Goal: Communication & Community: Ask a question

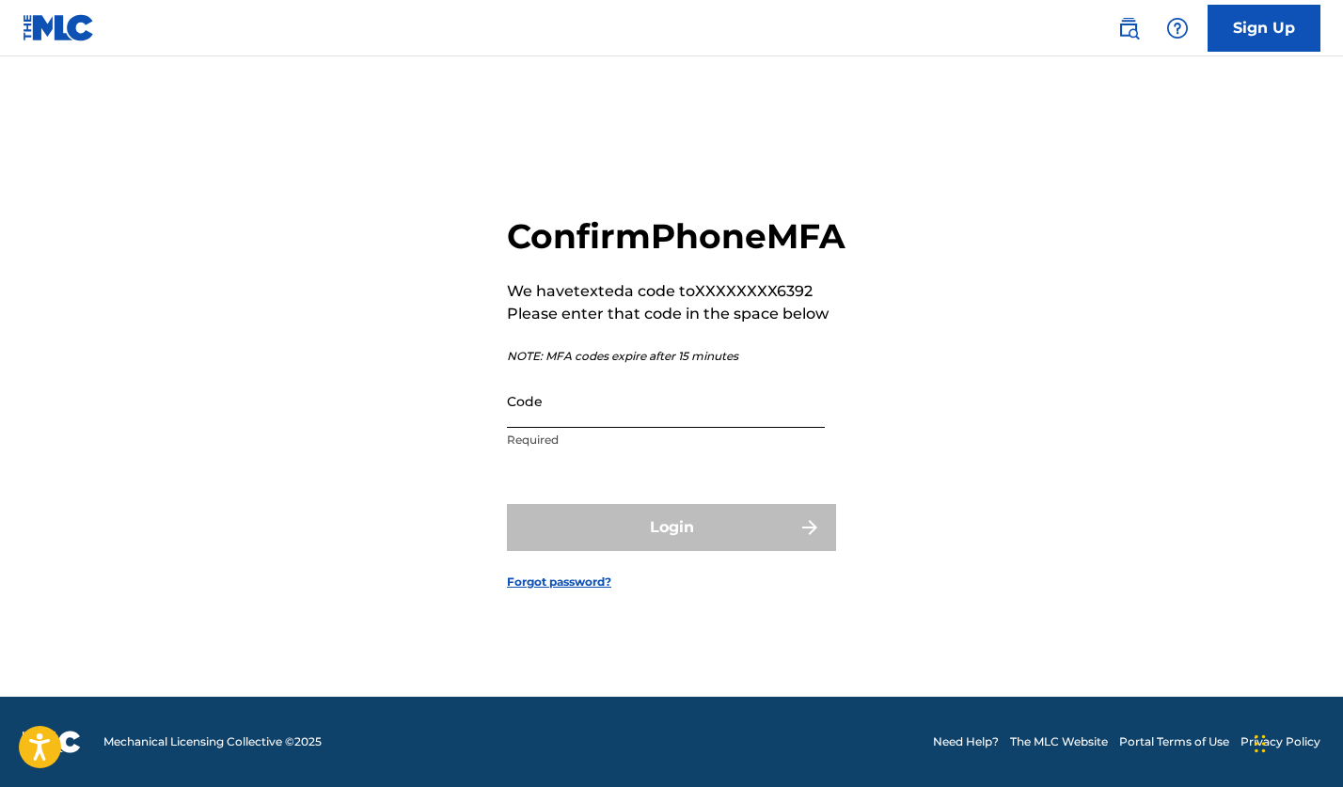
click at [550, 428] on input "Code" at bounding box center [666, 401] width 318 height 54
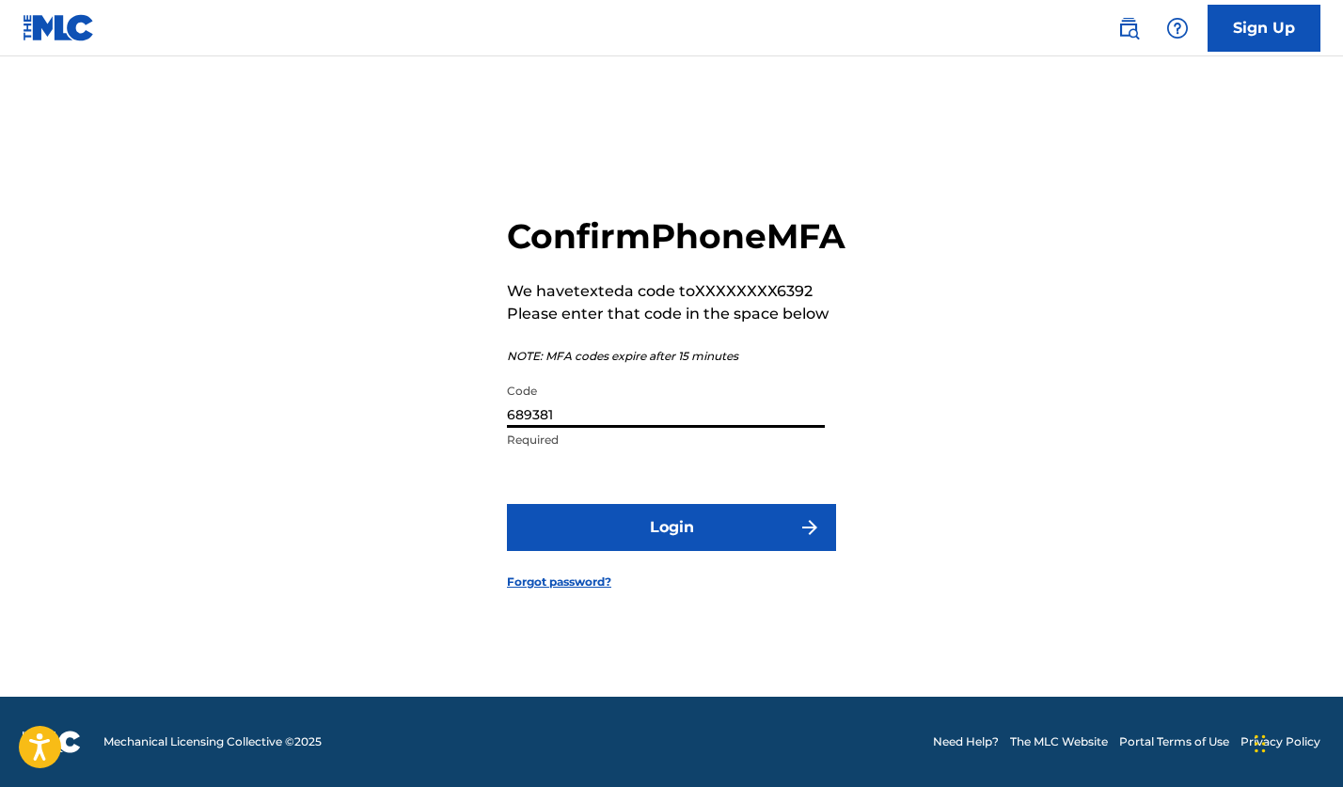
type input "689381"
click at [672, 548] on button "Login" at bounding box center [671, 527] width 329 height 47
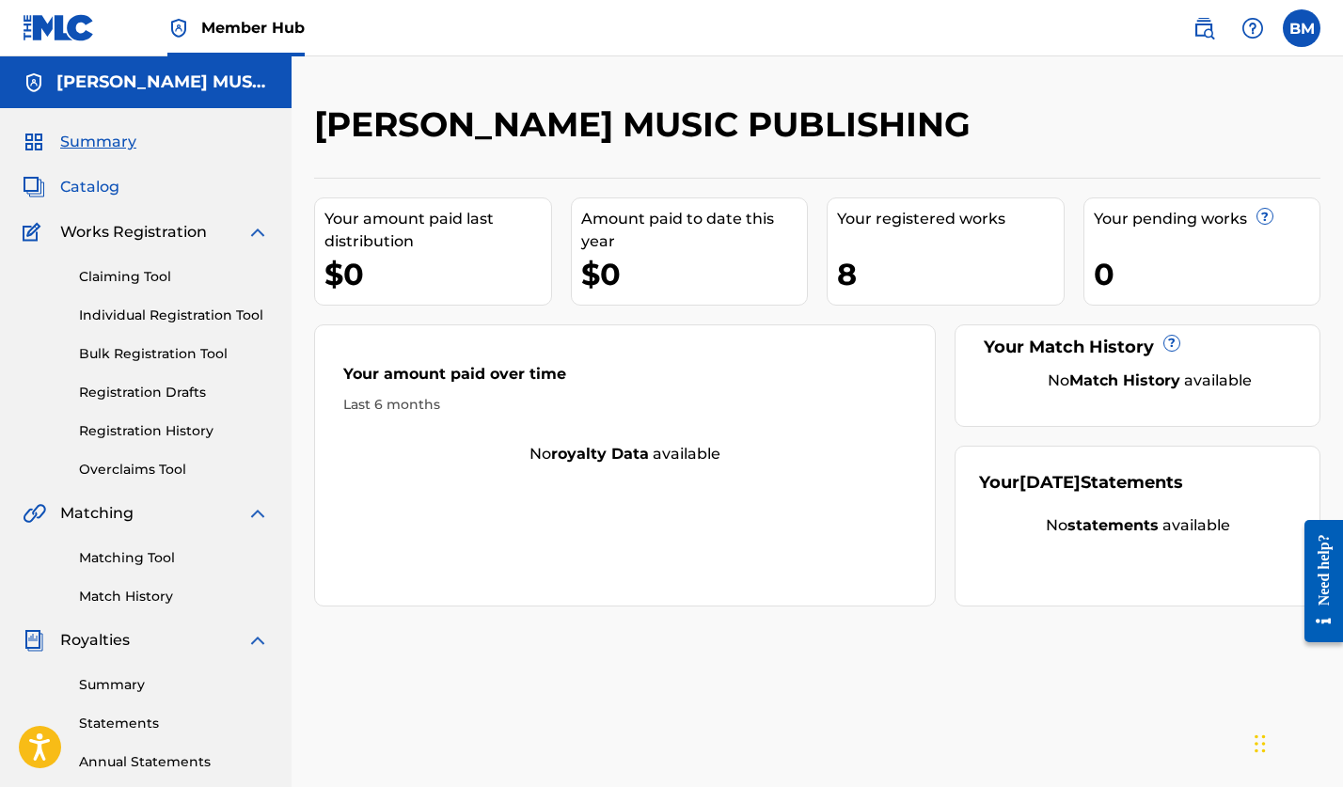
click at [77, 184] on span "Catalog" at bounding box center [89, 187] width 59 height 23
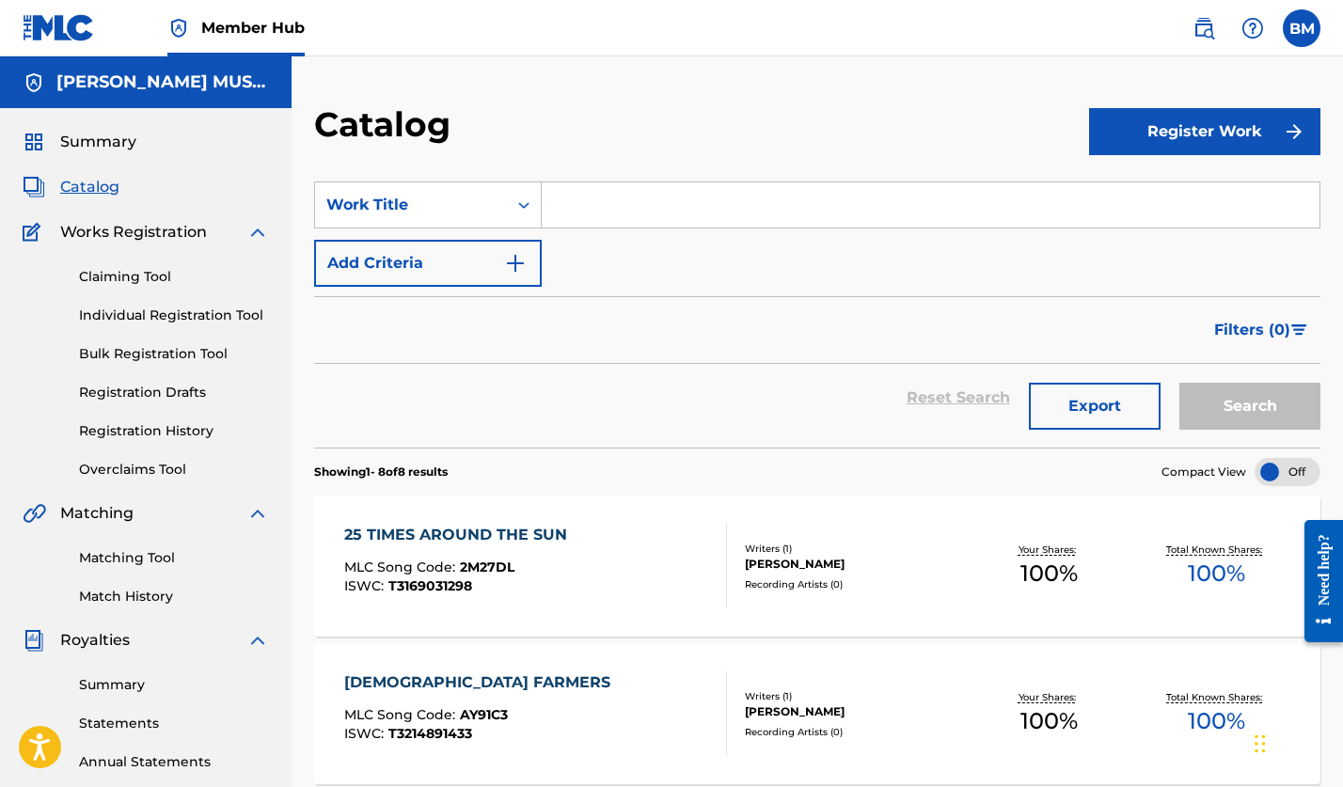
scroll to position [132, 0]
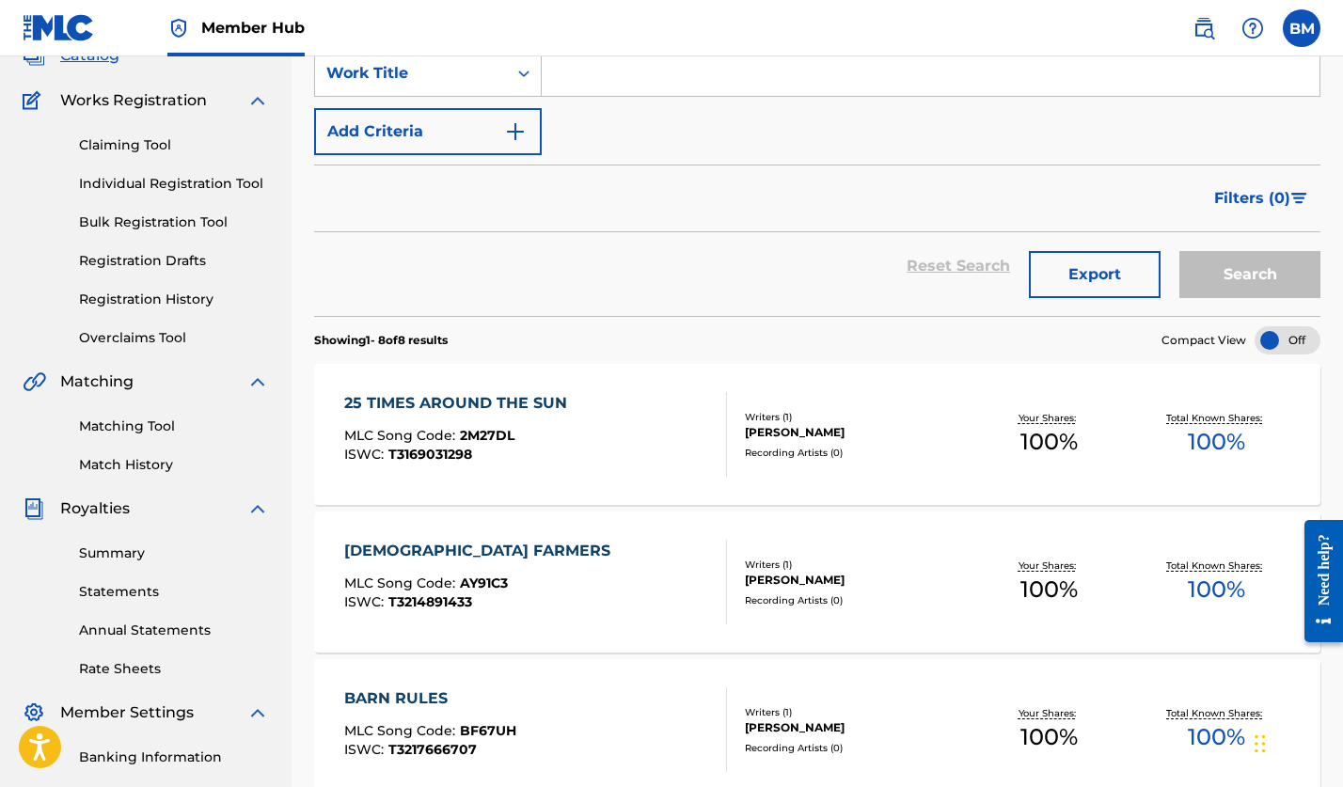
click at [775, 438] on div "[PERSON_NAME]" at bounding box center [855, 432] width 221 height 17
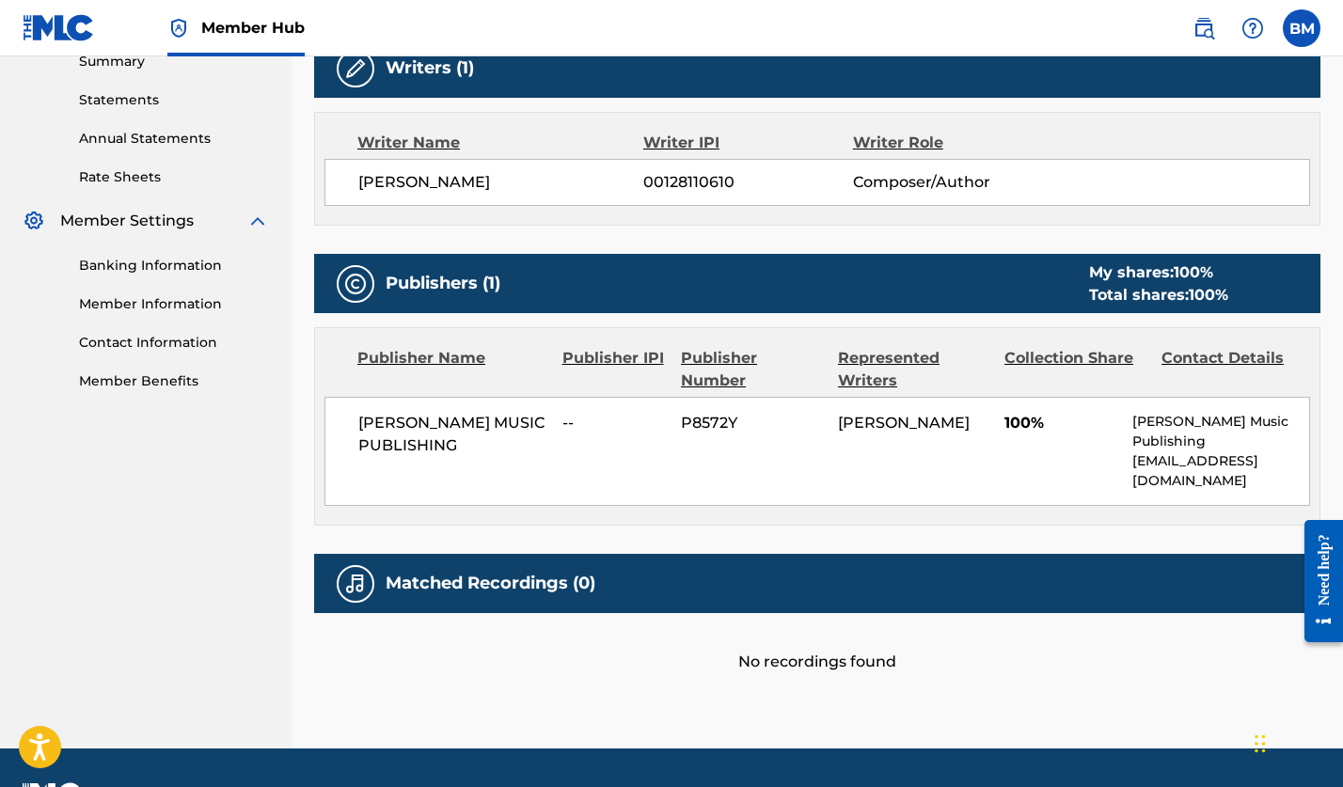
scroll to position [642, 0]
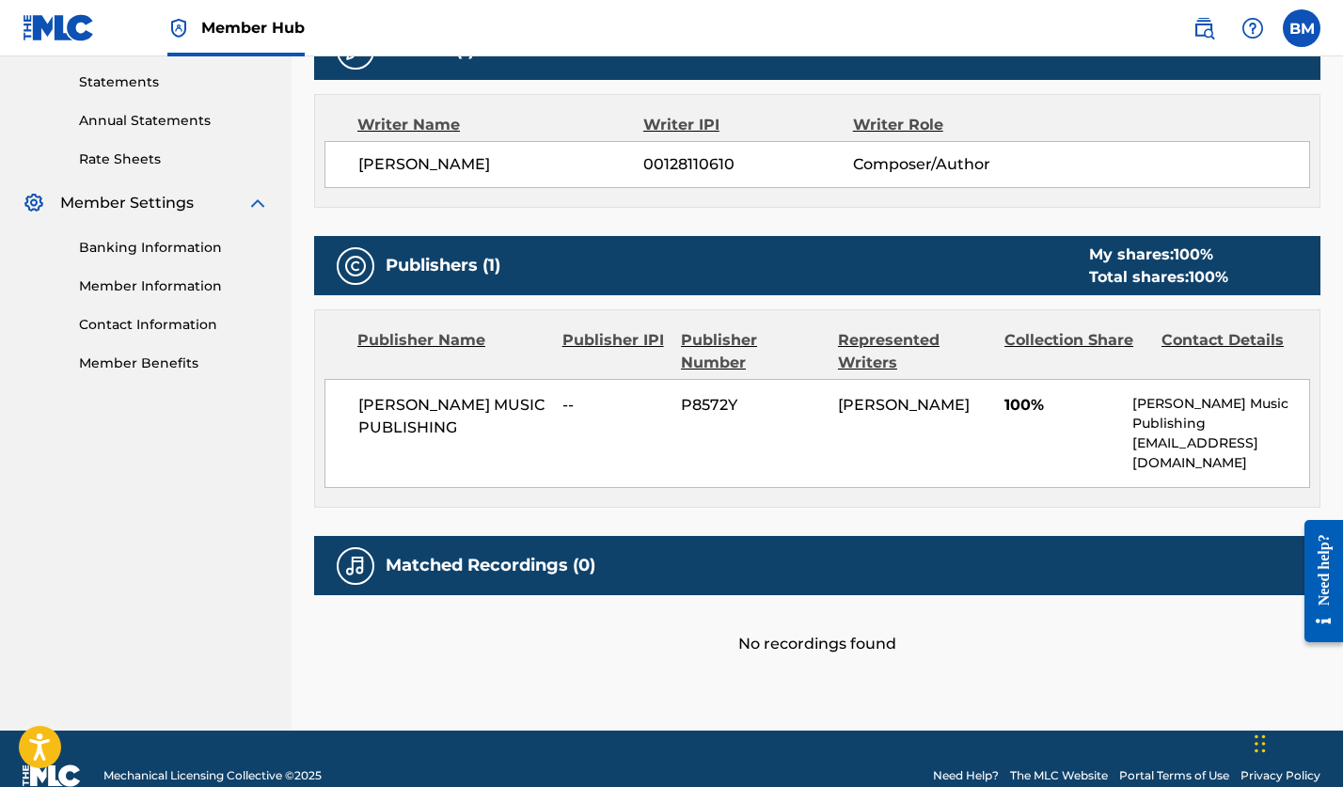
click at [458, 555] on h5 "Matched Recordings (0)" at bounding box center [491, 566] width 210 height 22
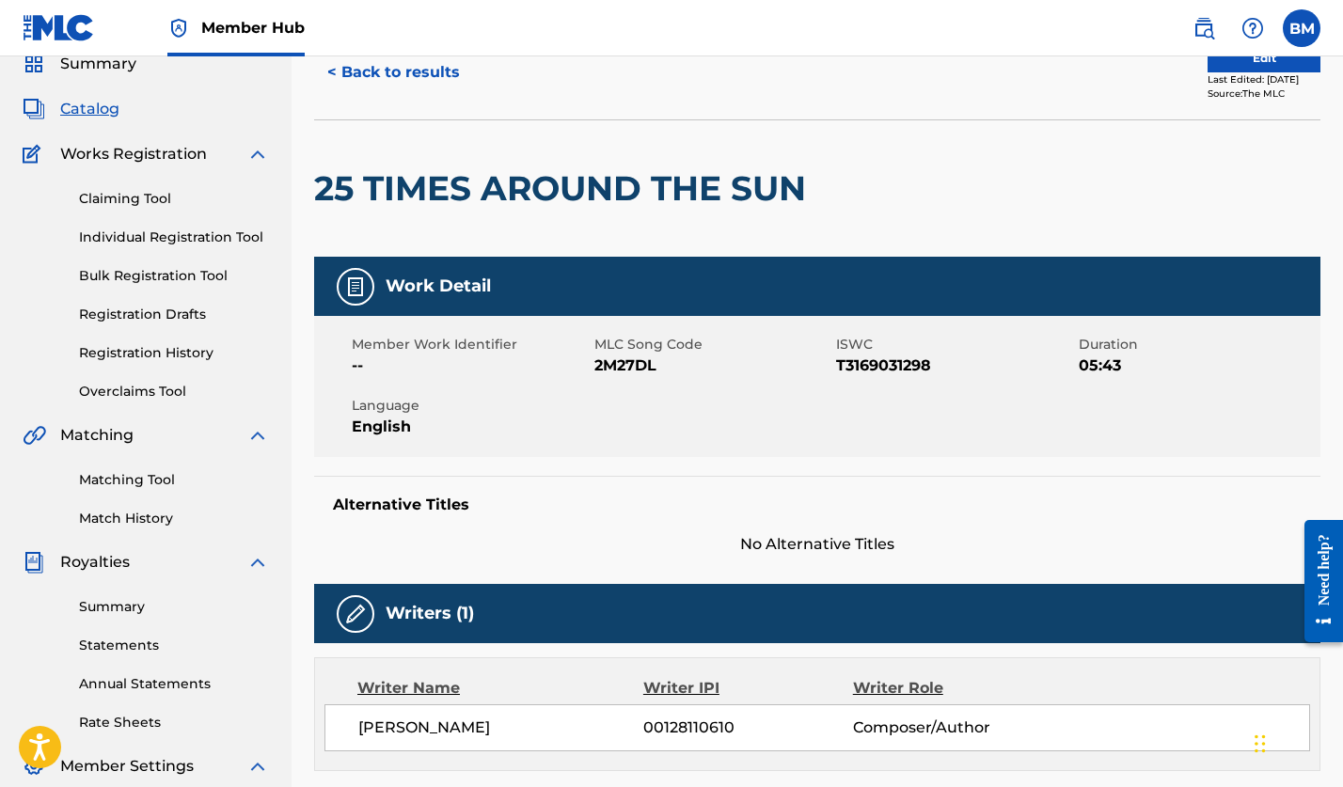
scroll to position [0, 0]
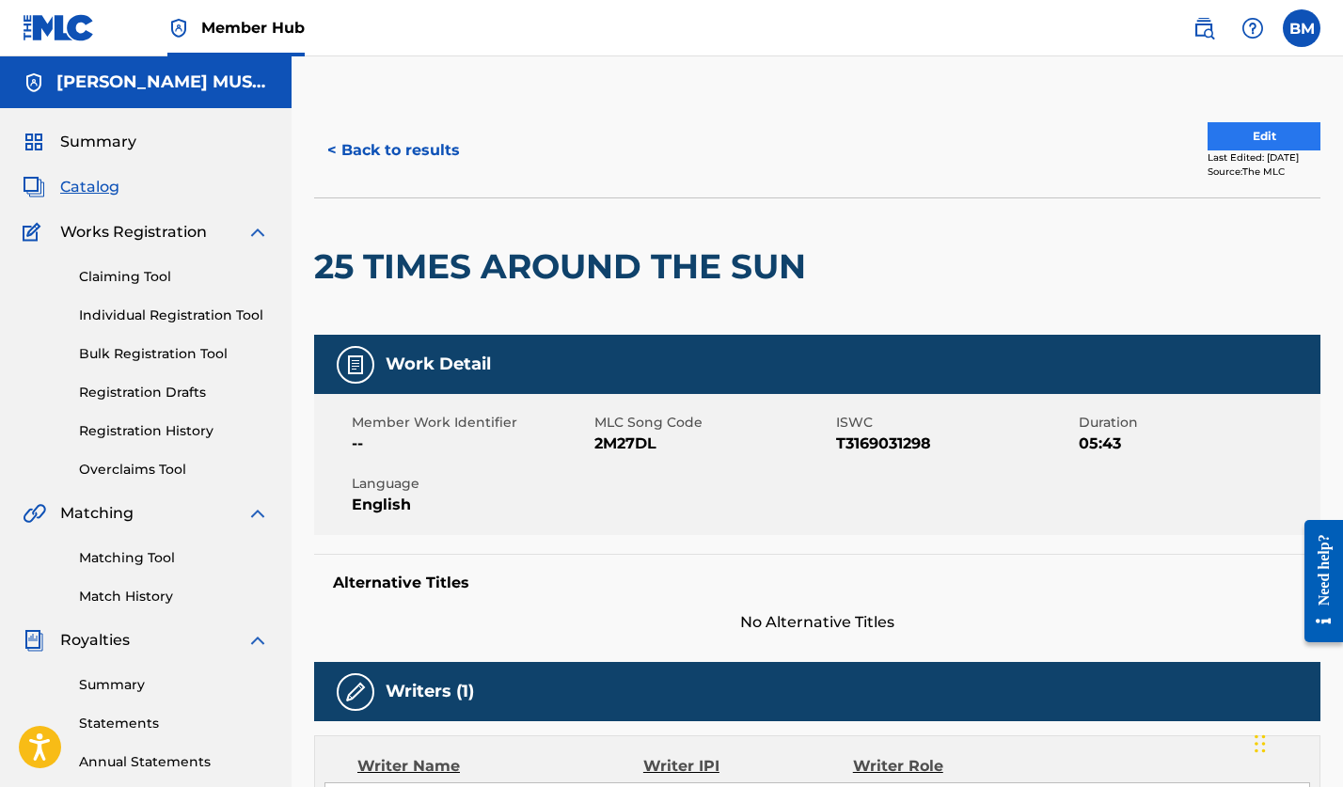
click at [1258, 139] on button "Edit" at bounding box center [1264, 136] width 113 height 28
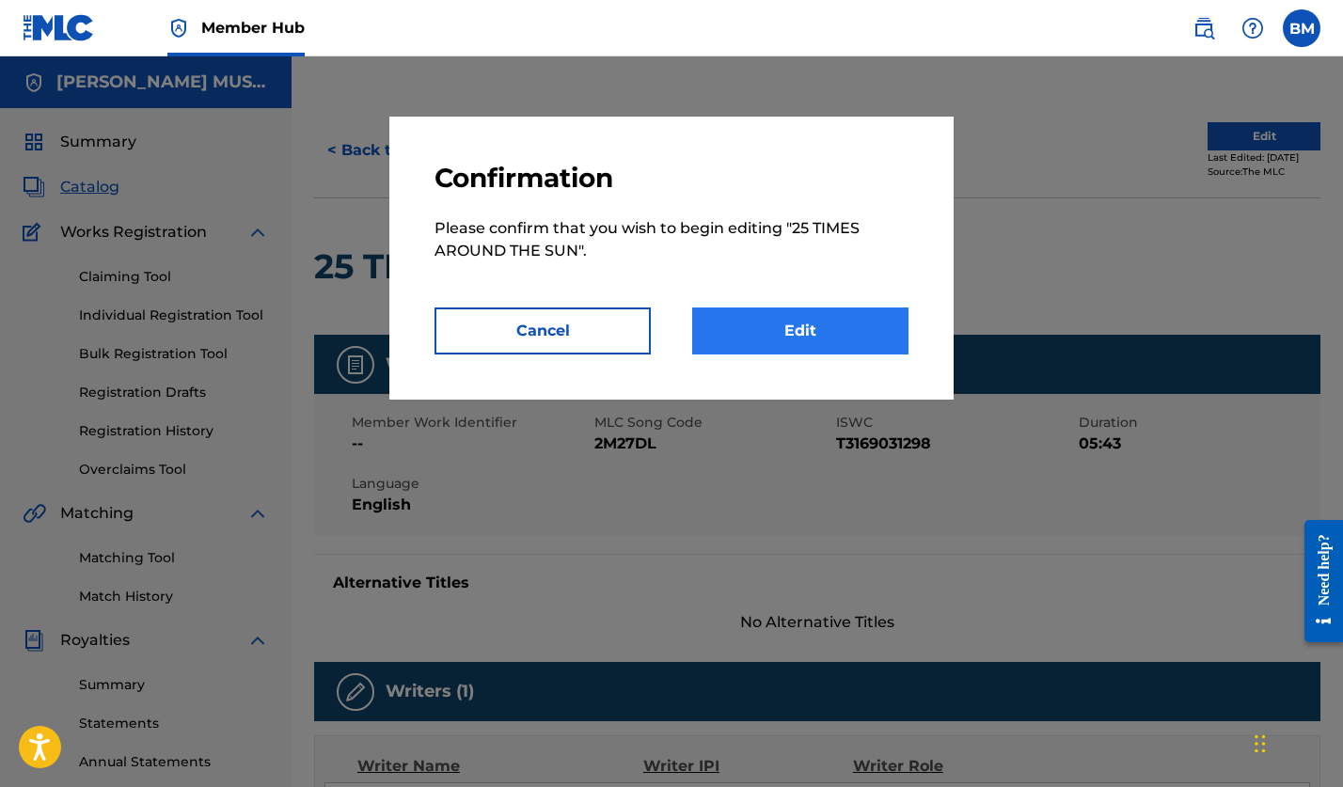
click at [766, 339] on link "Edit" at bounding box center [800, 331] width 216 height 47
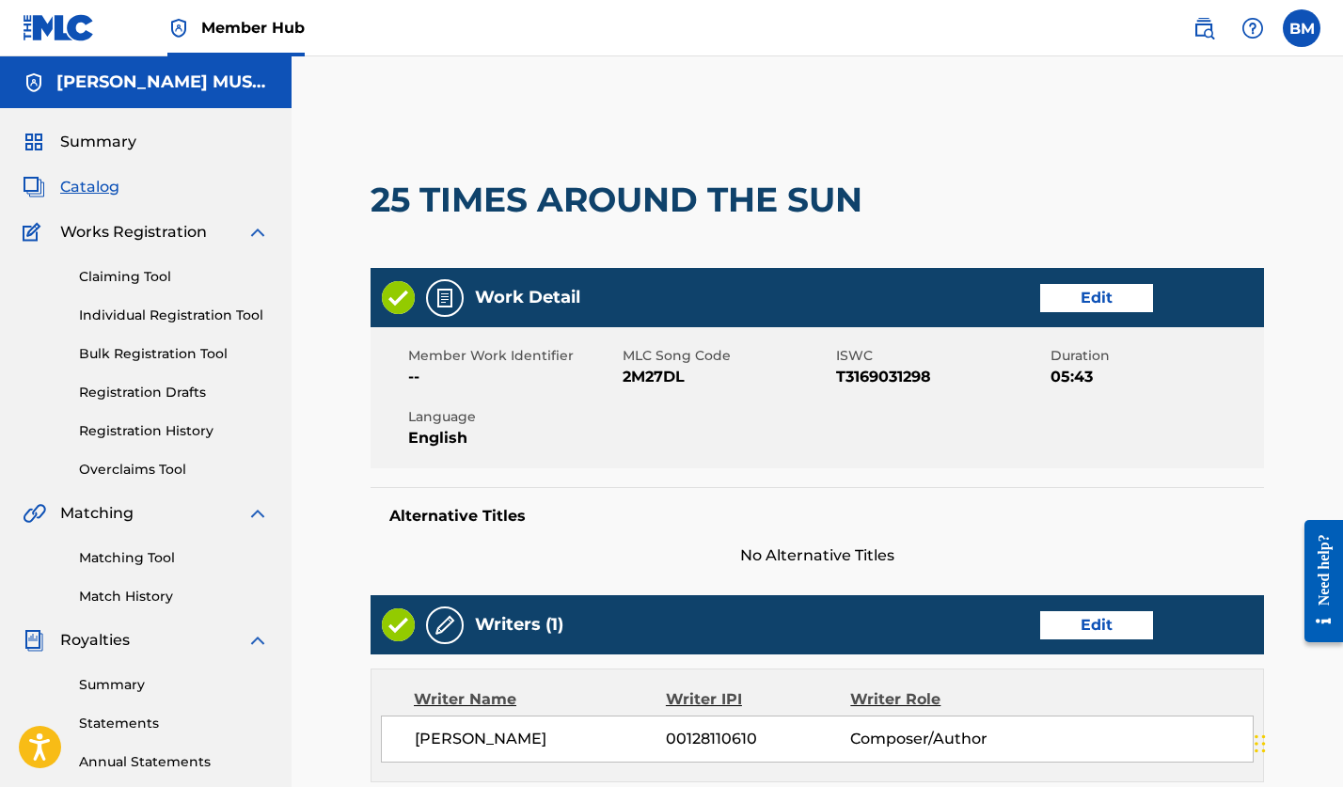
scroll to position [656, 0]
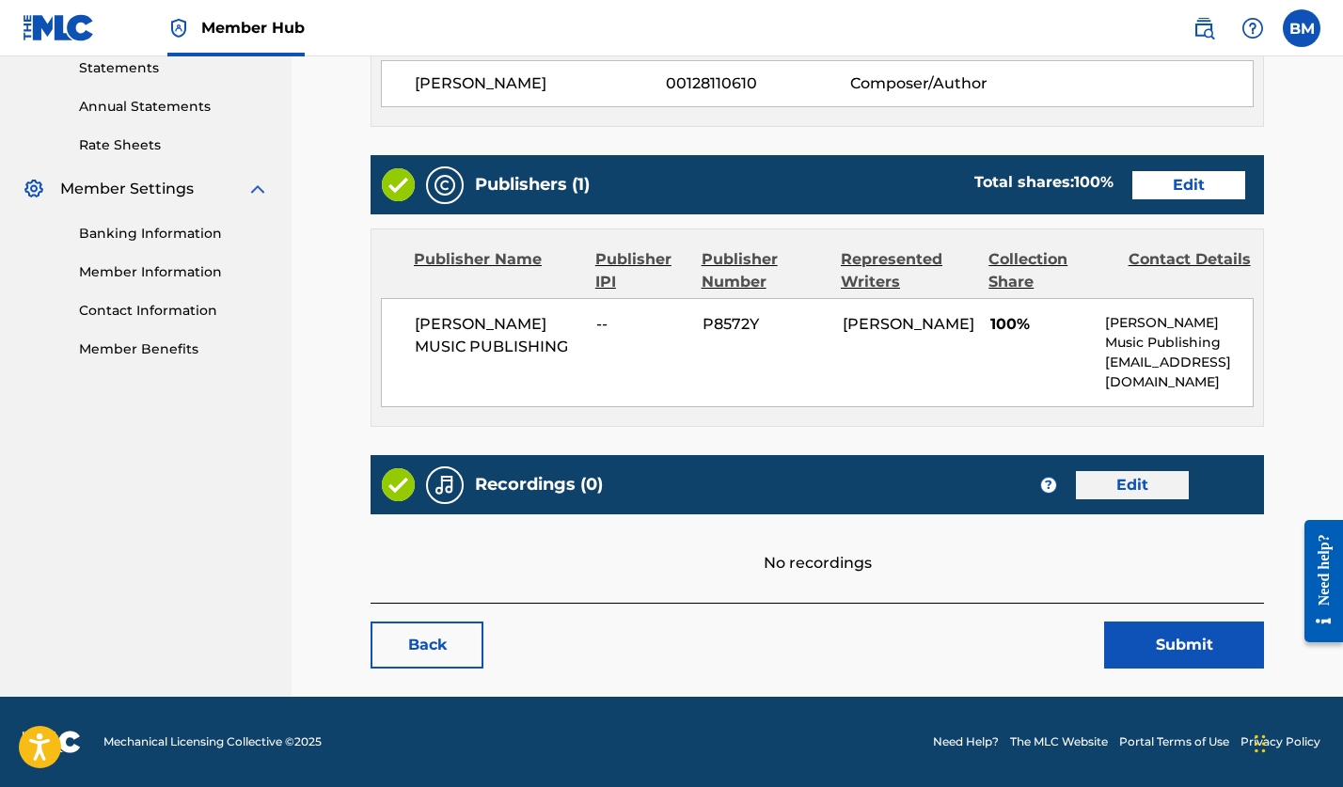
click at [1130, 489] on link "Edit" at bounding box center [1132, 485] width 113 height 28
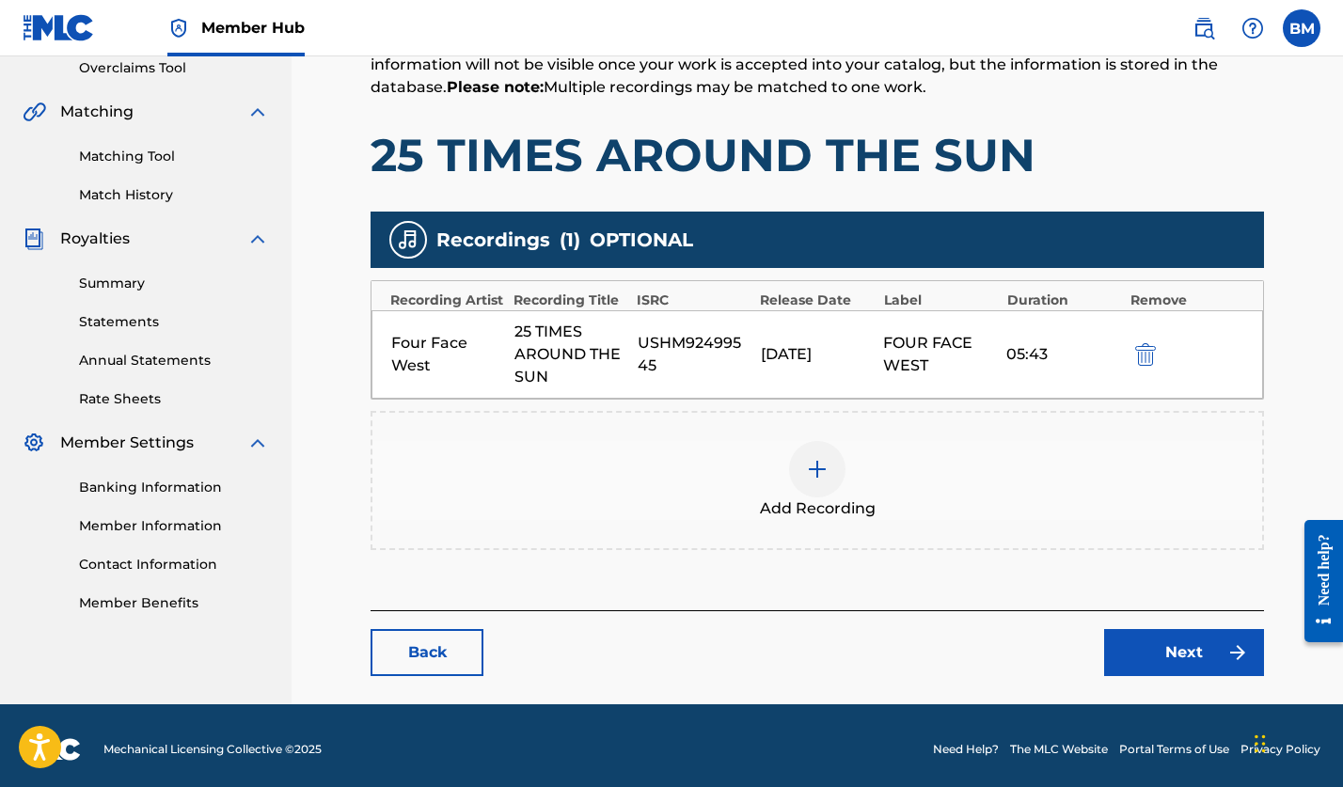
scroll to position [409, 0]
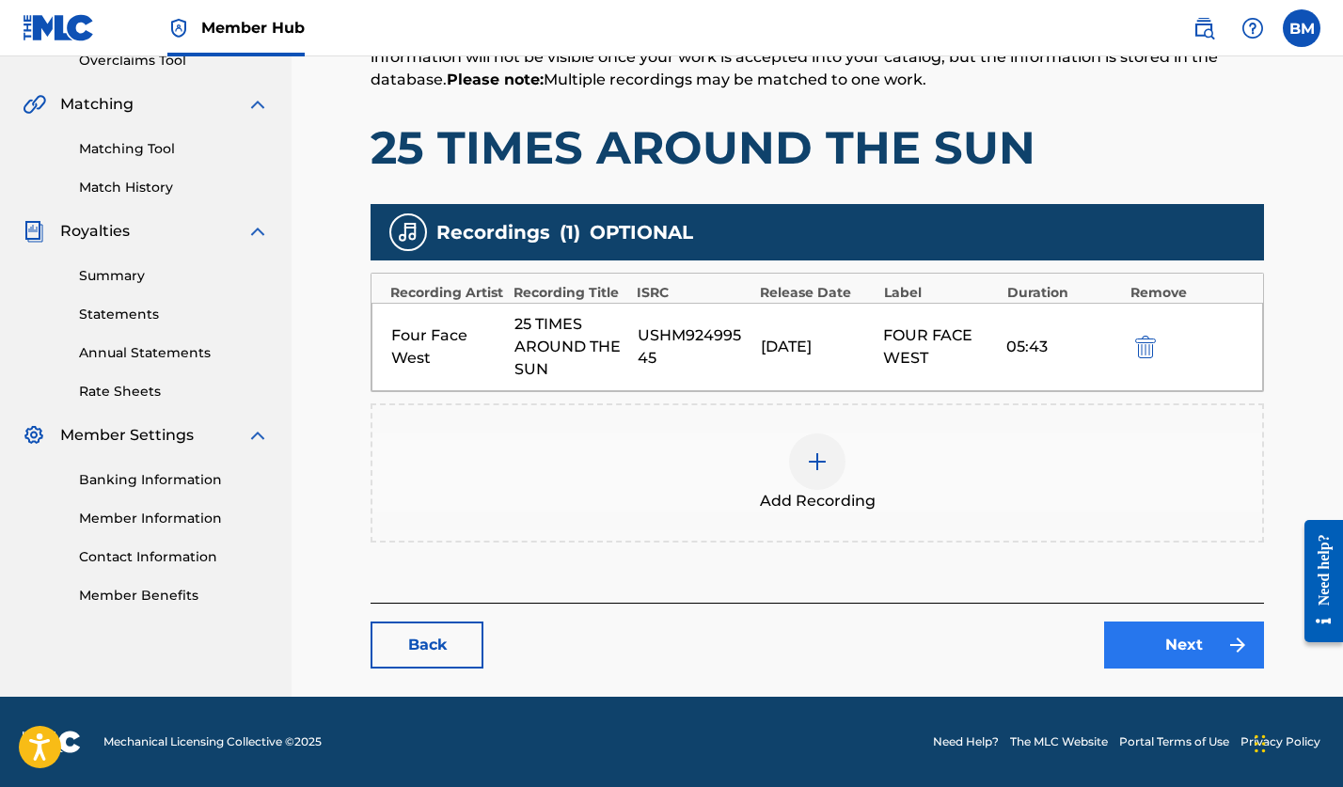
click at [1187, 647] on link "Next" at bounding box center [1184, 645] width 160 height 47
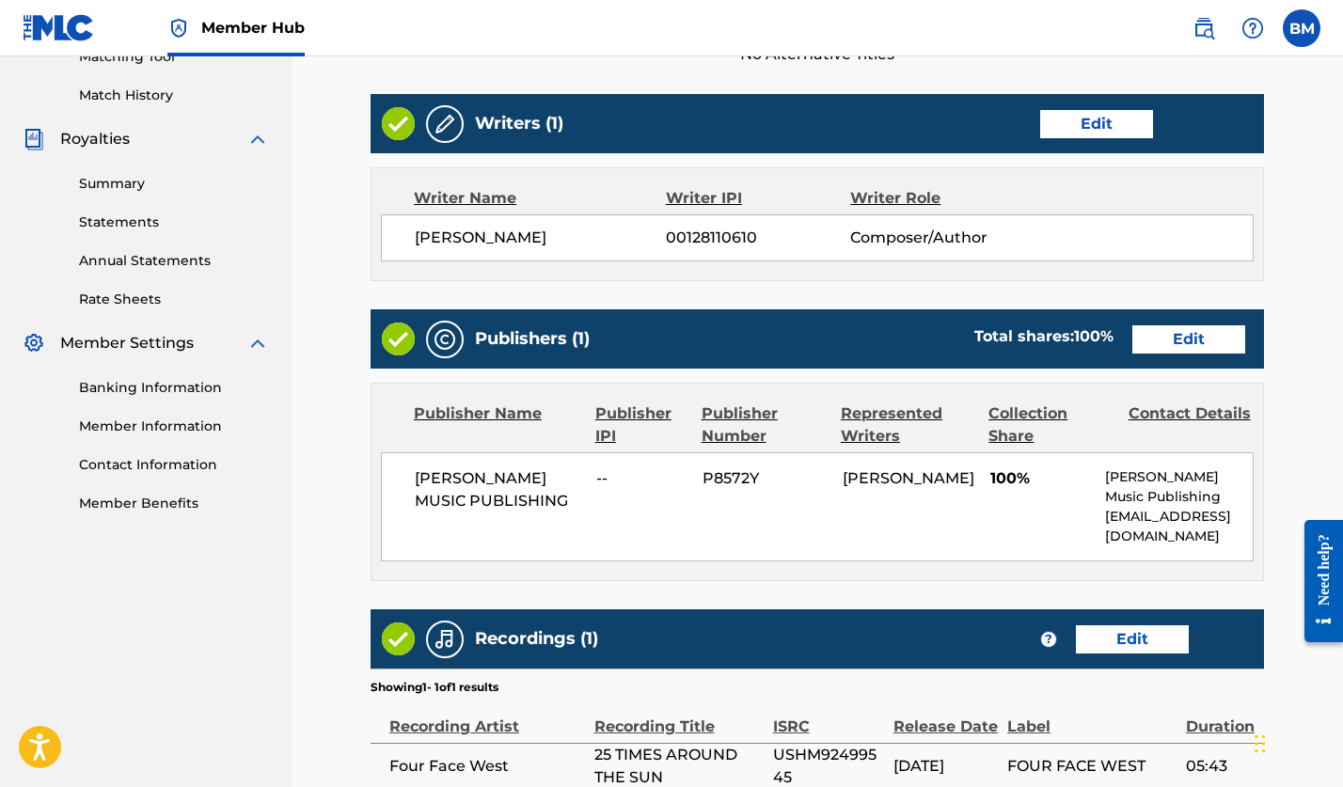
scroll to position [693, 0]
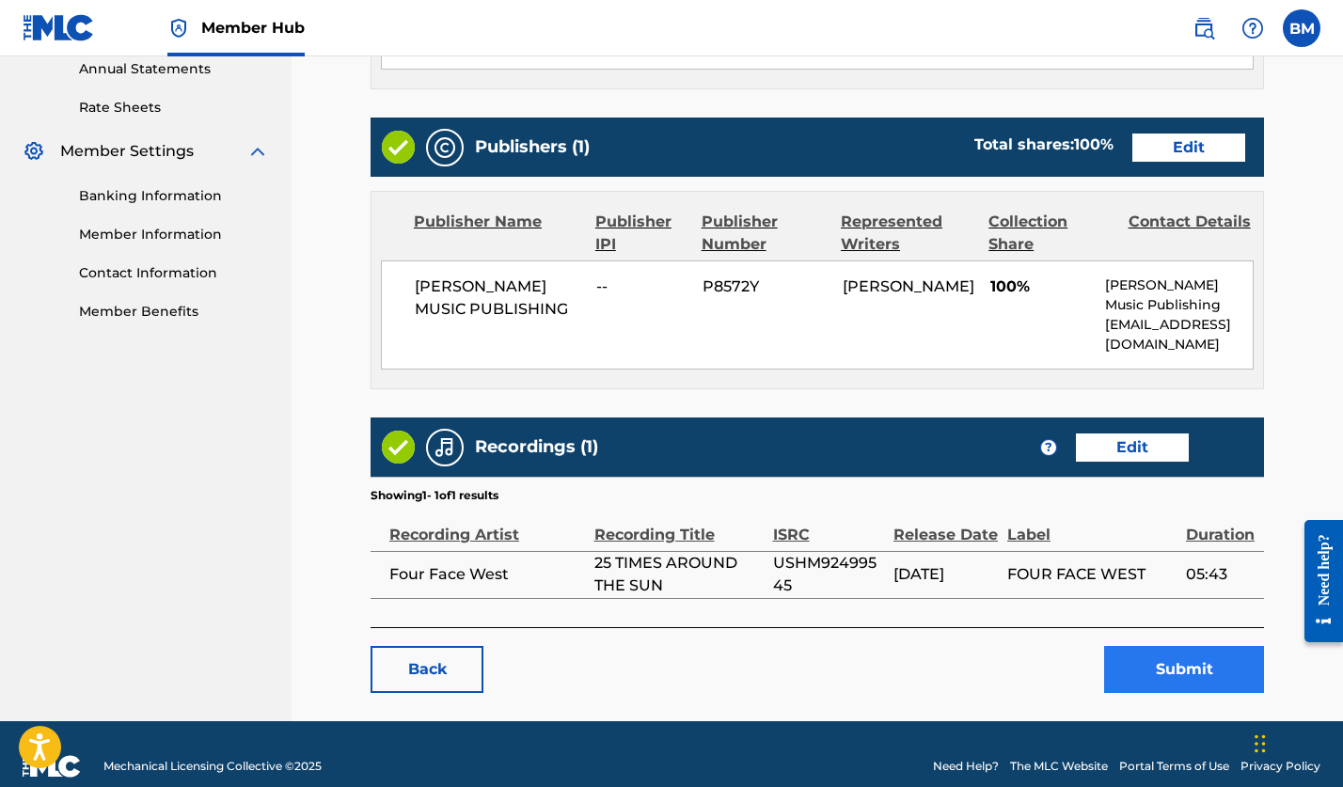
click at [1186, 672] on button "Submit" at bounding box center [1184, 669] width 160 height 47
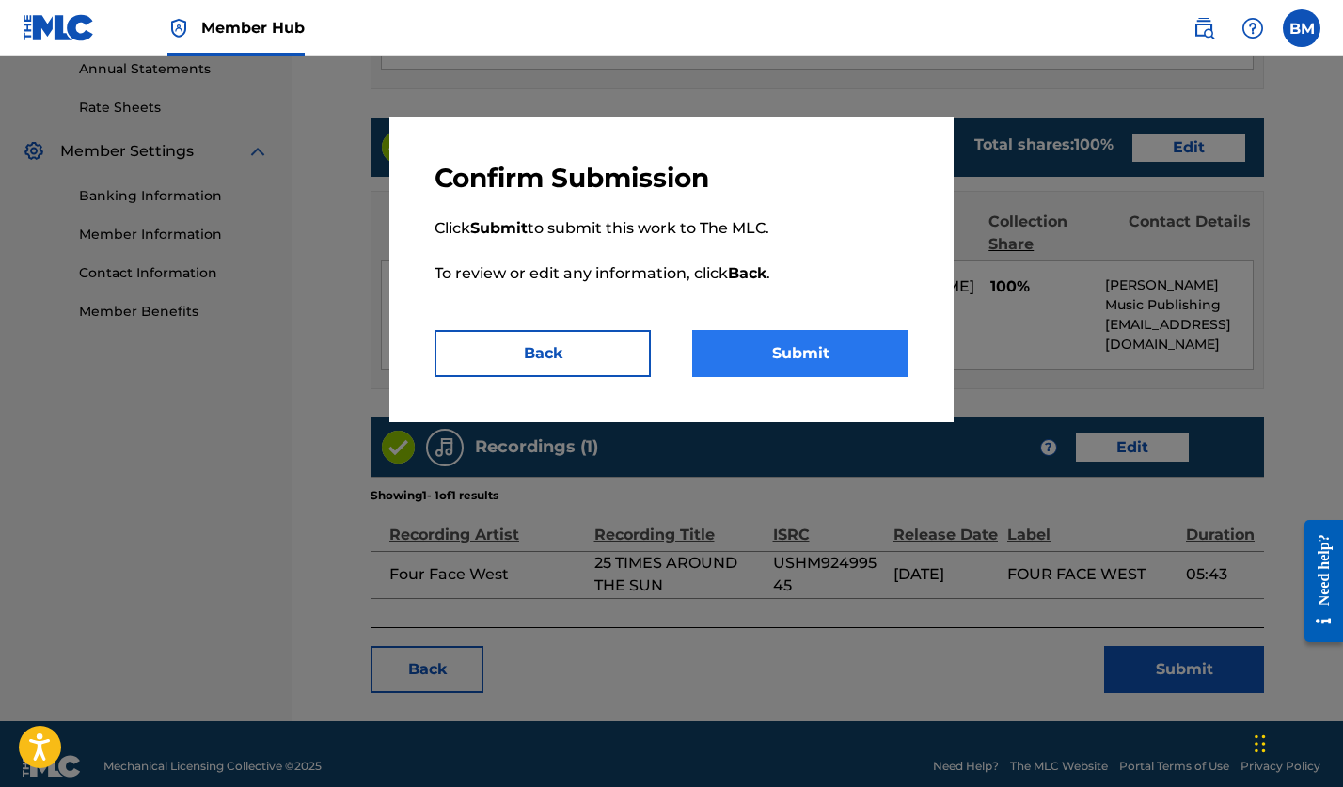
click at [821, 355] on button "Submit" at bounding box center [800, 353] width 216 height 47
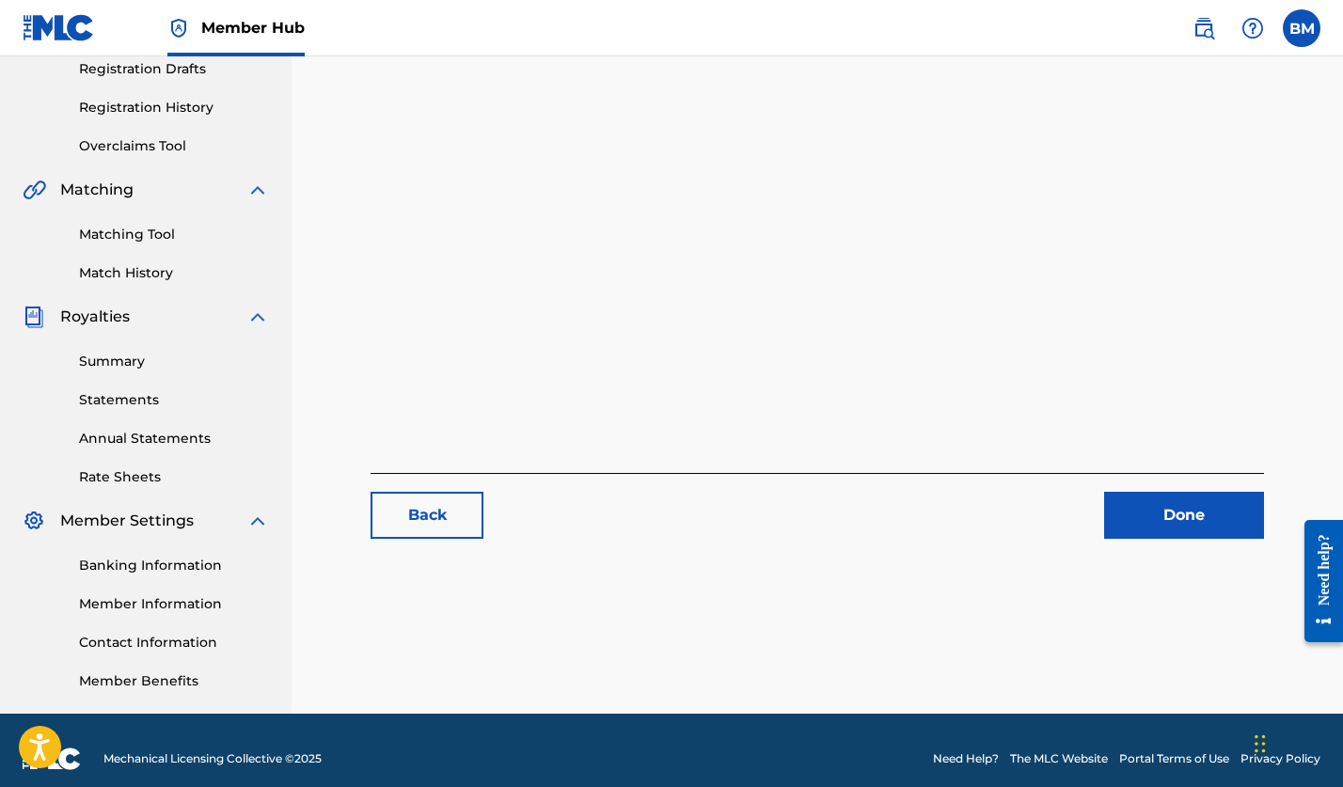
scroll to position [281, 0]
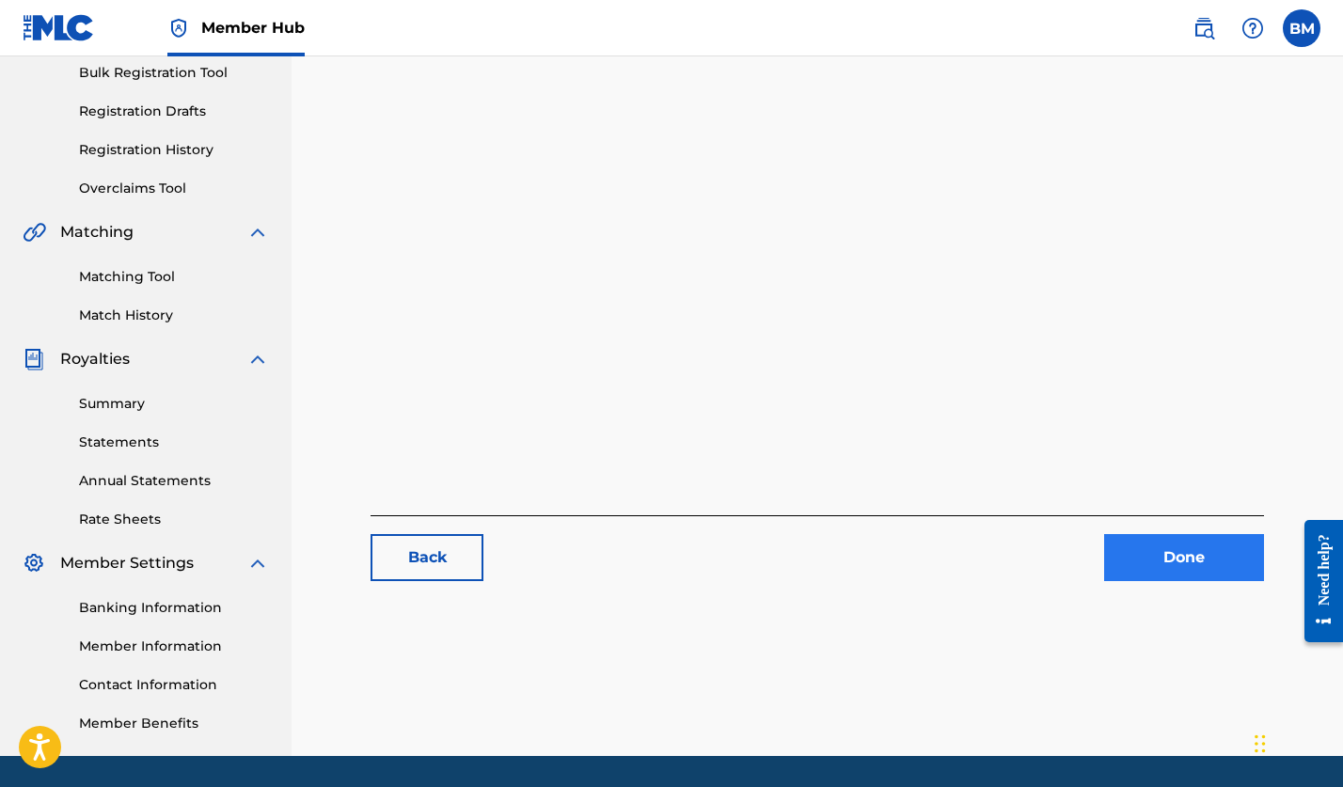
click at [1177, 553] on link "Done" at bounding box center [1184, 557] width 160 height 47
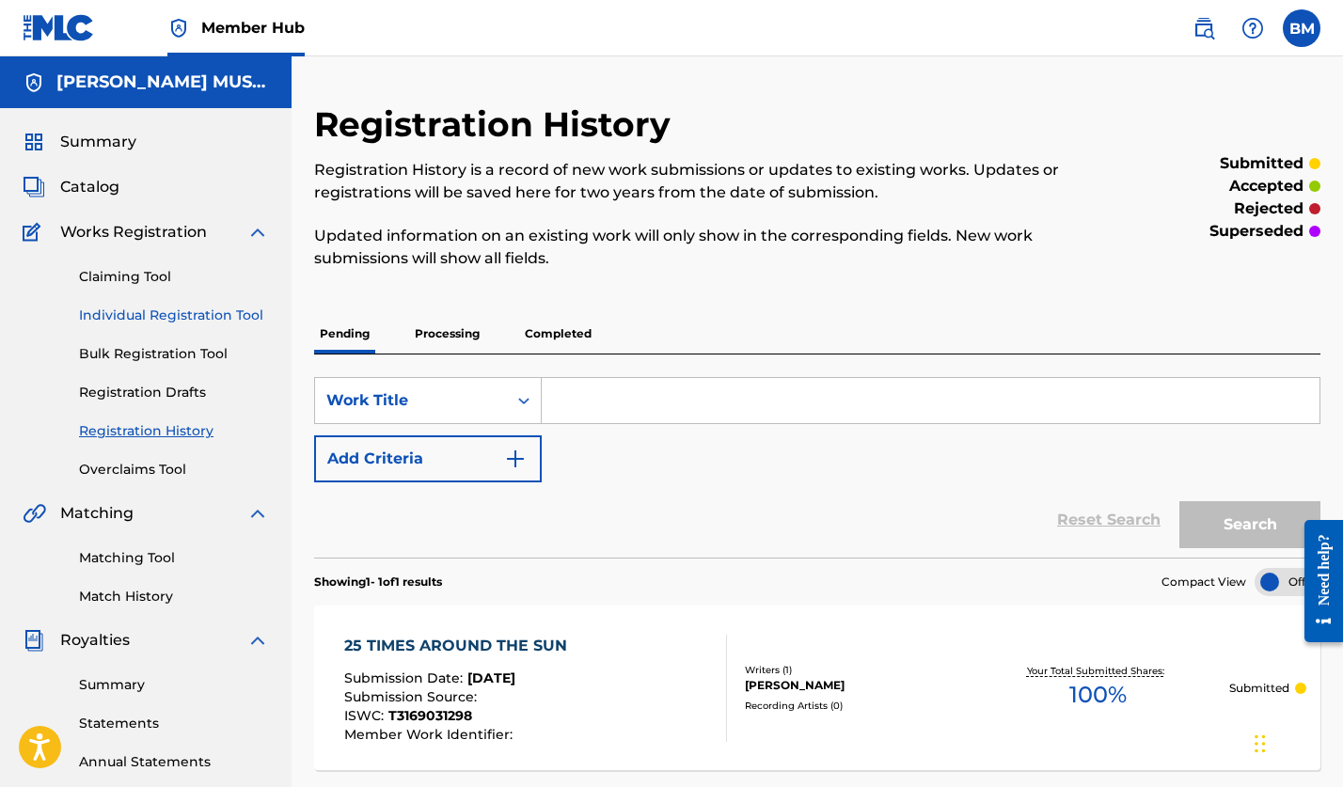
click at [122, 312] on link "Individual Registration Tool" at bounding box center [174, 316] width 190 height 20
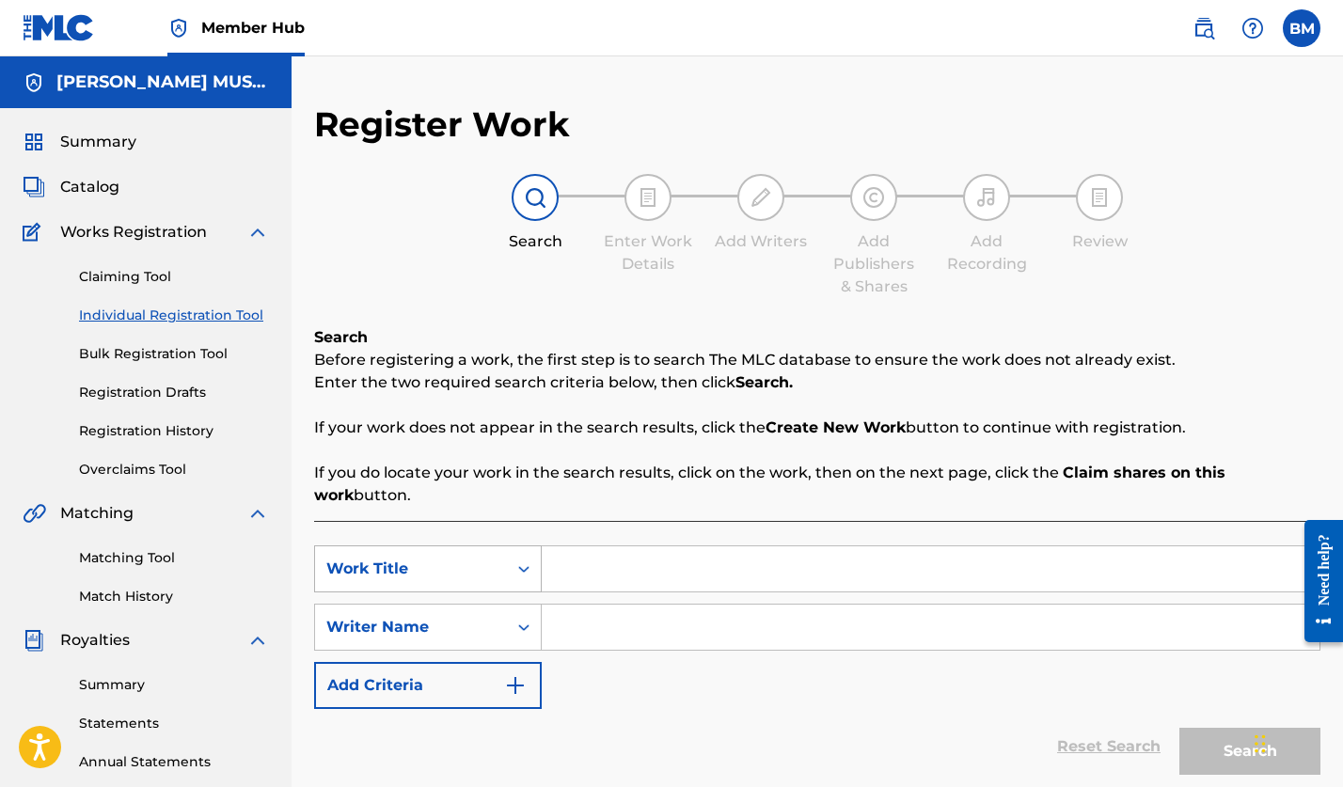
click at [522, 569] on div "Work Title" at bounding box center [428, 569] width 228 height 47
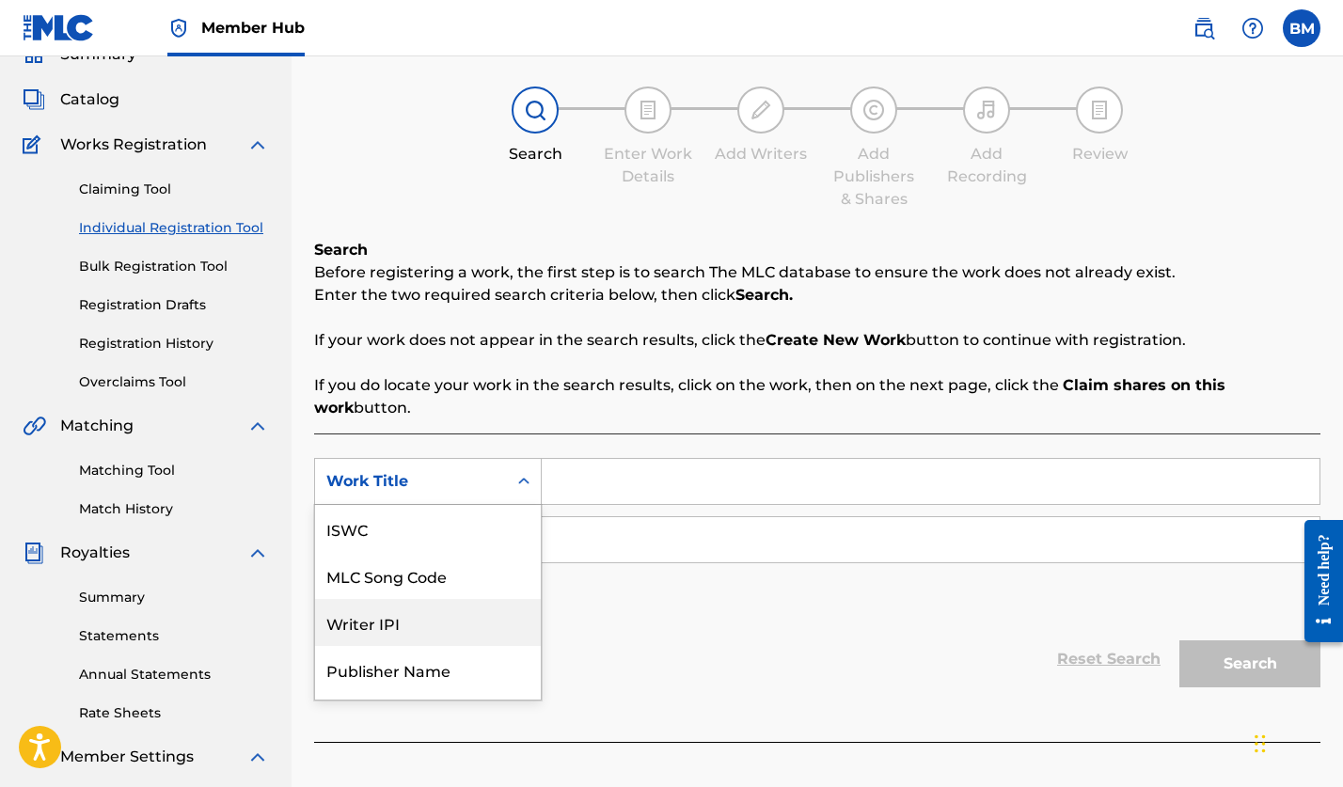
scroll to position [47, 0]
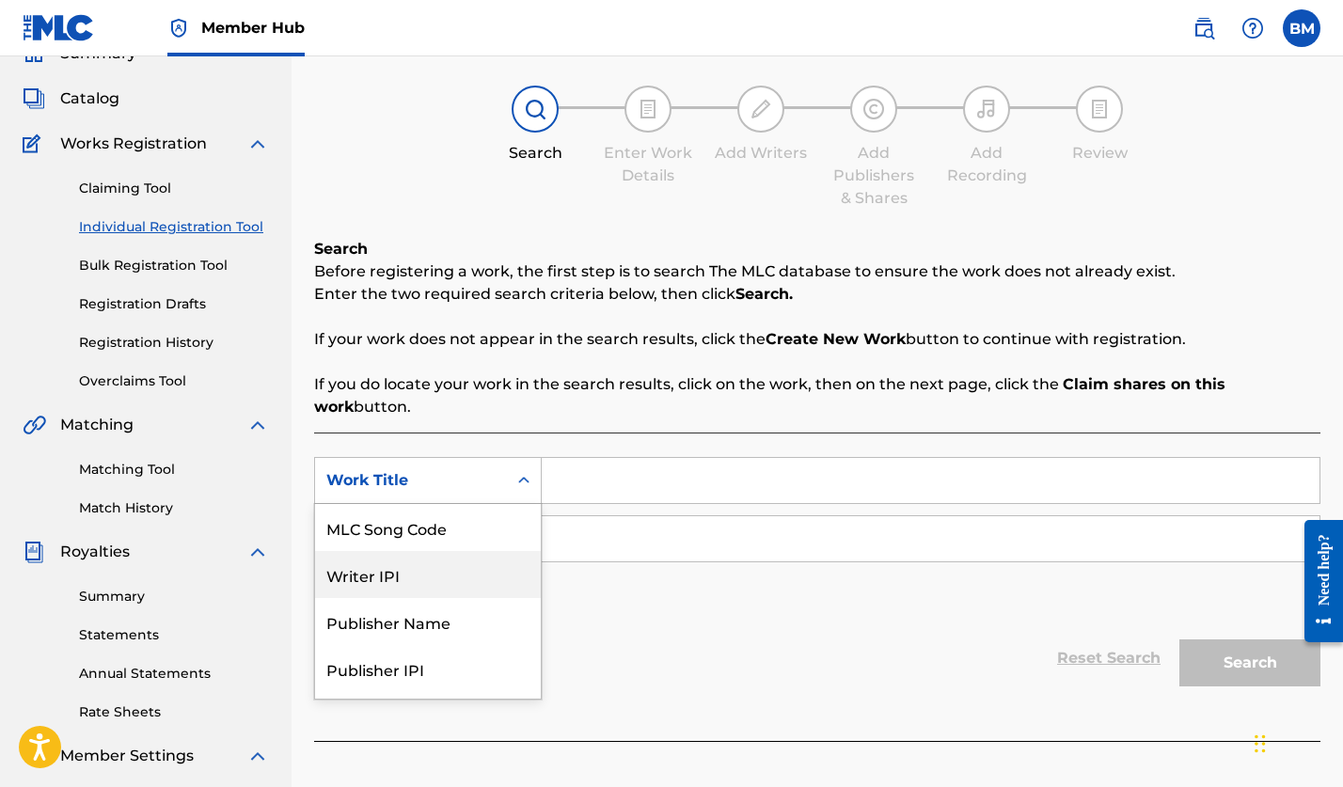
click at [593, 483] on input "Search Form" at bounding box center [931, 480] width 778 height 45
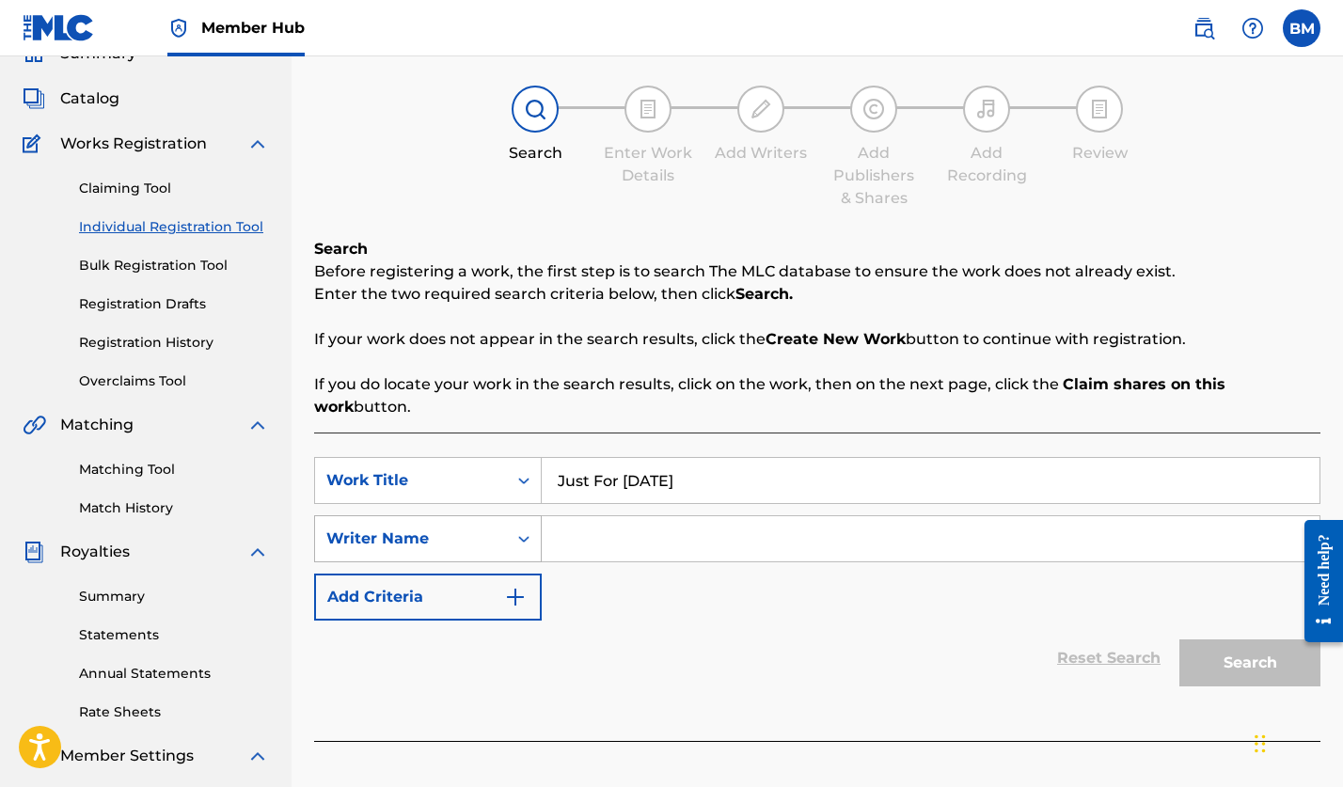
type input "Just For [DATE]"
click at [527, 538] on icon "Search Form" at bounding box center [523, 539] width 11 height 7
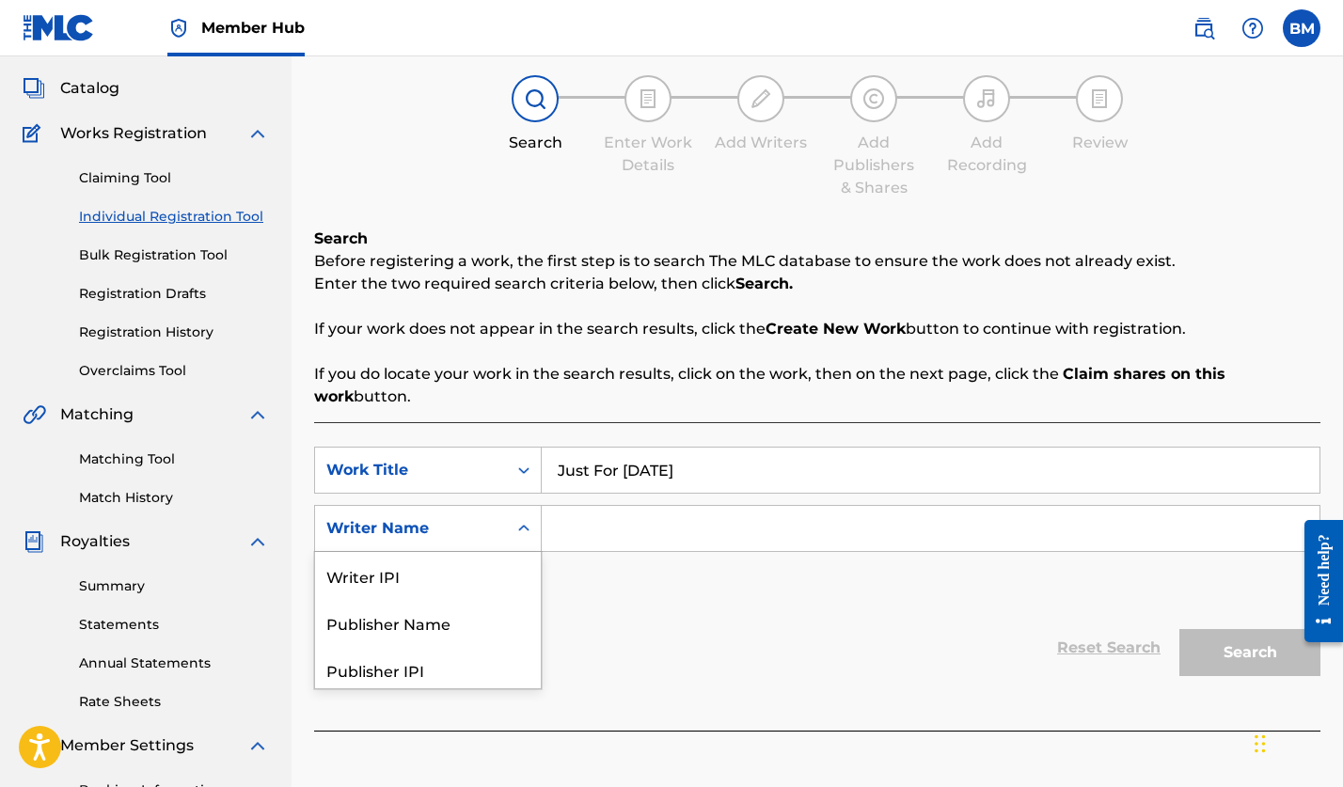
scroll to position [100, 0]
click at [380, 573] on div "Writer IPI" at bounding box center [428, 574] width 226 height 47
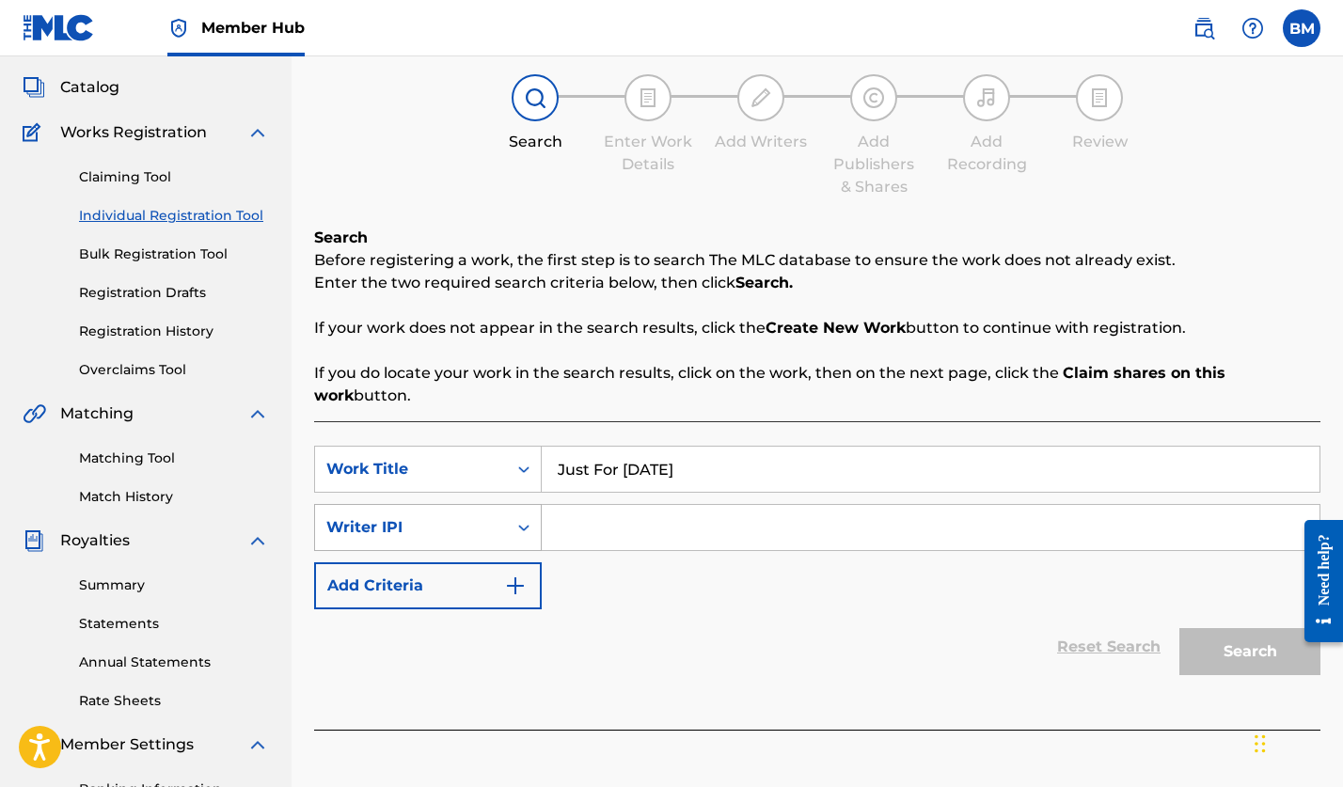
click at [526, 529] on icon "Search Form" at bounding box center [523, 528] width 11 height 7
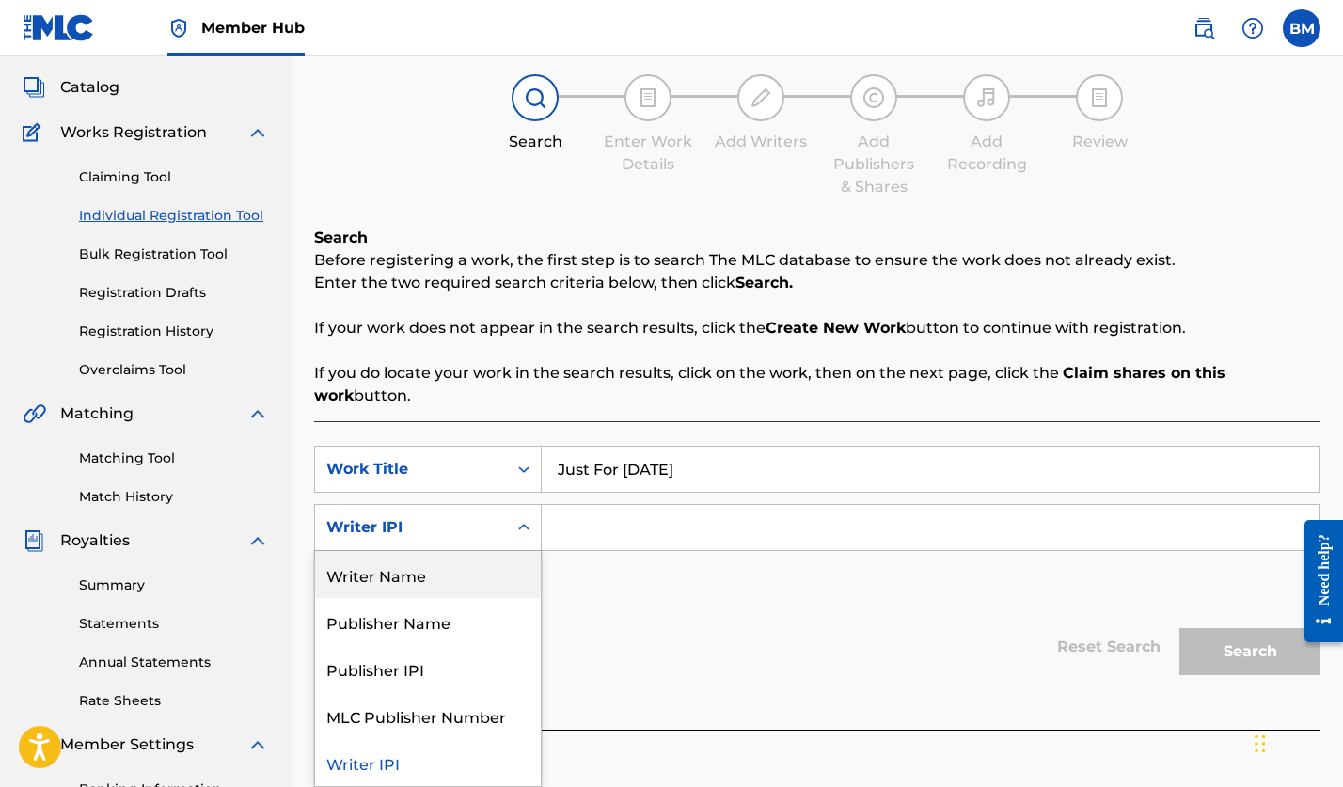
click at [395, 566] on div "Writer Name" at bounding box center [428, 574] width 226 height 47
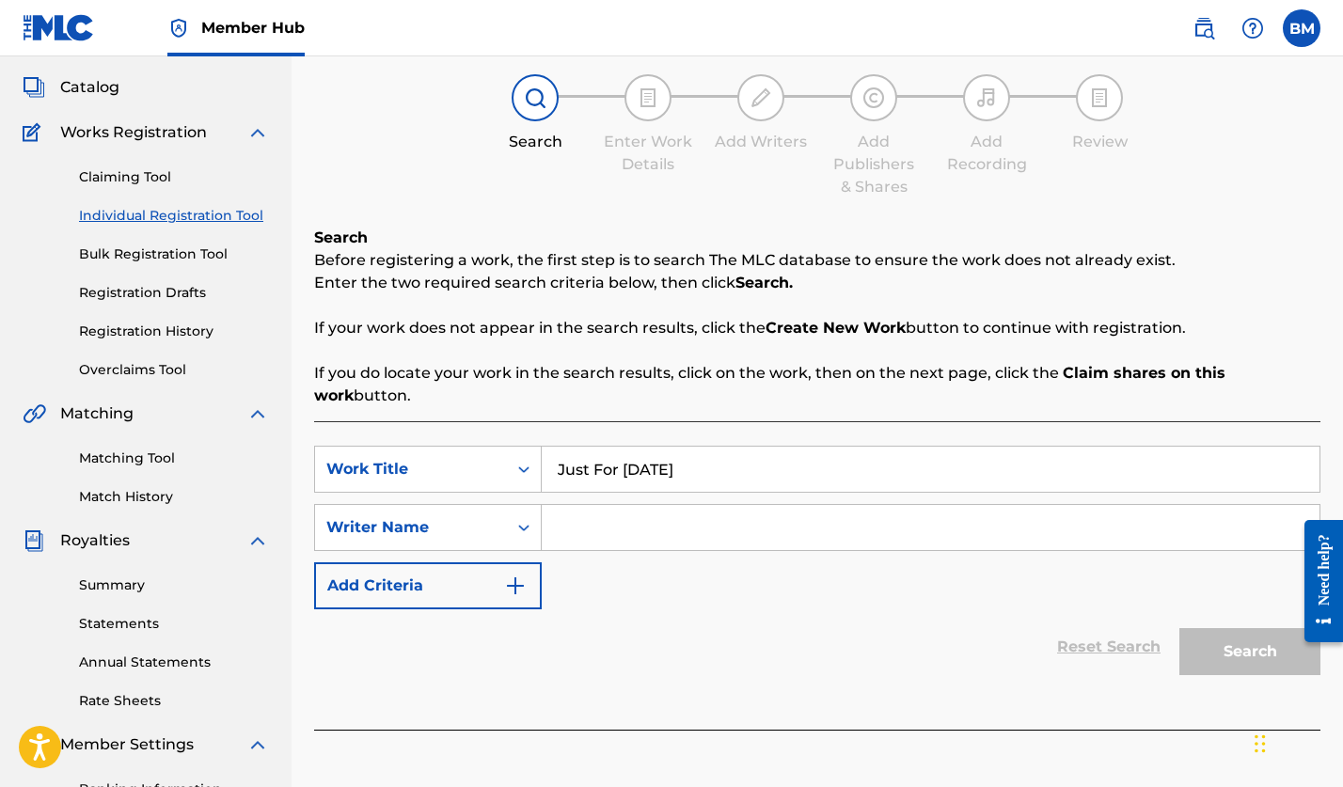
click at [595, 531] on input "Search Form" at bounding box center [931, 527] width 778 height 45
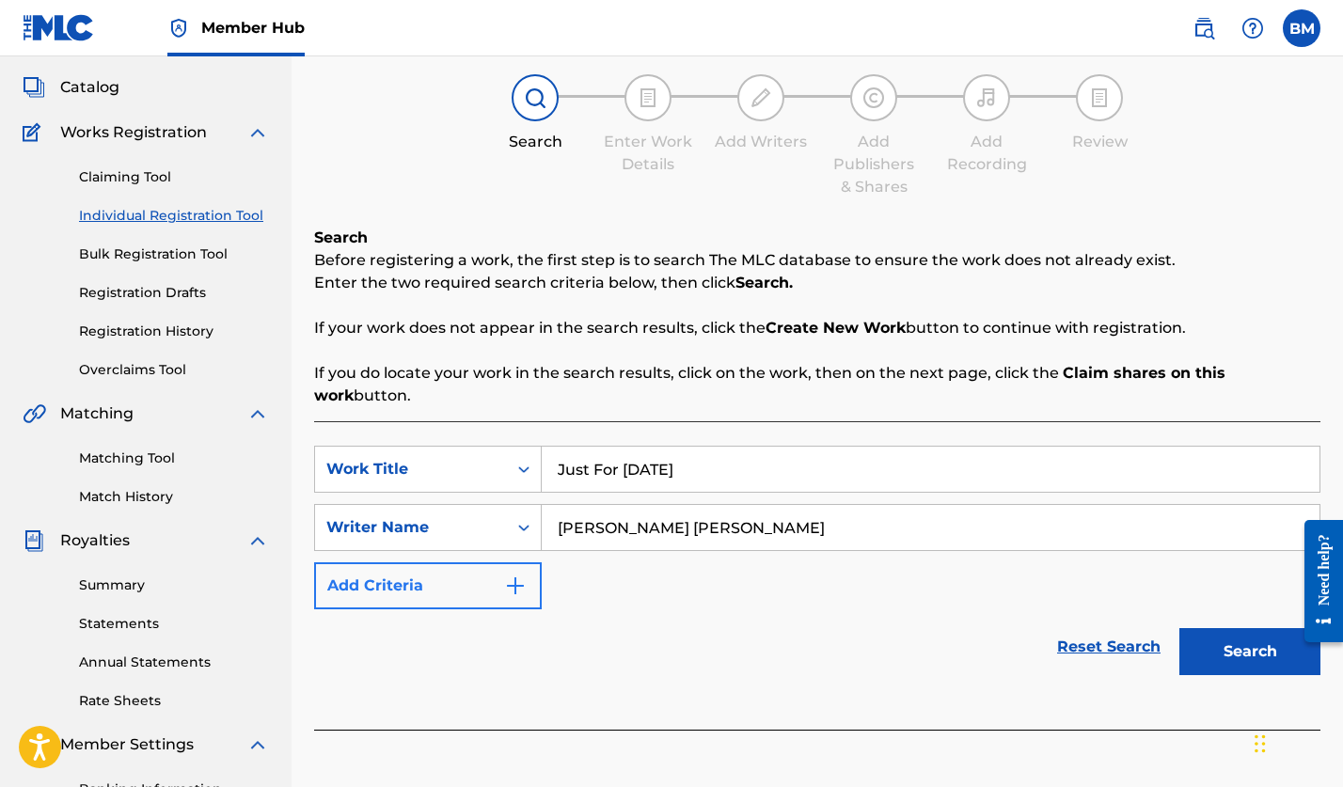
type input "[PERSON_NAME] [PERSON_NAME]"
click at [390, 577] on button "Add Criteria" at bounding box center [428, 586] width 228 height 47
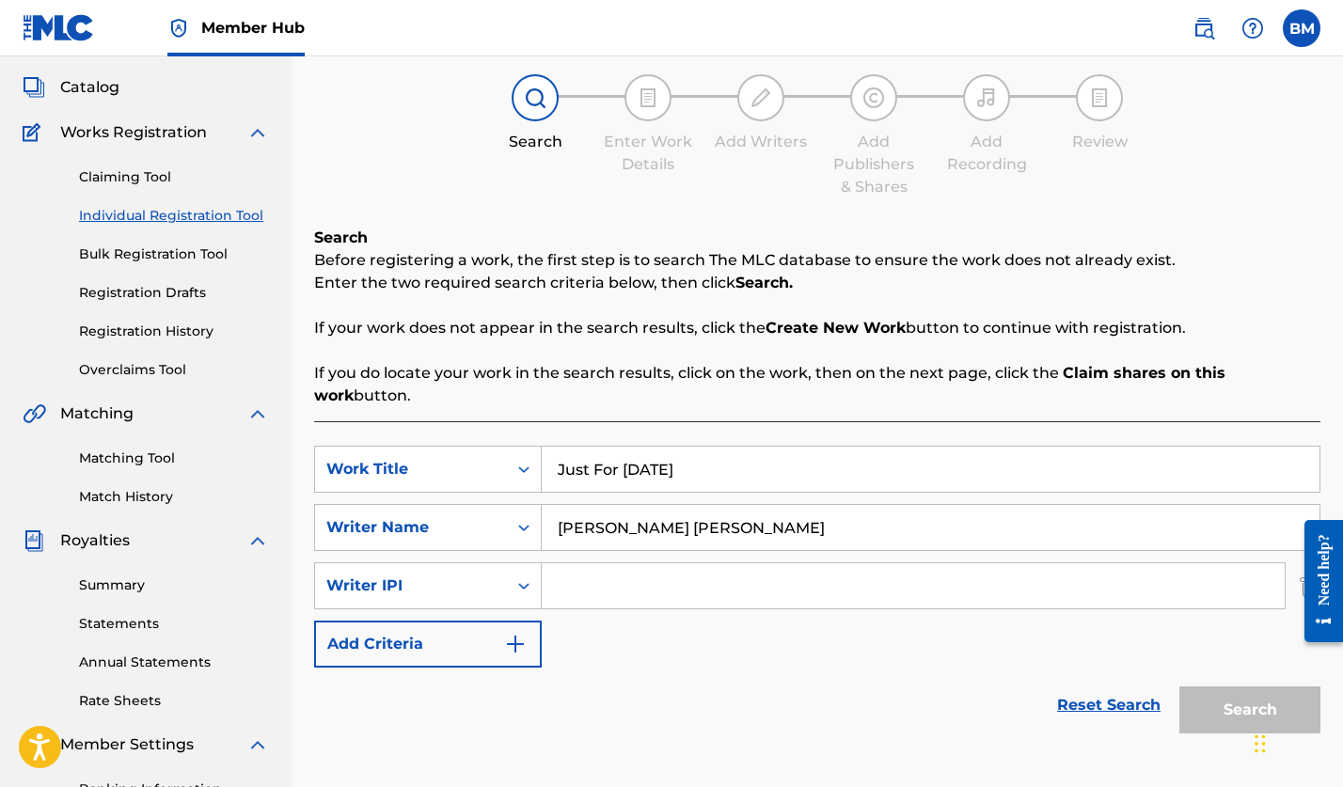
click at [575, 579] on input "Search Form" at bounding box center [913, 585] width 743 height 45
type input "128110610"
click at [518, 642] on img "Search Form" at bounding box center [515, 644] width 23 height 23
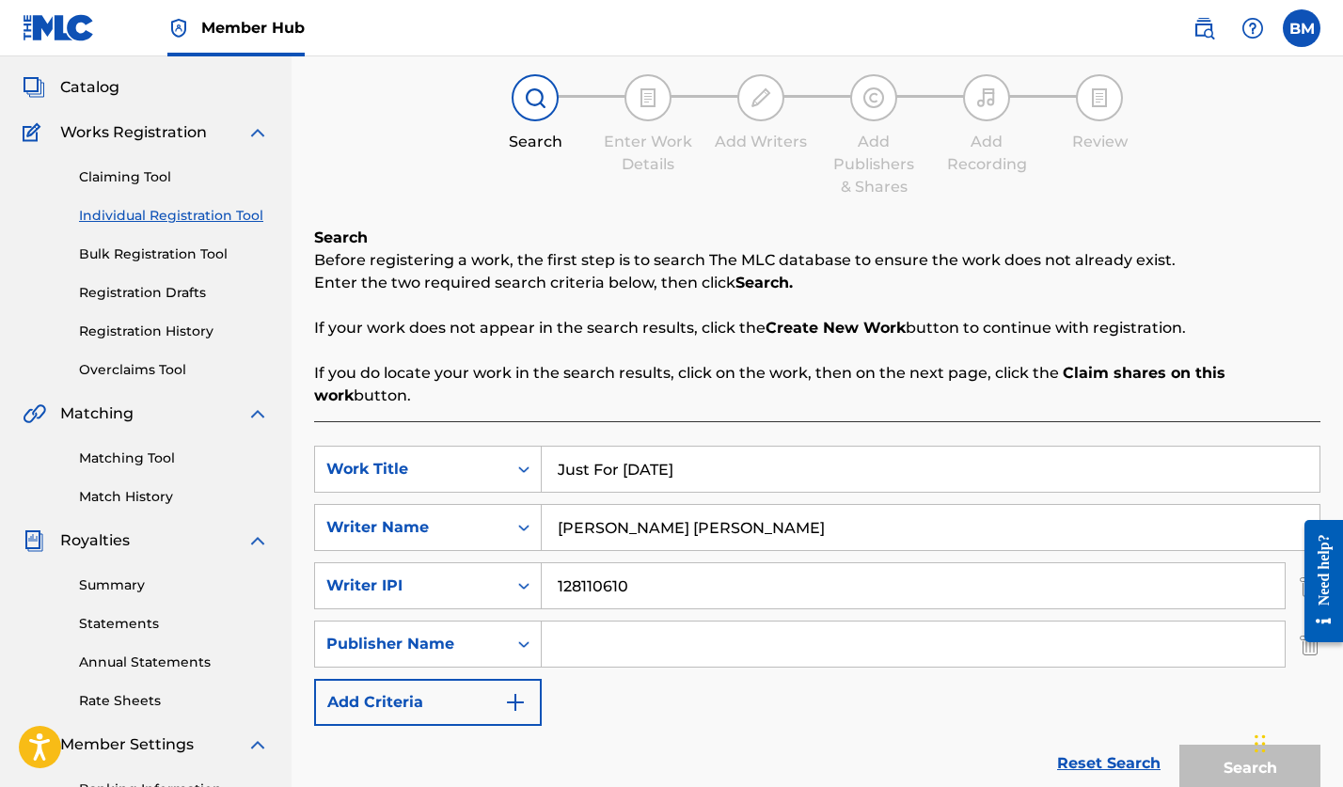
click at [605, 644] on input "Search Form" at bounding box center [913, 644] width 743 height 45
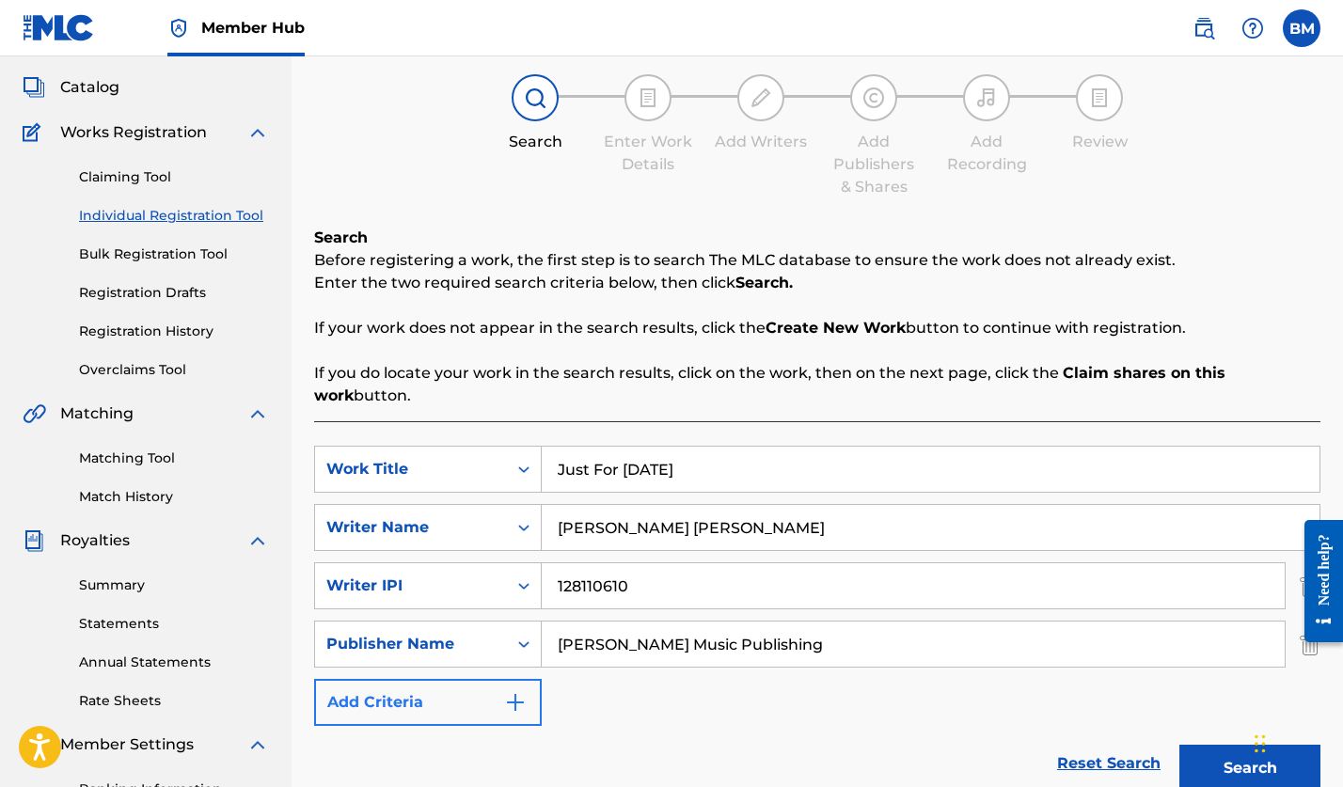
type input "[PERSON_NAME] Music Publishing"
click at [508, 693] on img "Search Form" at bounding box center [515, 702] width 23 height 23
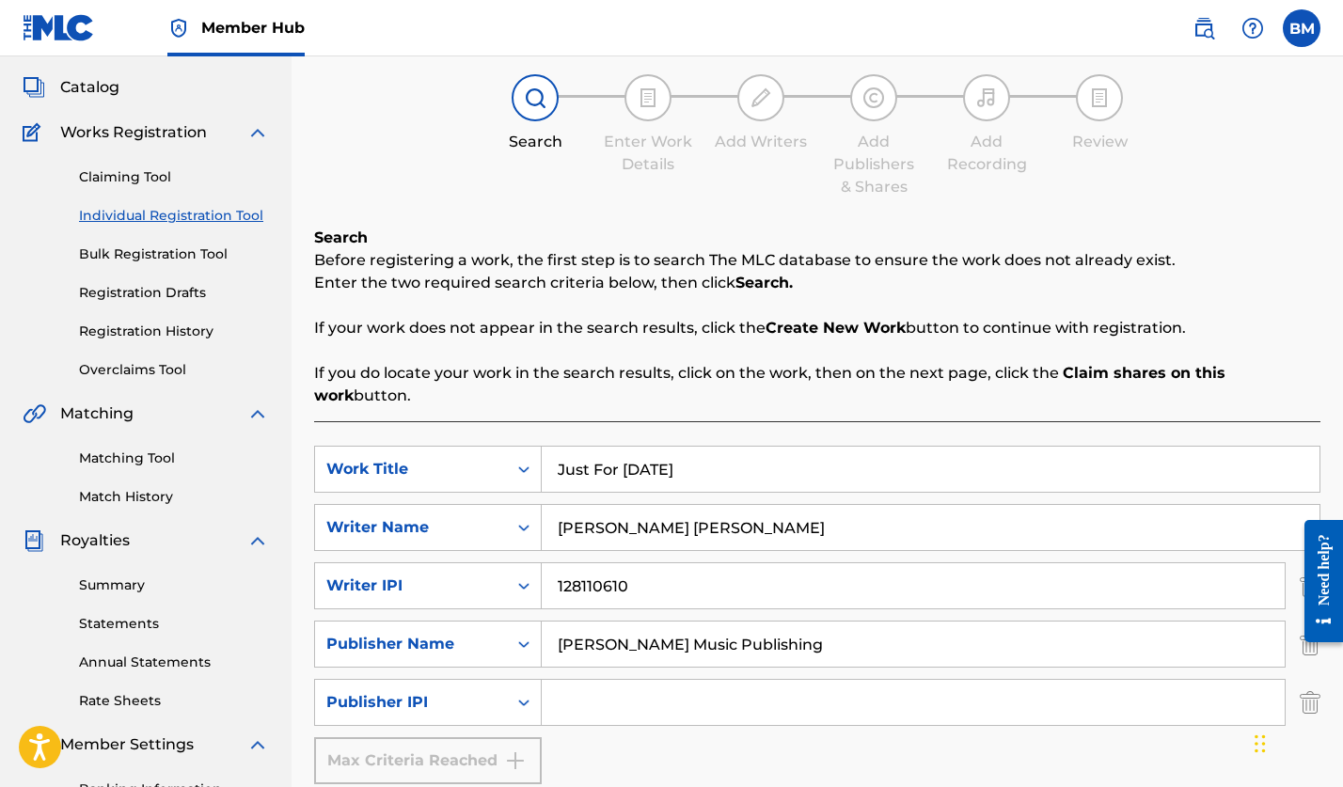
click at [620, 706] on input "Search Form" at bounding box center [913, 702] width 743 height 45
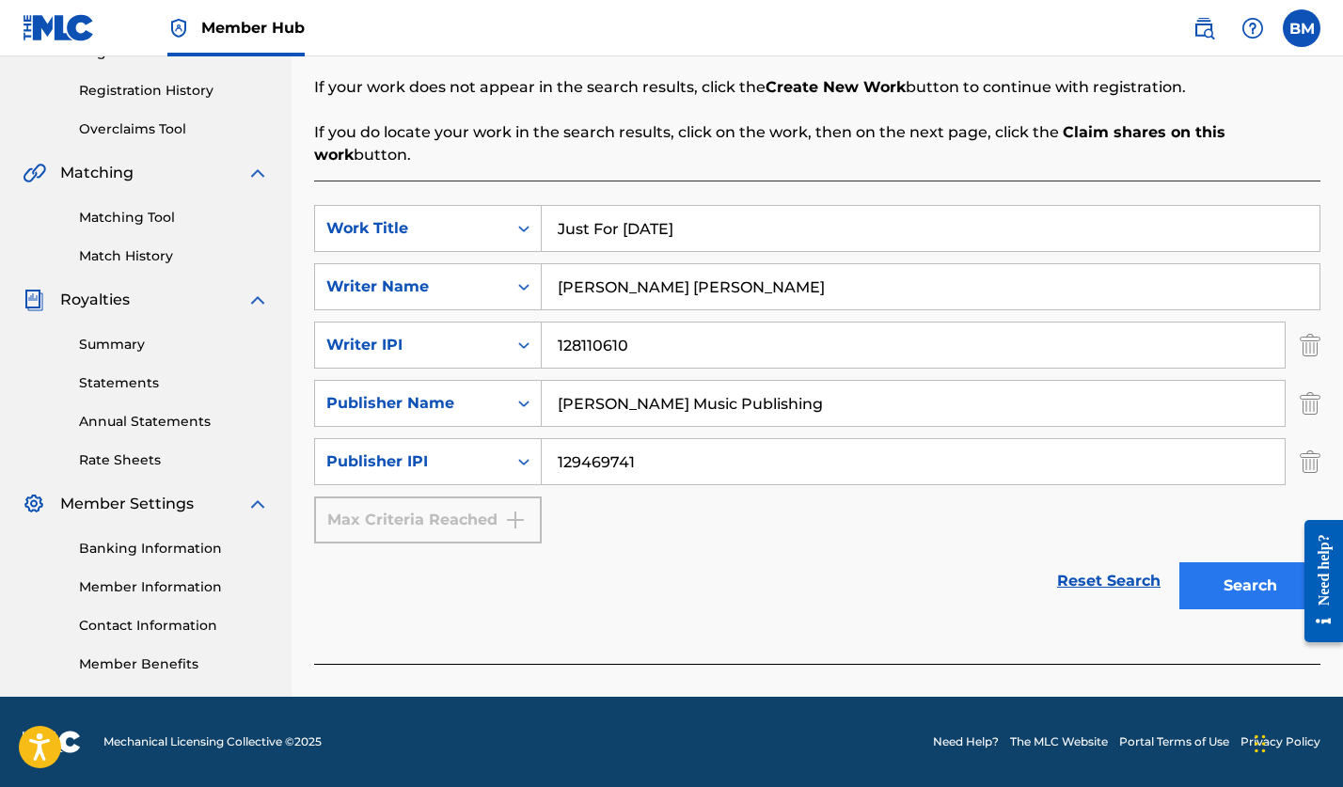
type input "129469741"
click at [1240, 574] on button "Search" at bounding box center [1250, 586] width 141 height 47
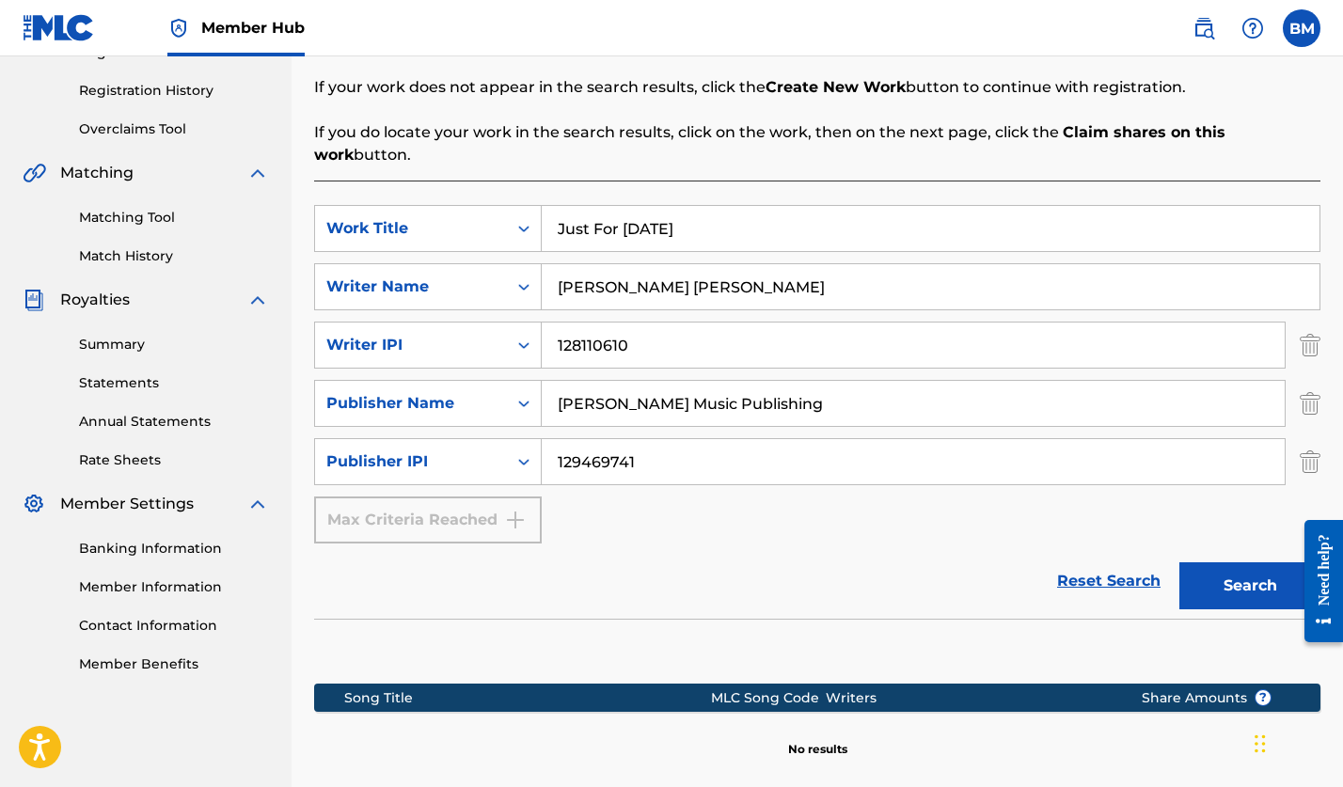
scroll to position [544, 0]
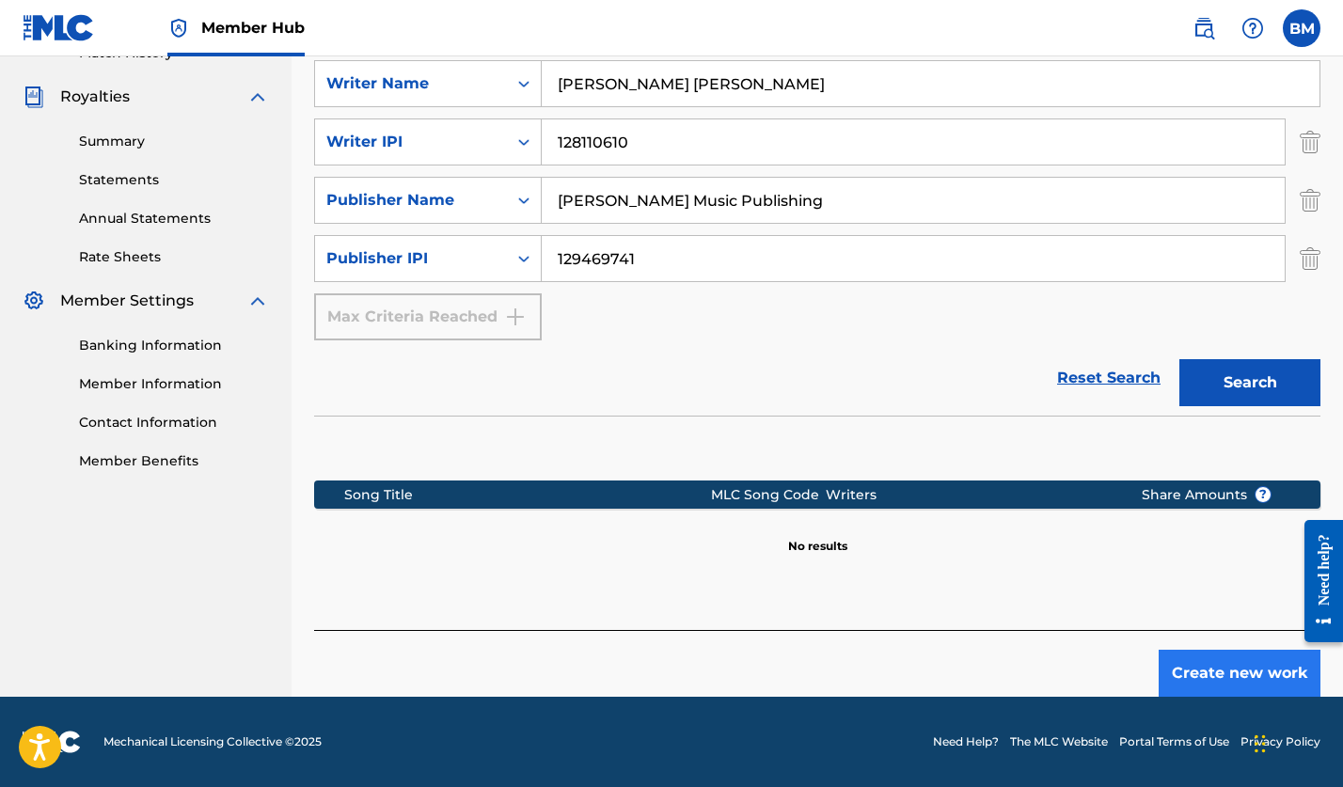
click at [1215, 668] on button "Create new work" at bounding box center [1240, 673] width 162 height 47
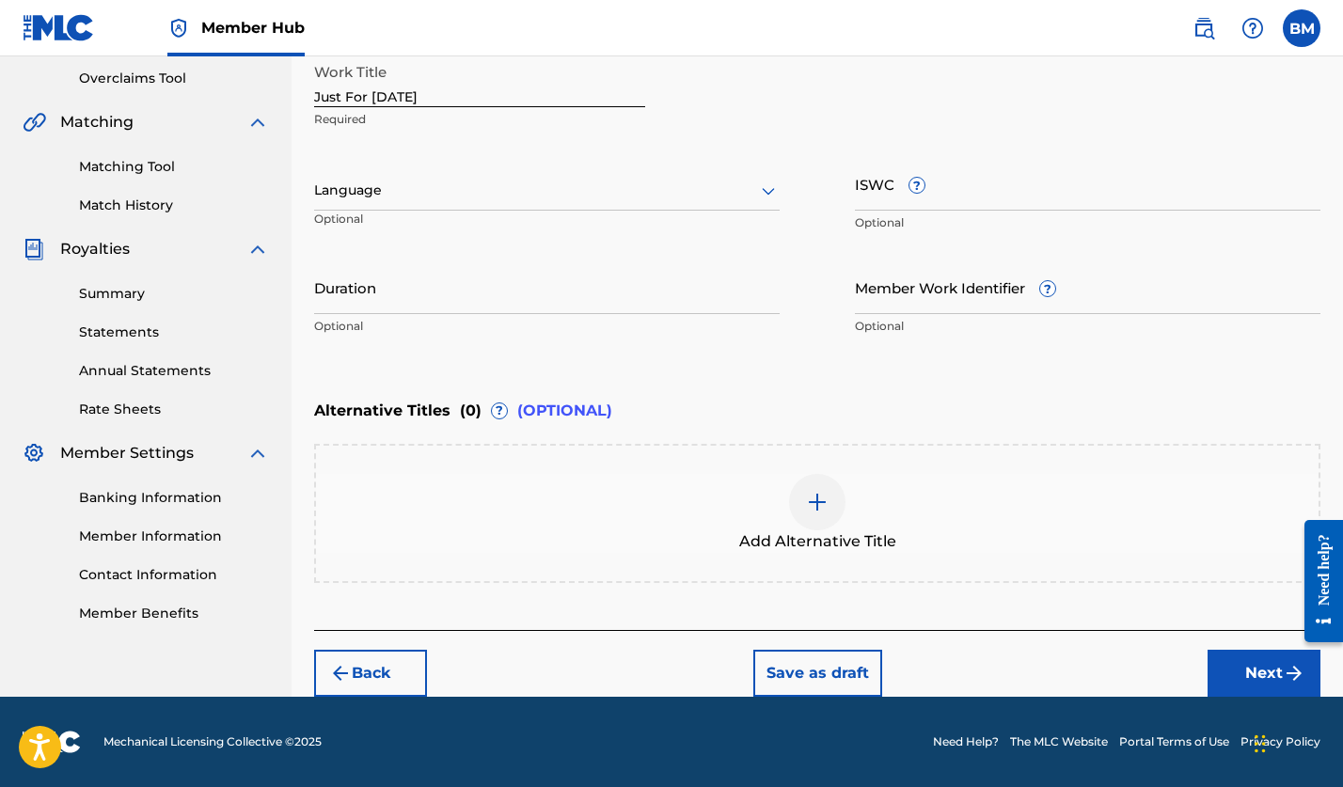
click at [766, 188] on icon at bounding box center [768, 191] width 23 height 23
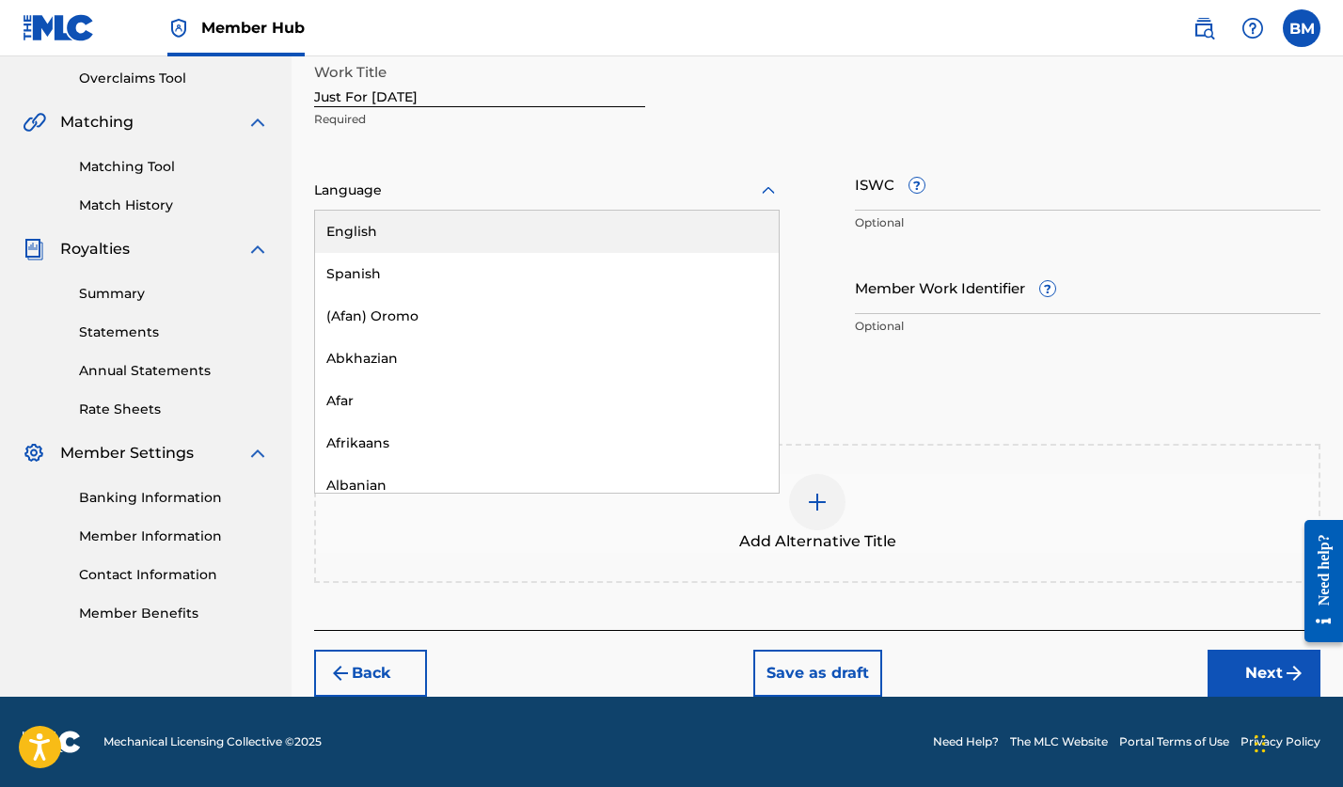
click at [497, 224] on div "English" at bounding box center [547, 232] width 464 height 42
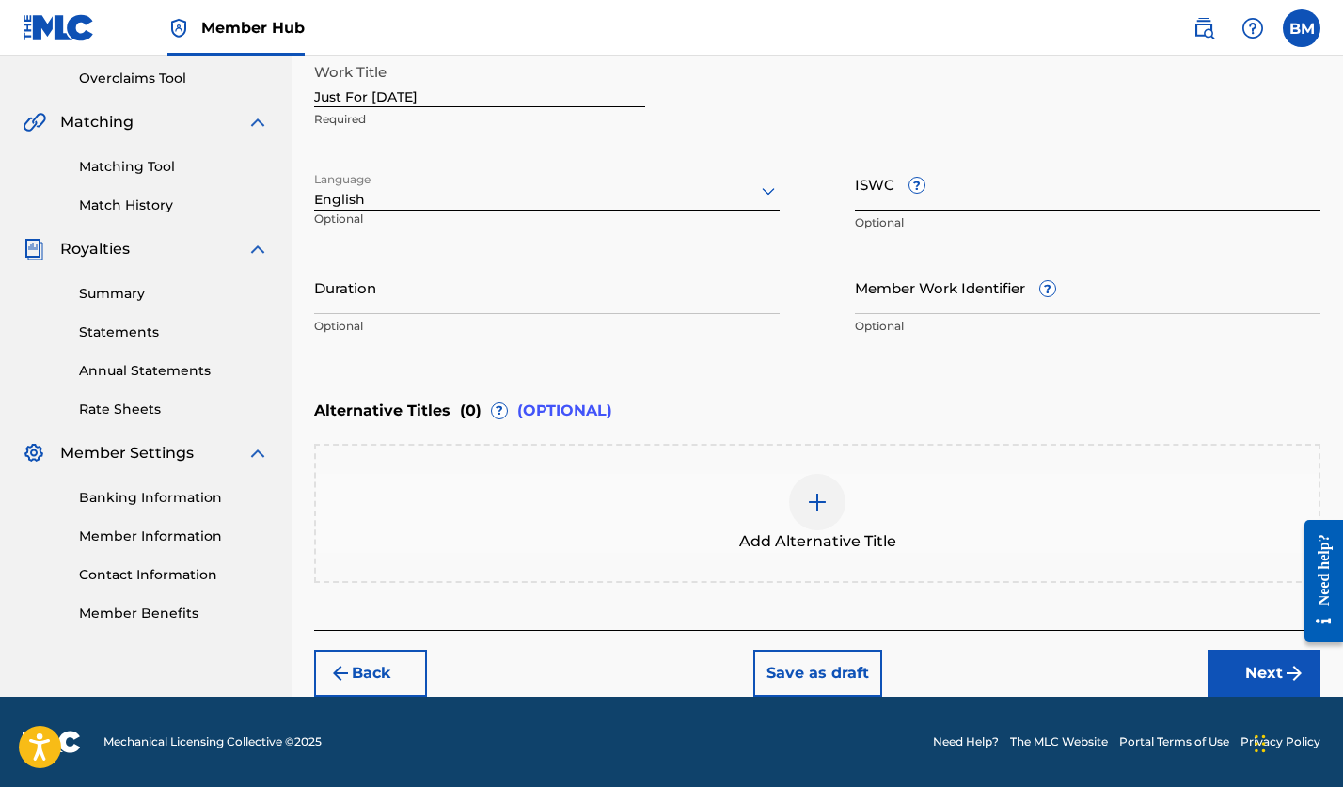
click at [955, 205] on input "ISWC ?" at bounding box center [1088, 184] width 466 height 54
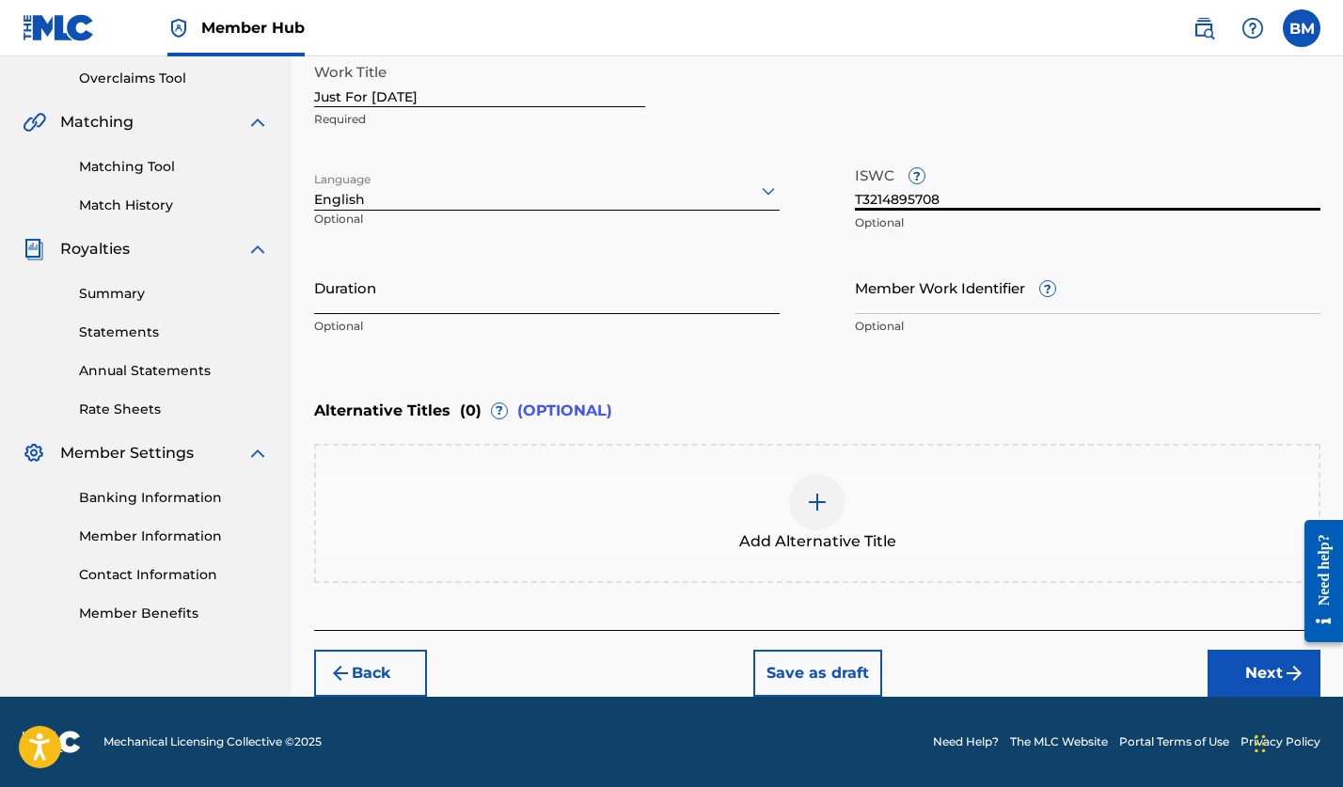
type input "T3214895708"
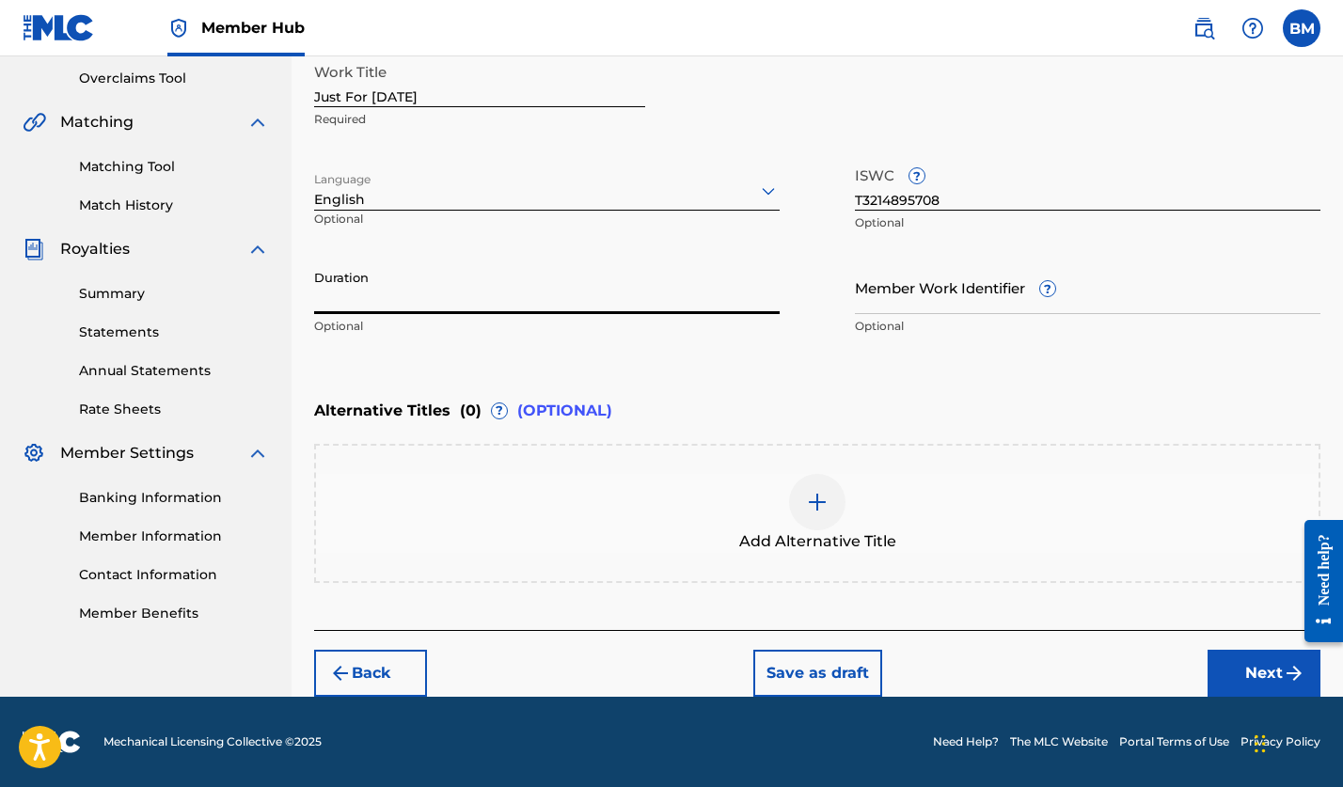
click at [438, 307] on input "Duration" at bounding box center [547, 288] width 466 height 54
type input "01:21"
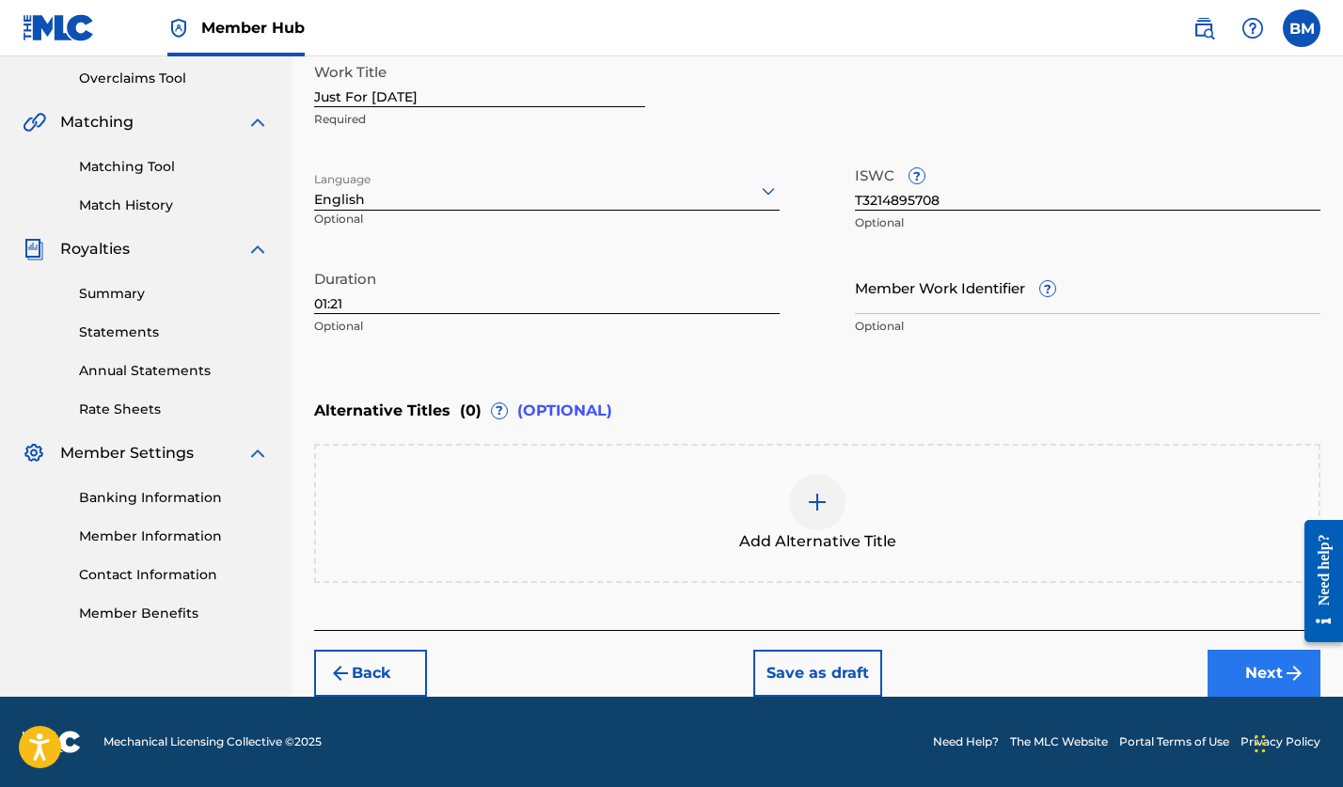
click at [1263, 676] on button "Next" at bounding box center [1264, 673] width 113 height 47
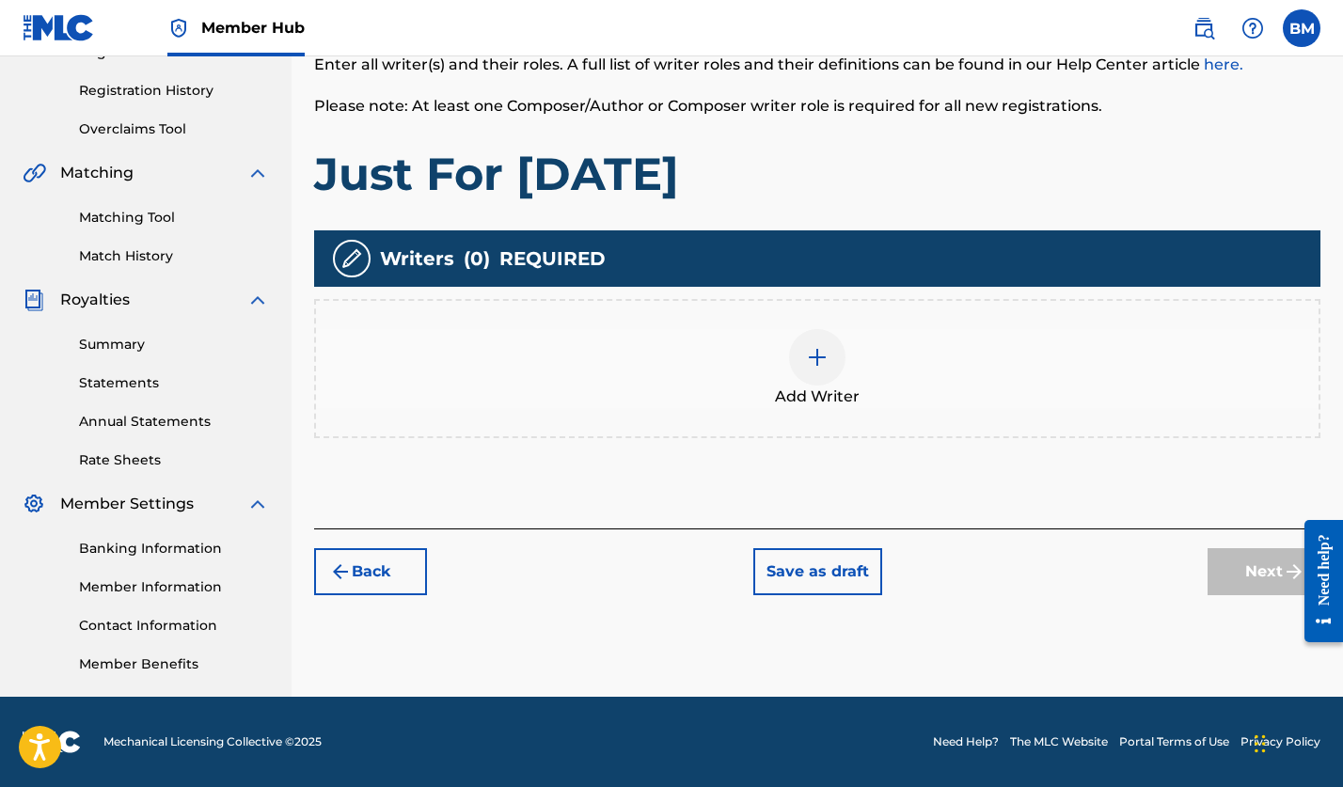
click at [812, 357] on img at bounding box center [817, 357] width 23 height 23
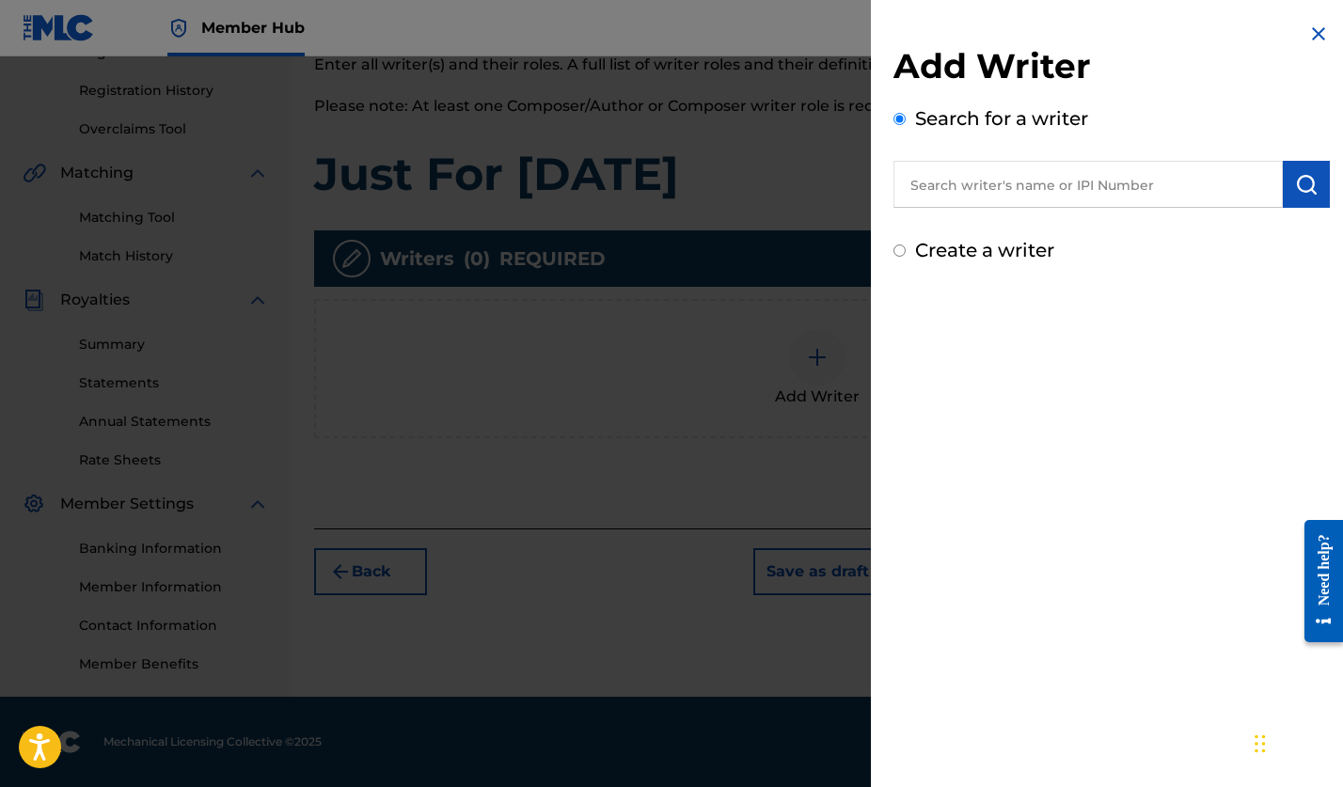
click at [1022, 189] on input "text" at bounding box center [1088, 184] width 389 height 47
type input "[PERSON_NAME]"
click at [1301, 174] on img "submit" at bounding box center [1306, 184] width 23 height 23
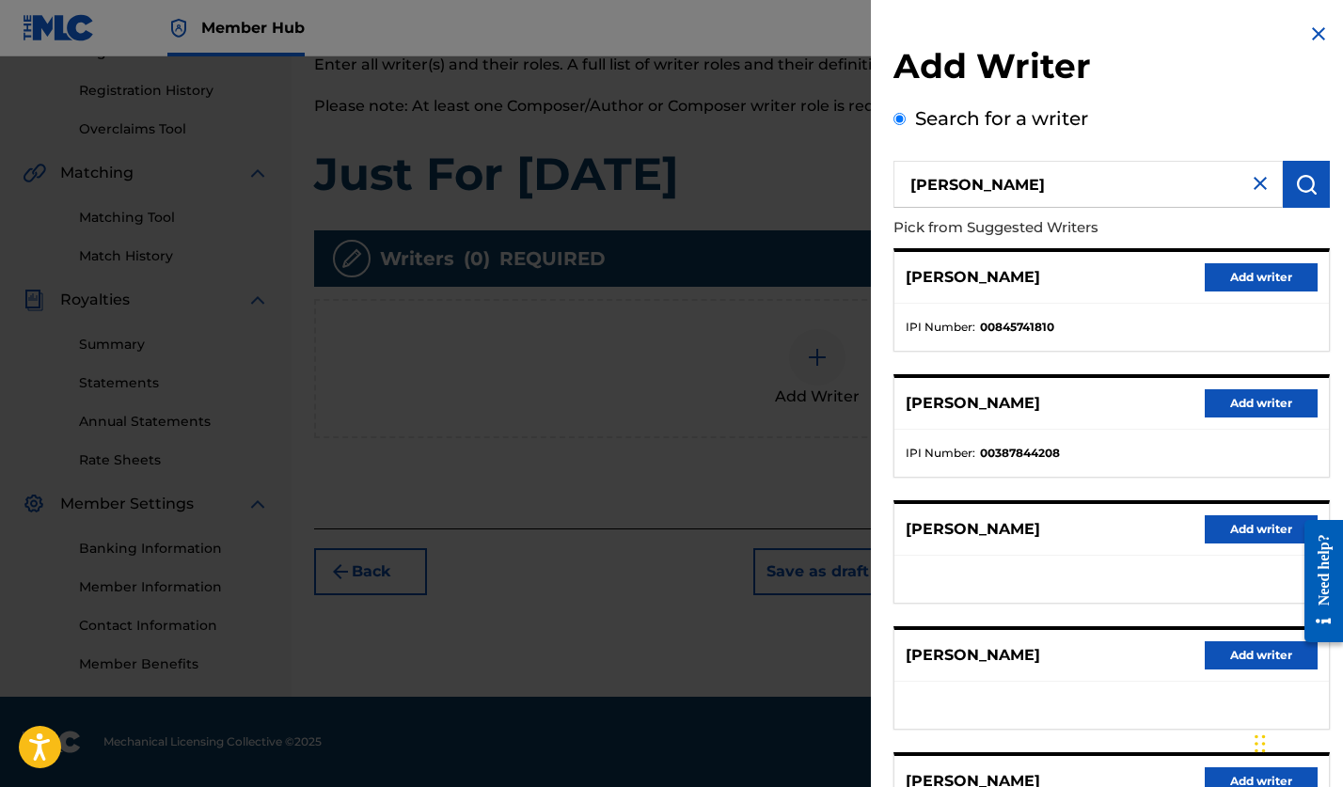
scroll to position [186, 0]
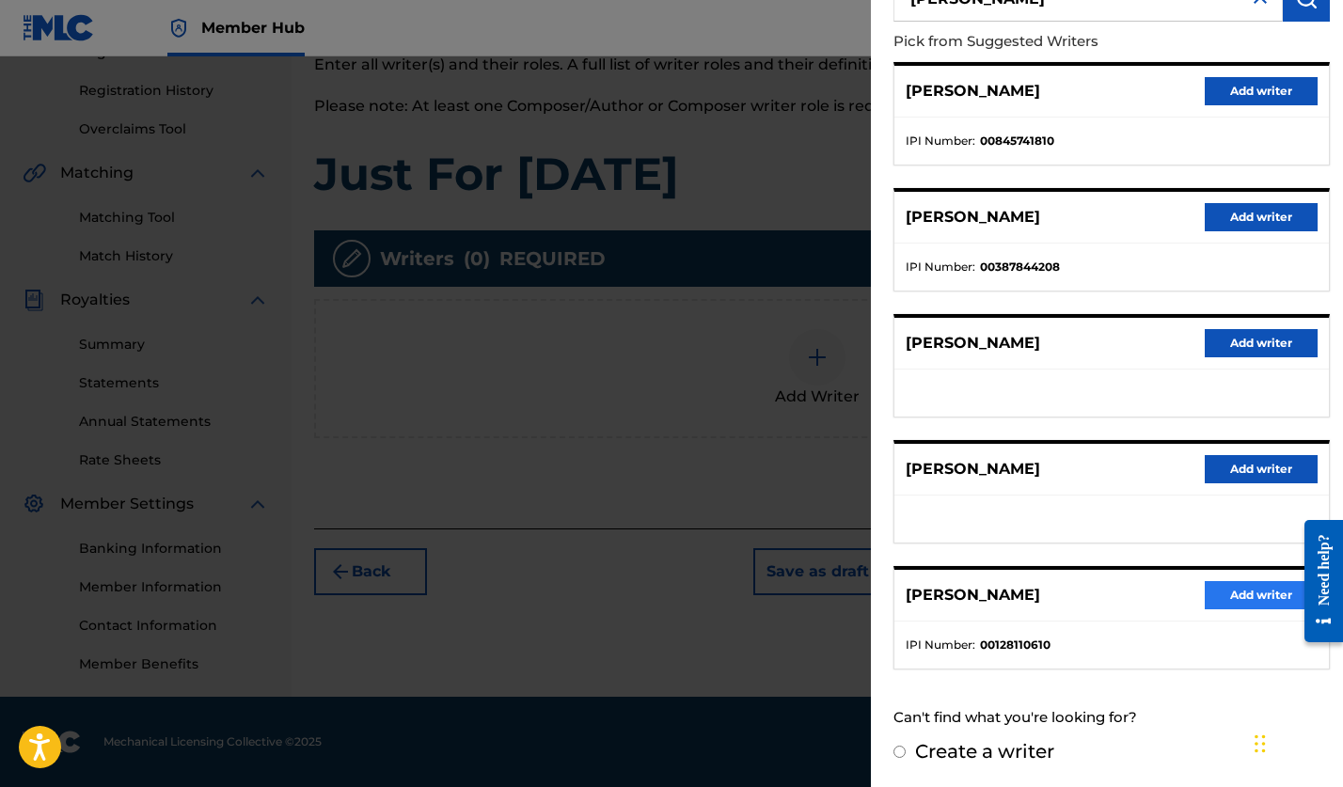
click at [1247, 592] on button "Add writer" at bounding box center [1261, 595] width 113 height 28
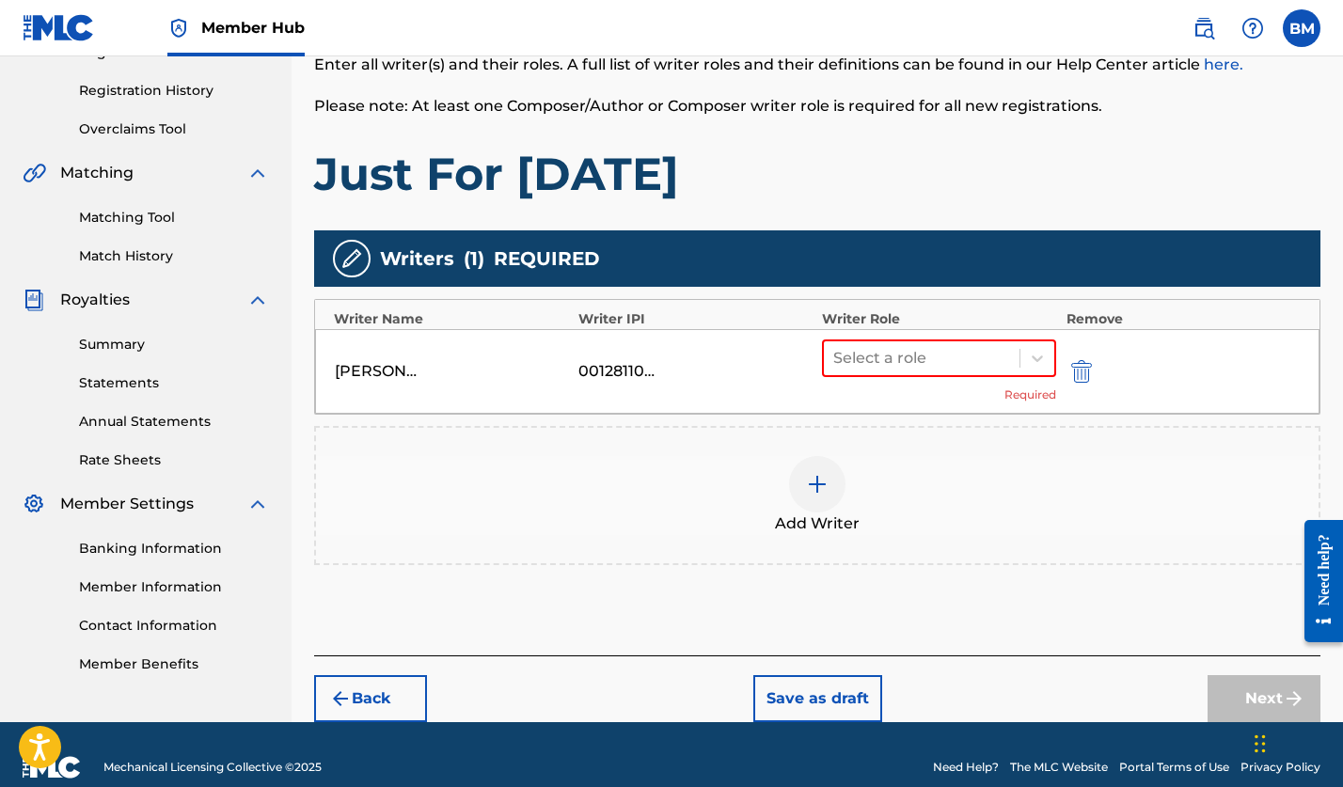
scroll to position [366, 0]
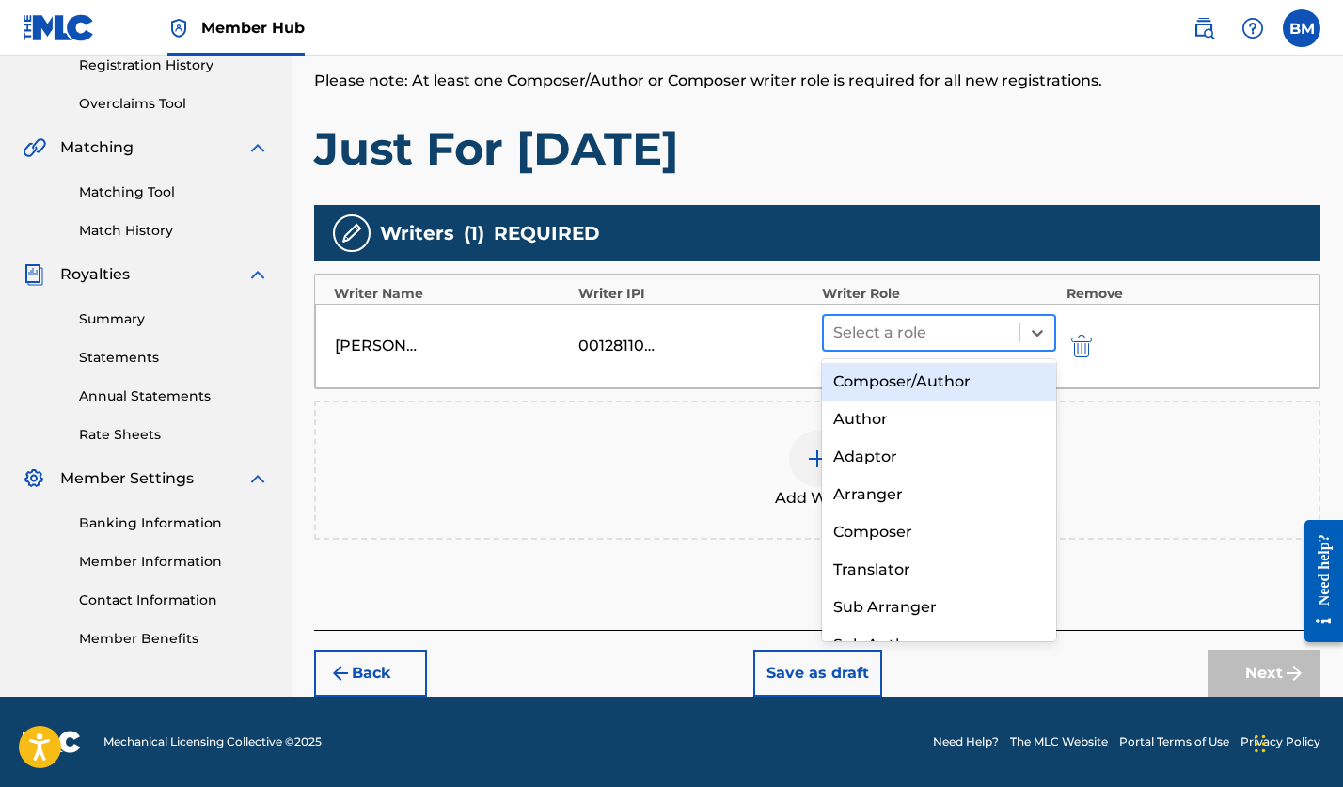
click at [970, 329] on div at bounding box center [921, 333] width 177 height 26
click at [934, 381] on div "Composer/Author" at bounding box center [939, 382] width 234 height 38
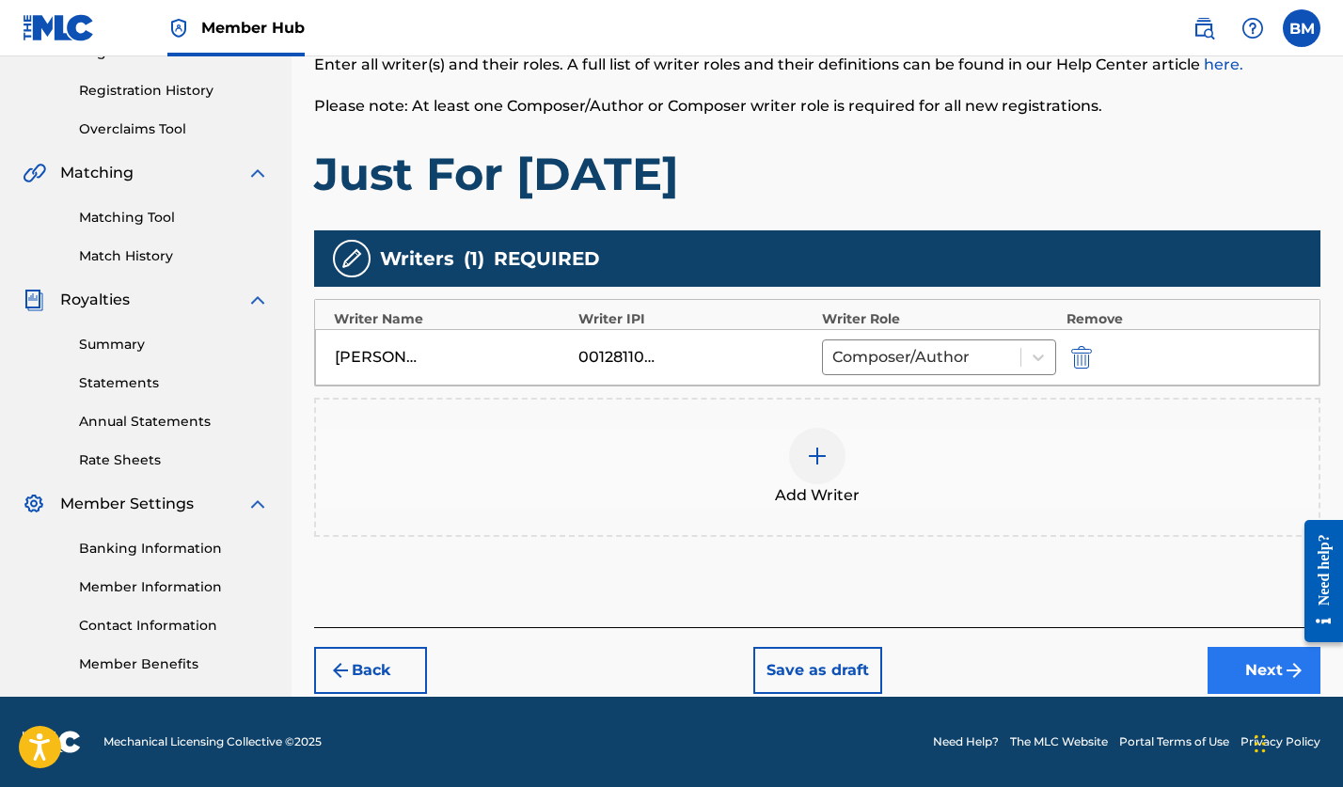
click at [1263, 667] on button "Next" at bounding box center [1264, 670] width 113 height 47
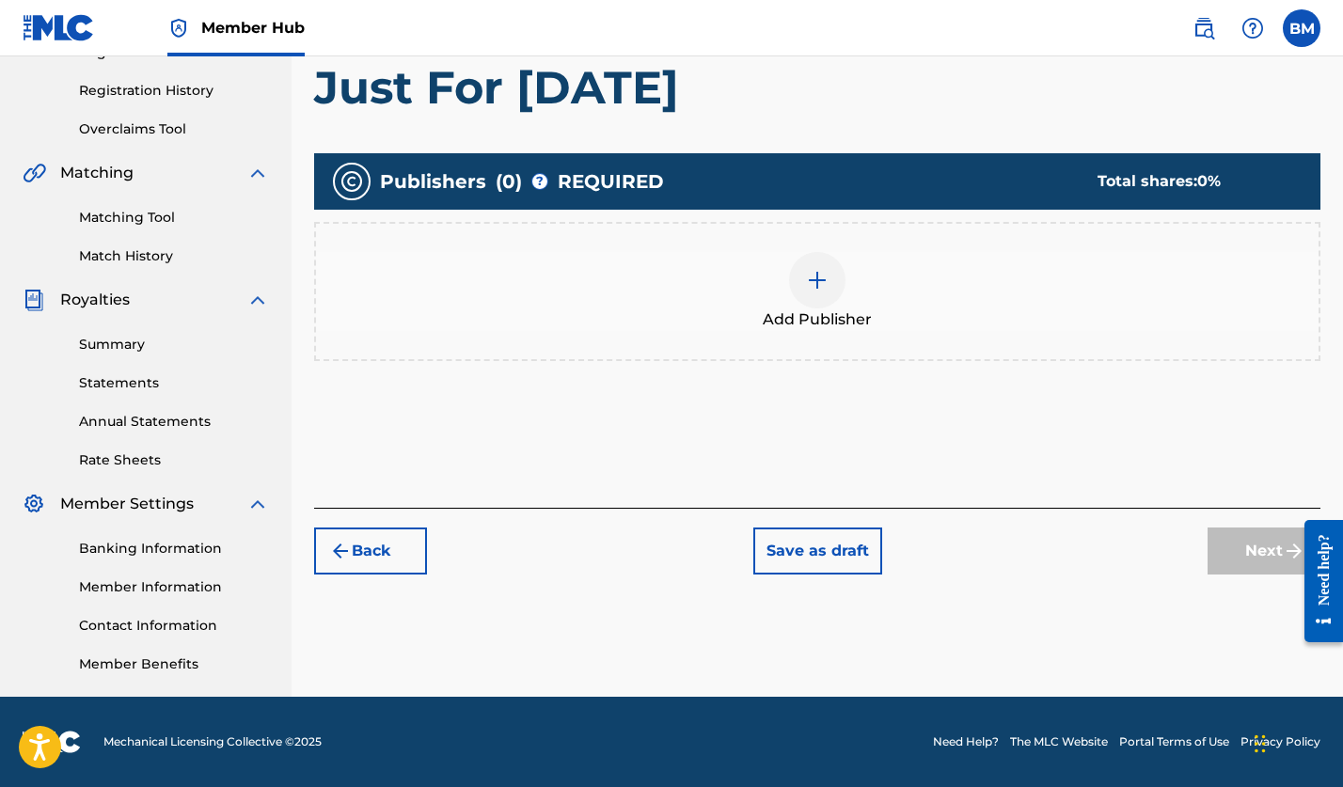
scroll to position [85, 0]
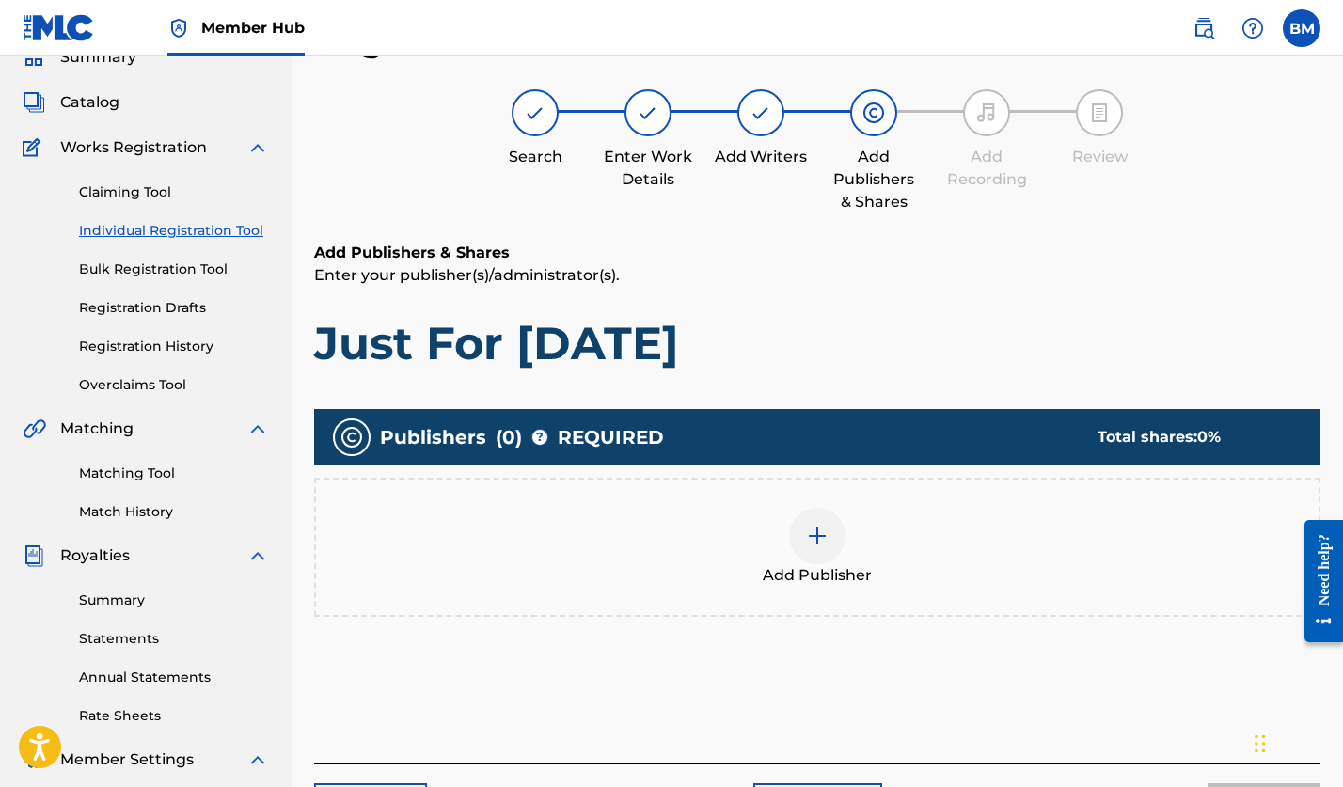
click at [817, 536] on img at bounding box center [817, 536] width 23 height 23
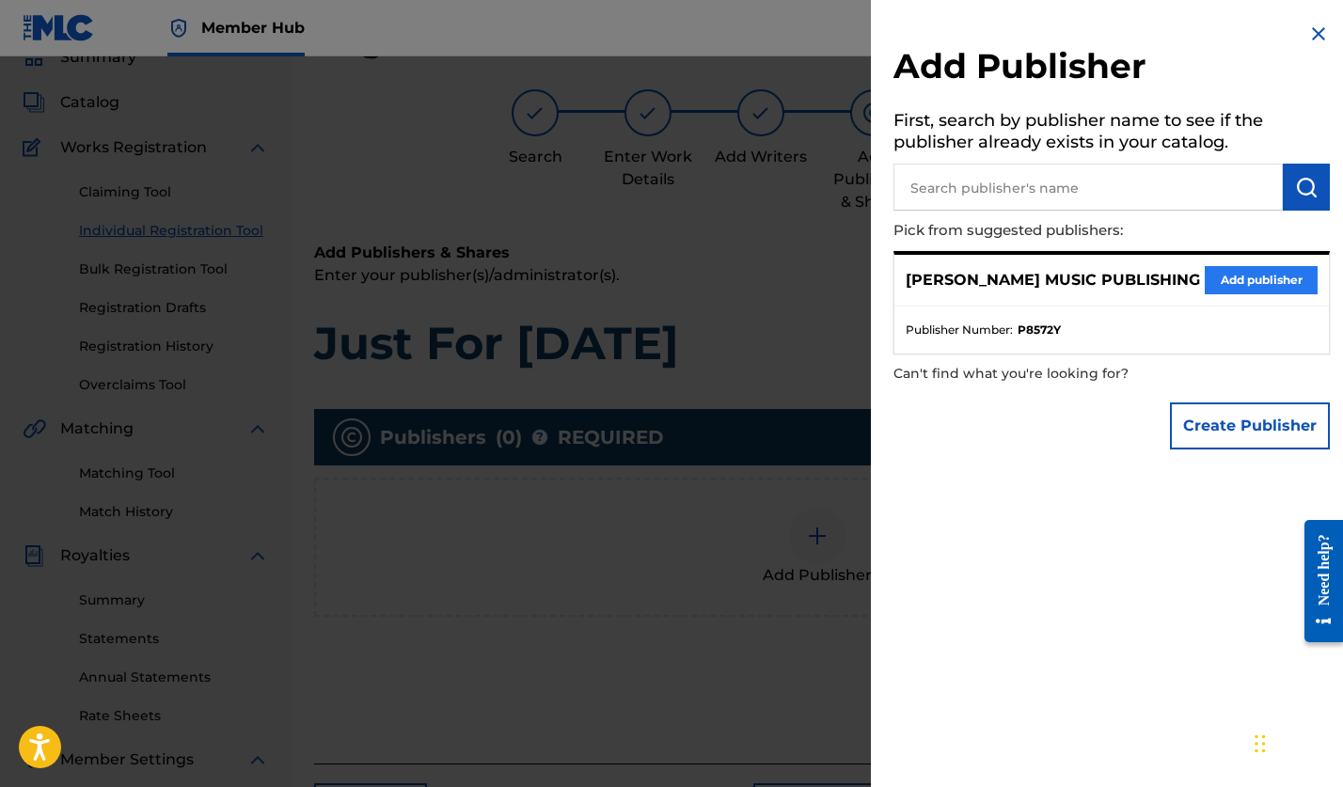
click at [1246, 274] on button "Add publisher" at bounding box center [1261, 280] width 113 height 28
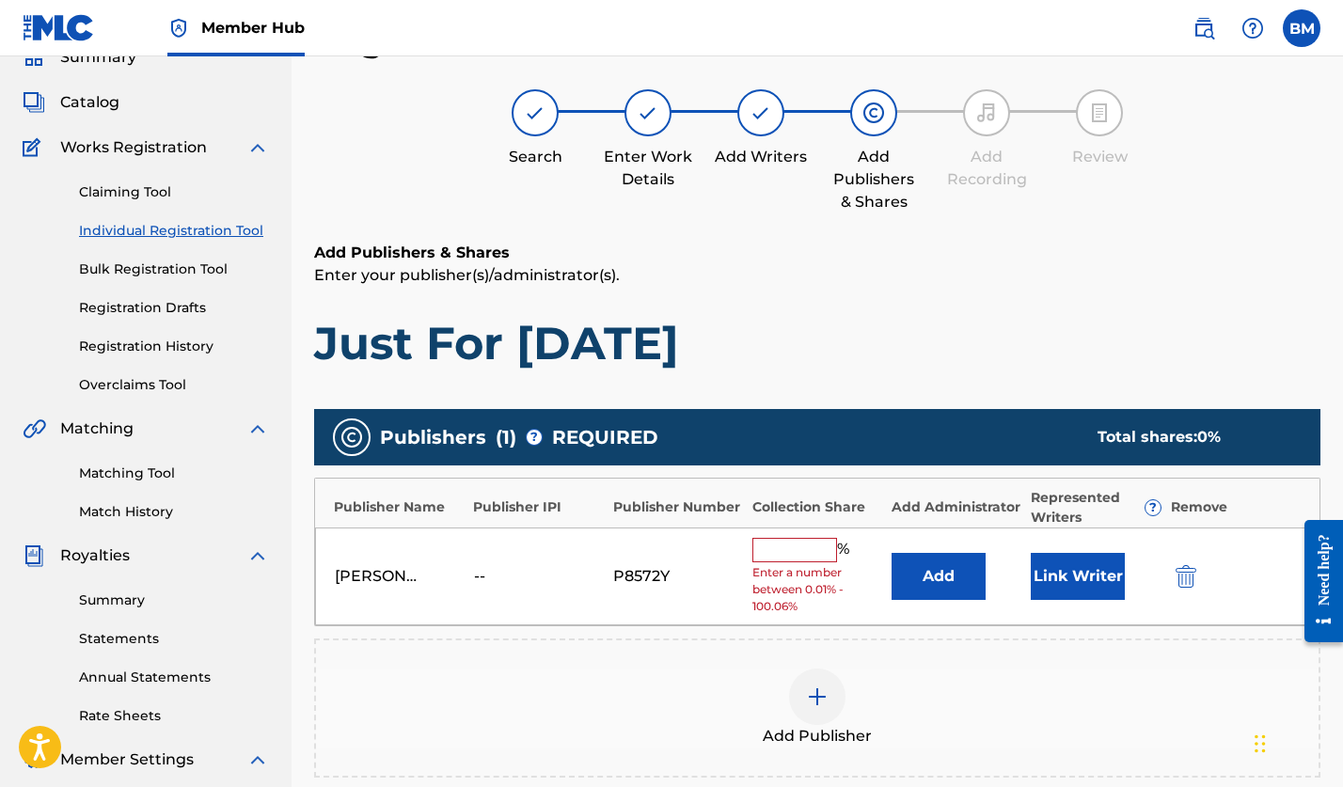
click at [781, 550] on input "text" at bounding box center [795, 550] width 85 height 24
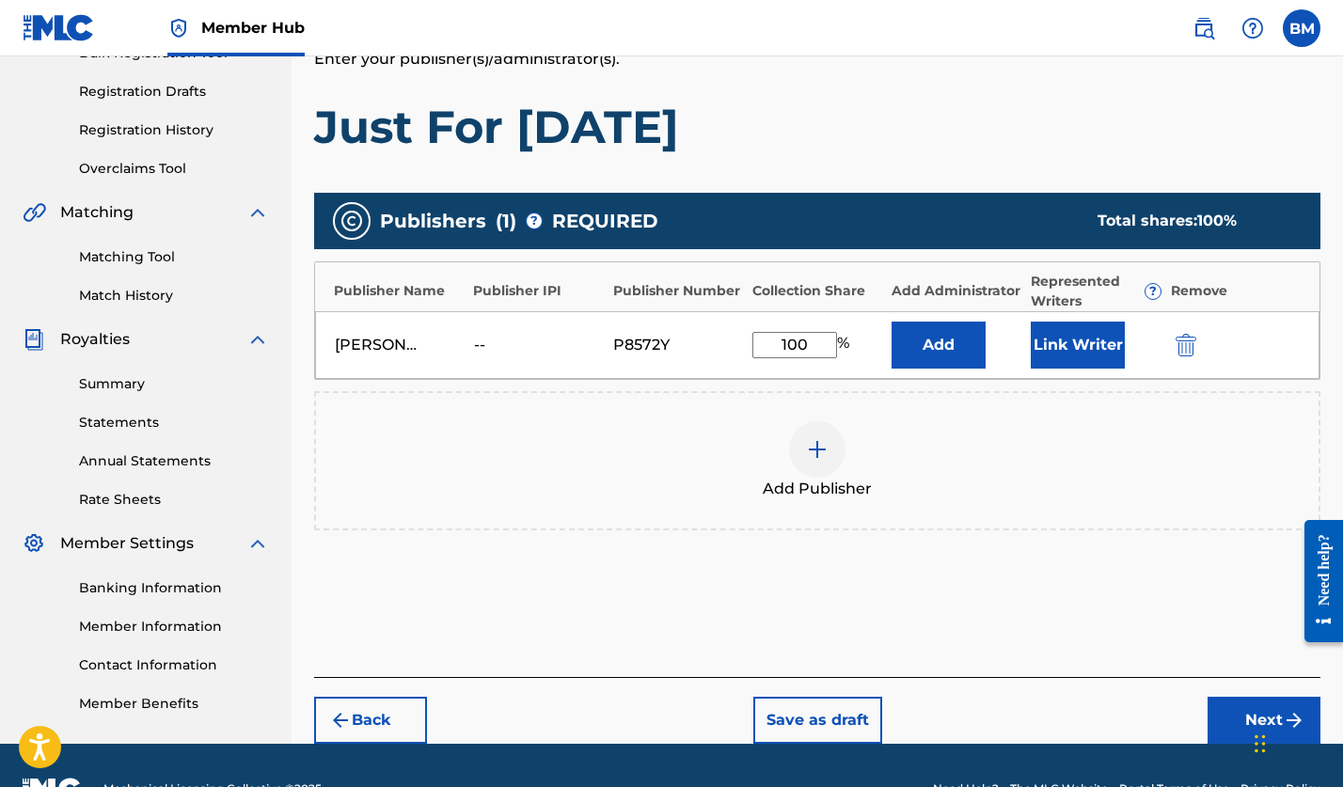
scroll to position [348, 0]
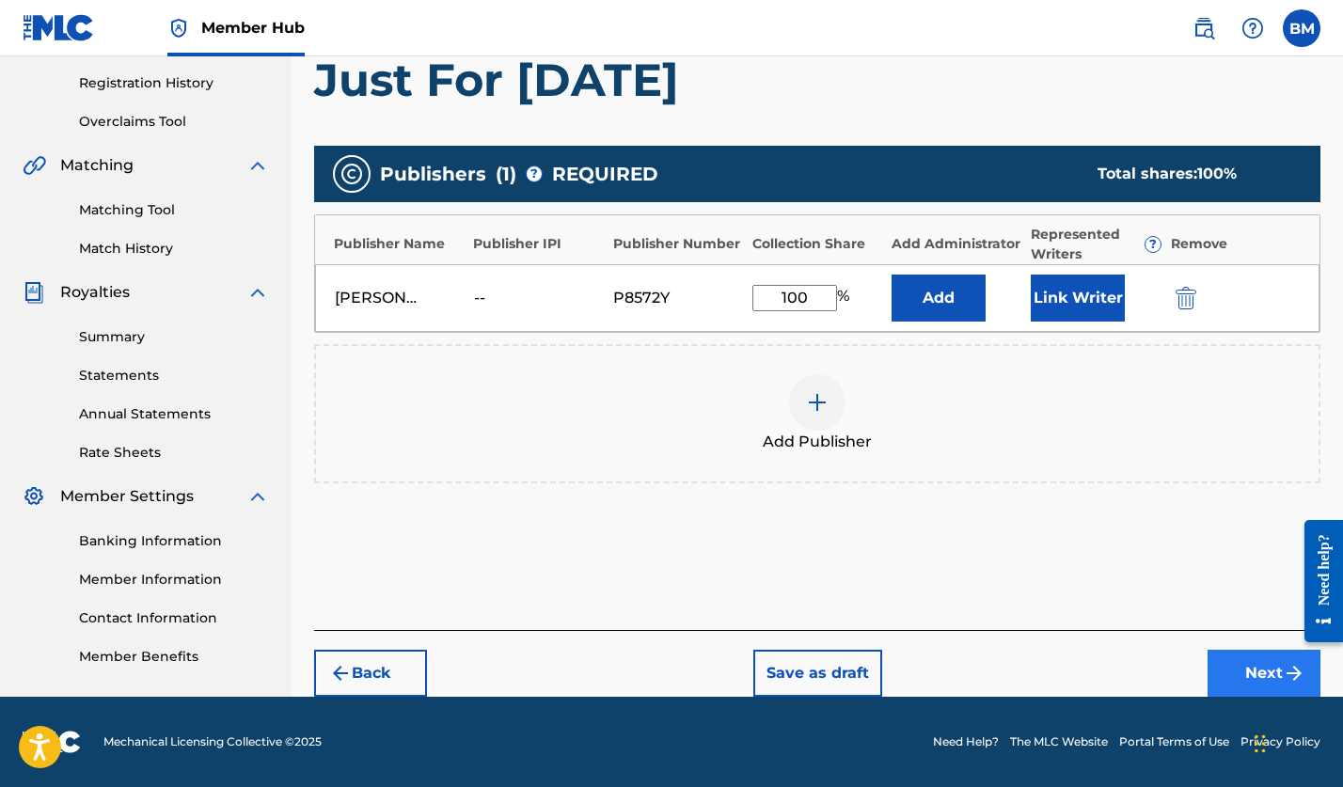
type input "100"
click at [1263, 664] on button "Next" at bounding box center [1264, 673] width 113 height 47
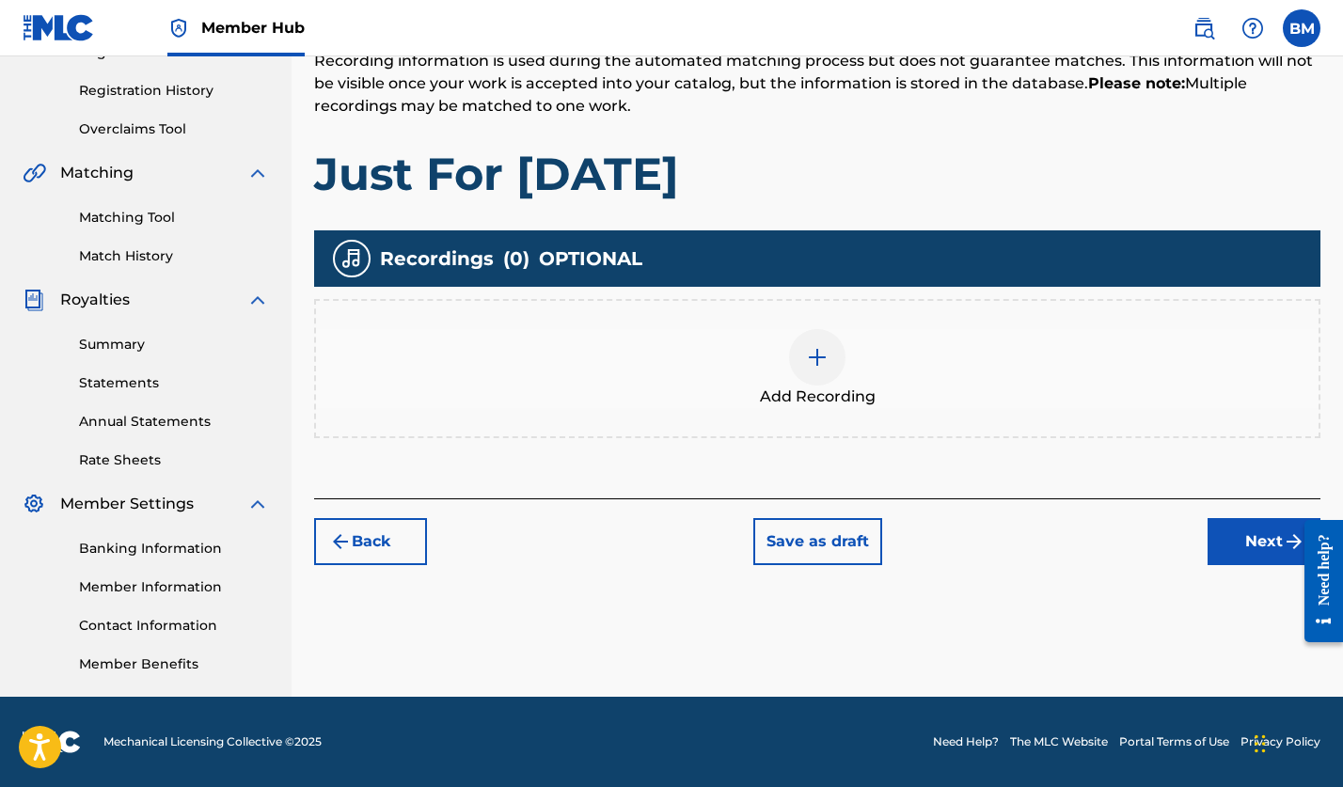
scroll to position [341, 0]
click at [813, 354] on img at bounding box center [817, 357] width 23 height 23
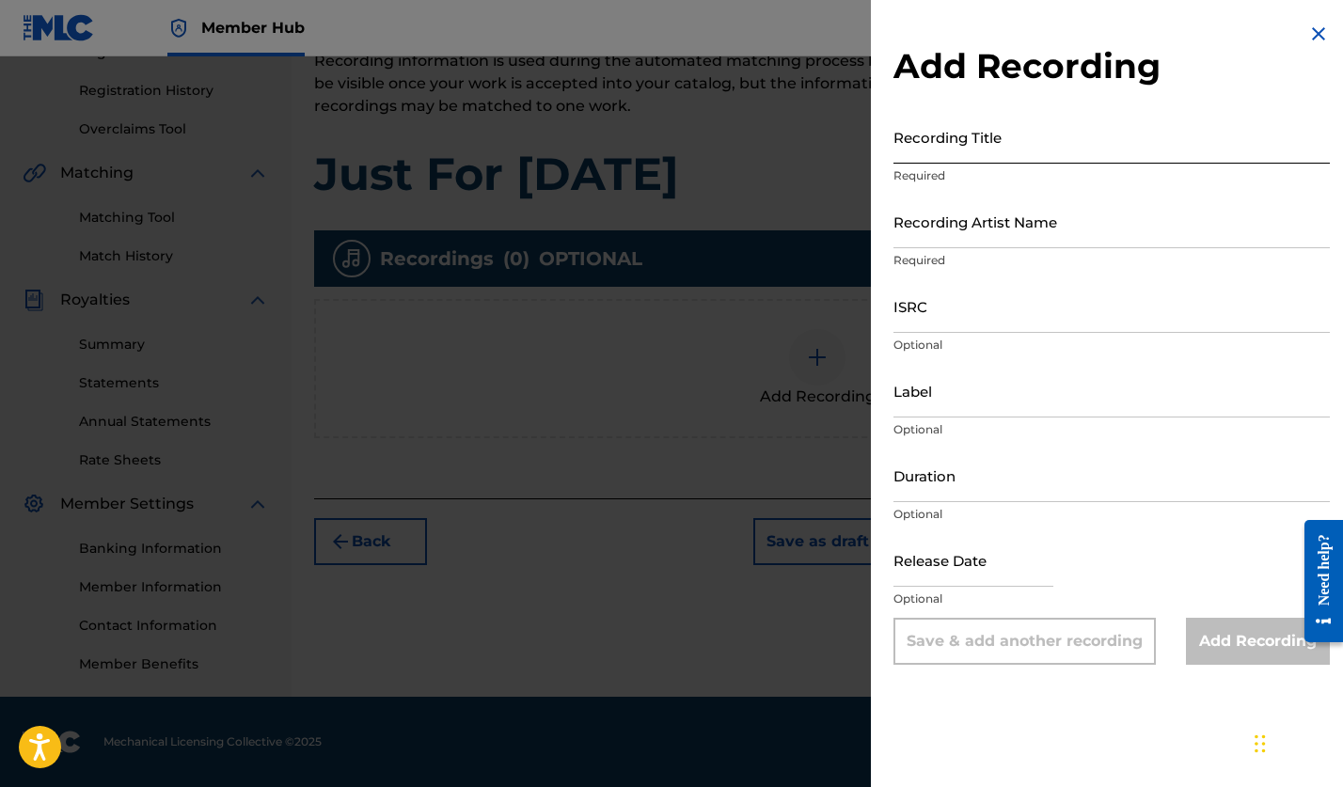
click at [954, 144] on input "Recording Title" at bounding box center [1112, 137] width 436 height 54
type input "Just For [DATE]"
click at [927, 225] on input "Recording Artist Name" at bounding box center [1112, 222] width 436 height 54
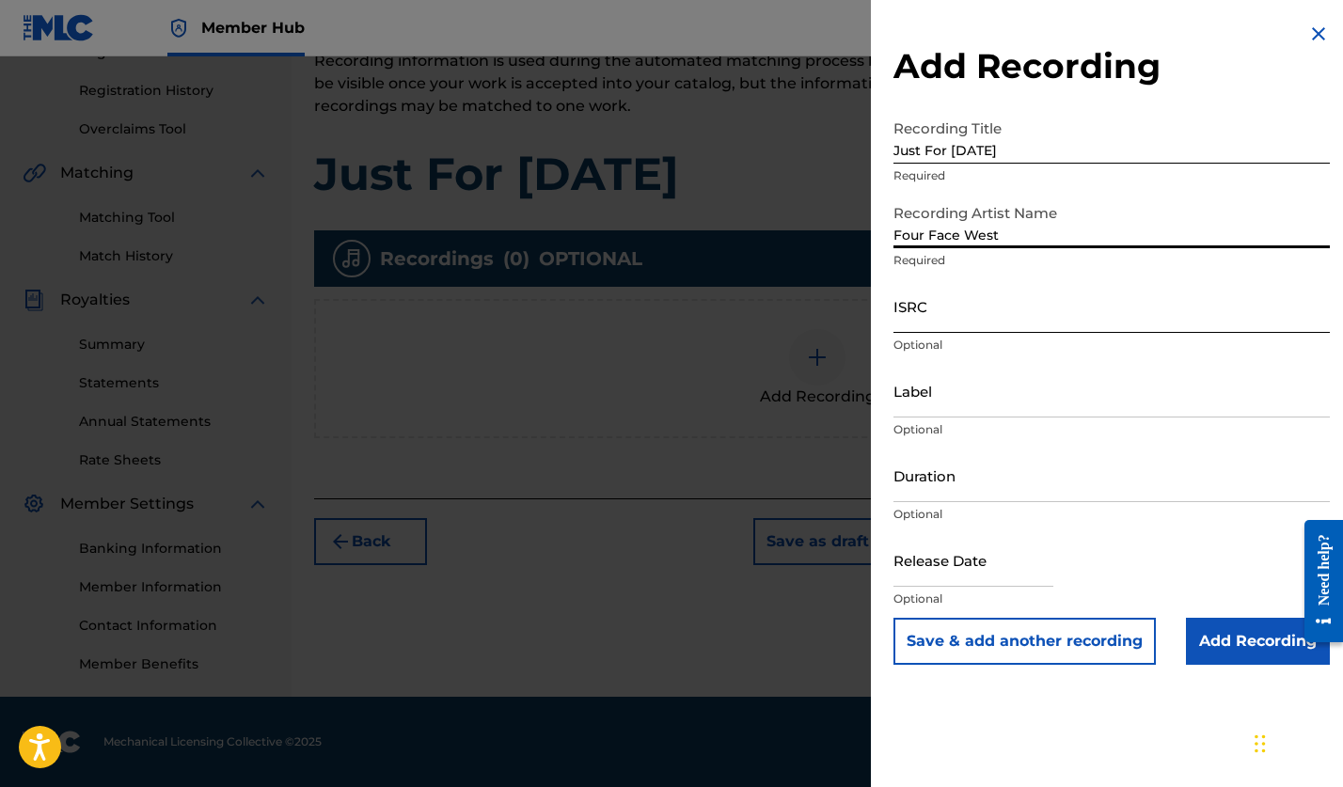
type input "Four Face West"
click at [921, 310] on input "ISRC" at bounding box center [1112, 306] width 436 height 54
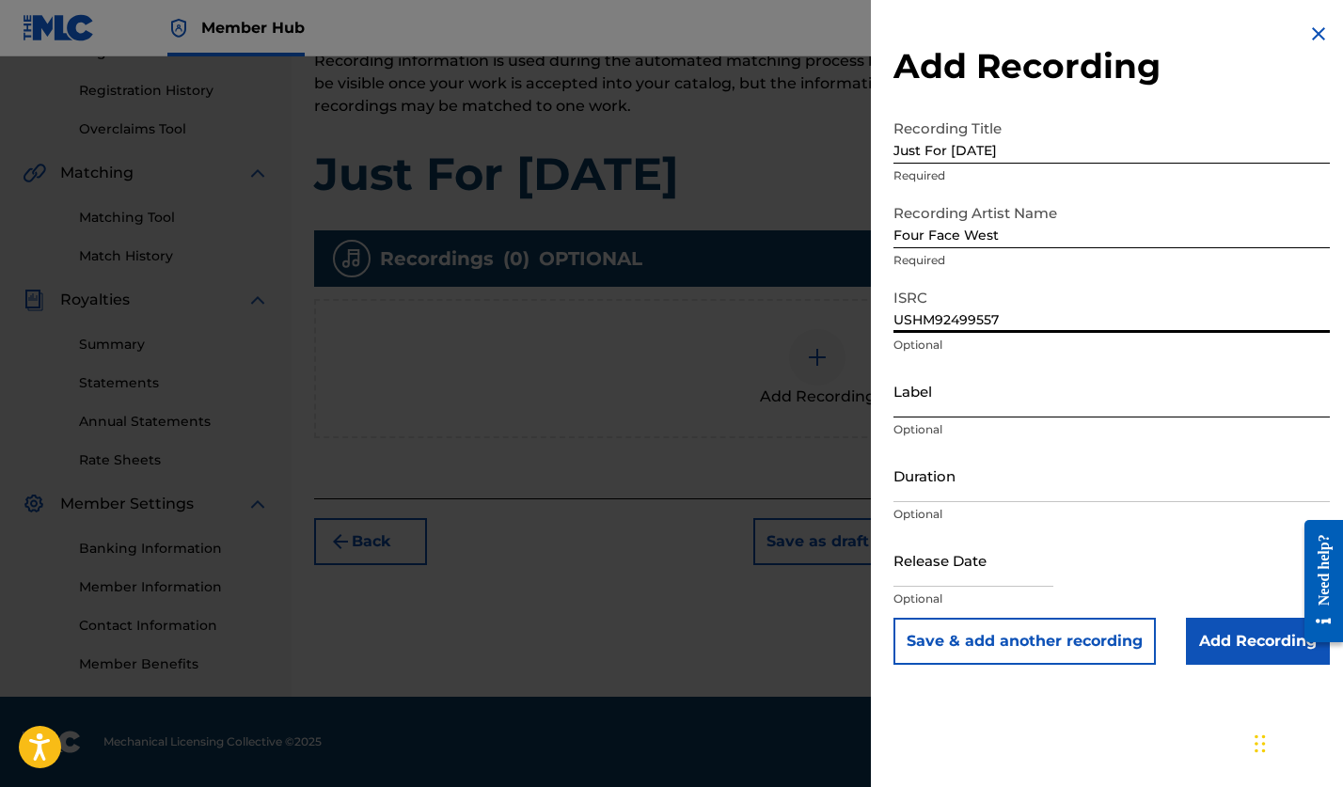
type input "USHM92499557"
click at [959, 396] on input "Label" at bounding box center [1112, 391] width 436 height 54
type input "Four Face West"
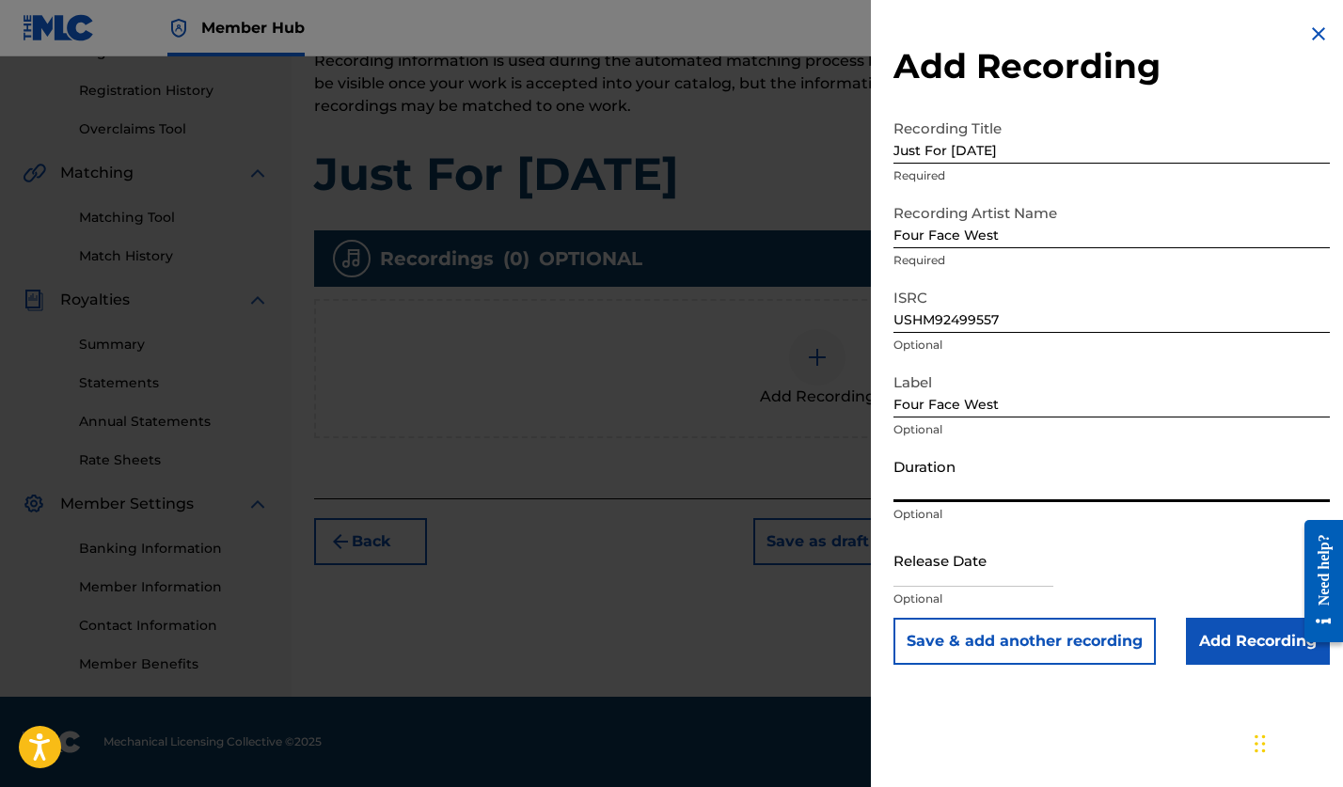
click at [948, 481] on input "Duration" at bounding box center [1112, 476] width 436 height 54
type input "01:21"
click at [951, 566] on input "text" at bounding box center [974, 560] width 160 height 54
select select "8"
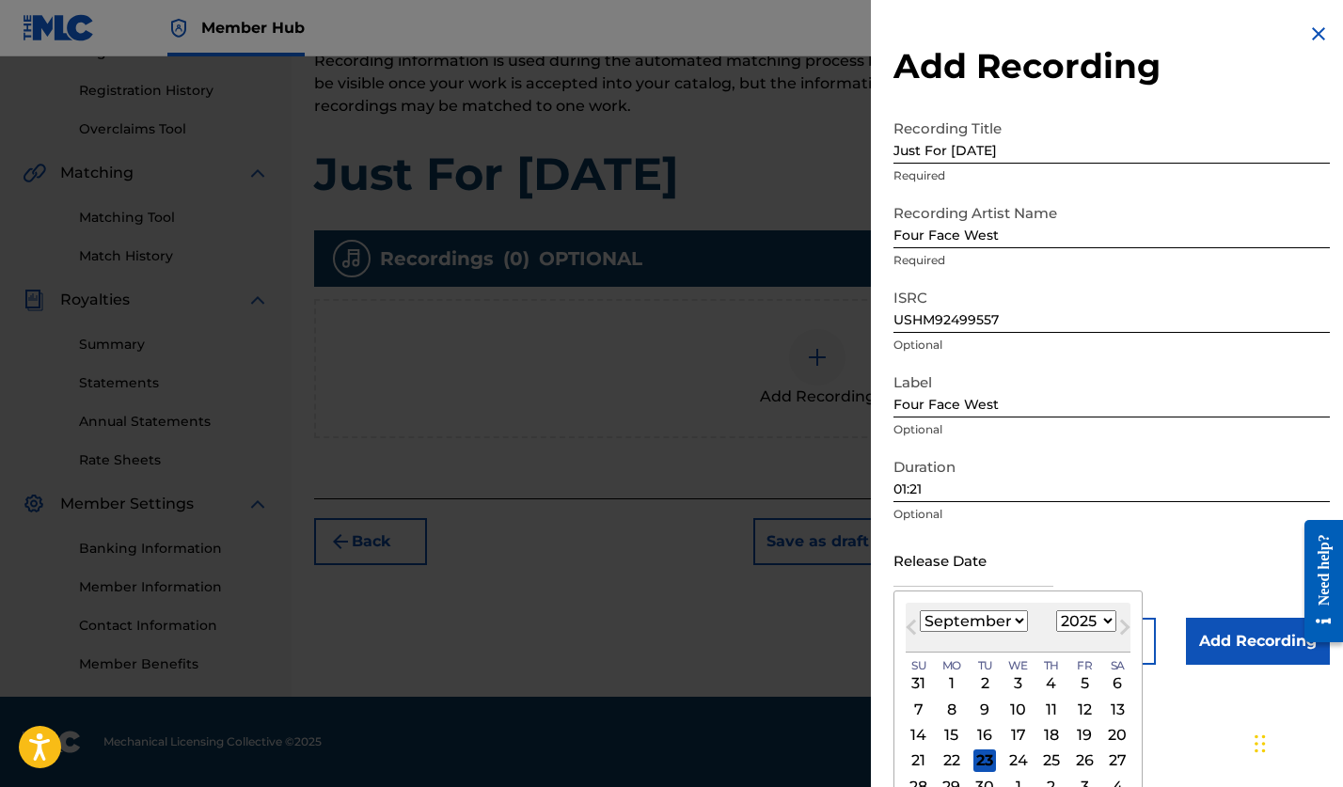
select select "2024"
select select "7"
click at [1073, 731] on div "16" at bounding box center [1084, 735] width 23 height 23
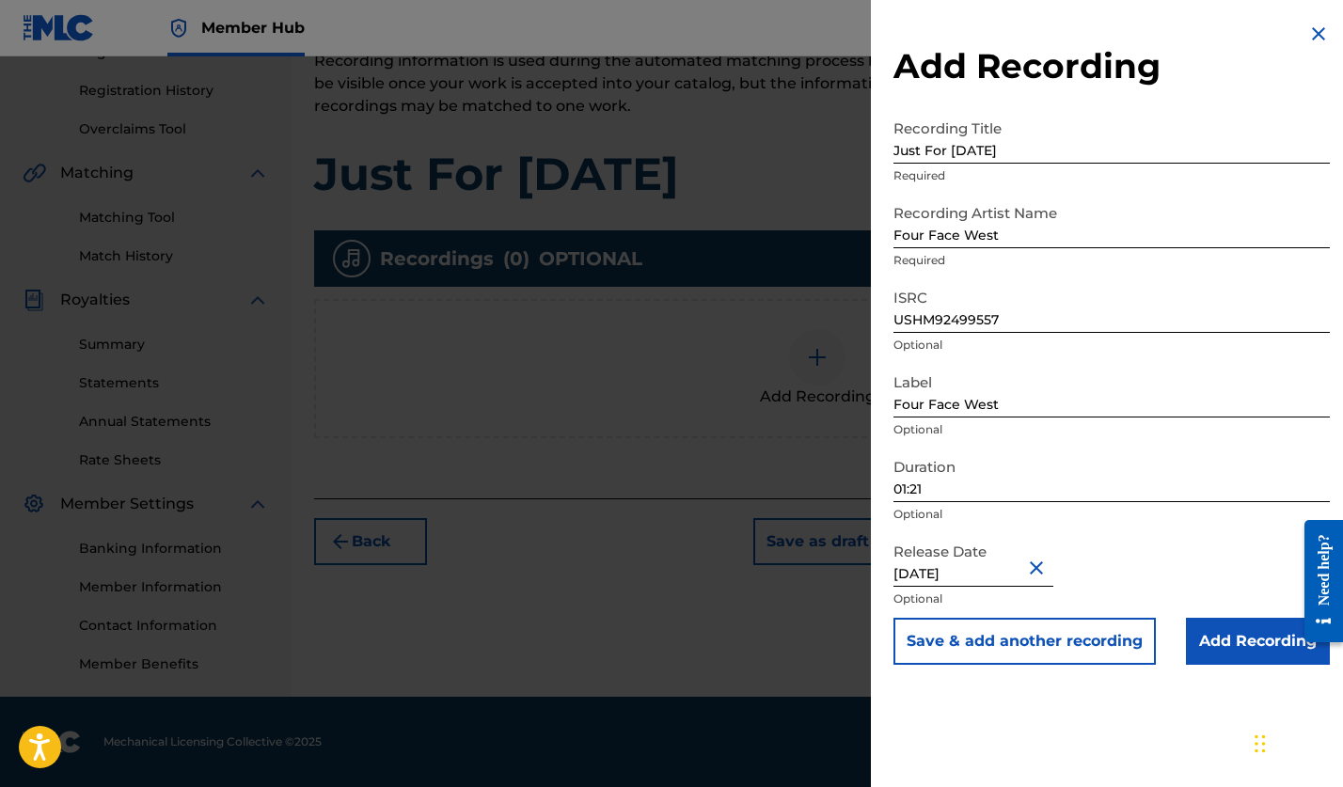
type input "[DATE]"
click at [1244, 637] on input "Add Recording" at bounding box center [1258, 641] width 144 height 47
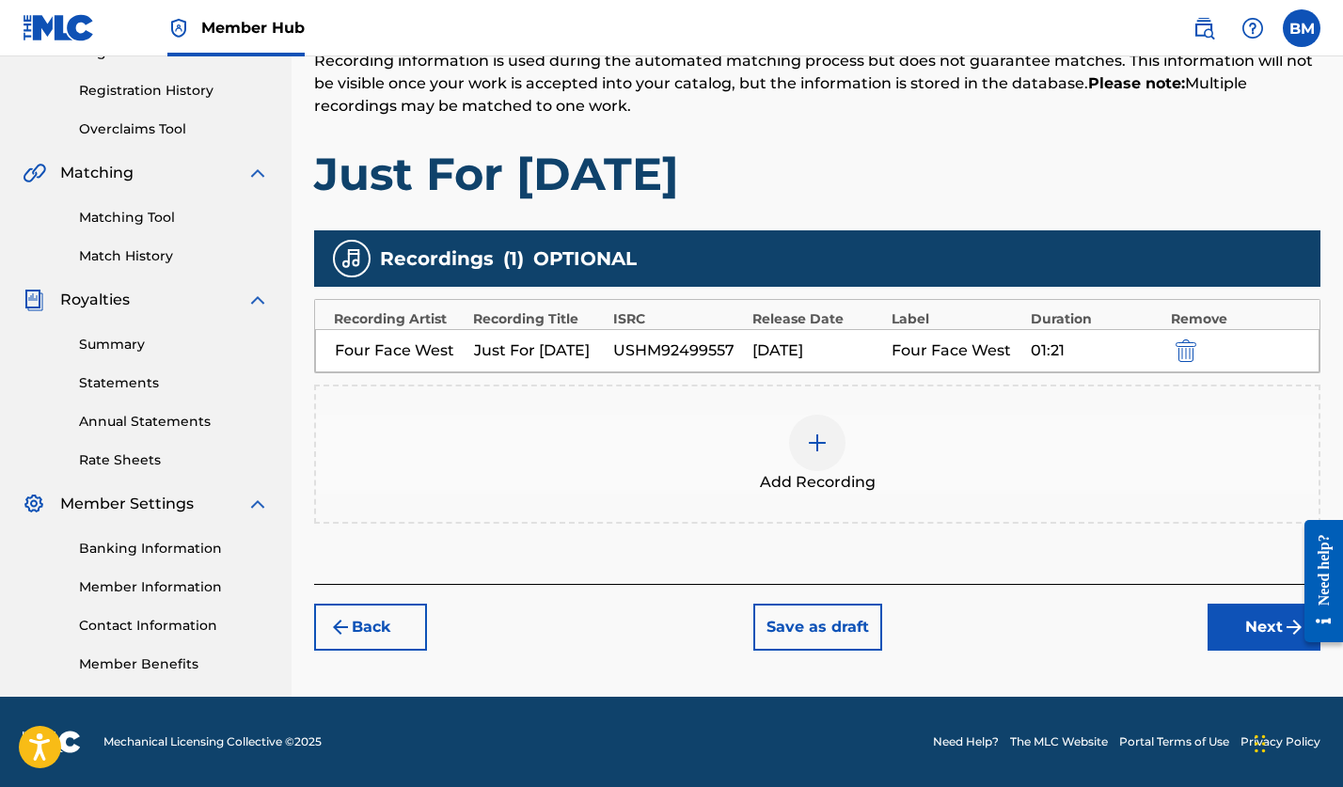
click at [820, 438] on img at bounding box center [817, 443] width 23 height 23
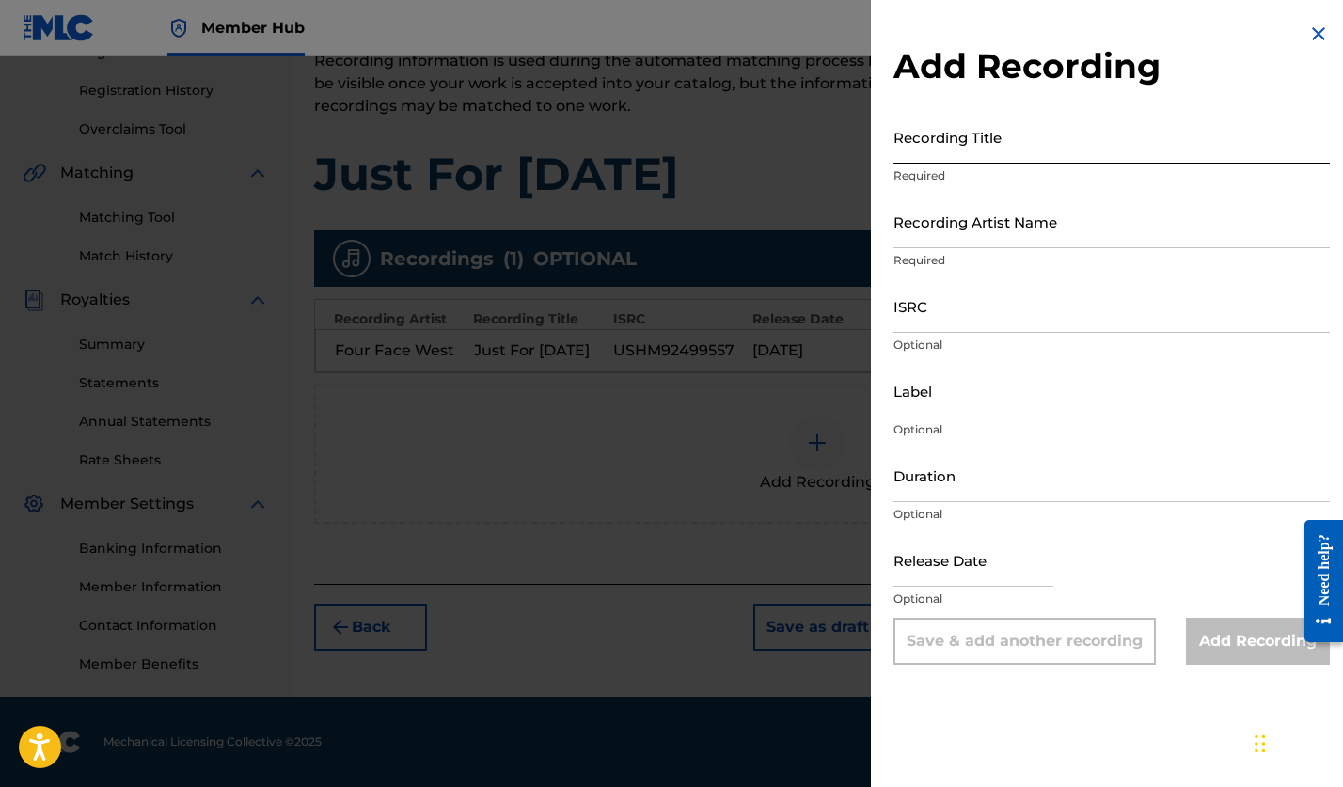
click at [925, 145] on input "Recording Title" at bounding box center [1112, 137] width 436 height 54
type input "Just For [DATE]"
click at [933, 218] on input "Recording Artist Name" at bounding box center [1112, 222] width 436 height 54
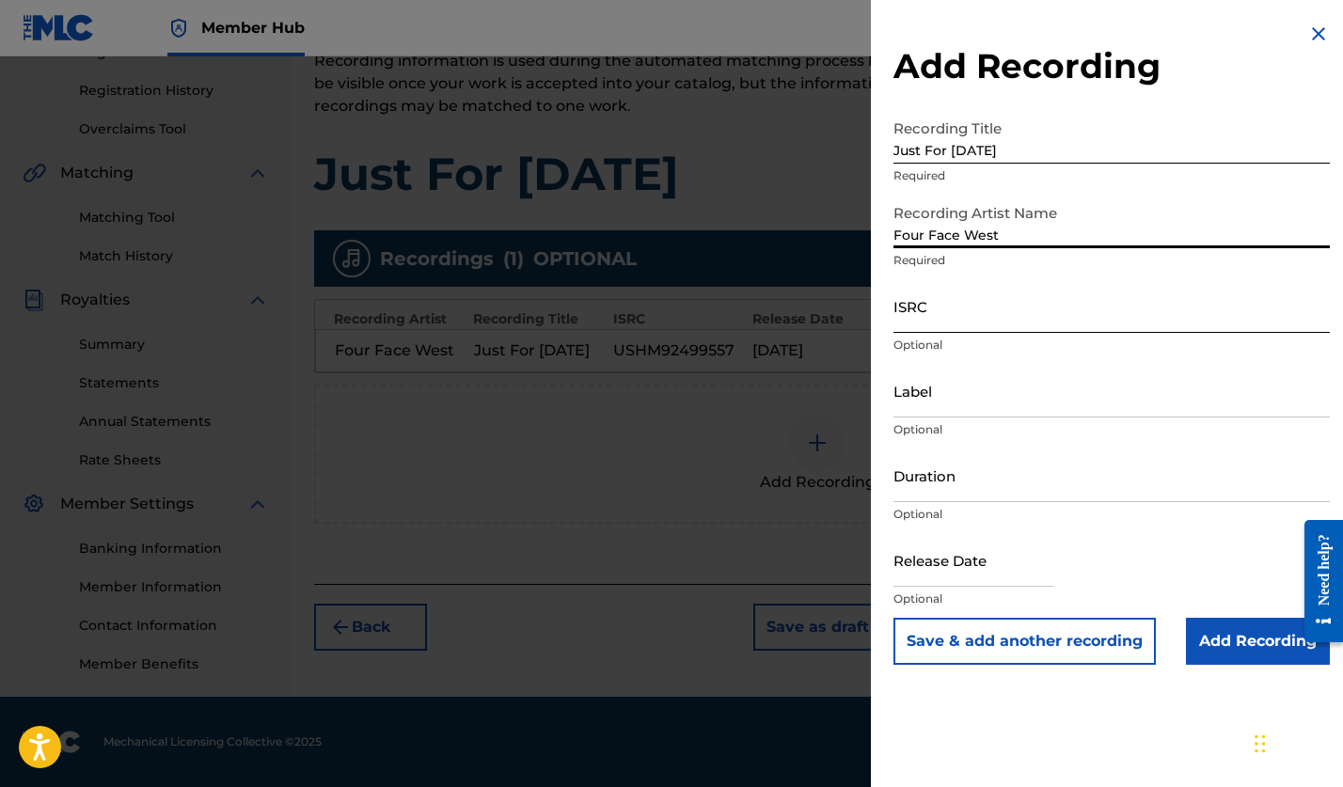
type input "Four Face West"
click at [925, 315] on input "ISRC" at bounding box center [1112, 306] width 436 height 54
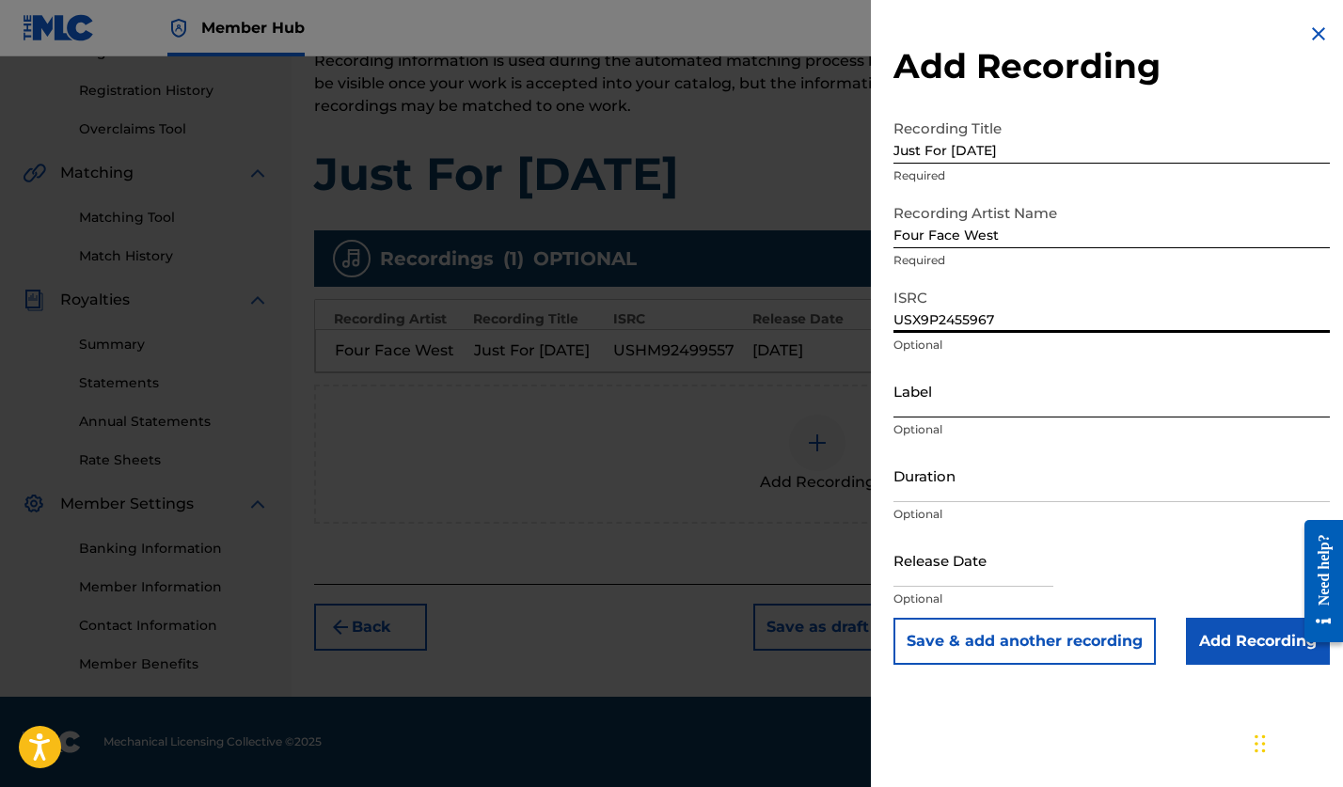
type input "USX9P2455967"
click at [941, 395] on input "Label" at bounding box center [1112, 391] width 436 height 54
type input "Four Face West"
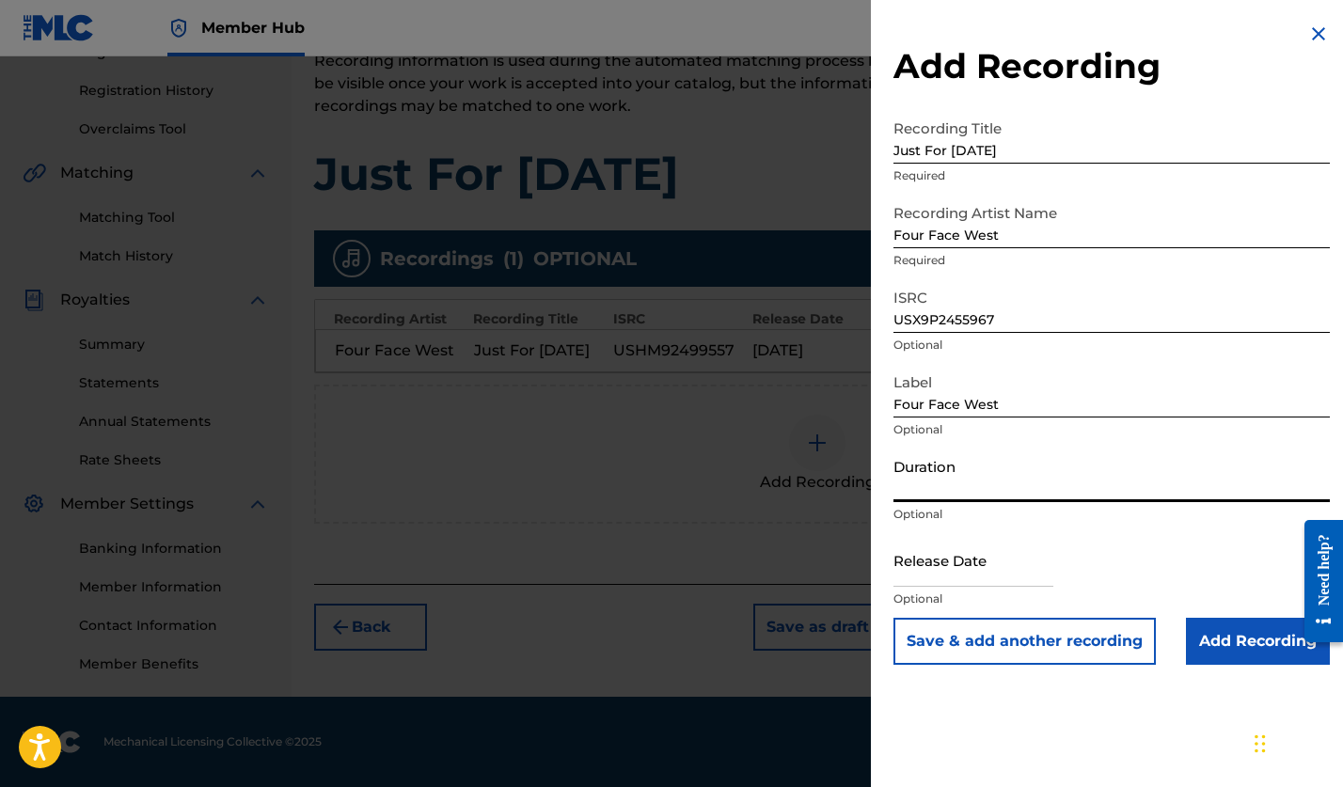
click at [936, 481] on input "Duration" at bounding box center [1112, 476] width 436 height 54
type input "01:21"
select select "8"
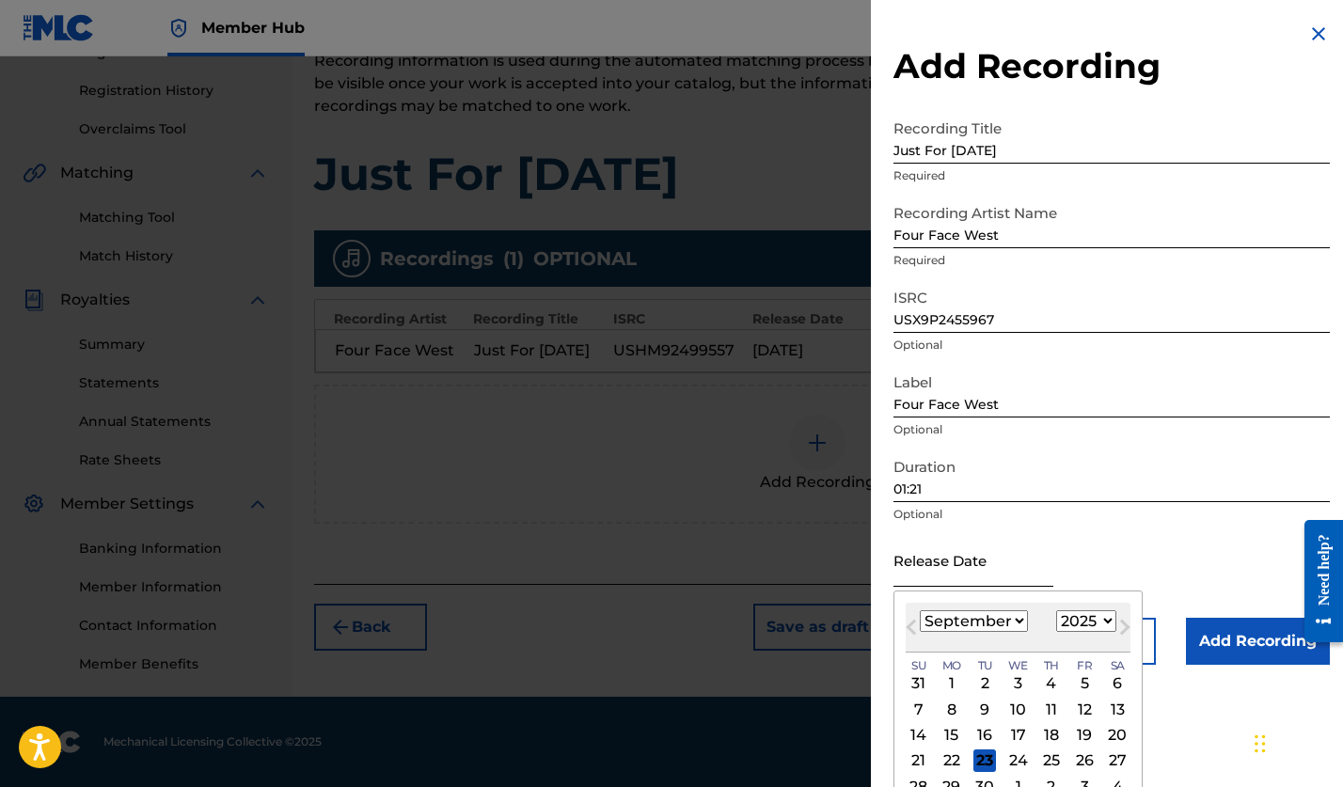
click at [959, 562] on input "text" at bounding box center [974, 560] width 160 height 54
select select "2024"
select select "10"
click at [1073, 681] on div "1" at bounding box center [1084, 684] width 23 height 23
type input "[DATE]"
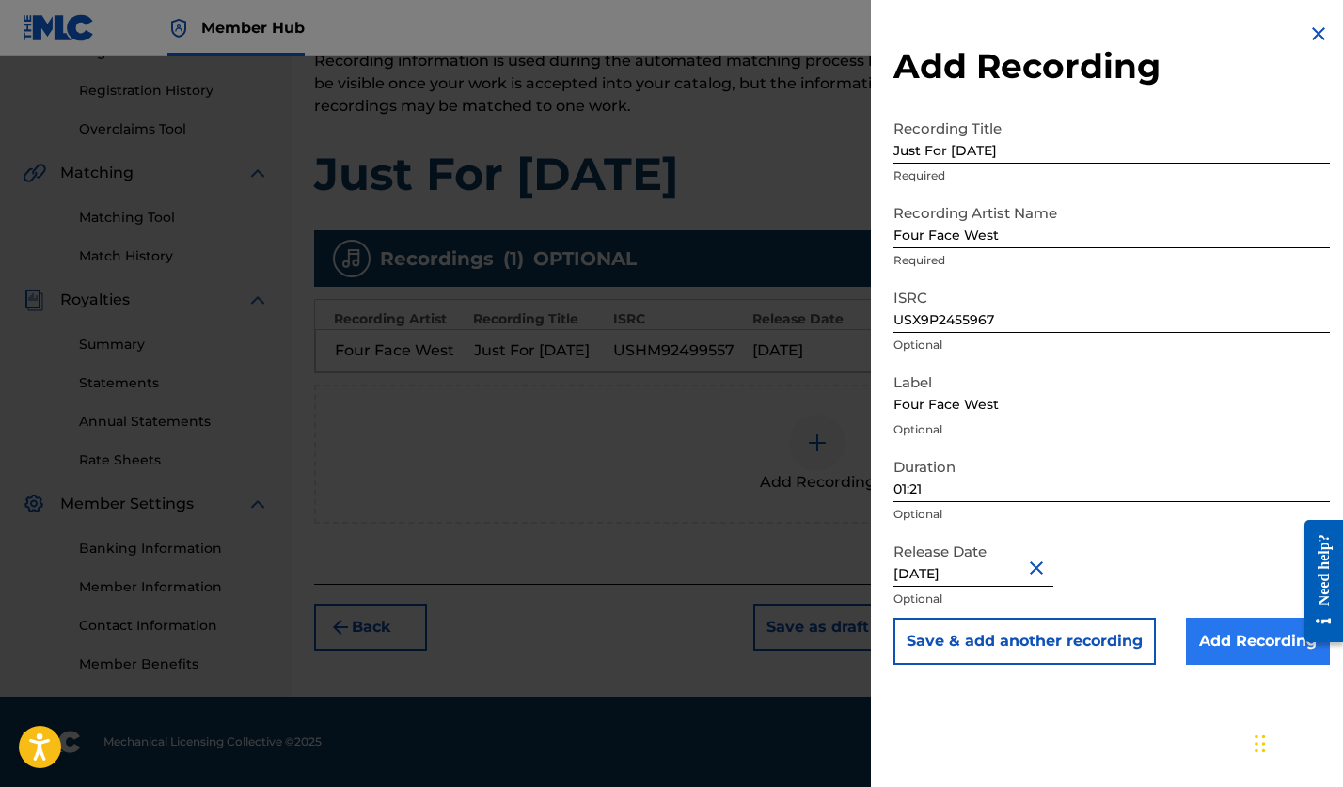
click at [1222, 647] on input "Add Recording" at bounding box center [1258, 641] width 144 height 47
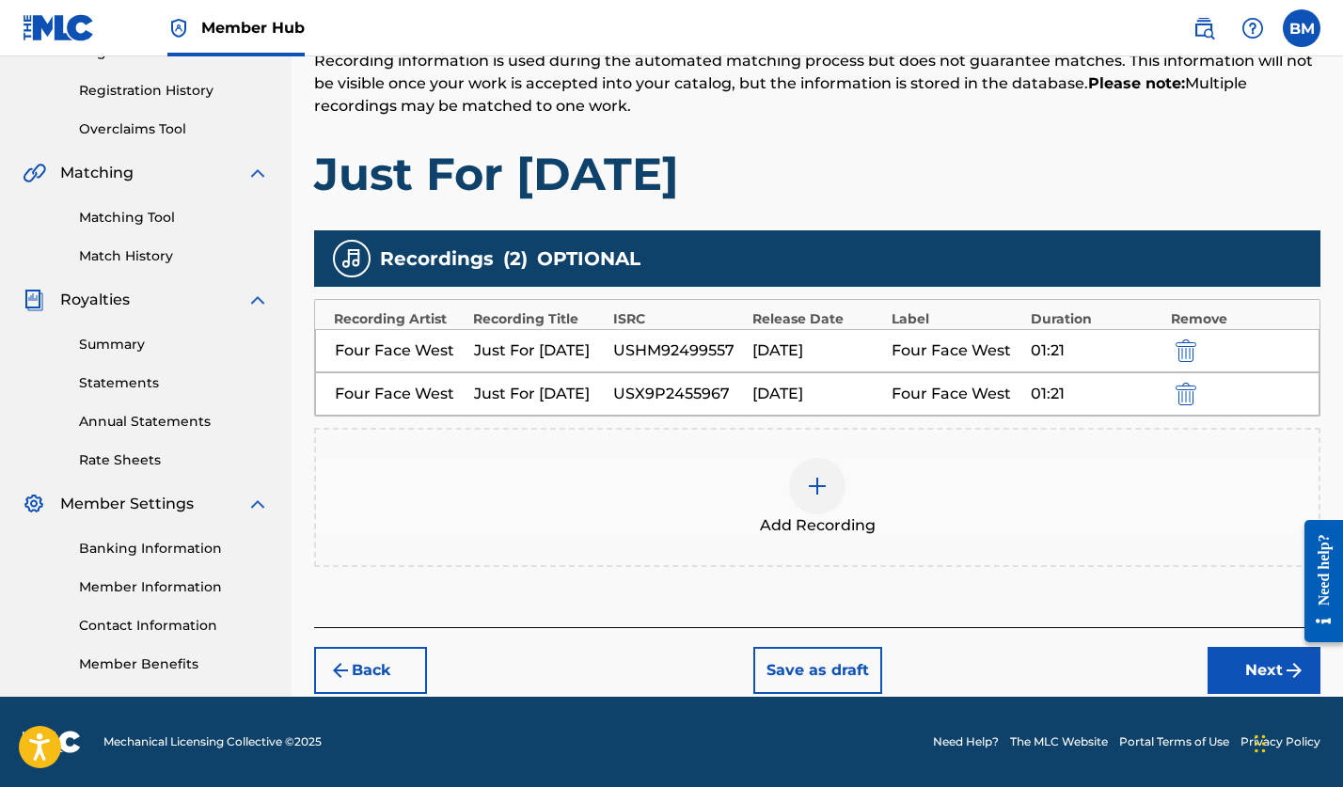
click at [817, 484] on img at bounding box center [817, 486] width 23 height 23
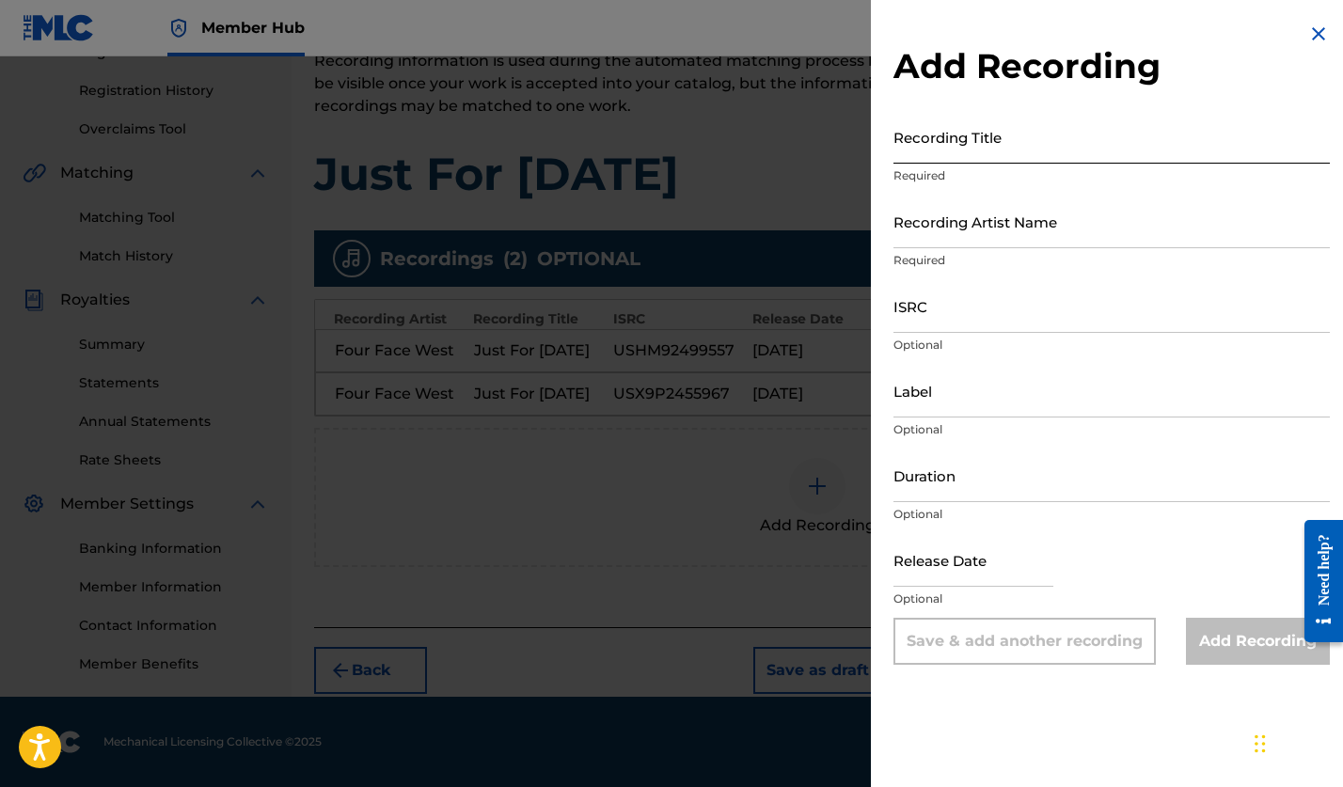
click at [968, 149] on input "Recording Title" at bounding box center [1112, 137] width 436 height 54
type input "Just For [DATE]"
click at [953, 225] on input "Recording Artist Name" at bounding box center [1112, 222] width 436 height 54
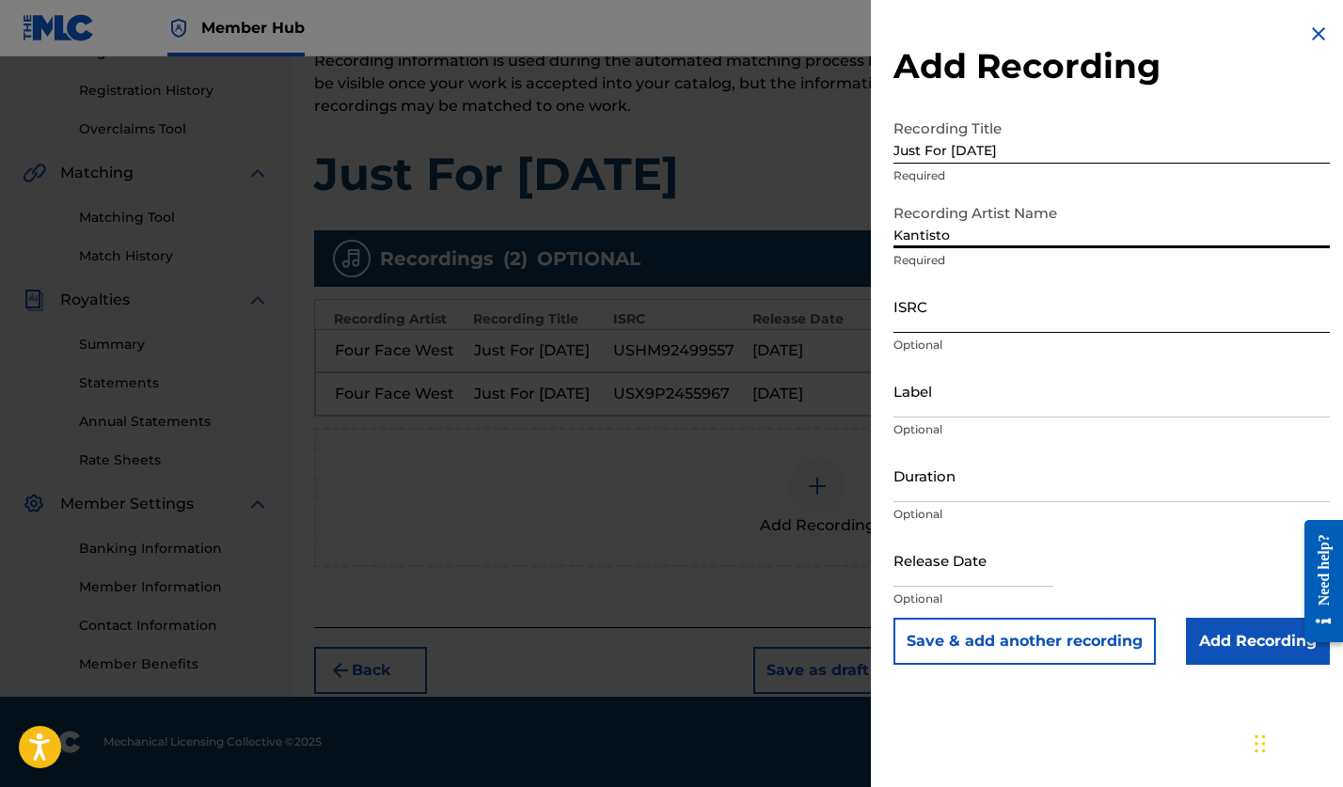
type input "Kantisto"
click at [950, 311] on input "ISRC" at bounding box center [1112, 306] width 436 height 54
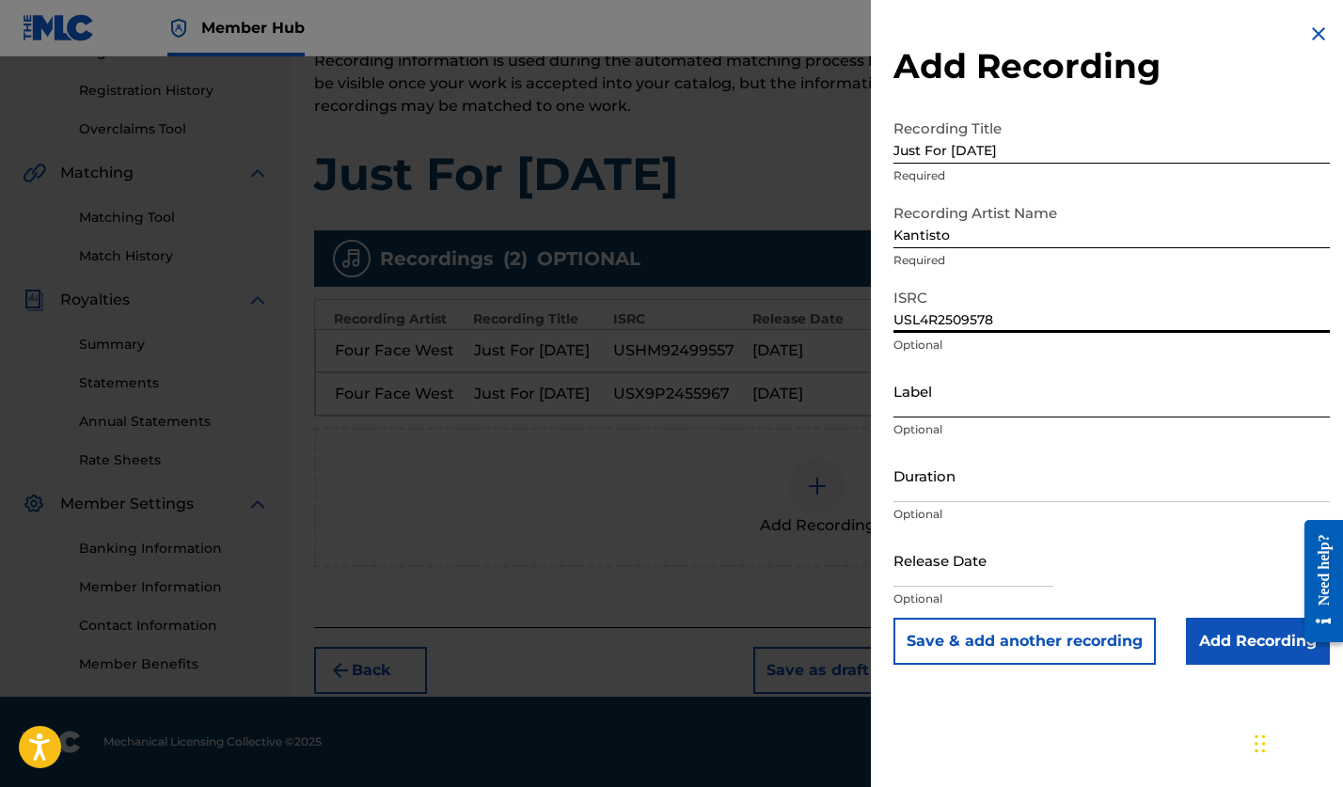
type input "USL4R2509578"
click at [966, 404] on input "Label" at bounding box center [1112, 391] width 436 height 54
type input "Kantisto"
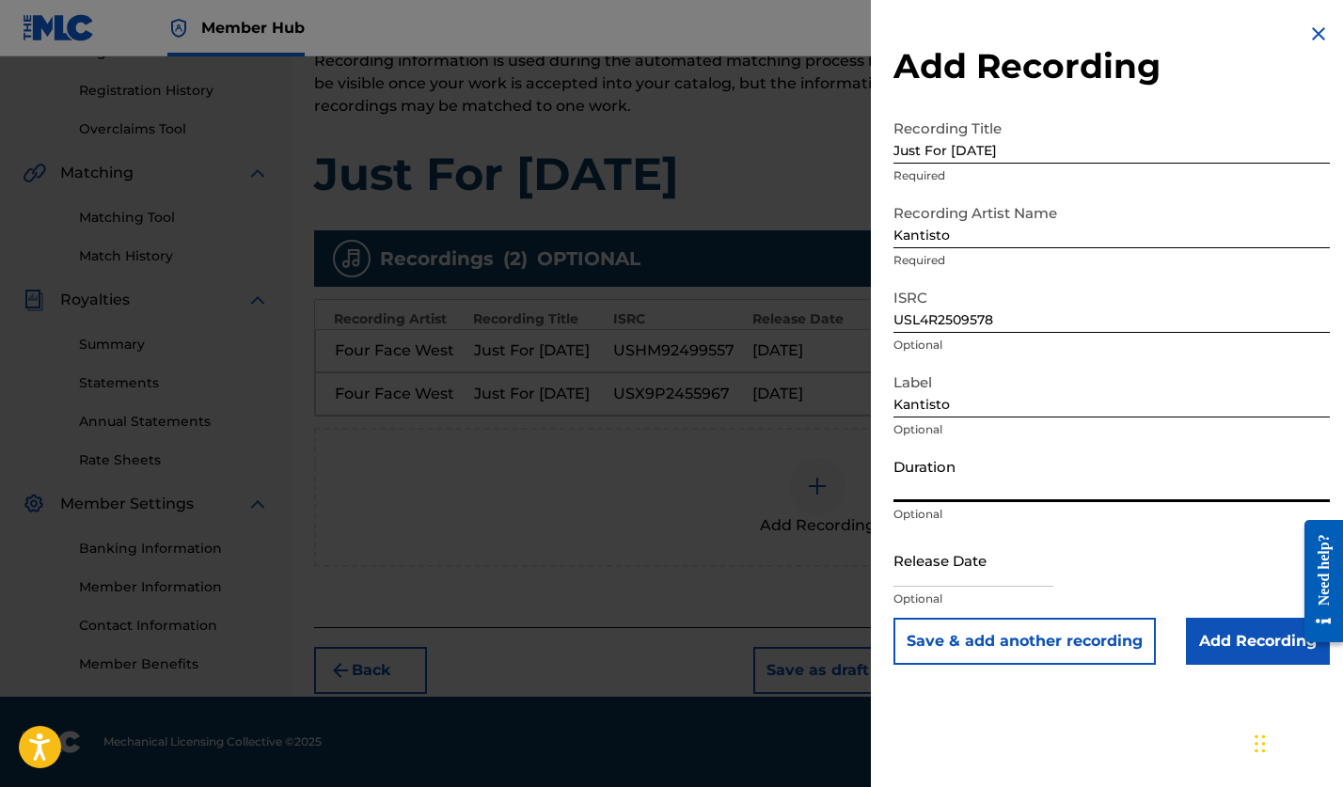
click at [976, 485] on input "Duration" at bounding box center [1112, 476] width 436 height 54
type input "01:21"
select select "8"
select select "2025"
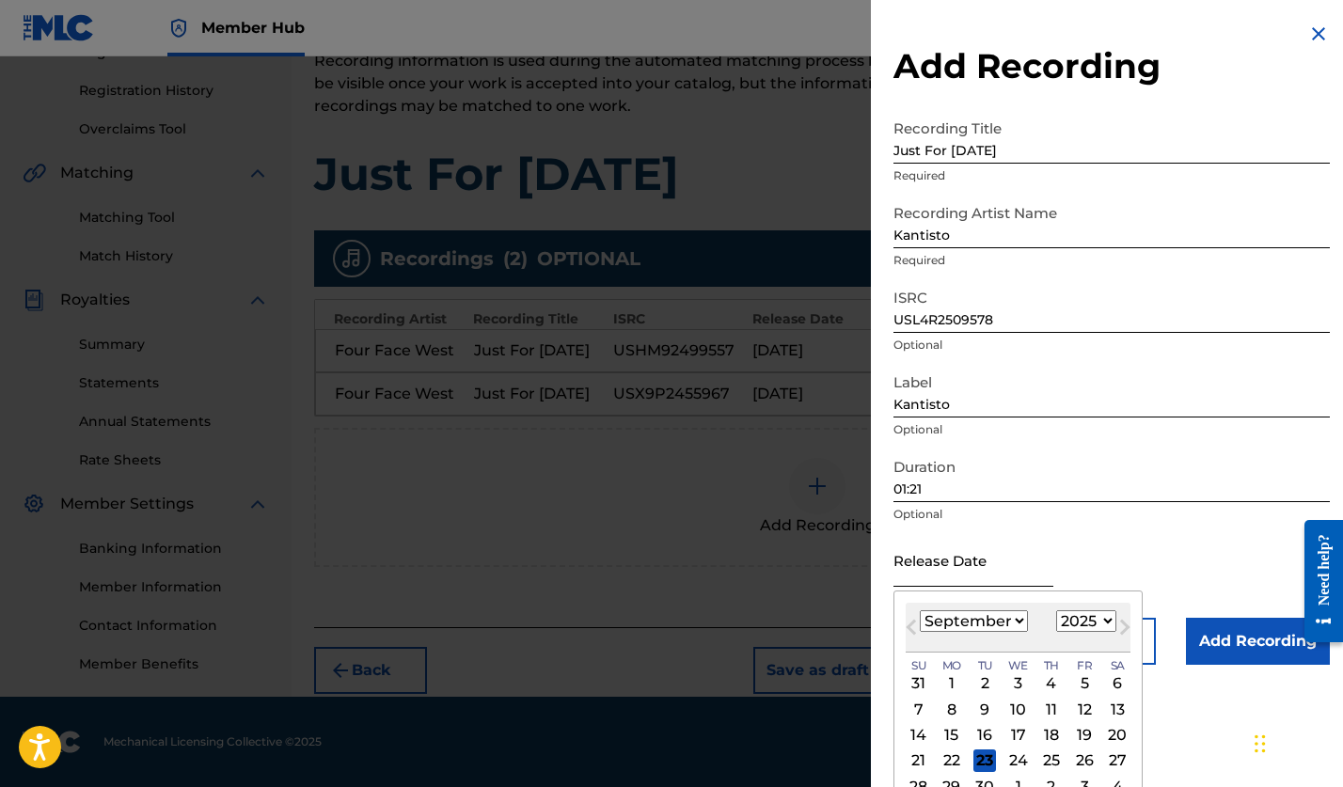
click at [972, 566] on input "text" at bounding box center [974, 560] width 160 height 54
click at [1073, 707] on div "12" at bounding box center [1084, 709] width 23 height 23
type input "[DATE]"
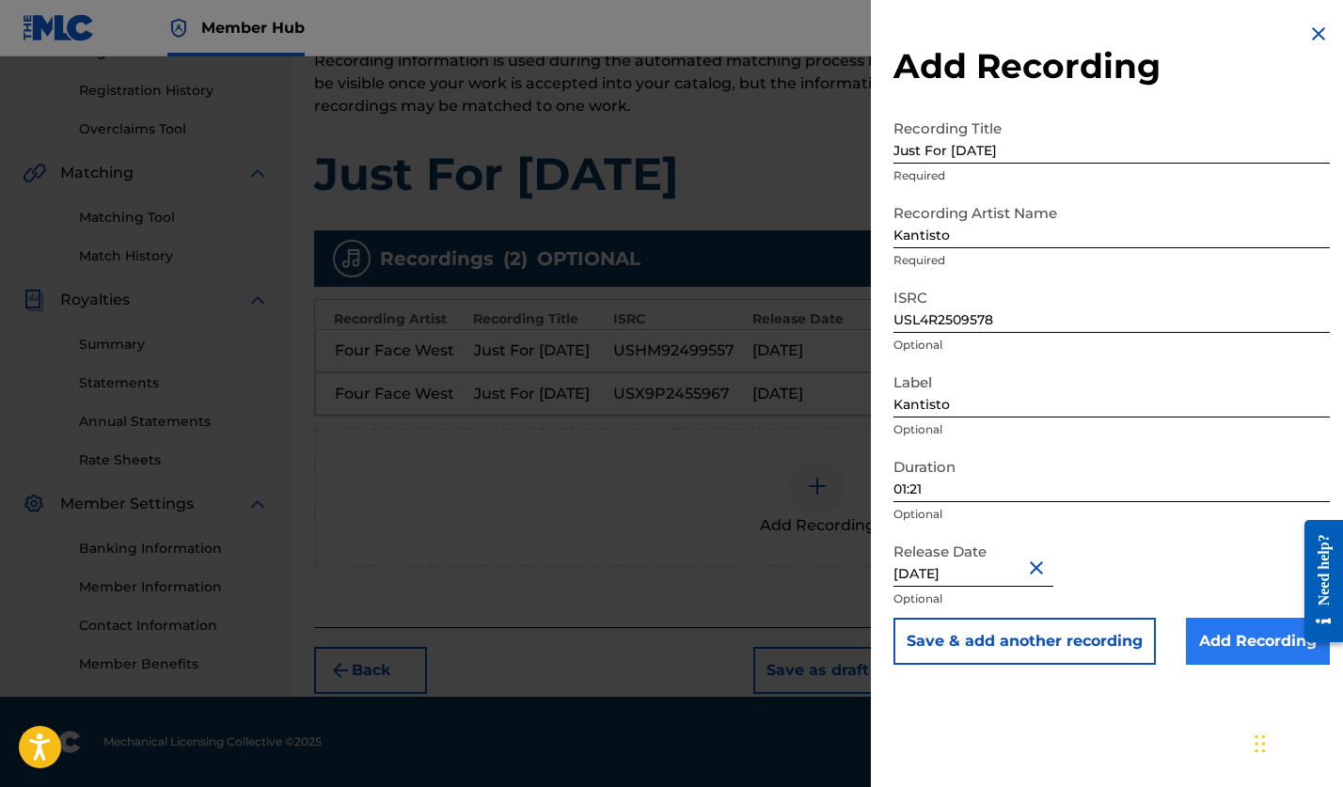
click at [1249, 645] on input "Add Recording" at bounding box center [1258, 641] width 144 height 47
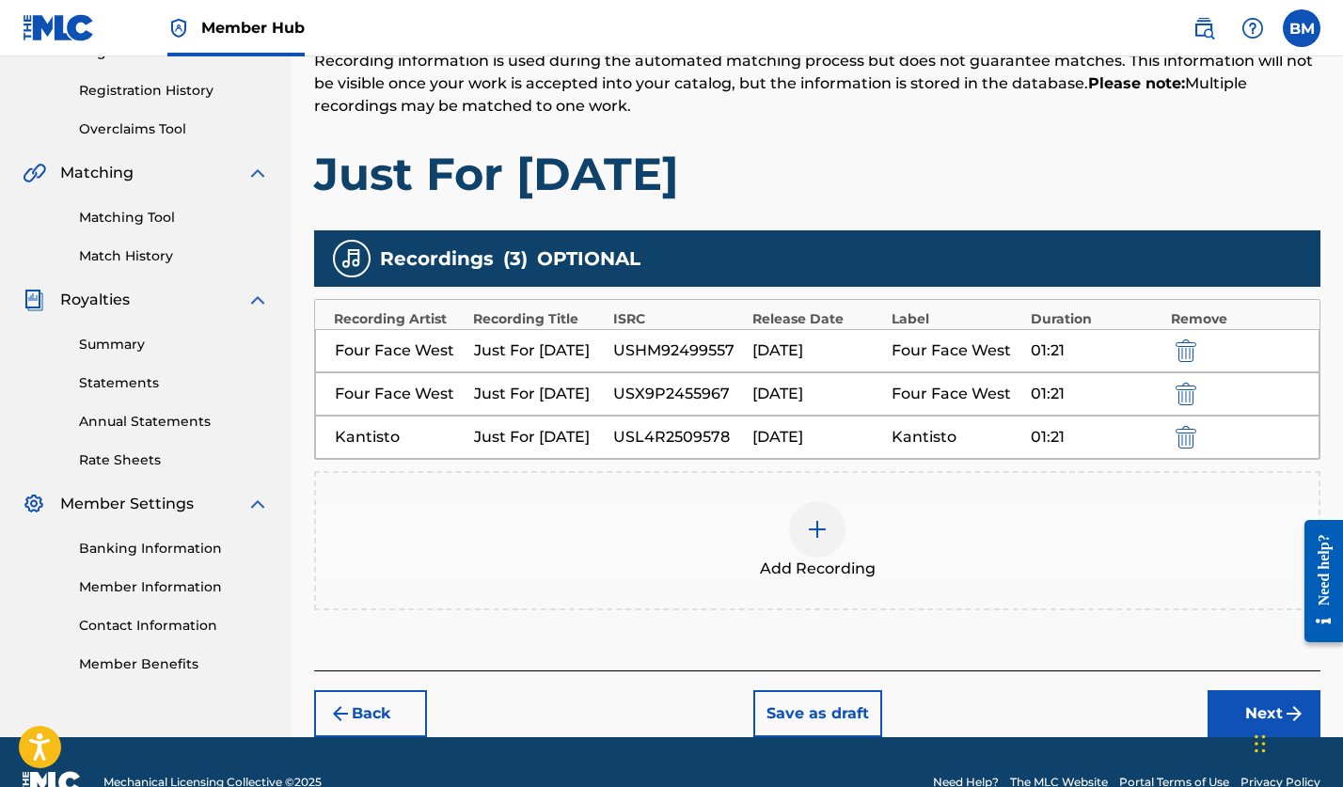
scroll to position [381, 0]
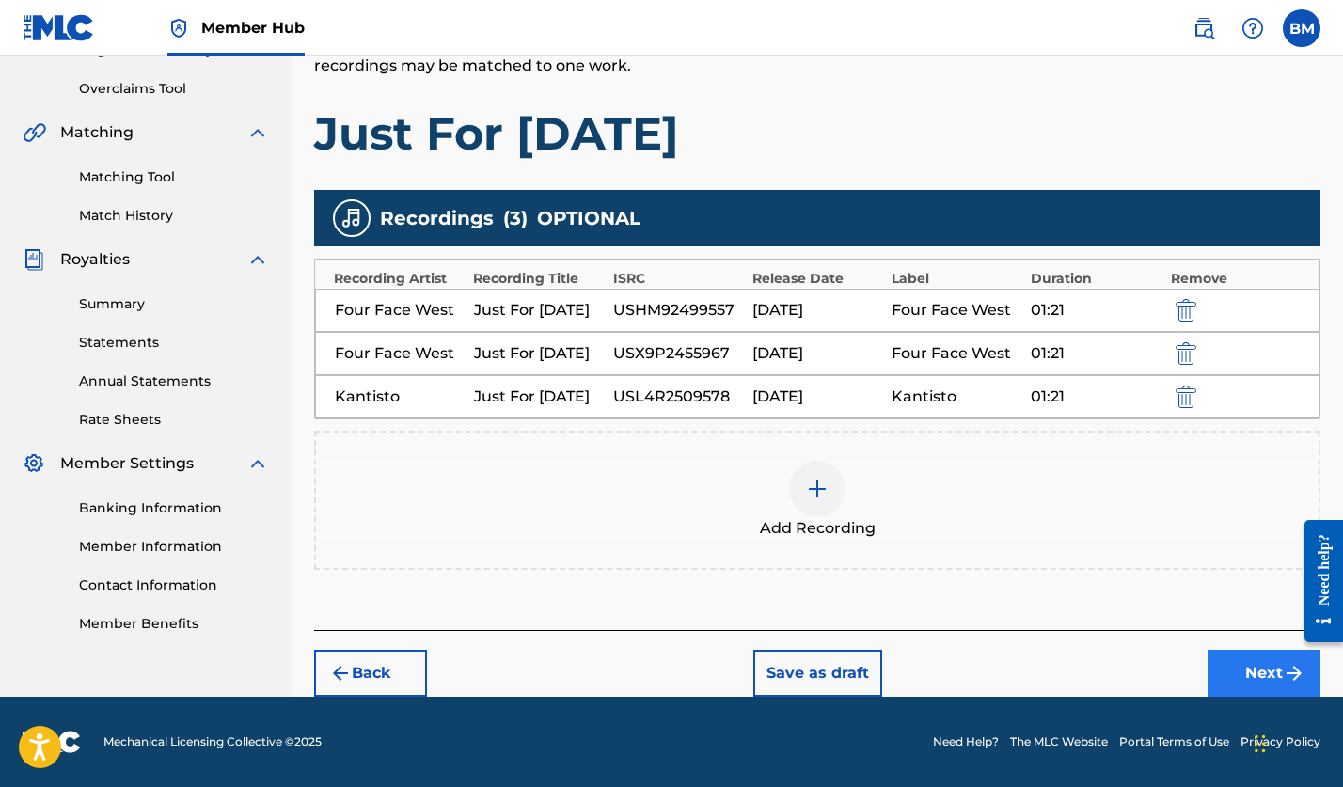
click at [1256, 675] on button "Next" at bounding box center [1264, 673] width 113 height 47
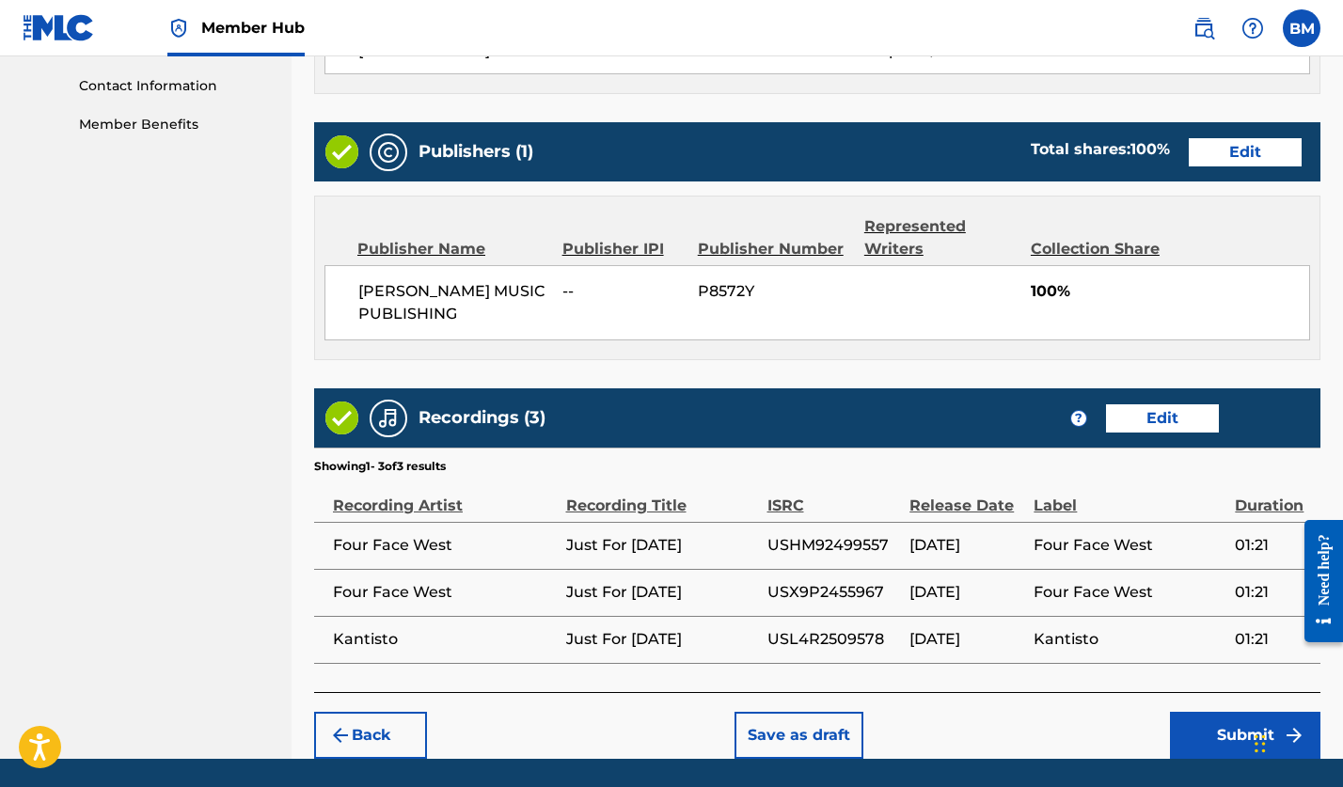
scroll to position [943, 0]
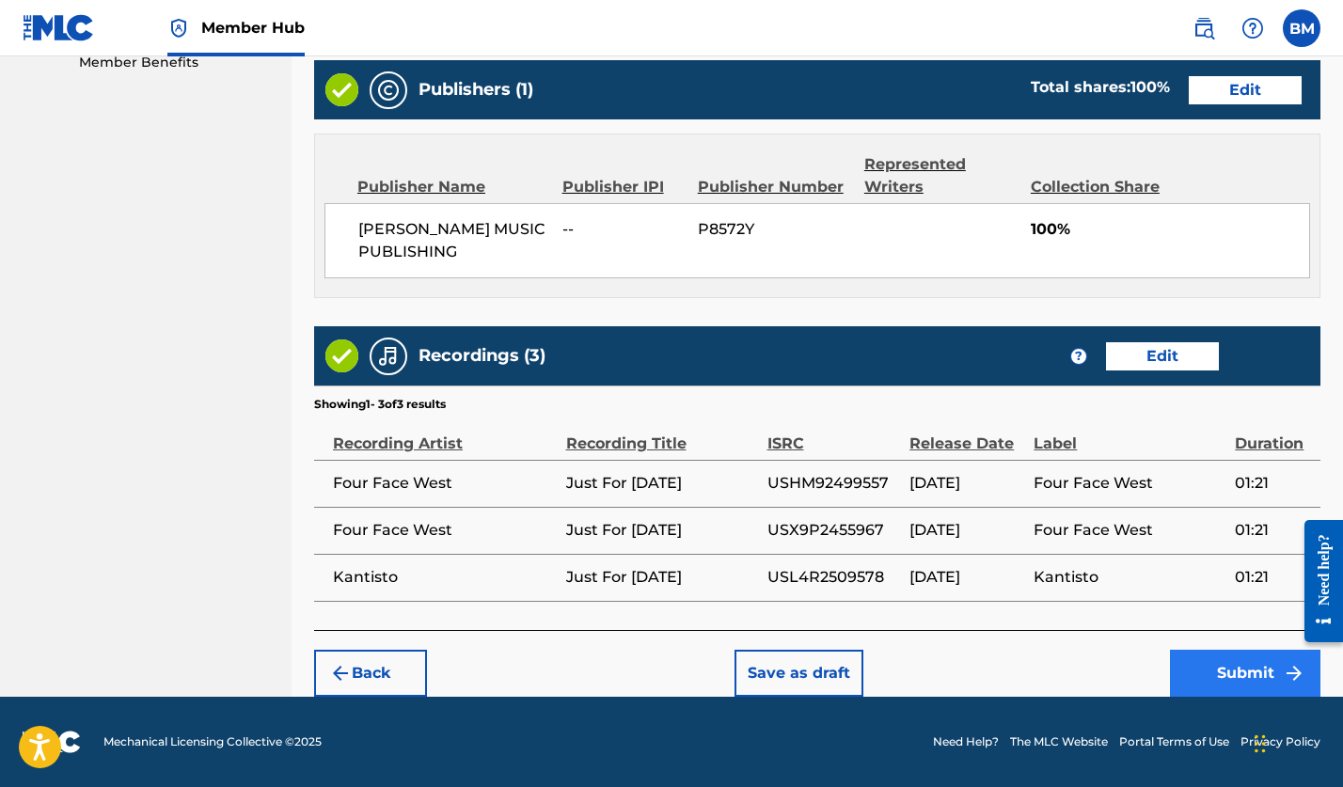
click at [1222, 674] on button "Submit" at bounding box center [1245, 673] width 151 height 47
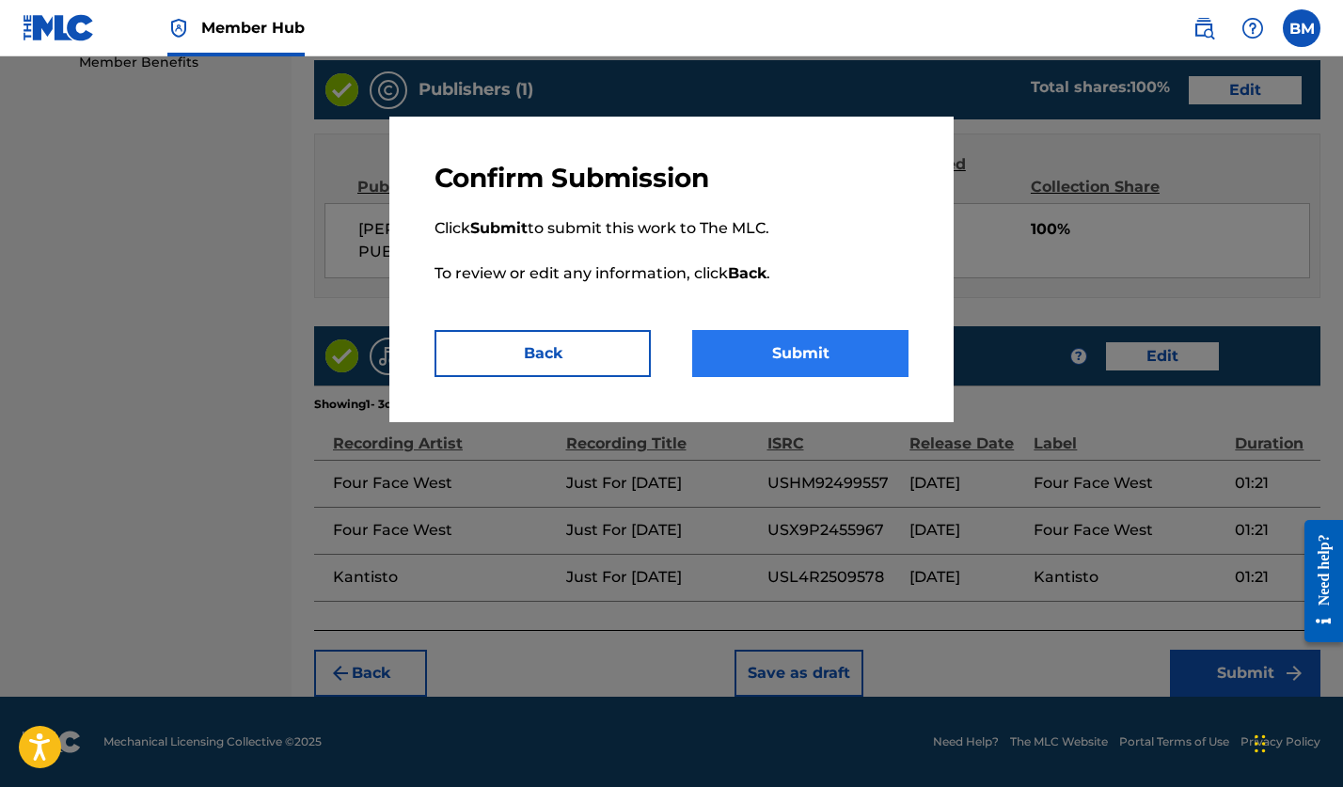
click at [811, 351] on button "Submit" at bounding box center [800, 353] width 216 height 47
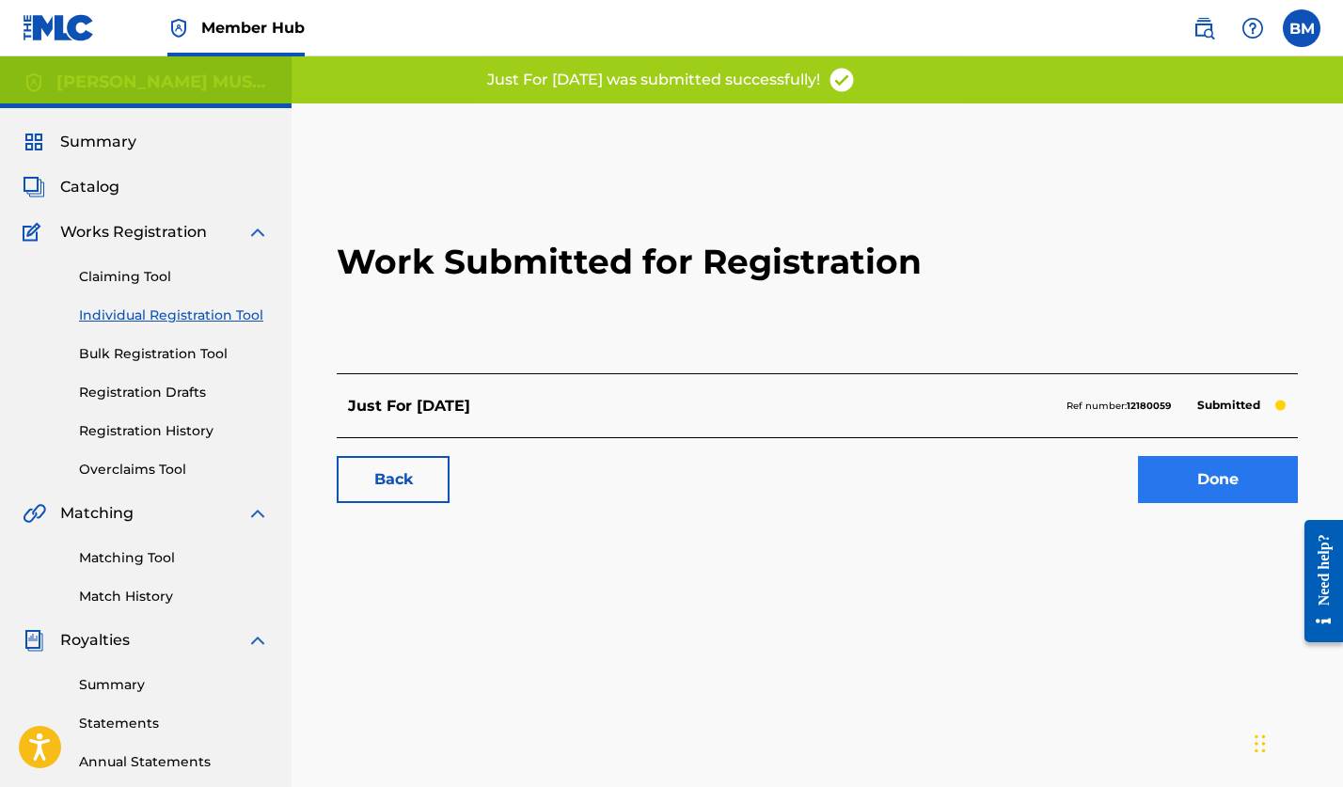
click at [1219, 480] on link "Done" at bounding box center [1218, 479] width 160 height 47
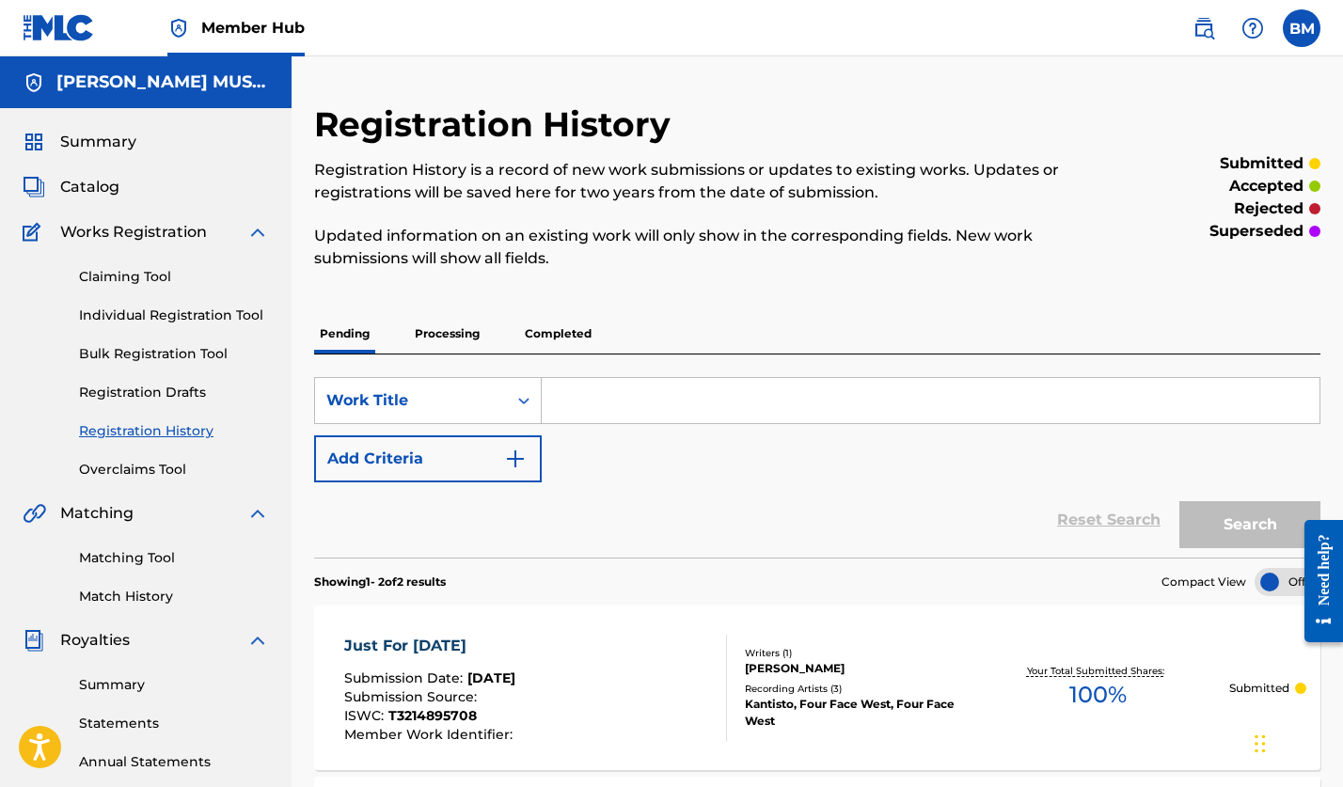
click at [555, 329] on p "Completed" at bounding box center [558, 334] width 78 height 40
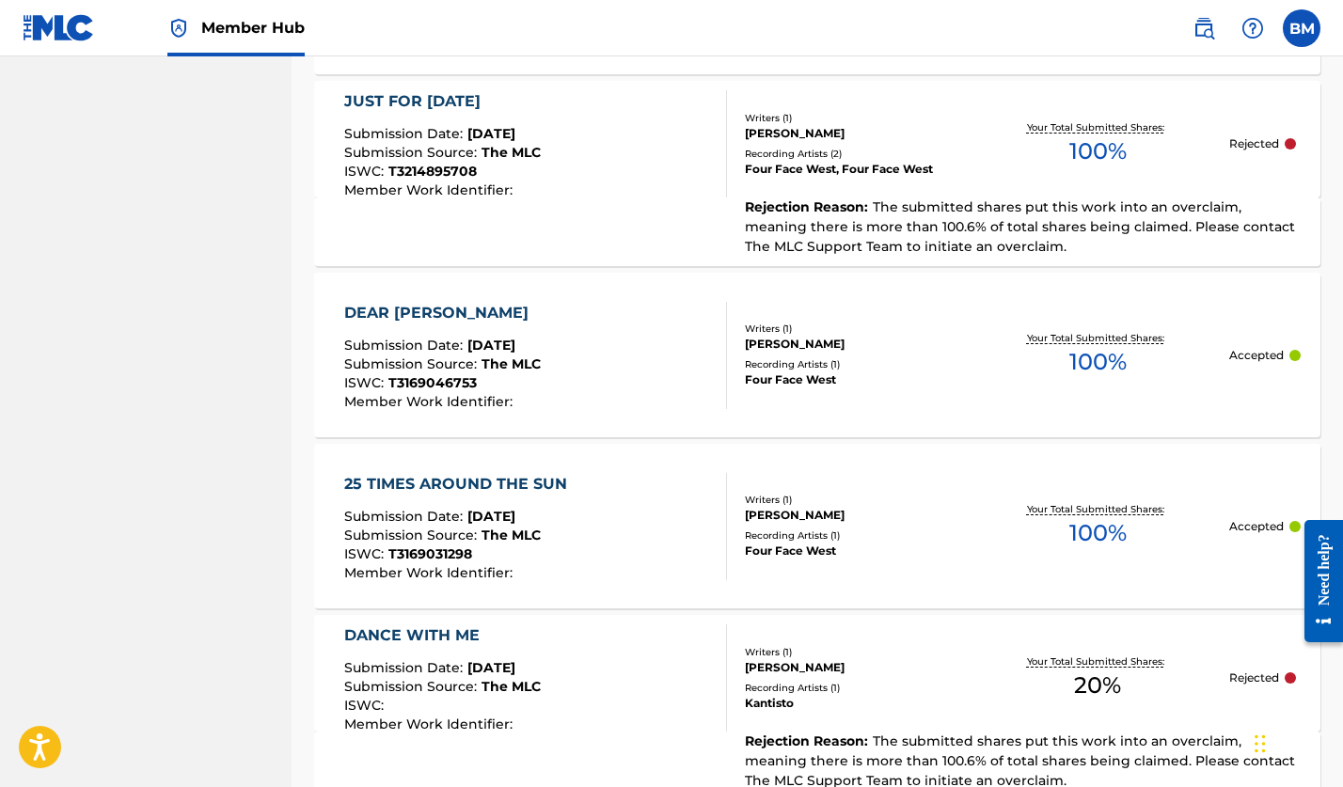
scroll to position [1880, 0]
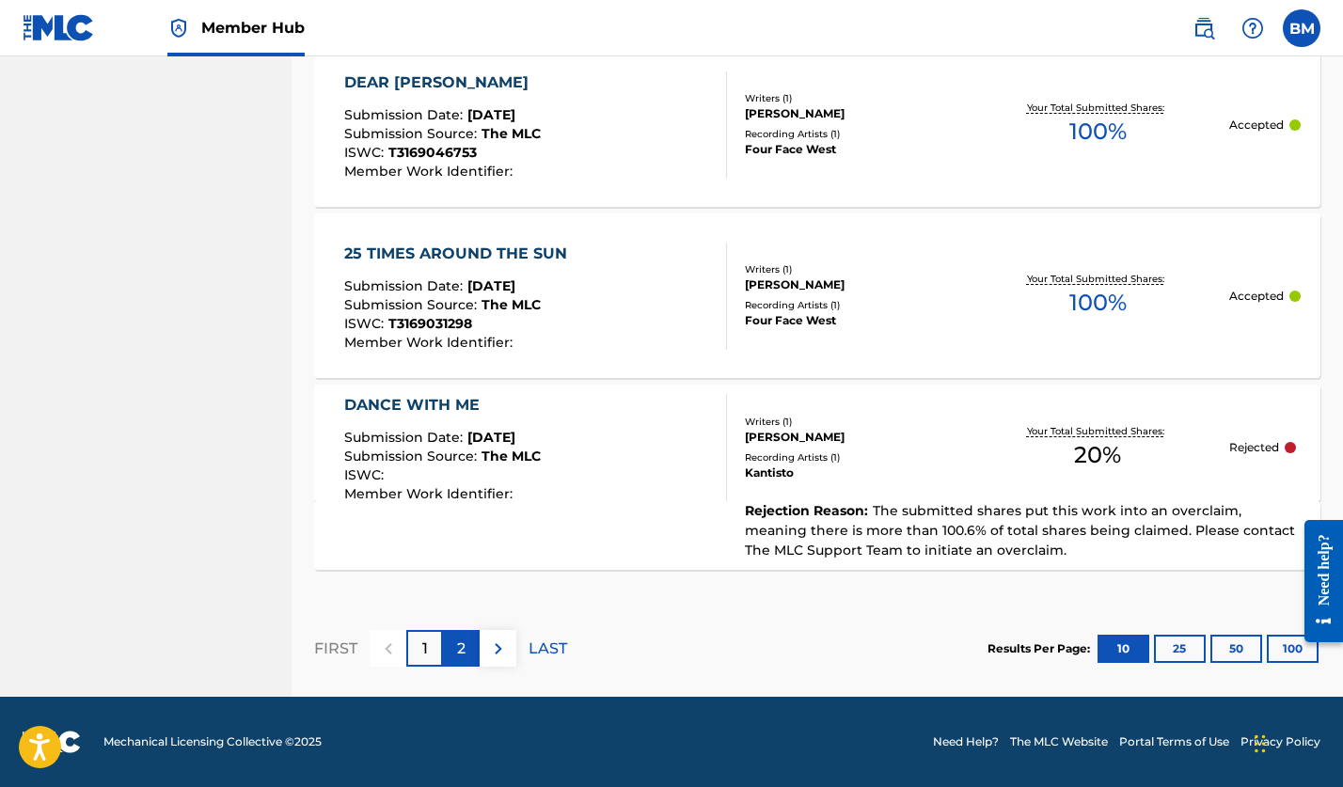
click at [462, 653] on p "2" at bounding box center [461, 649] width 8 height 23
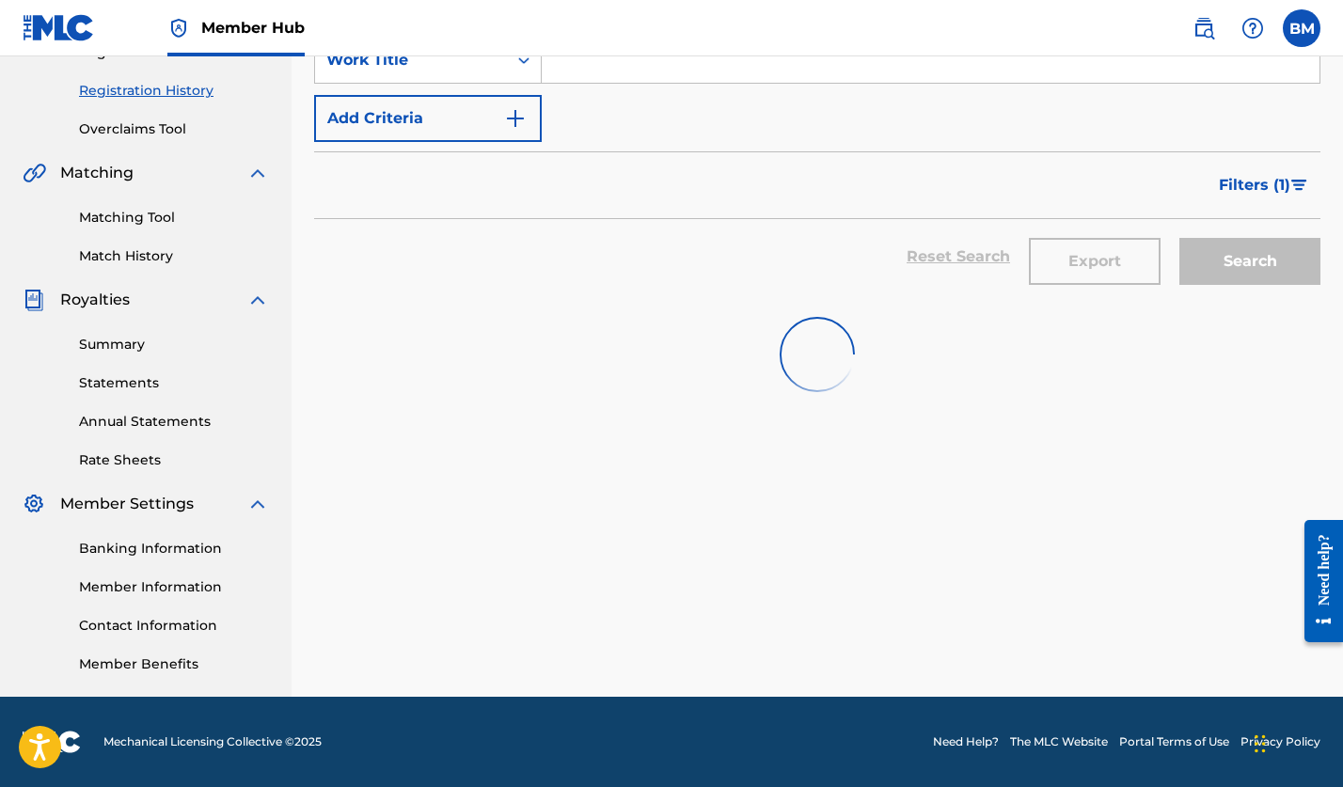
scroll to position [341, 0]
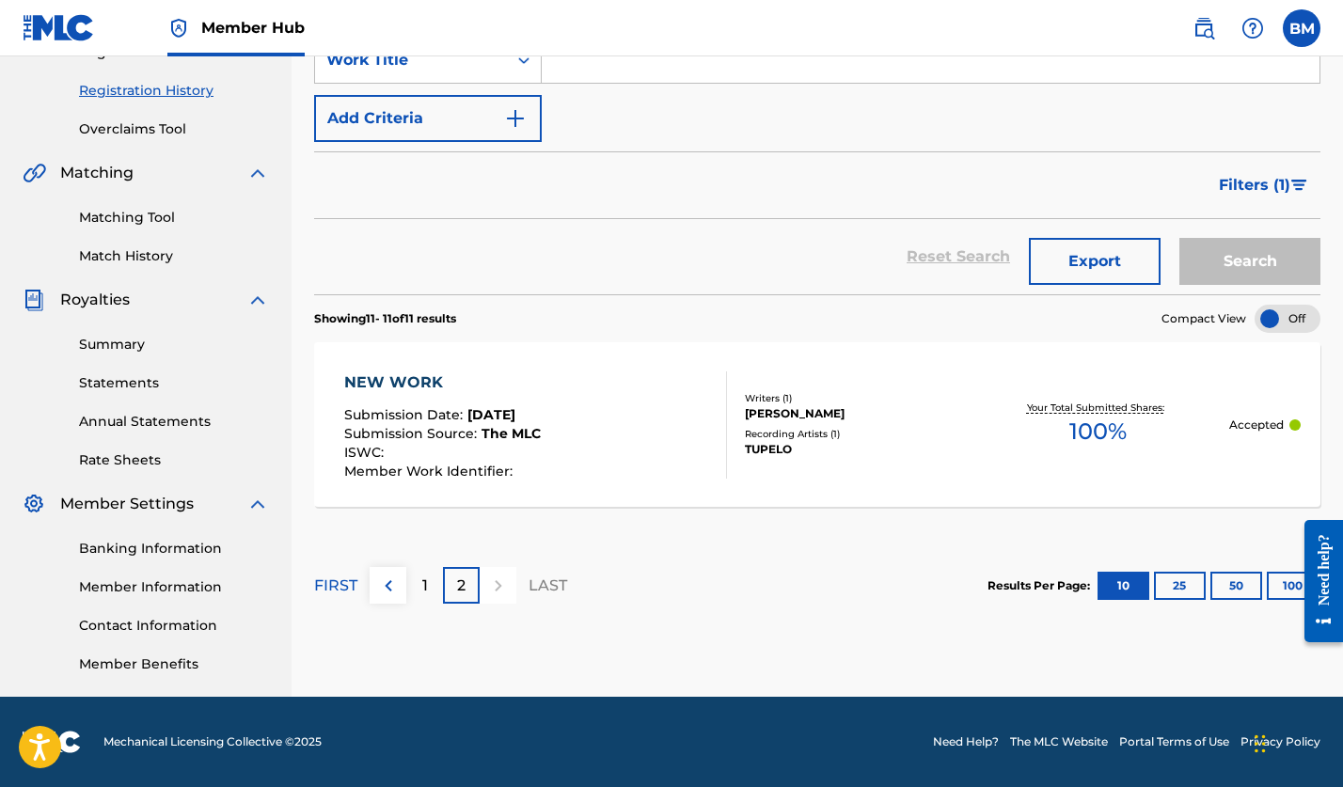
click at [380, 379] on div "NEW WORK" at bounding box center [442, 383] width 197 height 23
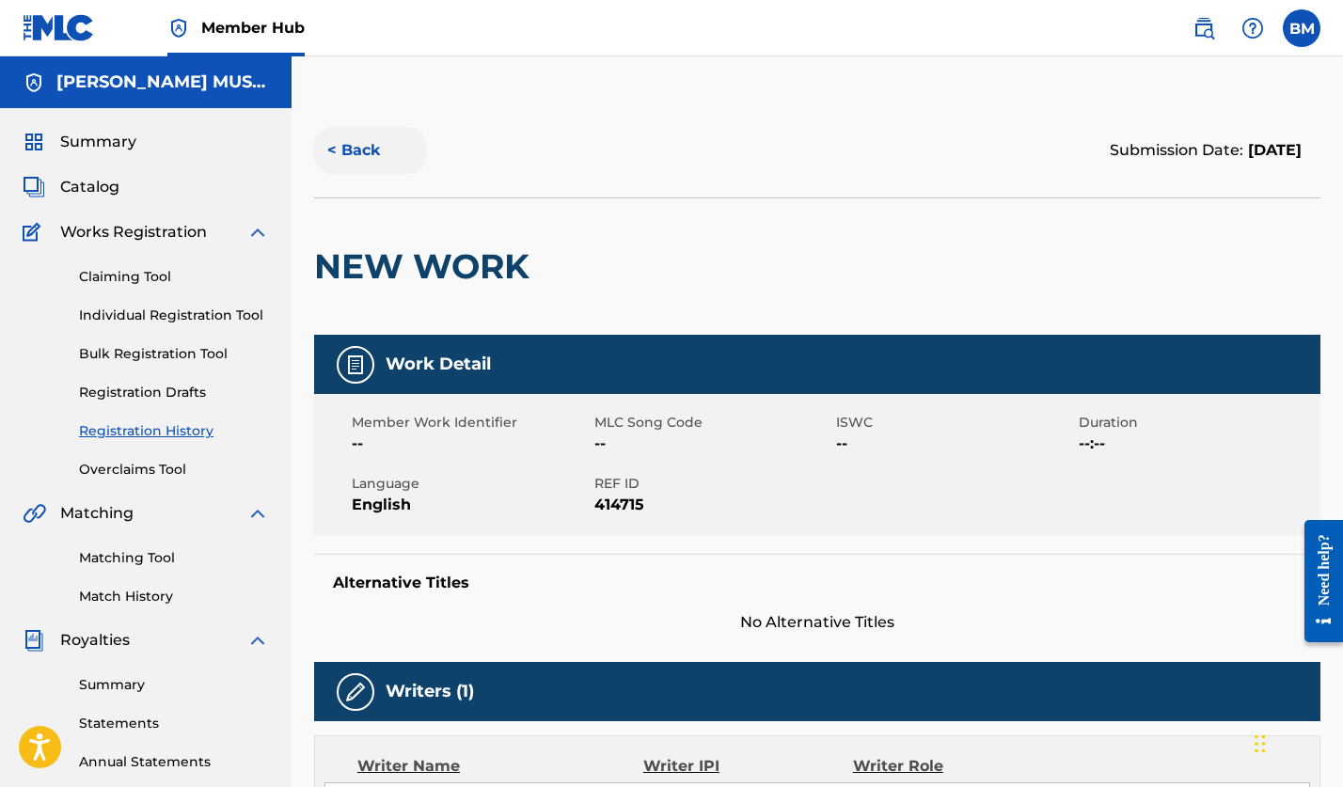
click at [356, 150] on button "< Back" at bounding box center [370, 150] width 113 height 47
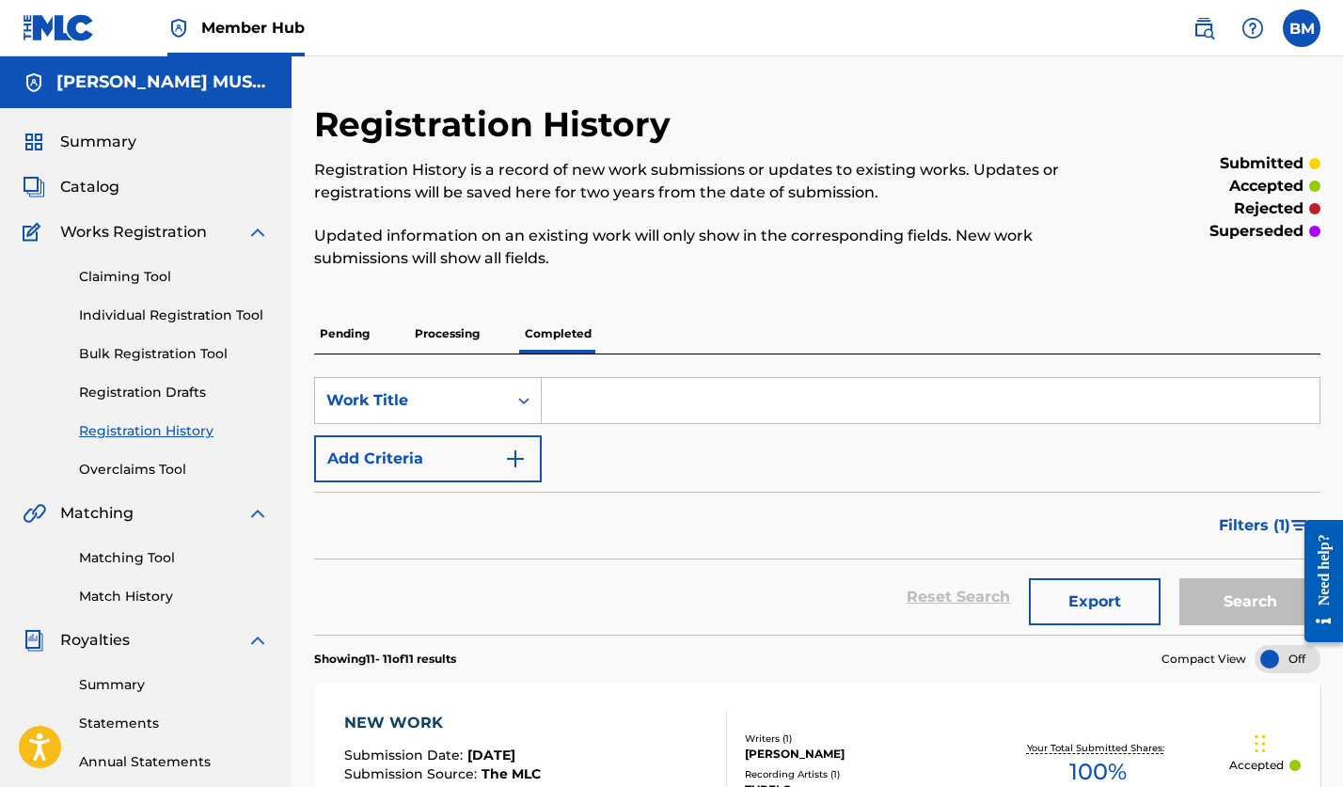
scroll to position [4, 0]
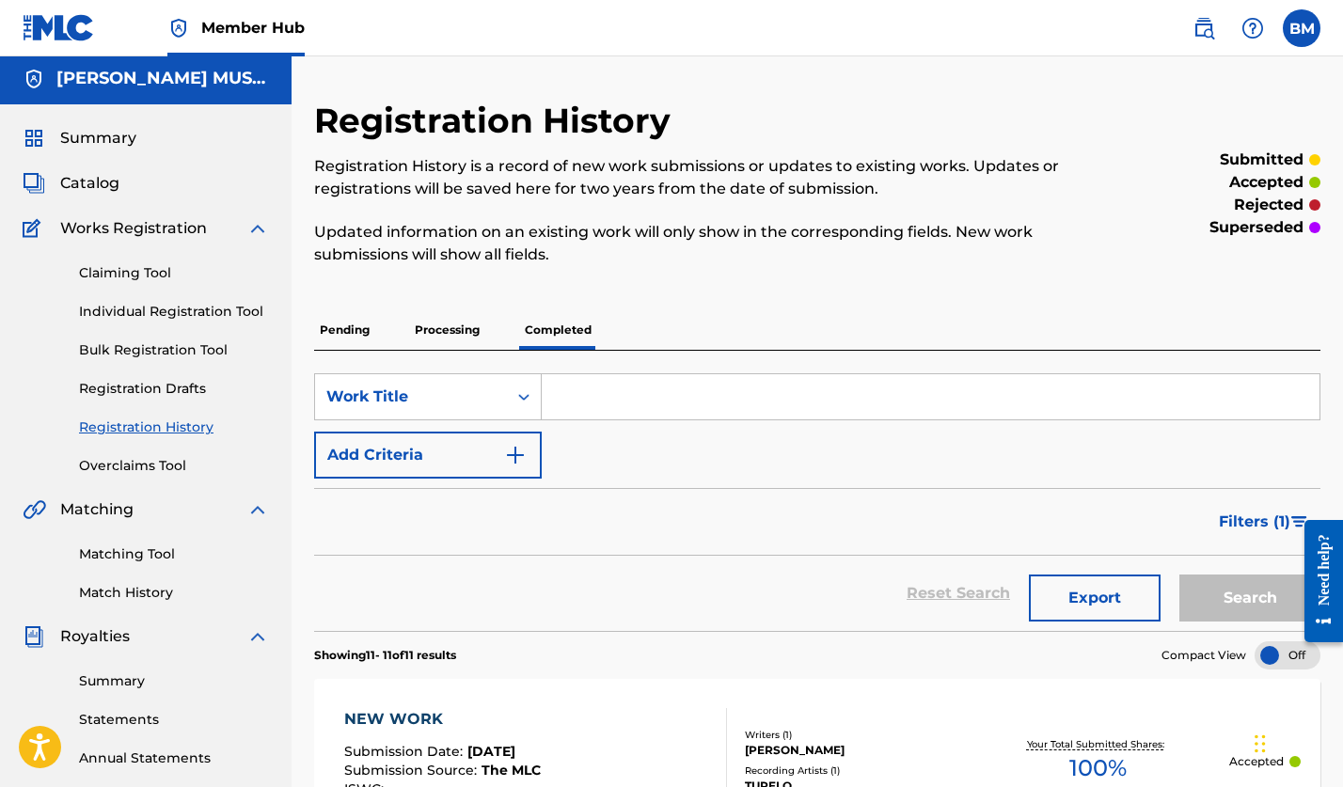
click at [1247, 203] on p "rejected" at bounding box center [1269, 205] width 70 height 23
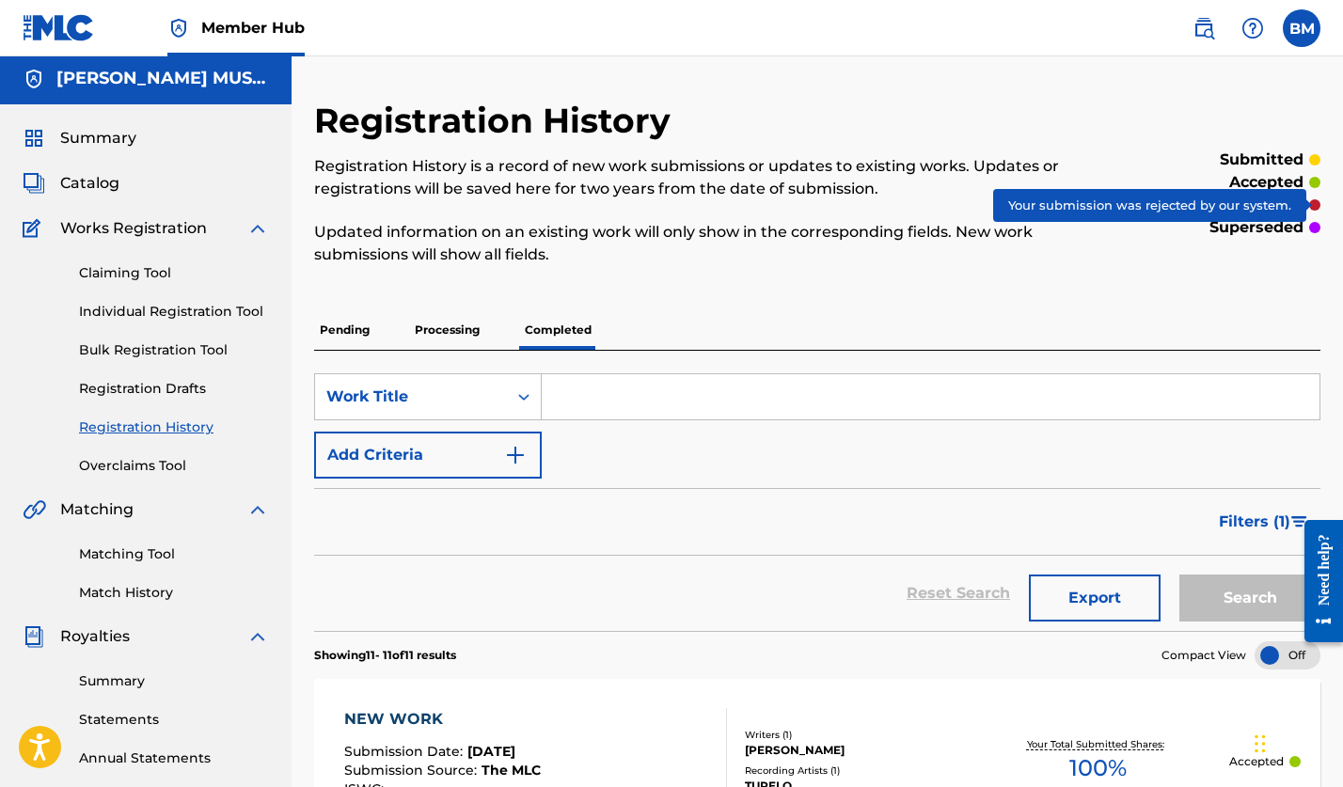
click at [1318, 202] on div at bounding box center [1314, 204] width 11 height 11
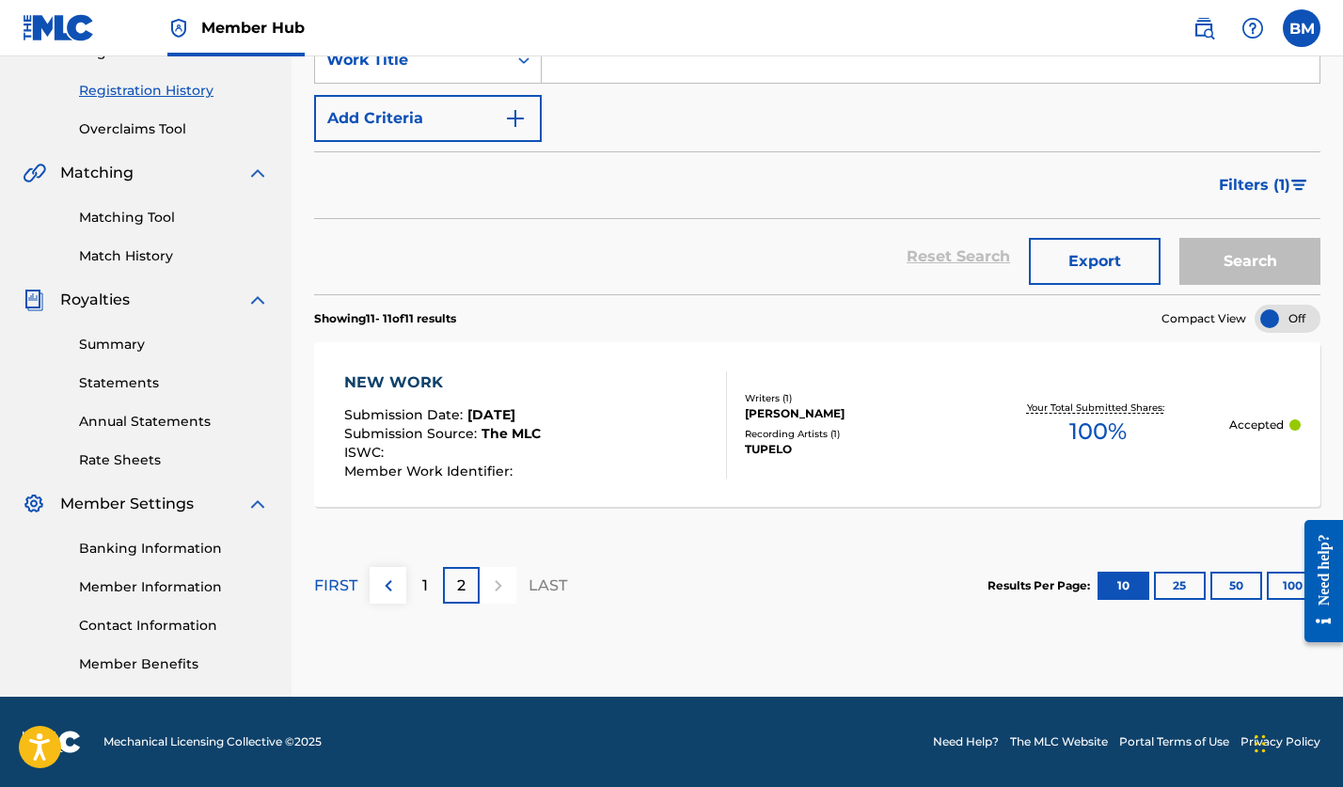
scroll to position [0, 0]
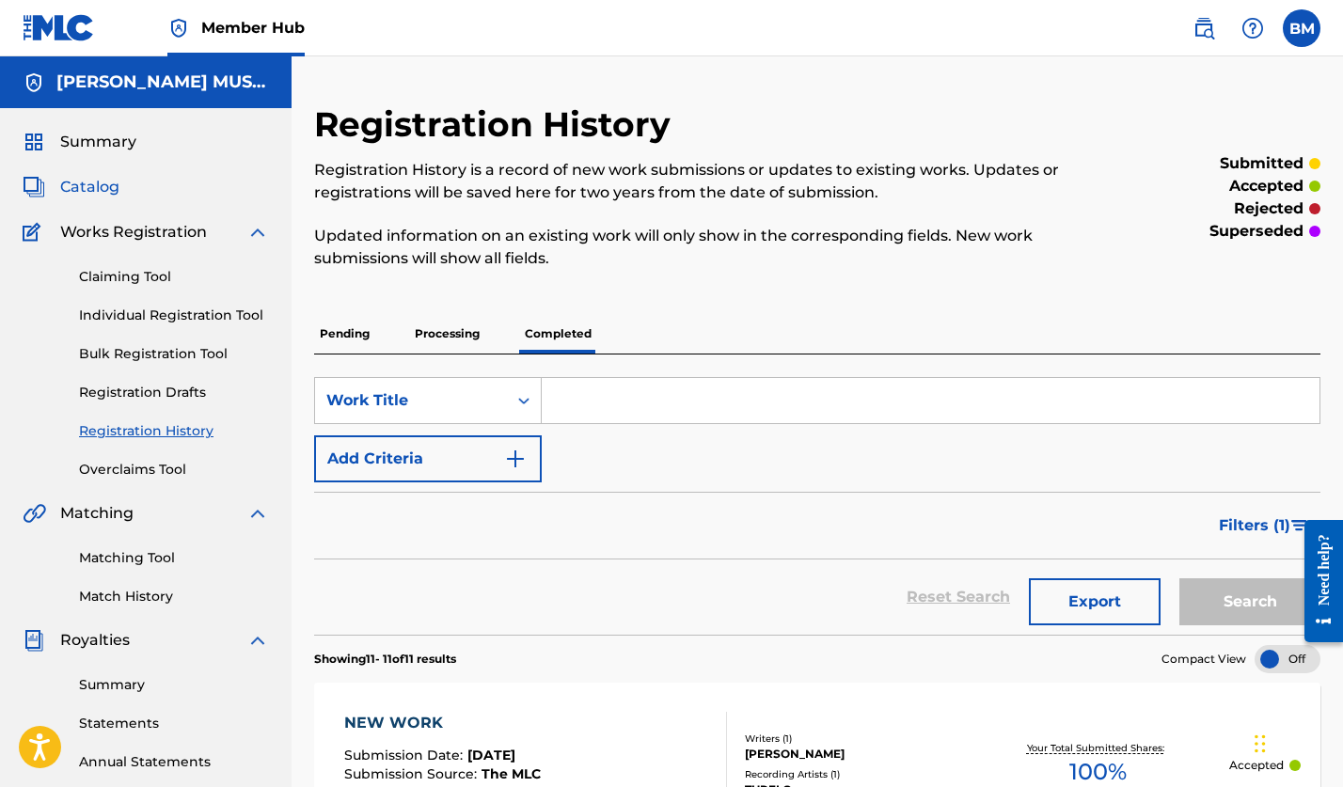
click at [74, 185] on span "Catalog" at bounding box center [89, 187] width 59 height 23
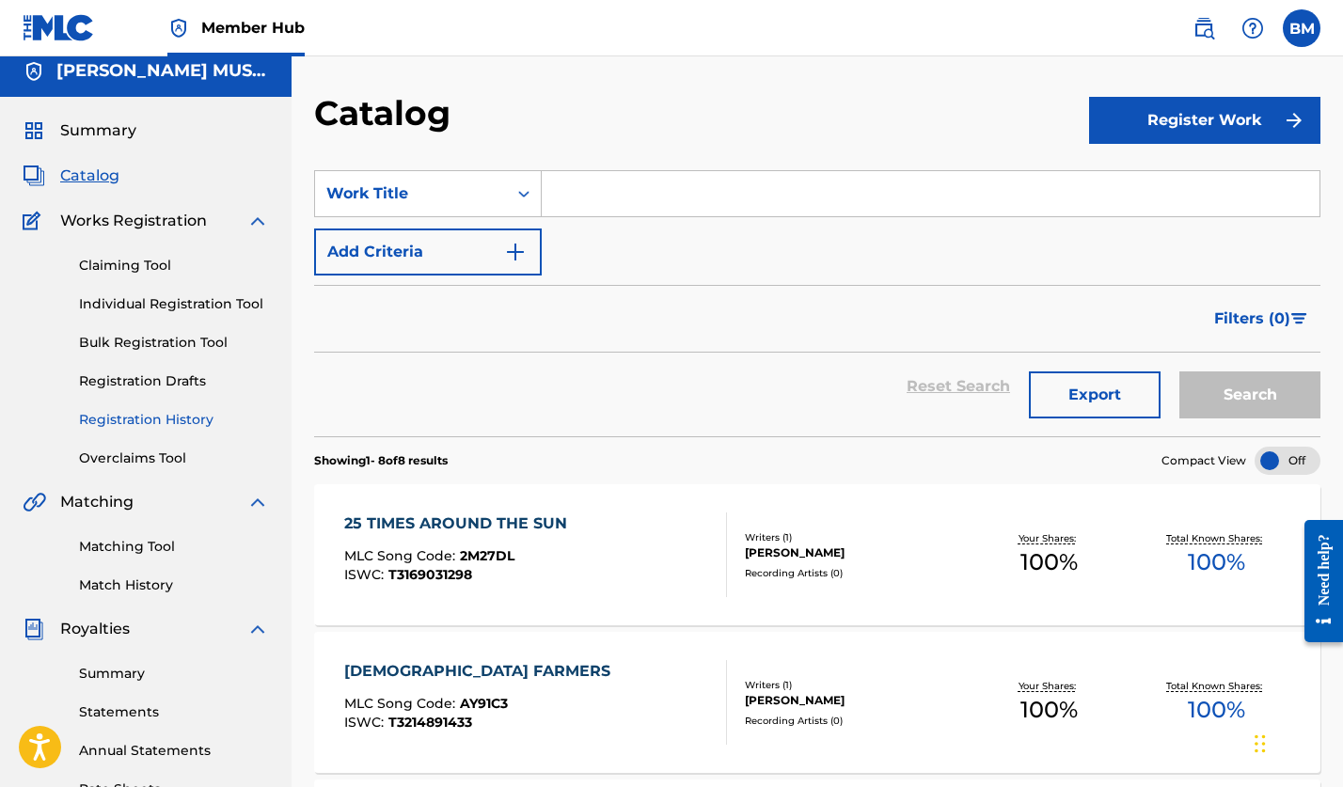
scroll to position [28, 0]
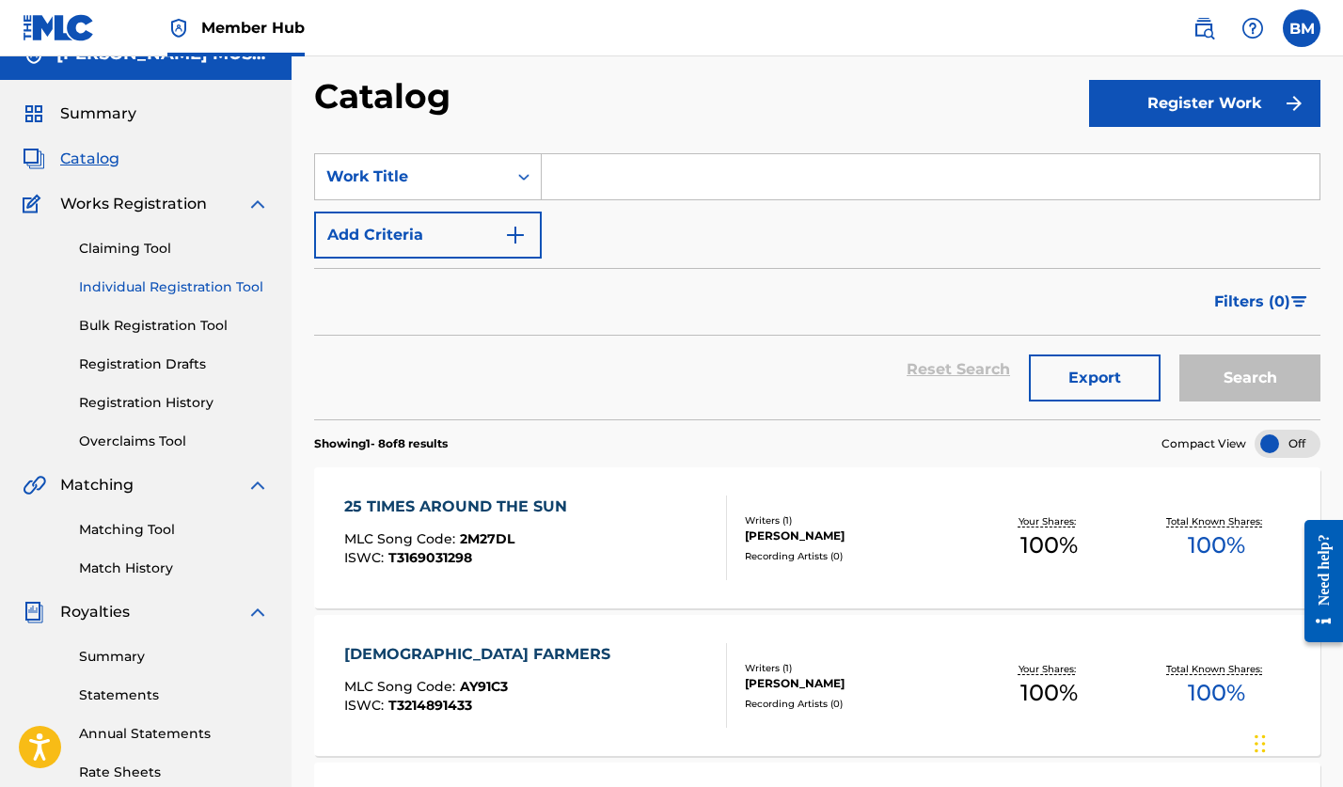
click at [111, 289] on link "Individual Registration Tool" at bounding box center [174, 288] width 190 height 20
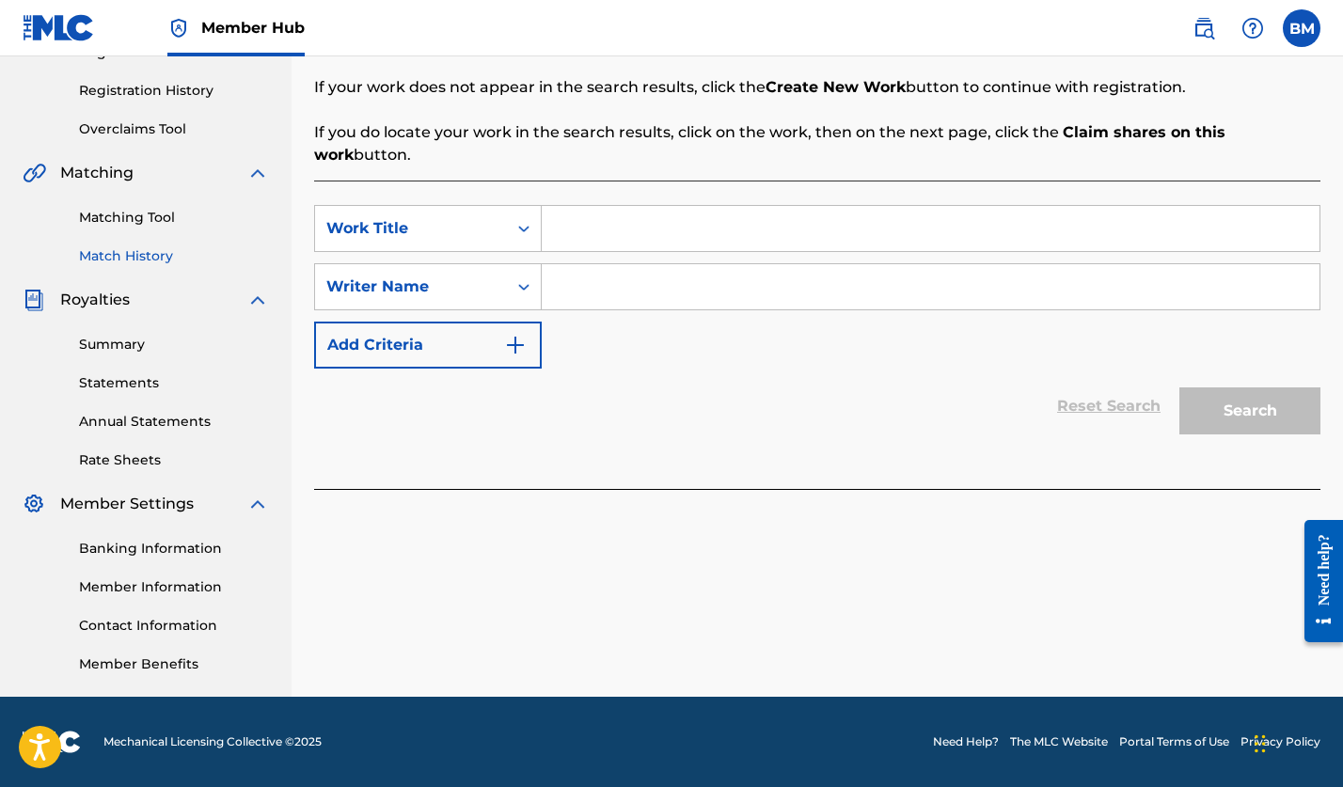
scroll to position [197, 0]
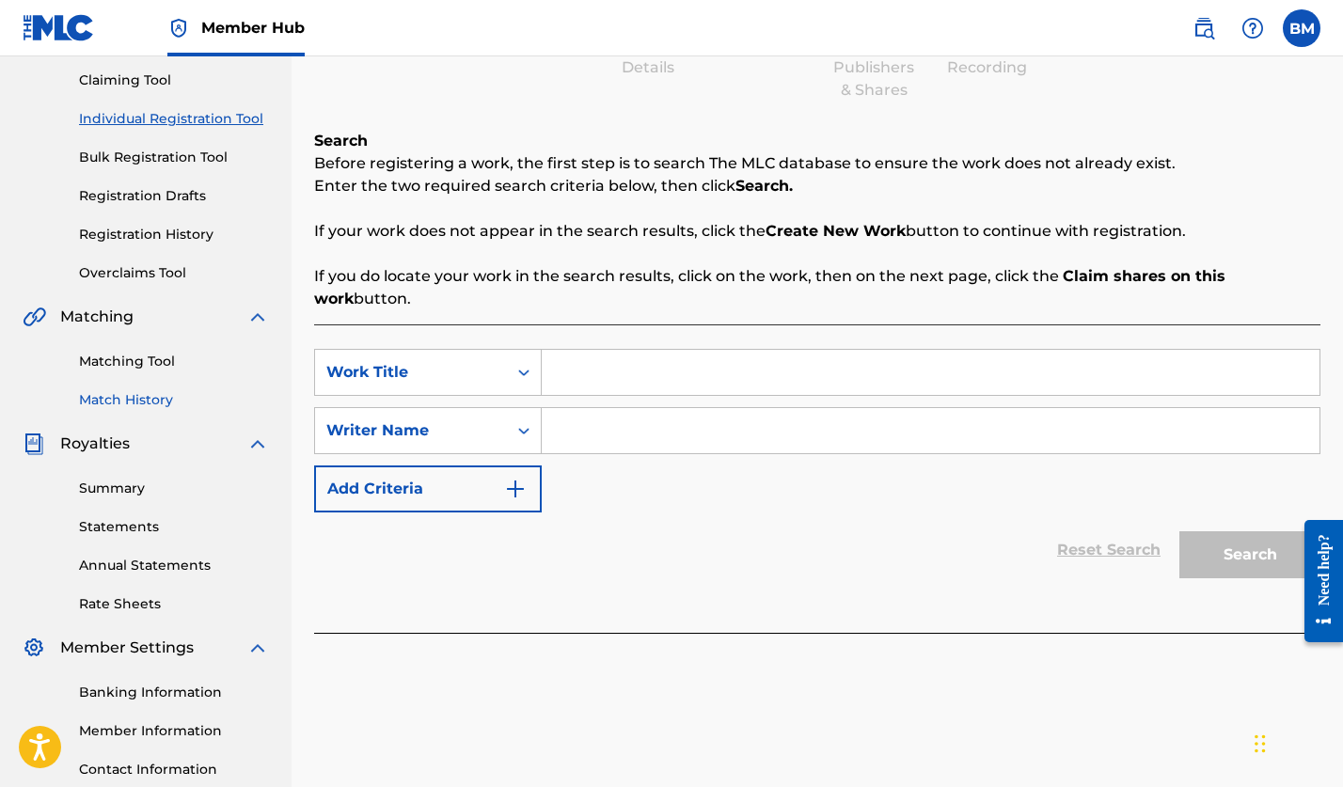
click at [125, 396] on link "Match History" at bounding box center [174, 400] width 190 height 20
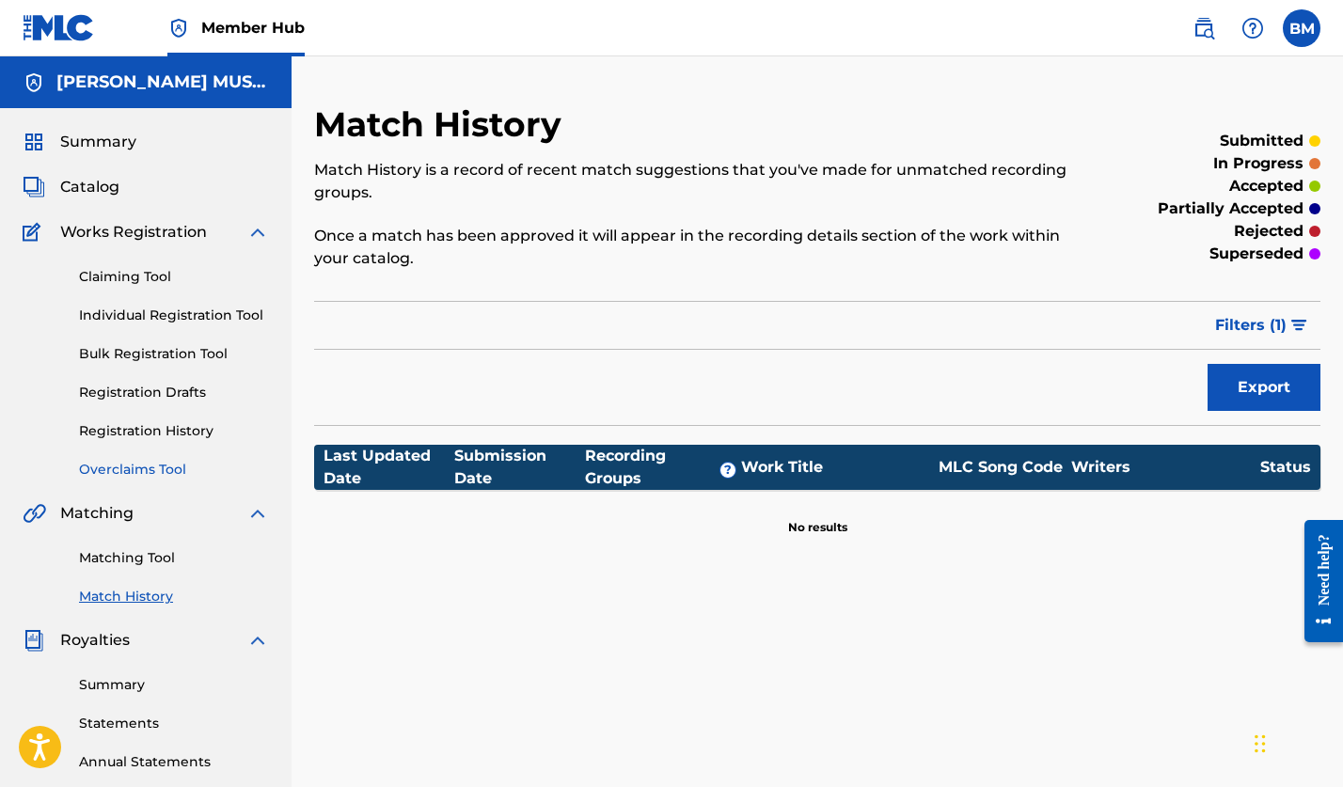
click at [133, 468] on link "Overclaims Tool" at bounding box center [174, 470] width 190 height 20
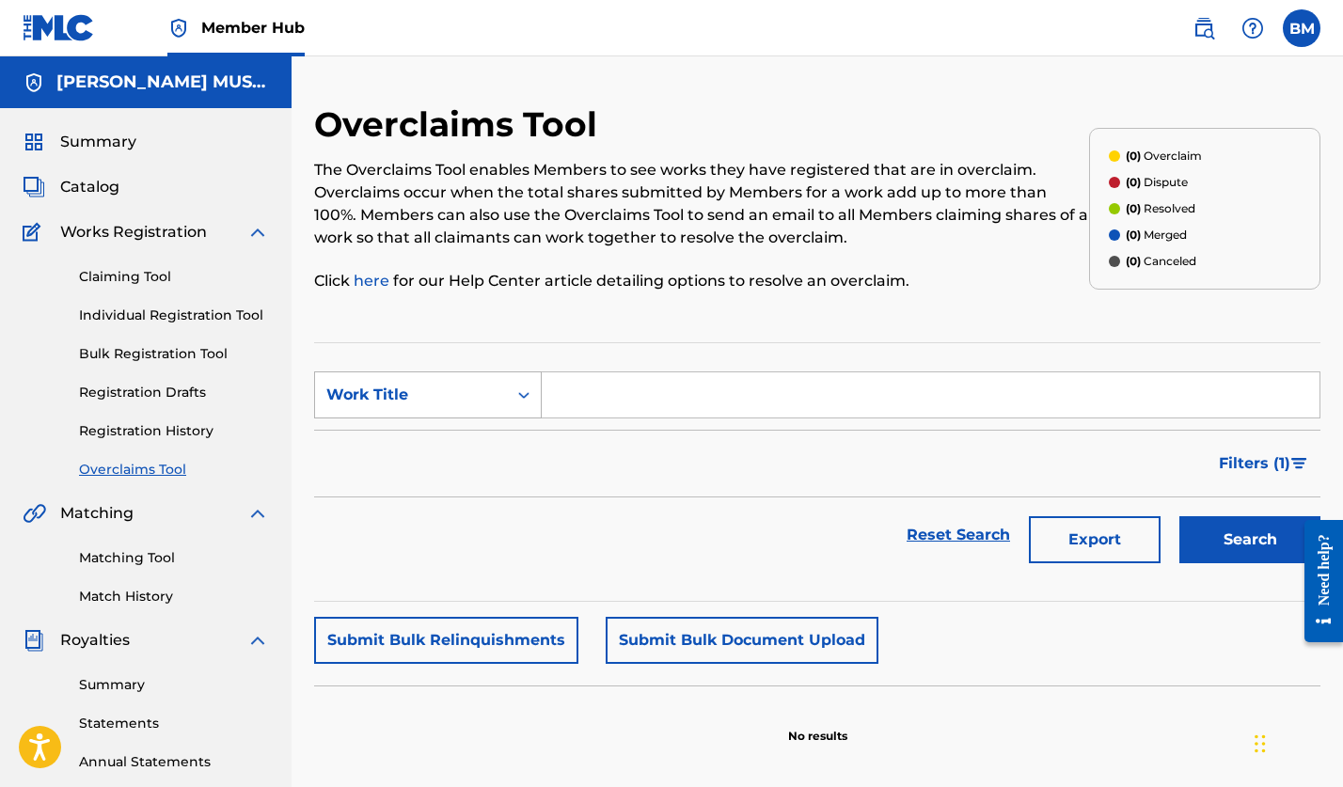
click at [524, 394] on icon "Search Form" at bounding box center [524, 395] width 19 height 19
click at [365, 539] on div "Work Title" at bounding box center [428, 536] width 226 height 47
click at [601, 404] on input "Search Form" at bounding box center [931, 395] width 778 height 45
type input "Gaia"
click at [1236, 548] on button "Search" at bounding box center [1250, 539] width 141 height 47
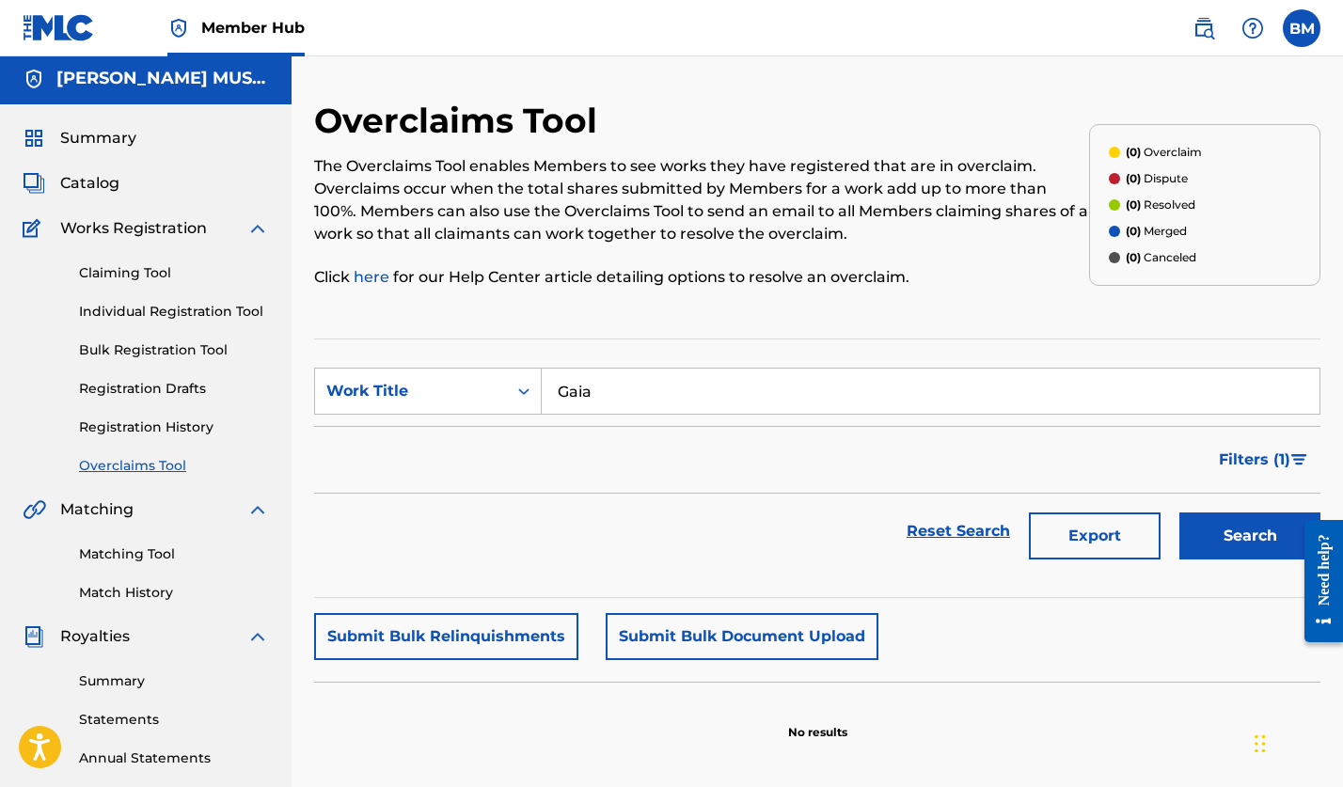
scroll to position [8, 0]
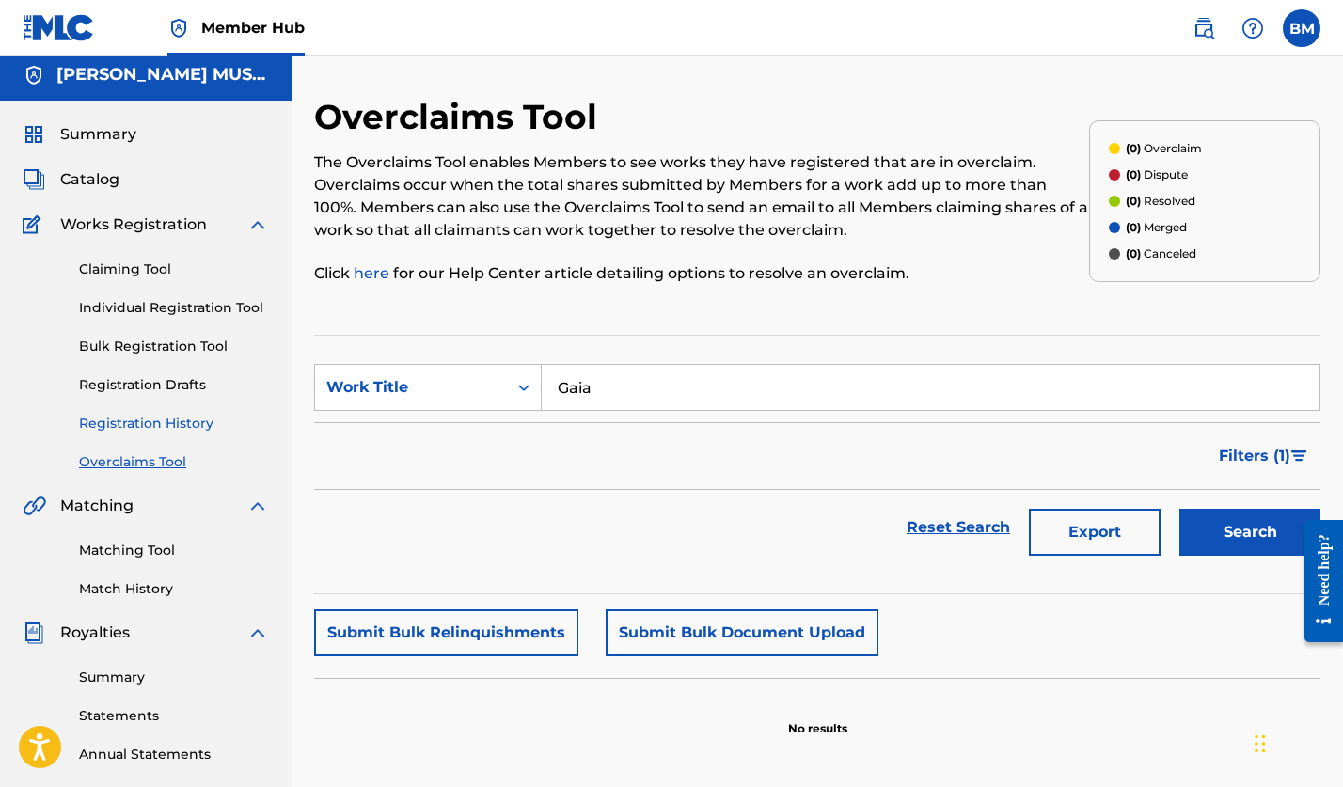
click at [147, 420] on link "Registration History" at bounding box center [174, 424] width 190 height 20
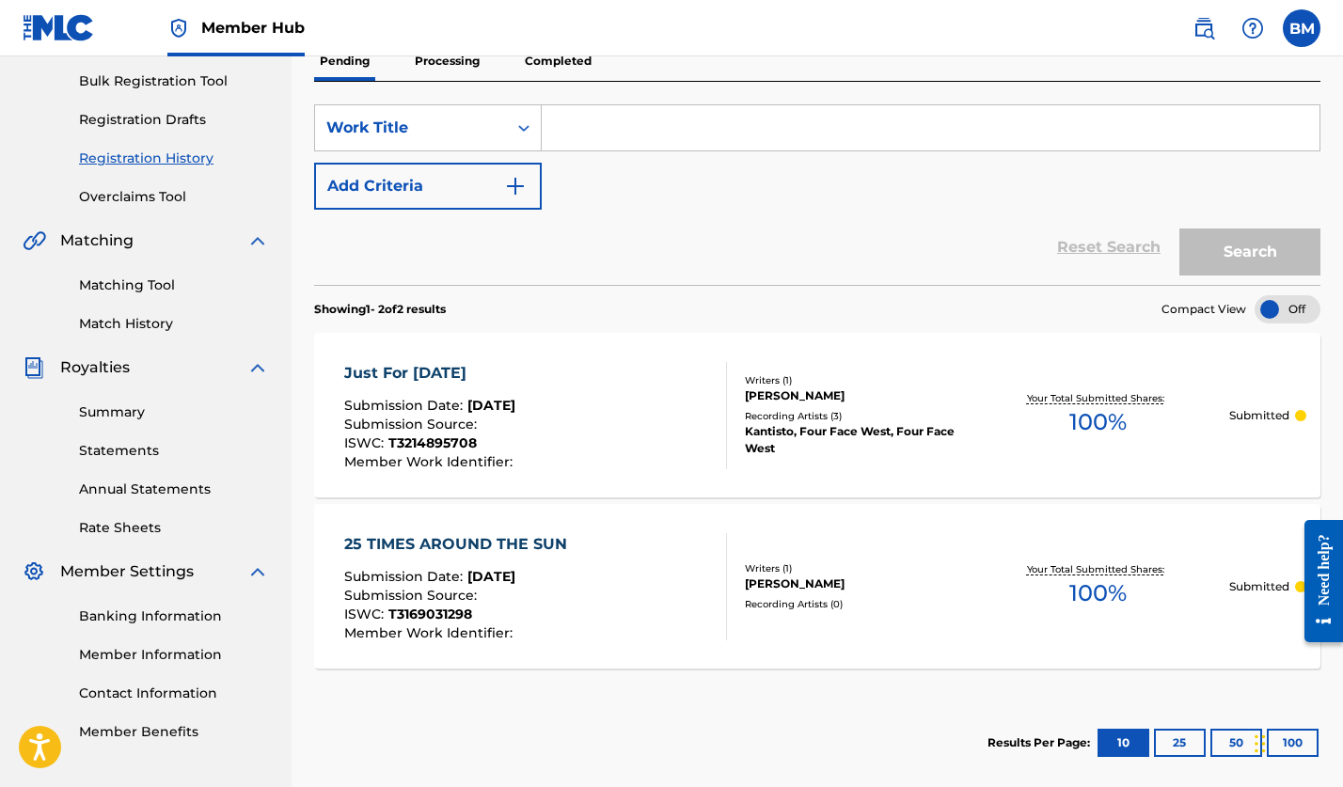
scroll to position [234, 0]
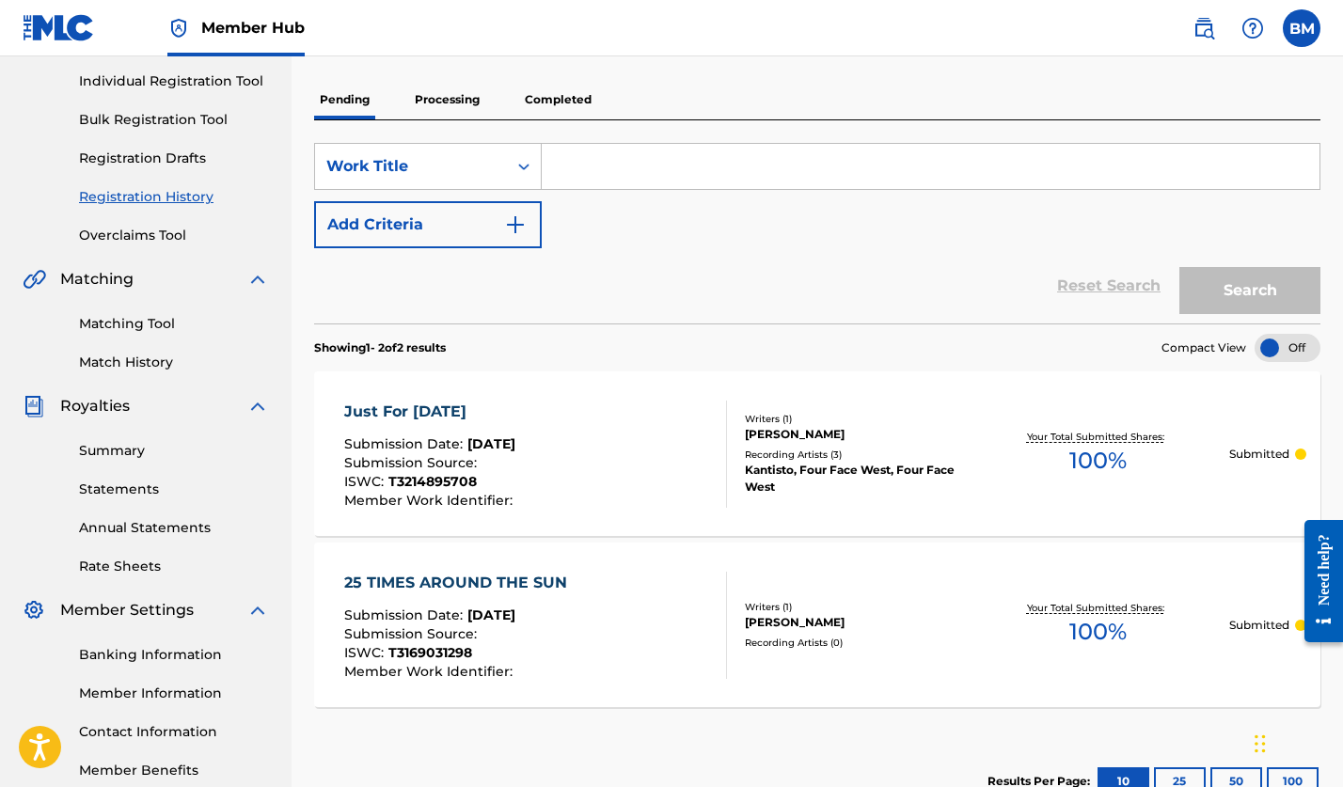
click at [396, 410] on div "Just For [DATE]" at bounding box center [430, 412] width 173 height 23
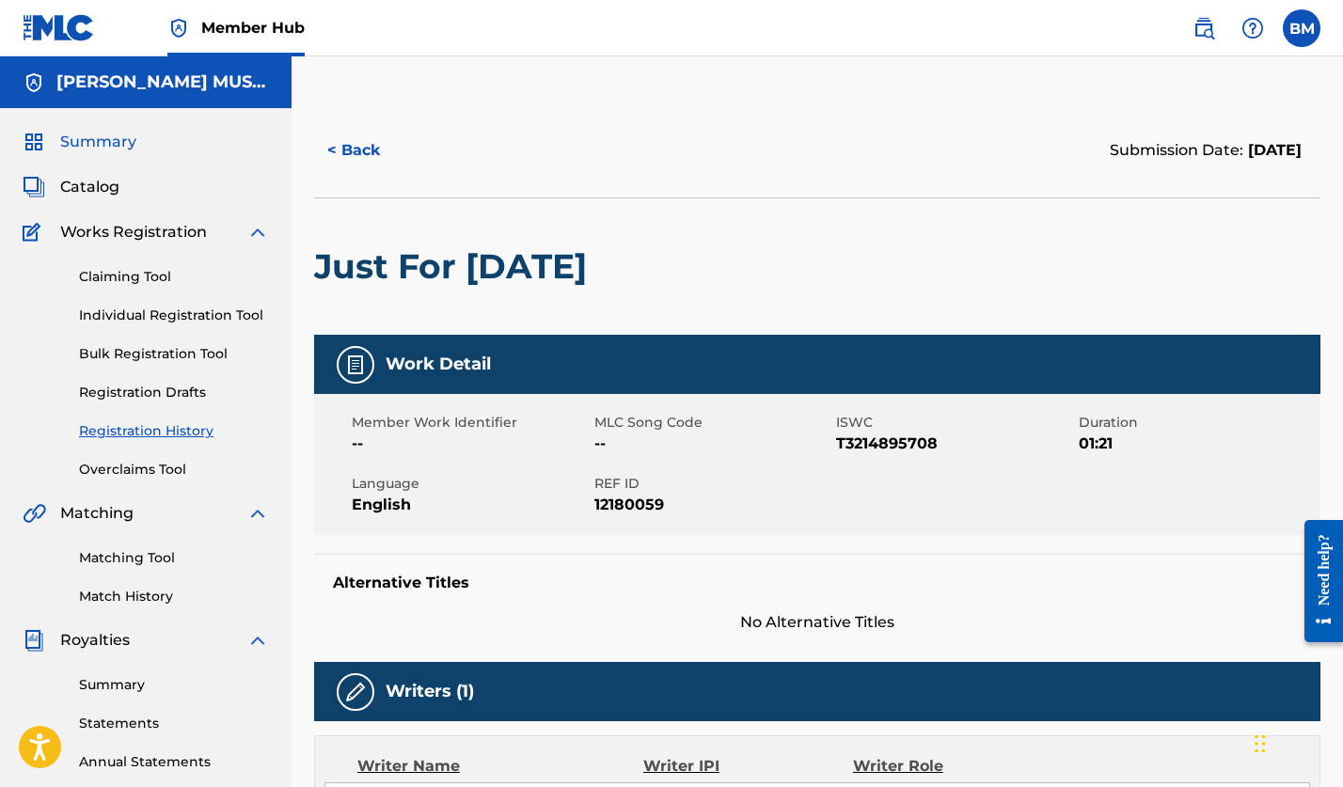
click at [107, 141] on span "Summary" at bounding box center [98, 142] width 76 height 23
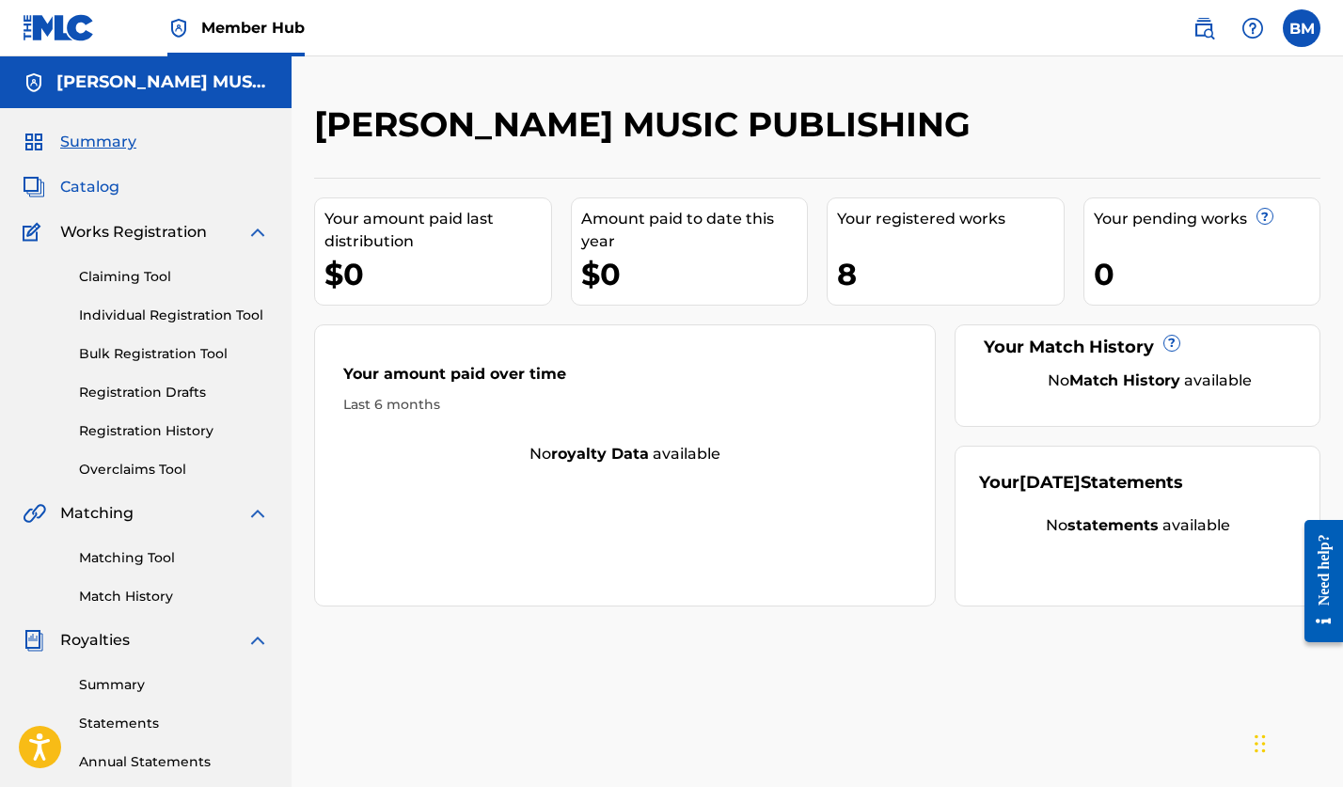
click at [86, 187] on span "Catalog" at bounding box center [89, 187] width 59 height 23
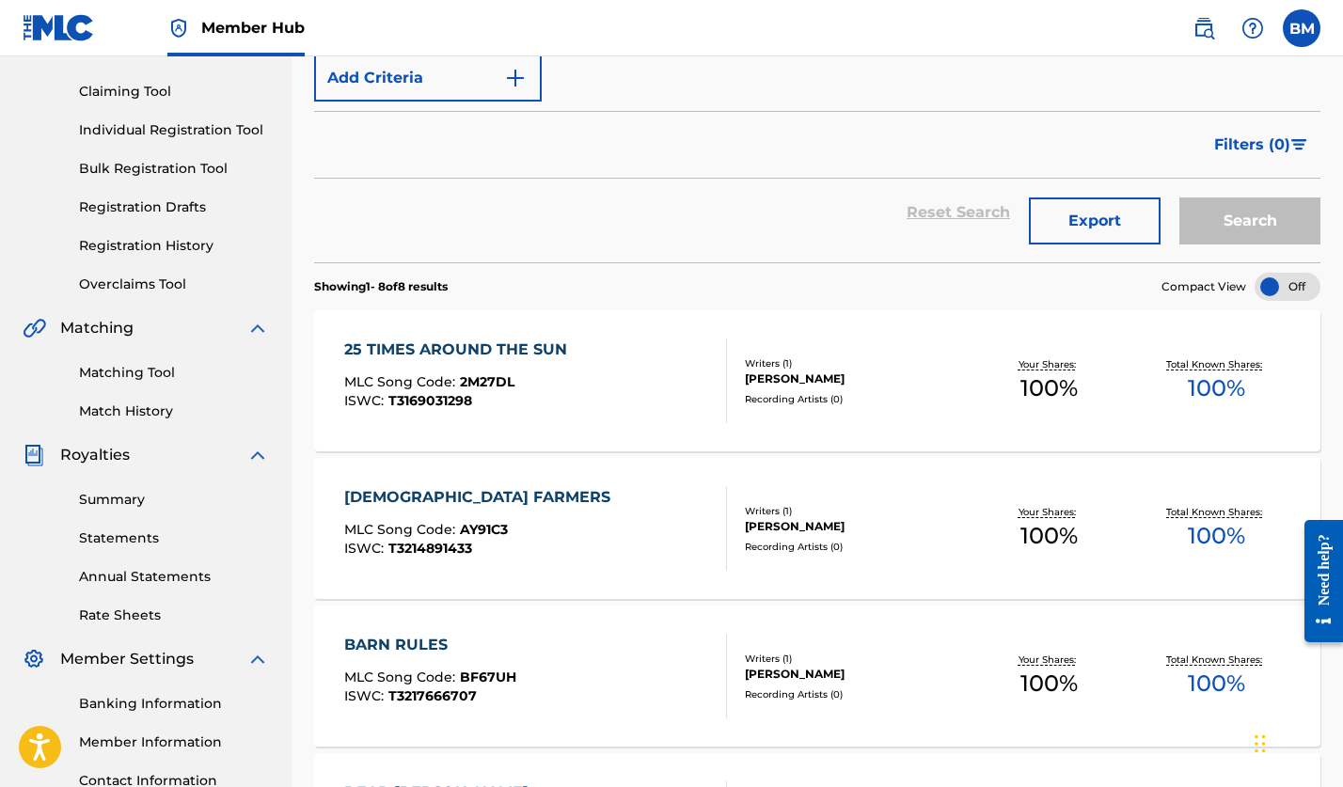
scroll to position [68, 0]
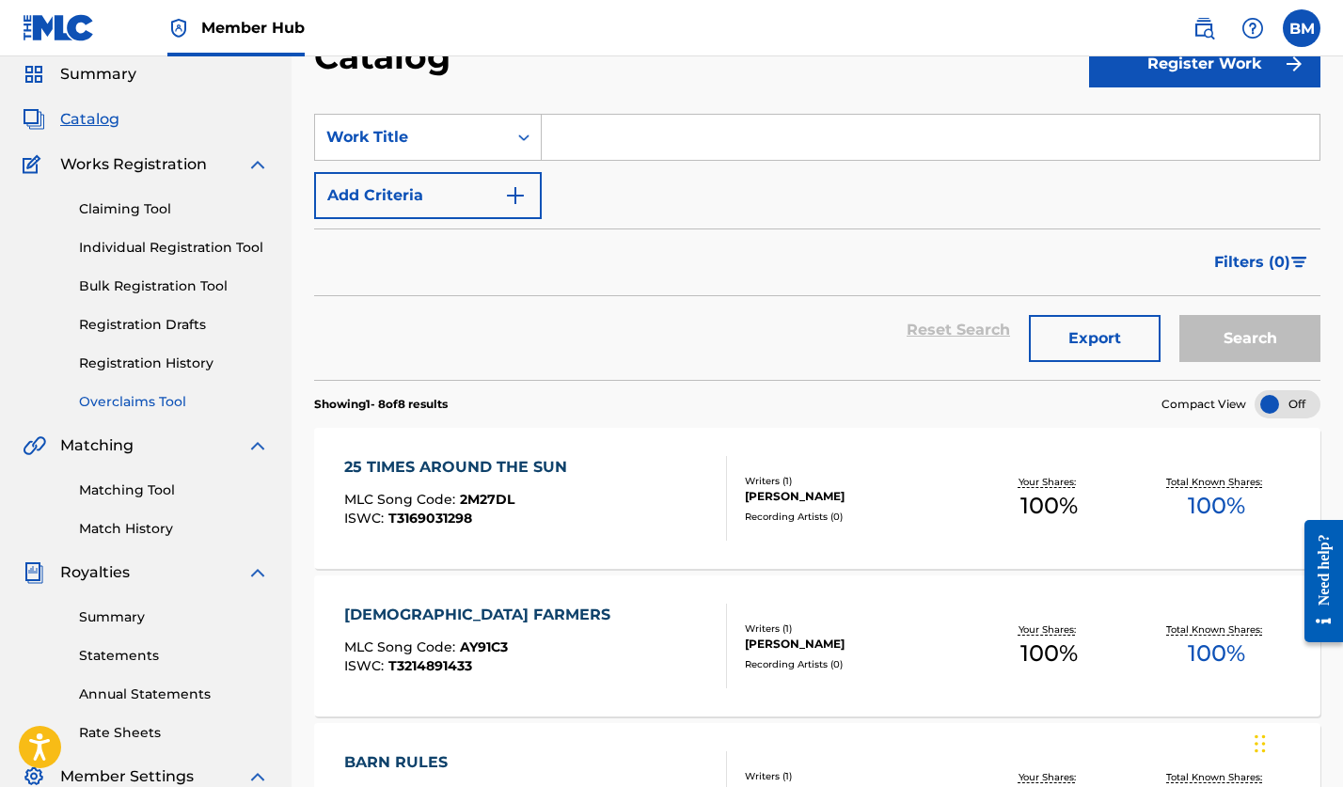
click at [129, 401] on link "Overclaims Tool" at bounding box center [174, 402] width 190 height 20
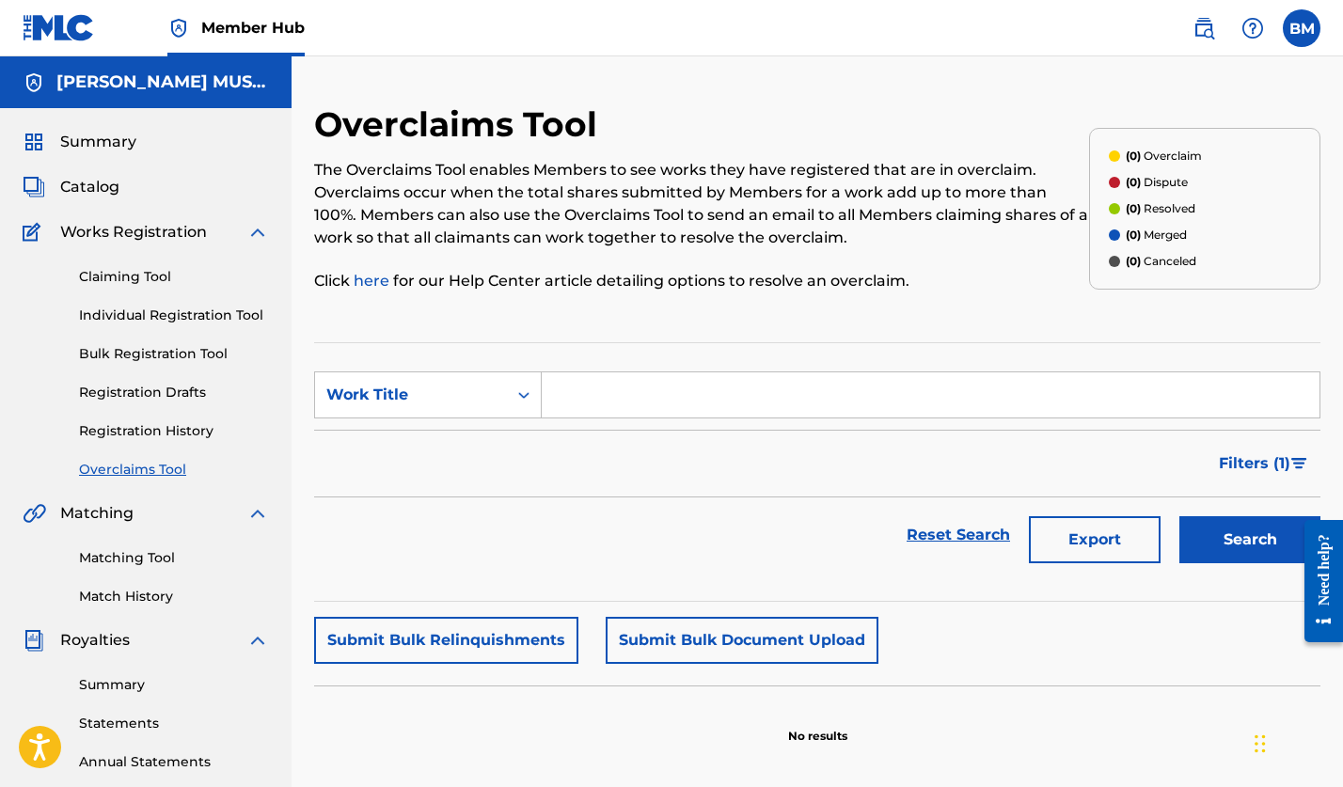
click at [648, 395] on input "Search Form" at bounding box center [931, 395] width 778 height 45
type input "Just For [DATE]"
click at [1242, 545] on button "Search" at bounding box center [1250, 539] width 141 height 47
click at [126, 270] on link "Claiming Tool" at bounding box center [174, 277] width 190 height 20
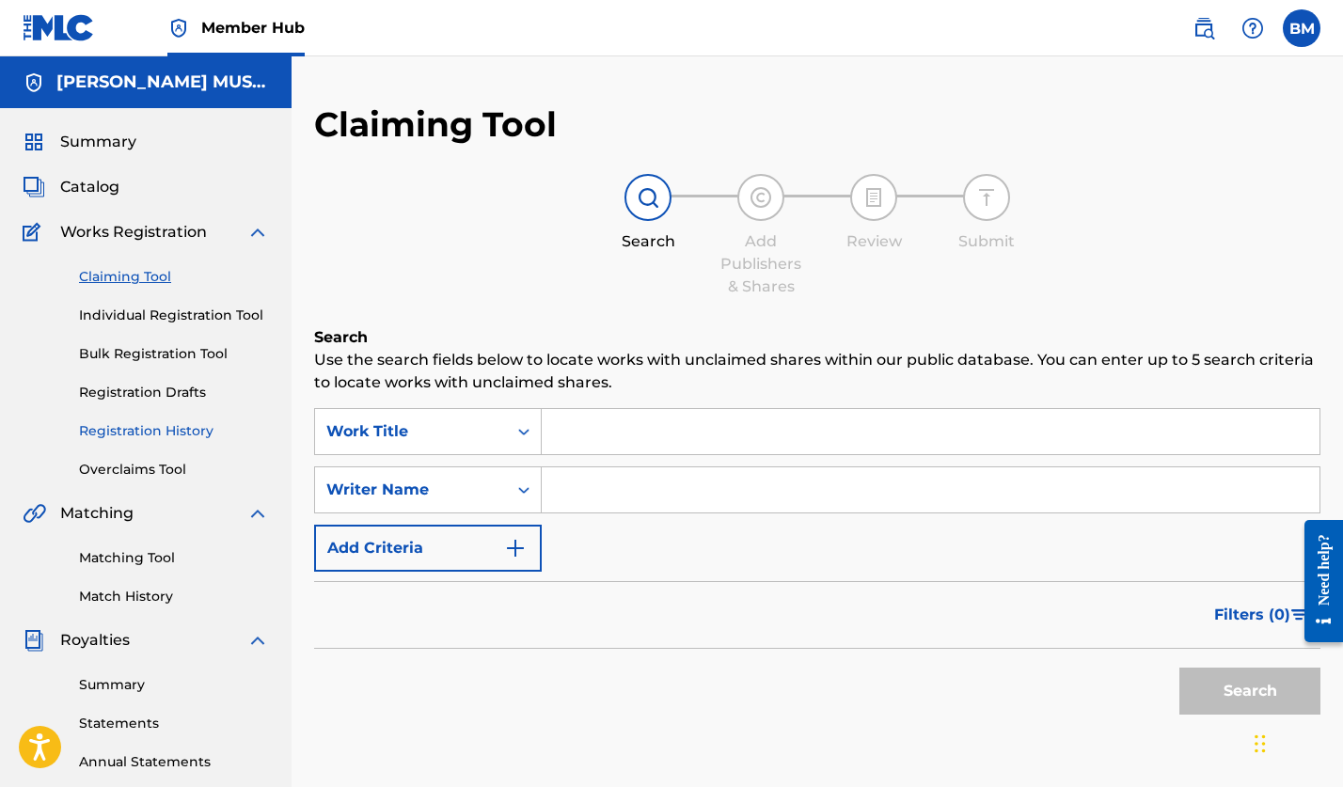
click at [114, 430] on link "Registration History" at bounding box center [174, 431] width 190 height 20
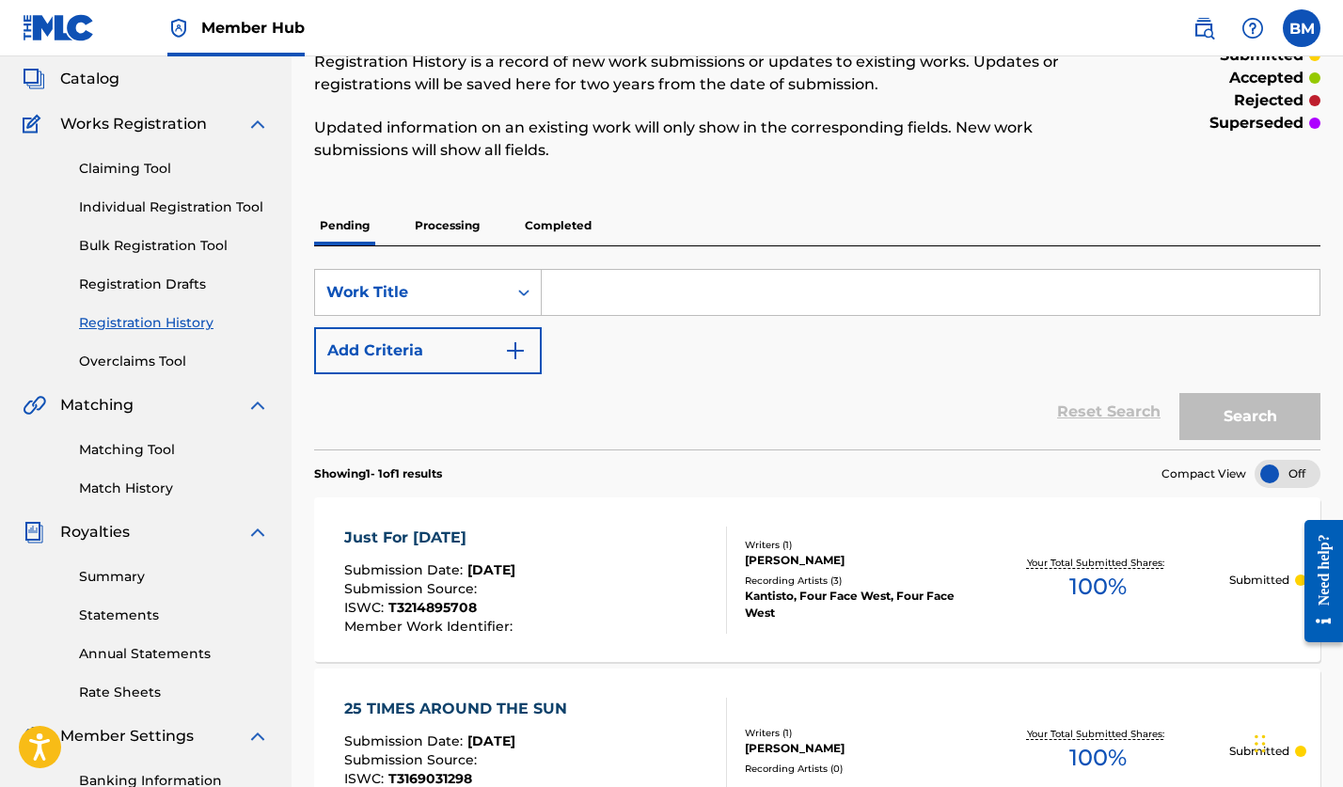
scroll to position [363, 0]
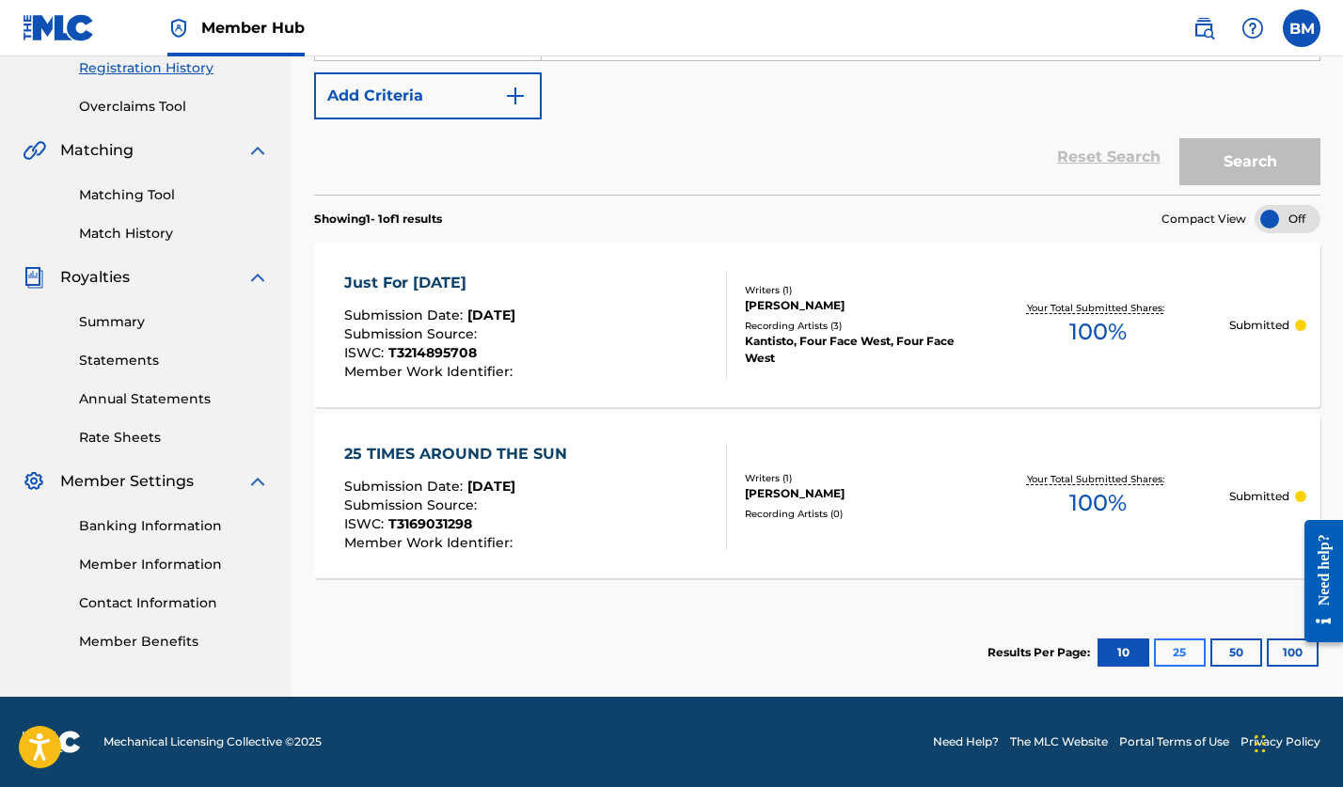
click at [1179, 649] on button "25" at bounding box center [1180, 653] width 52 height 28
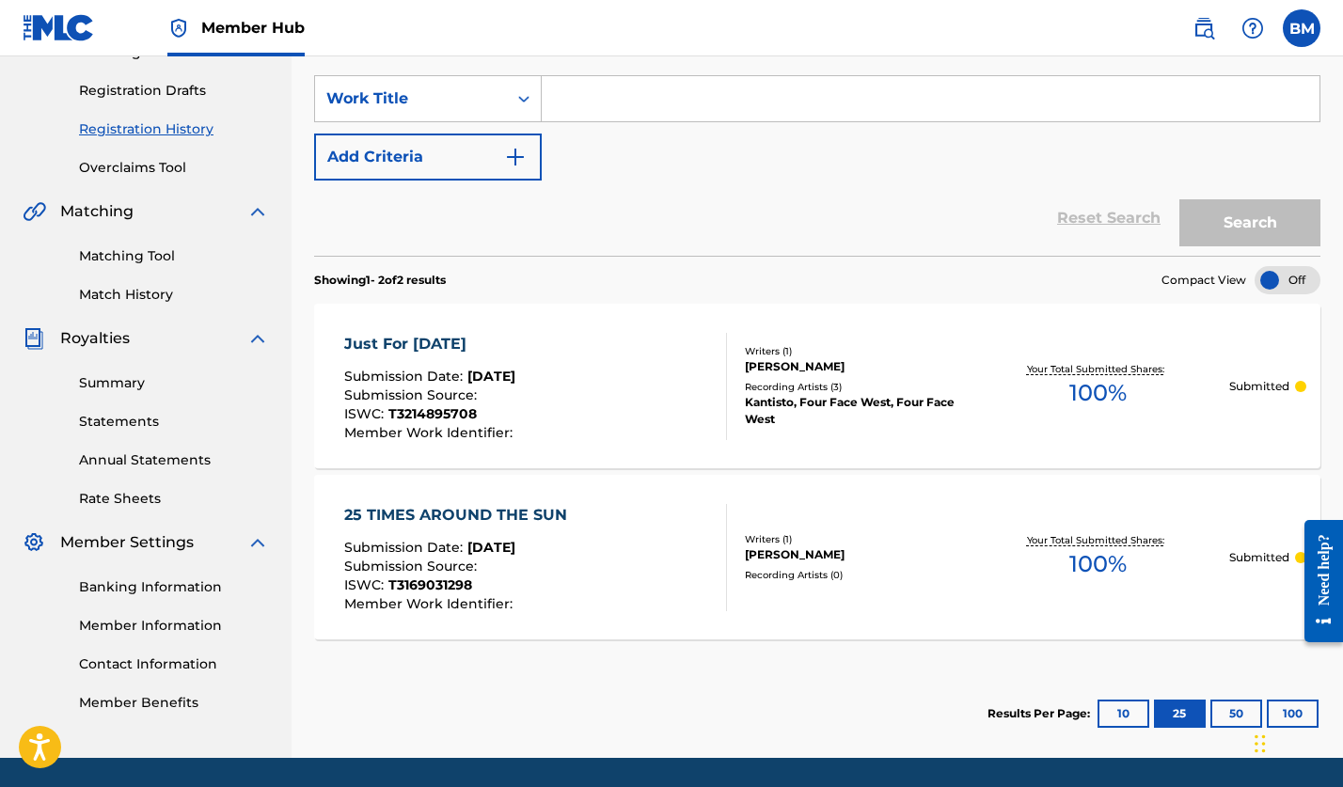
scroll to position [0, 0]
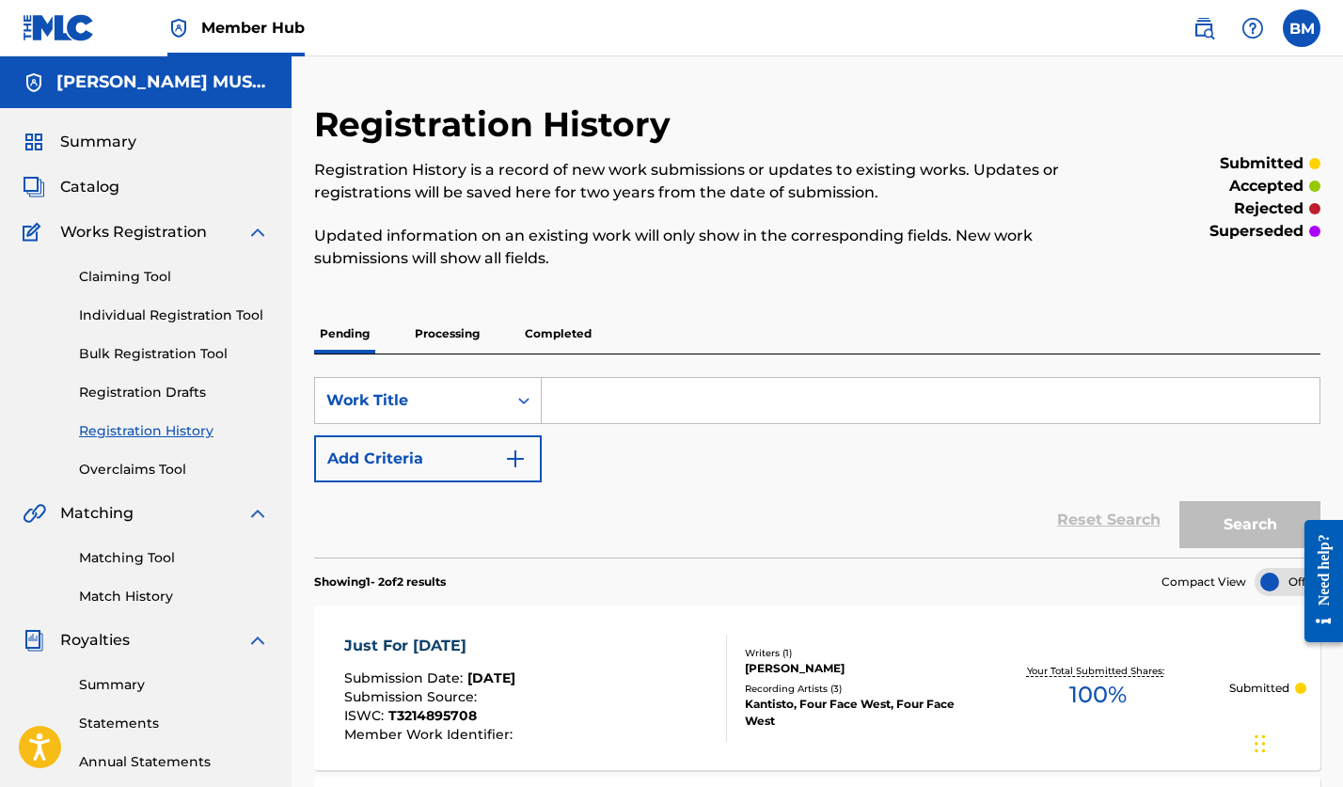
click at [560, 330] on p "Completed" at bounding box center [558, 334] width 78 height 40
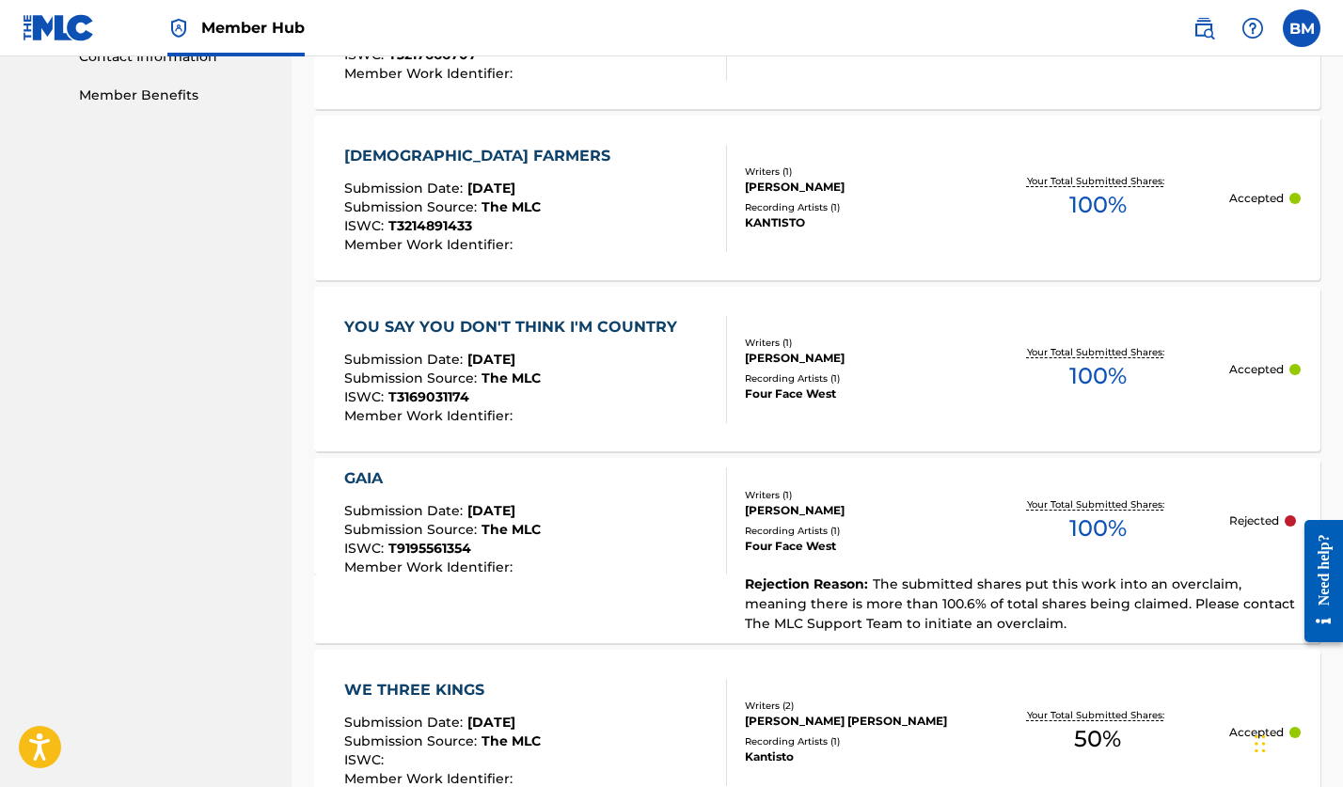
scroll to position [1066, 0]
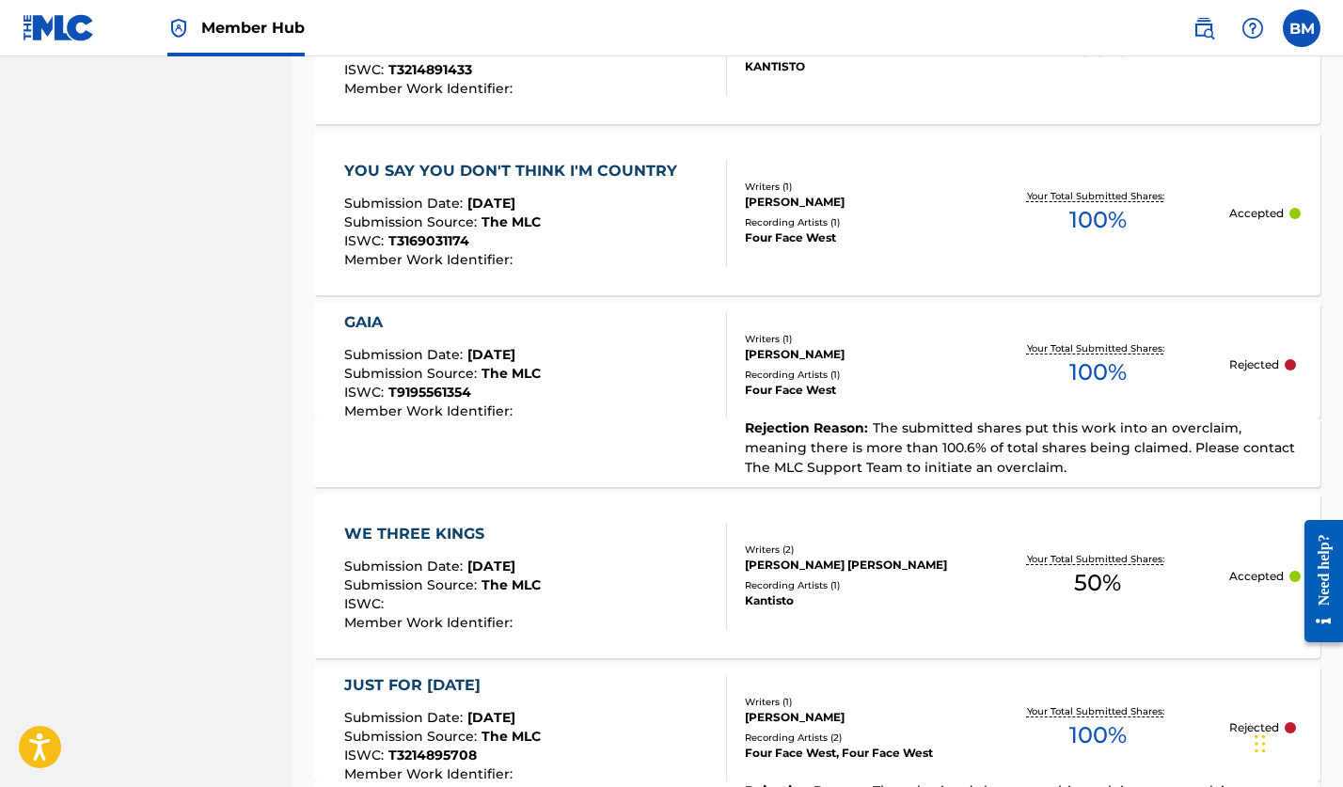
click at [359, 318] on div "GAIA" at bounding box center [442, 322] width 197 height 23
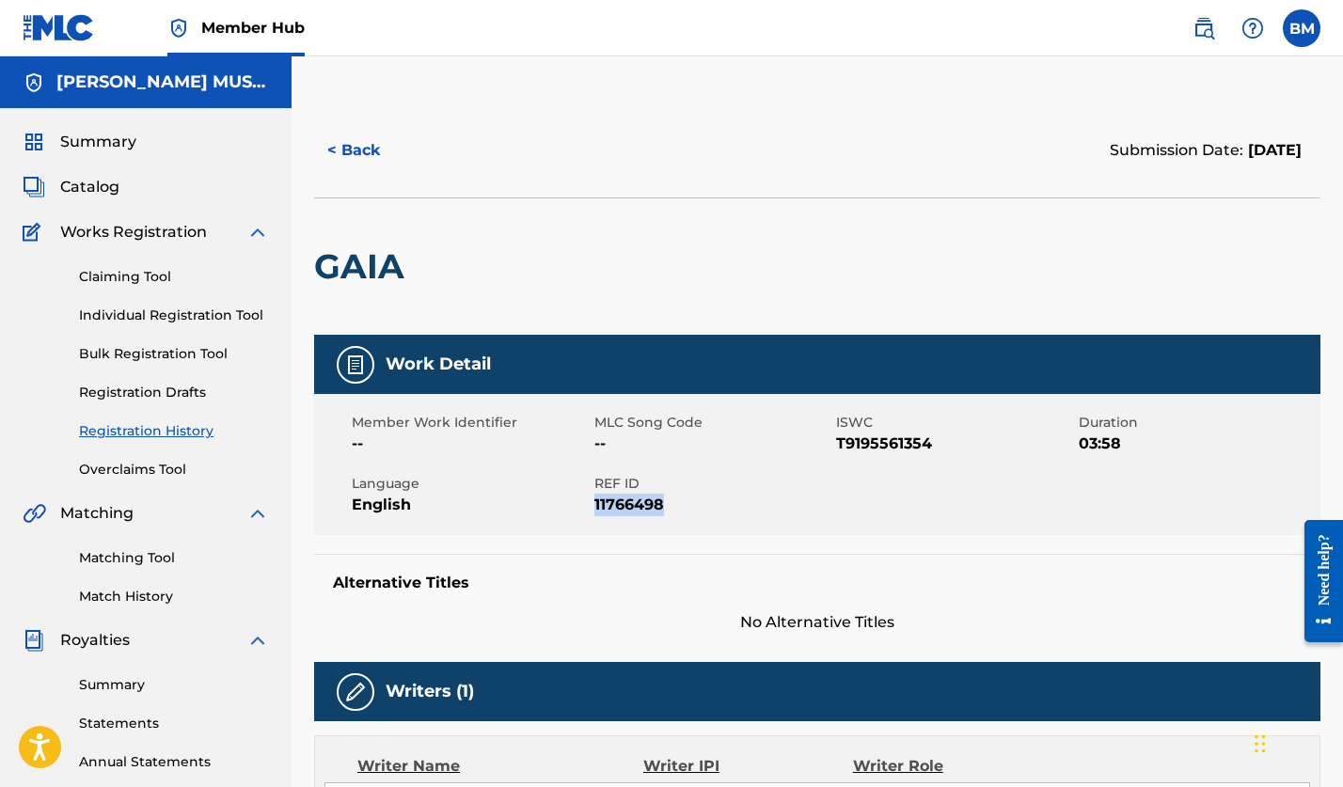
drag, startPoint x: 660, startPoint y: 506, endPoint x: 595, endPoint y: 503, distance: 65.0
click at [595, 503] on span "11766498" at bounding box center [714, 505] width 238 height 23
copy span "11766498"
click at [114, 468] on link "Overclaims Tool" at bounding box center [174, 470] width 190 height 20
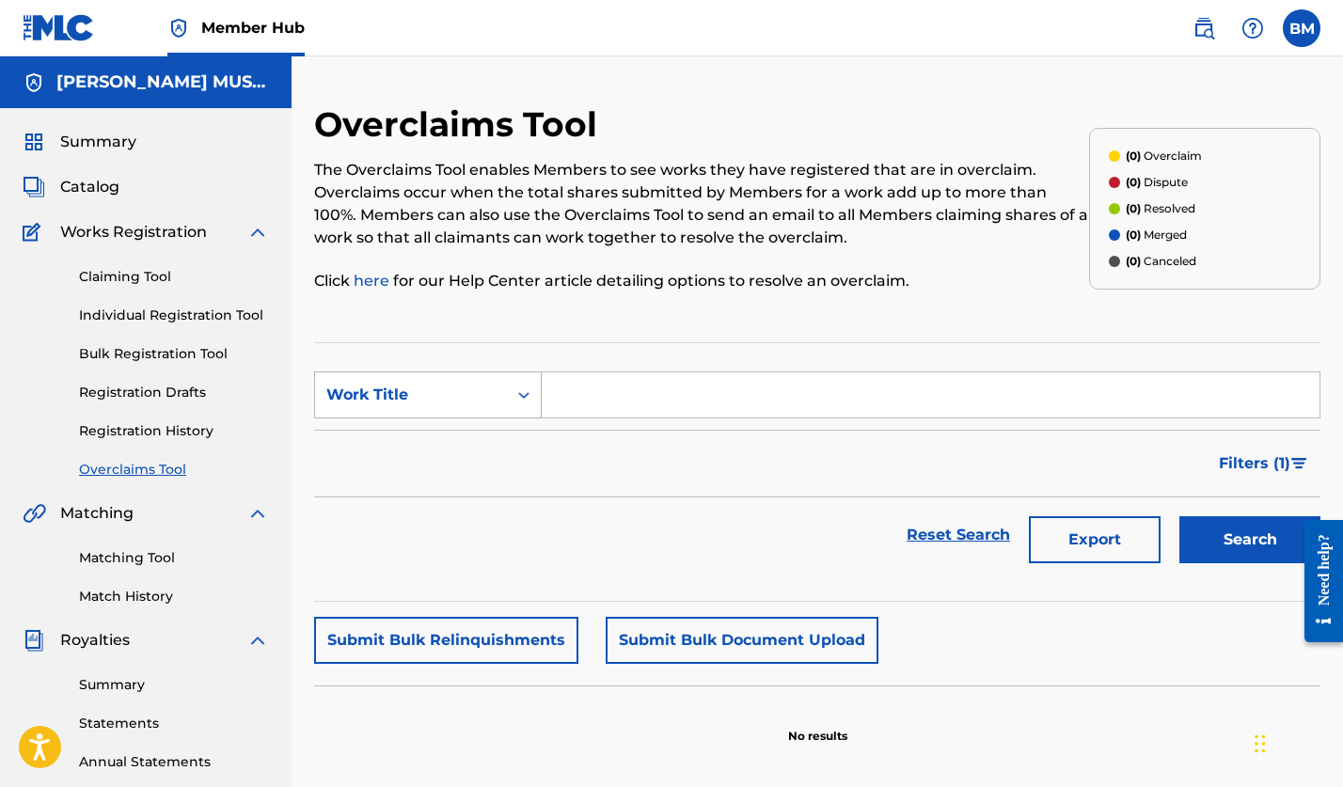
click at [526, 396] on icon "Search Form" at bounding box center [523, 395] width 11 height 7
click at [406, 489] on div "Overclaim ID" at bounding box center [428, 489] width 226 height 47
paste input "11766498"
type input "11766498"
click at [1250, 533] on button "Search" at bounding box center [1250, 539] width 141 height 47
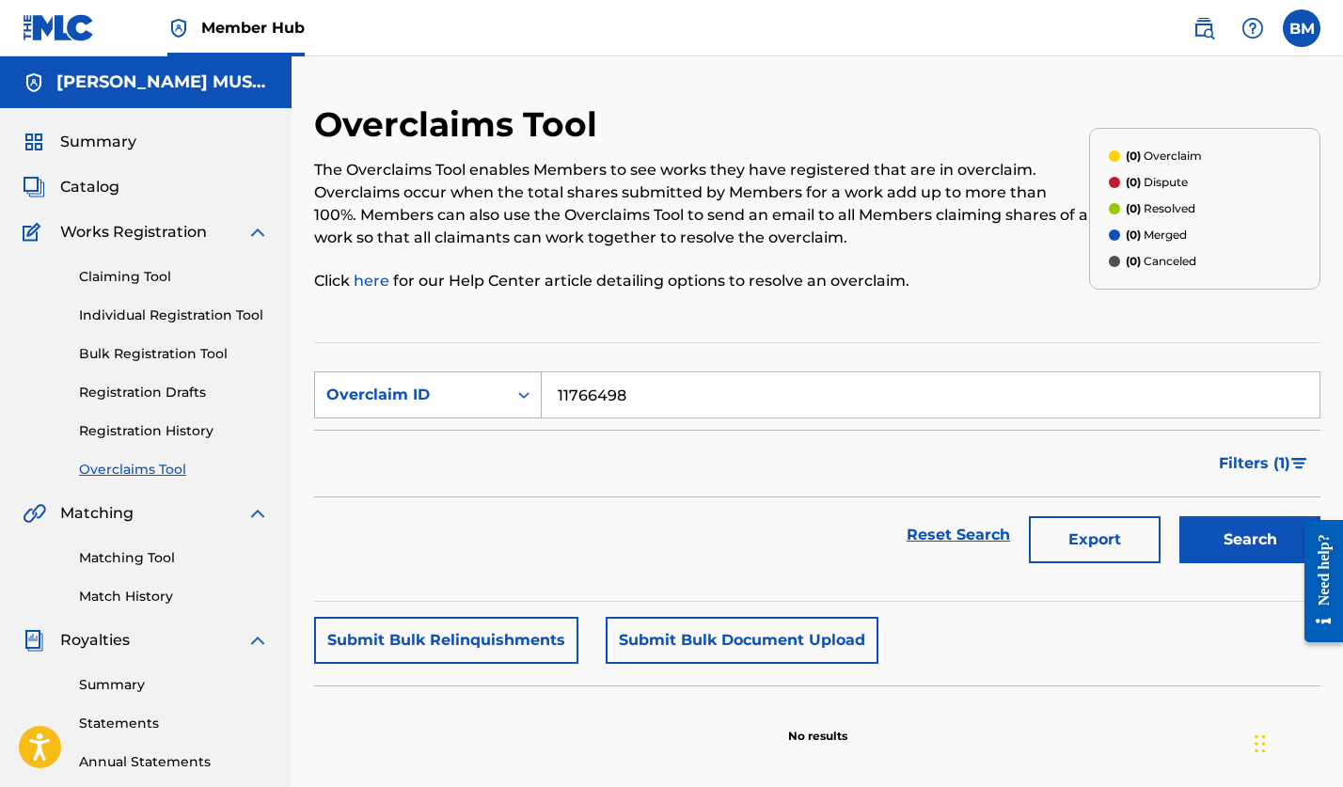
click at [528, 395] on icon "Search Form" at bounding box center [523, 395] width 11 height 7
click at [393, 443] on div "Work Title" at bounding box center [428, 442] width 226 height 47
click at [611, 394] on input "Search Form" at bounding box center [931, 395] width 778 height 45
type input "GAIA"
click at [1245, 533] on button "Search" at bounding box center [1250, 539] width 141 height 47
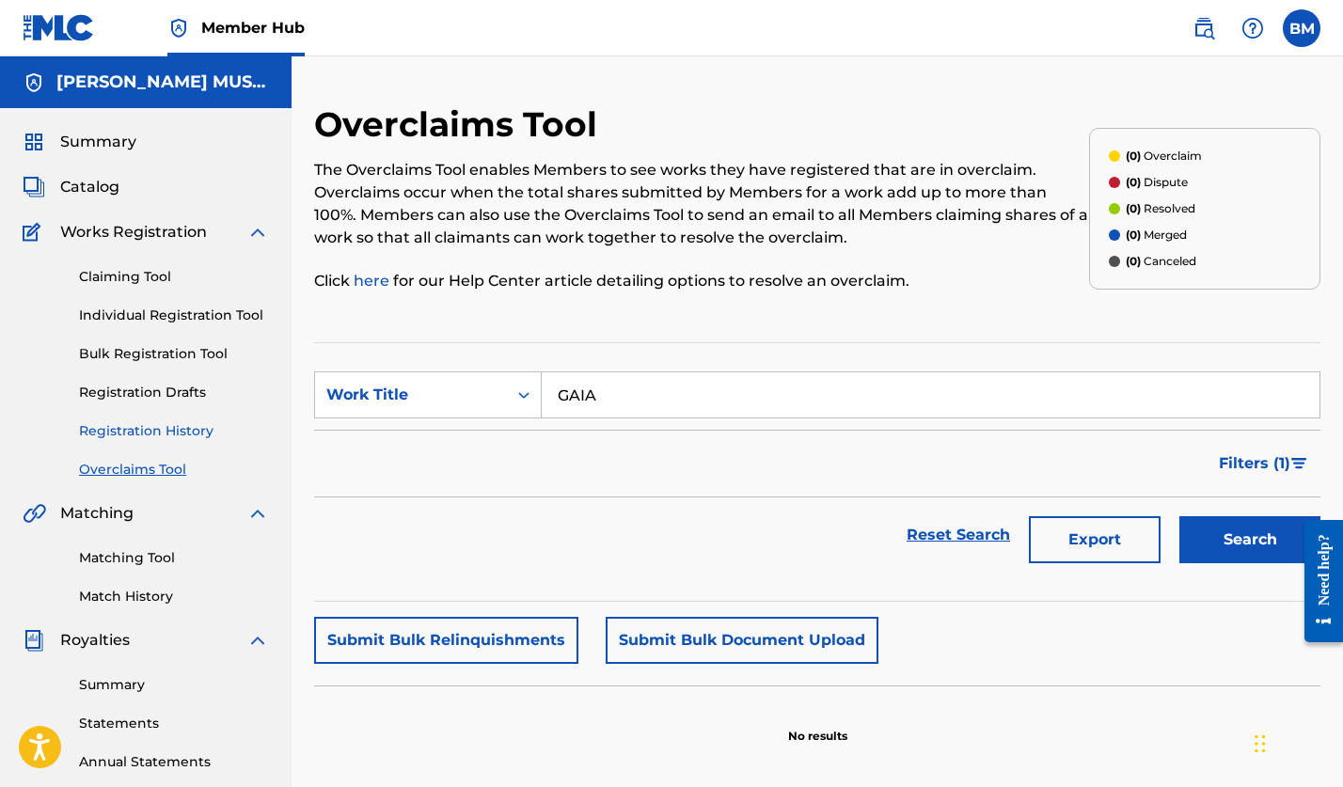
click at [134, 424] on link "Registration History" at bounding box center [174, 431] width 190 height 20
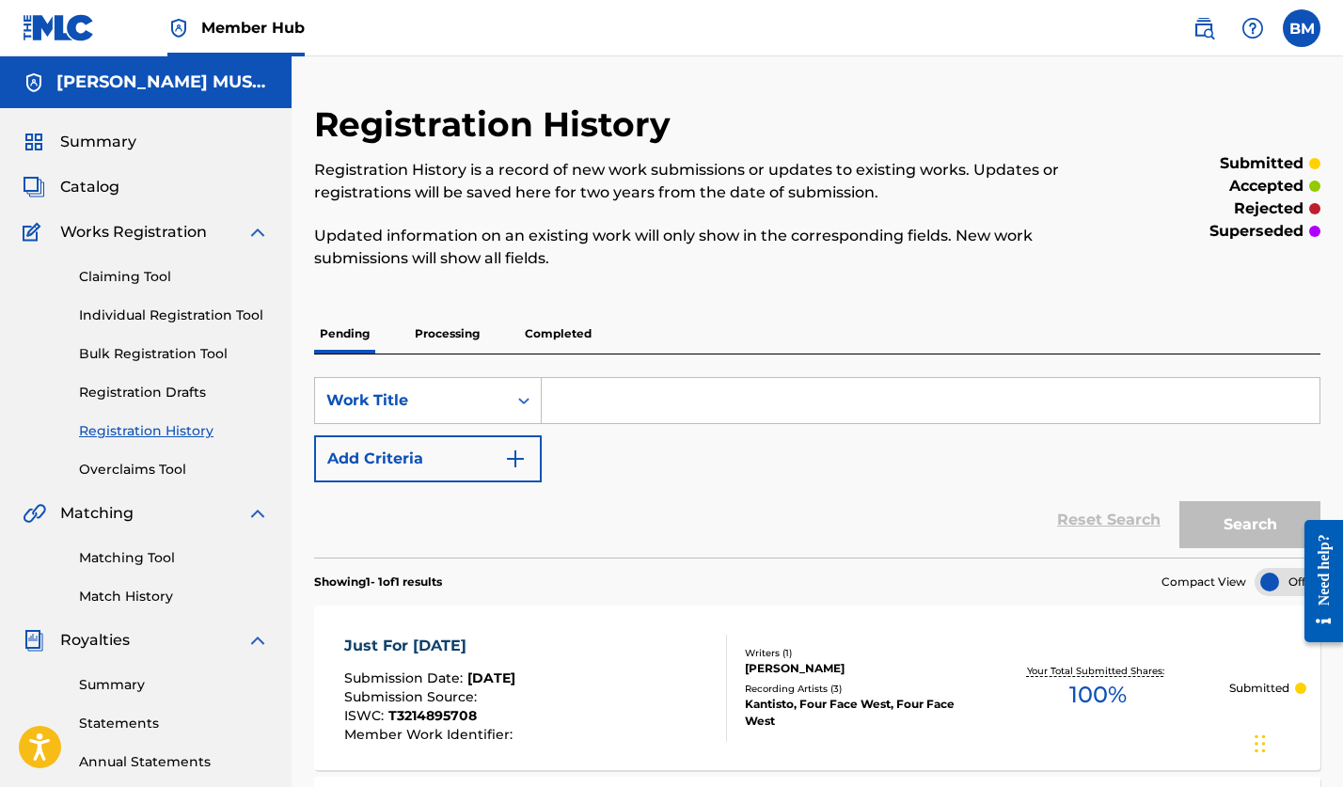
click at [566, 321] on p "Completed" at bounding box center [558, 334] width 78 height 40
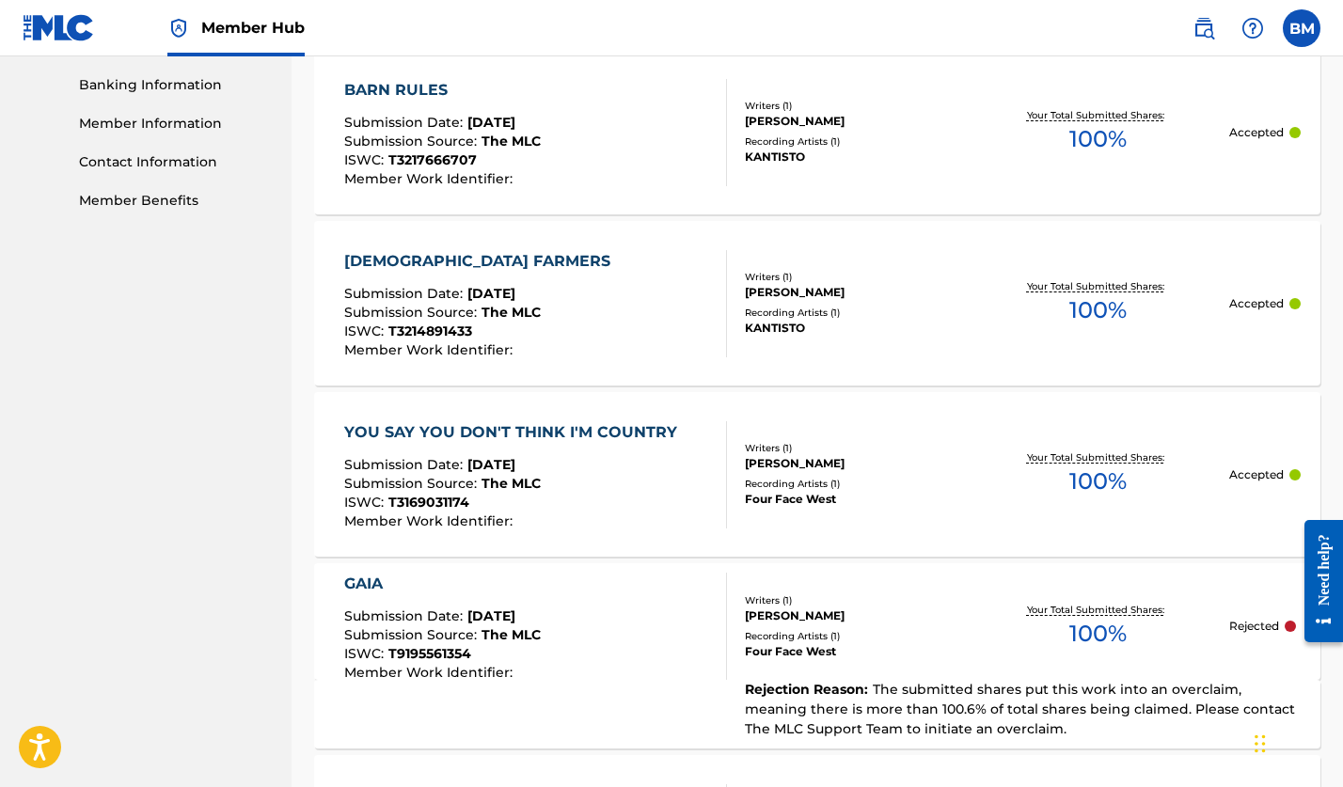
scroll to position [912, 0]
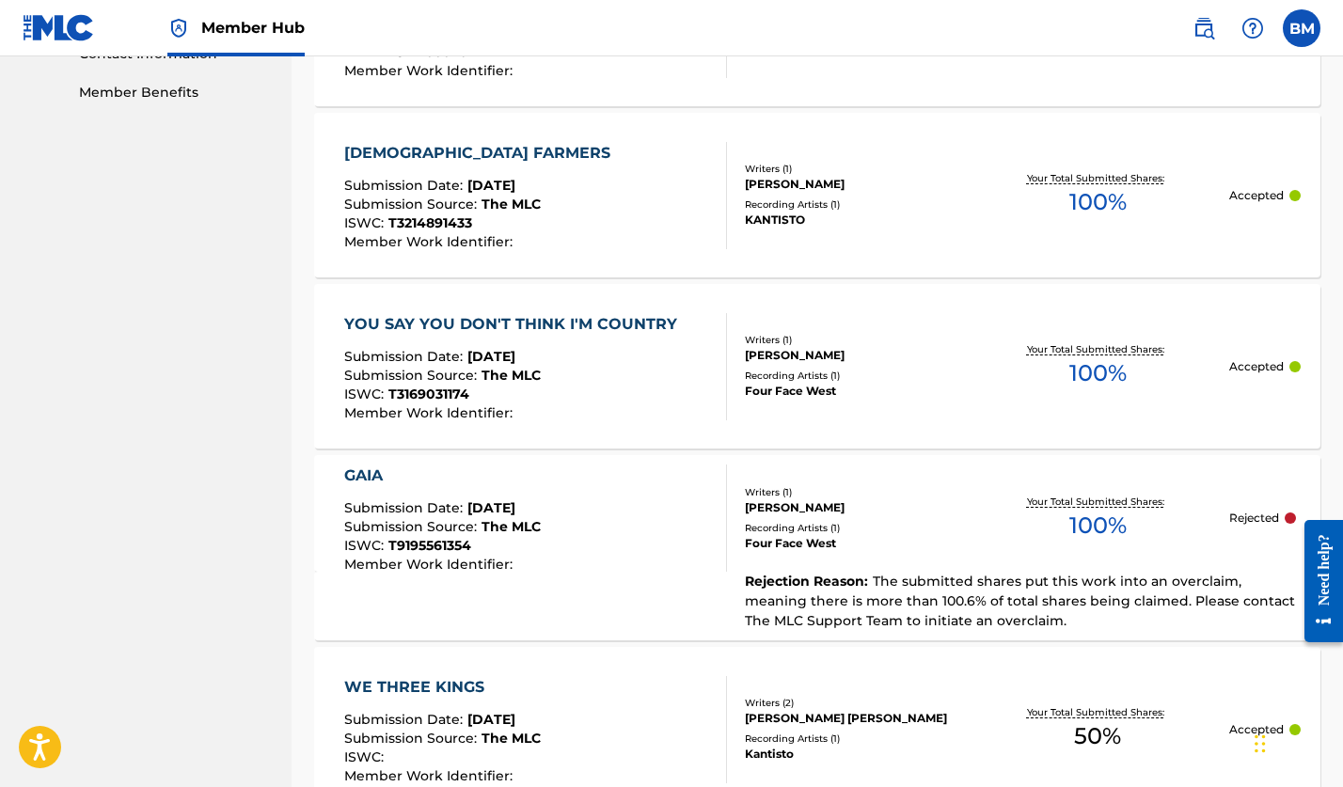
click at [925, 594] on span "The submitted shares put this work into an overclaim, meaning there is more tha…" at bounding box center [1020, 601] width 550 height 56
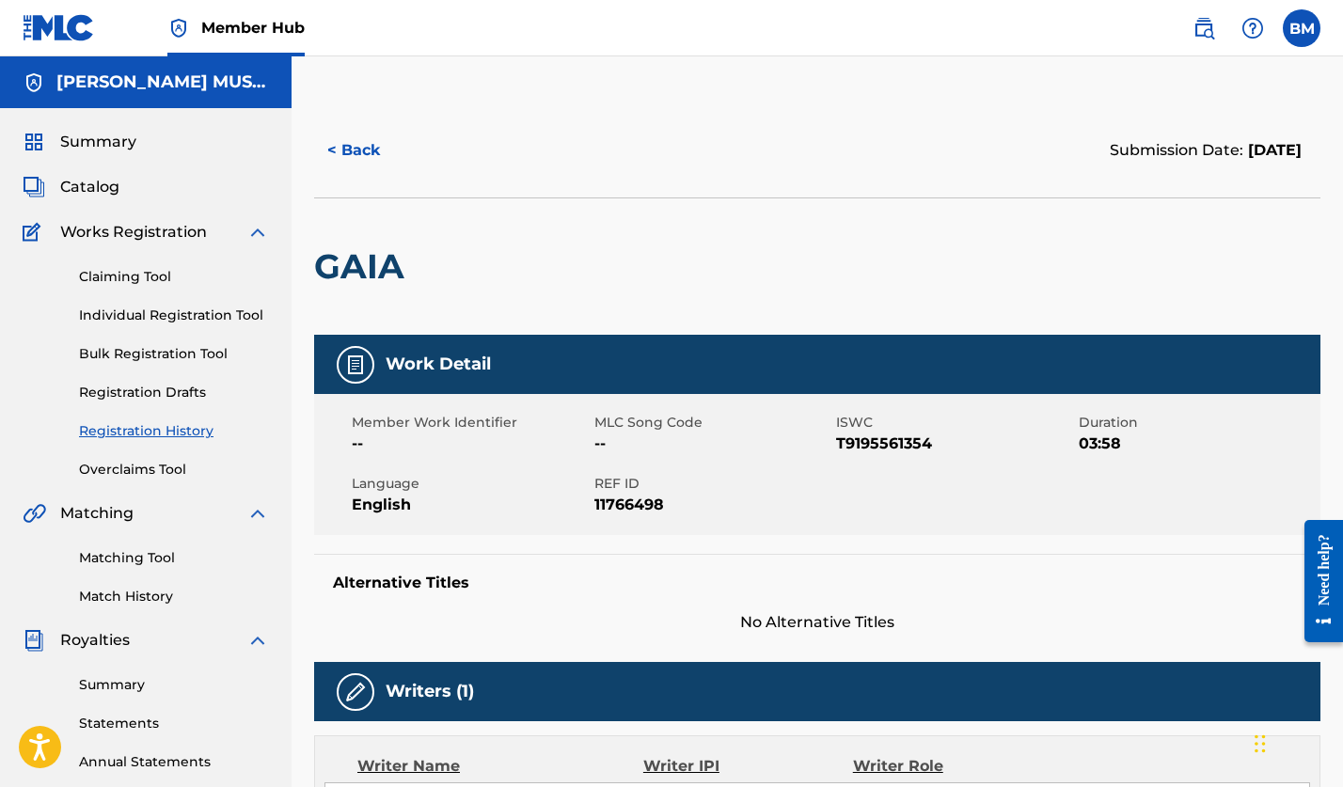
click at [152, 432] on link "Registration History" at bounding box center [174, 431] width 190 height 20
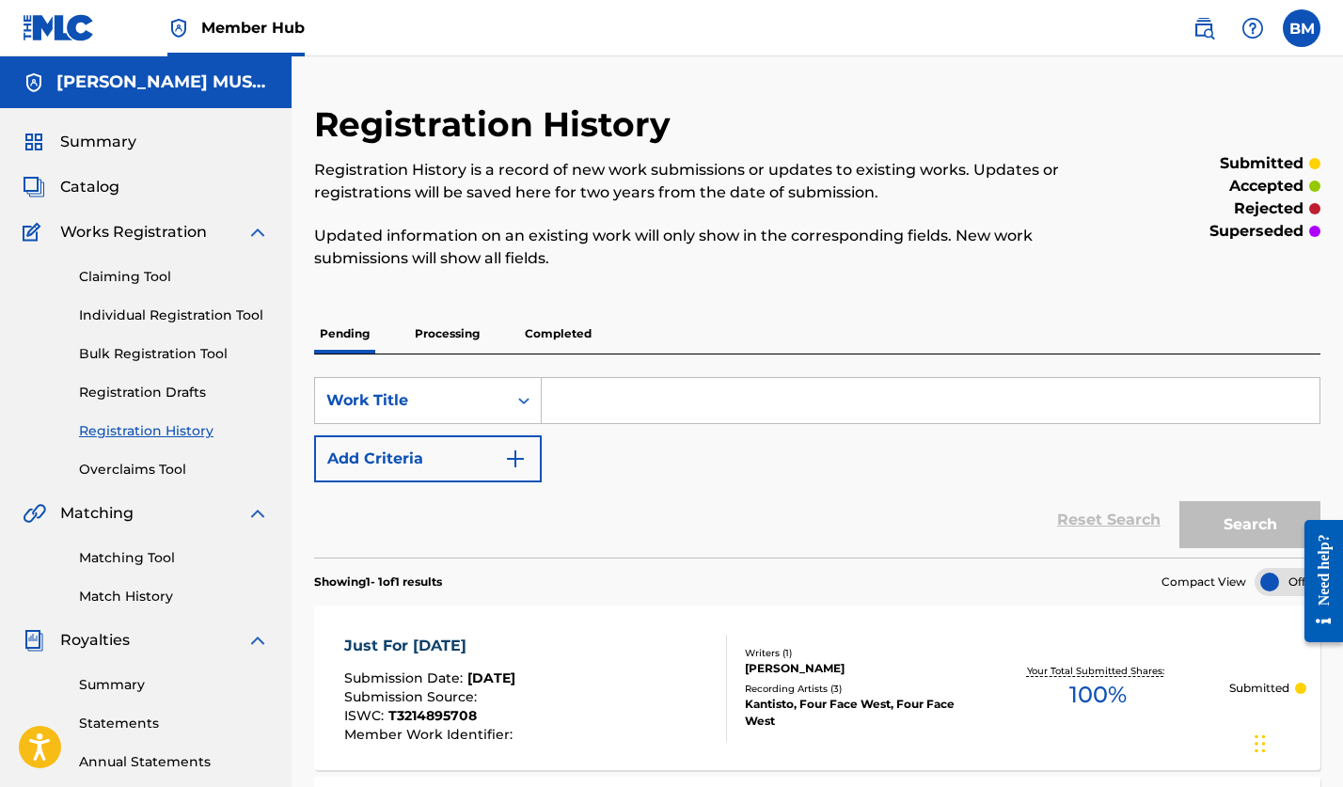
click at [554, 328] on p "Completed" at bounding box center [558, 334] width 78 height 40
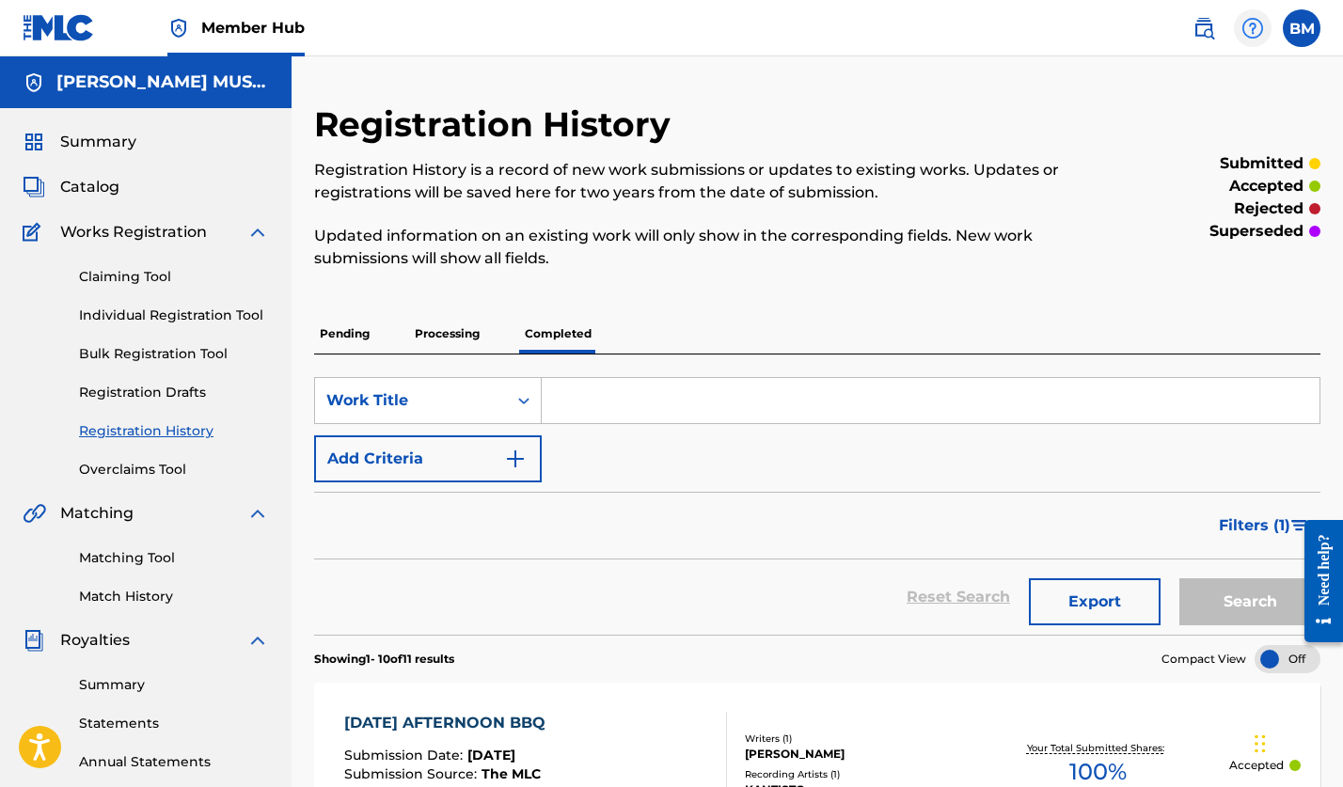
click at [1254, 30] on img at bounding box center [1253, 28] width 23 height 23
click at [1249, 75] on link "Contact us" at bounding box center [1253, 78] width 160 height 45
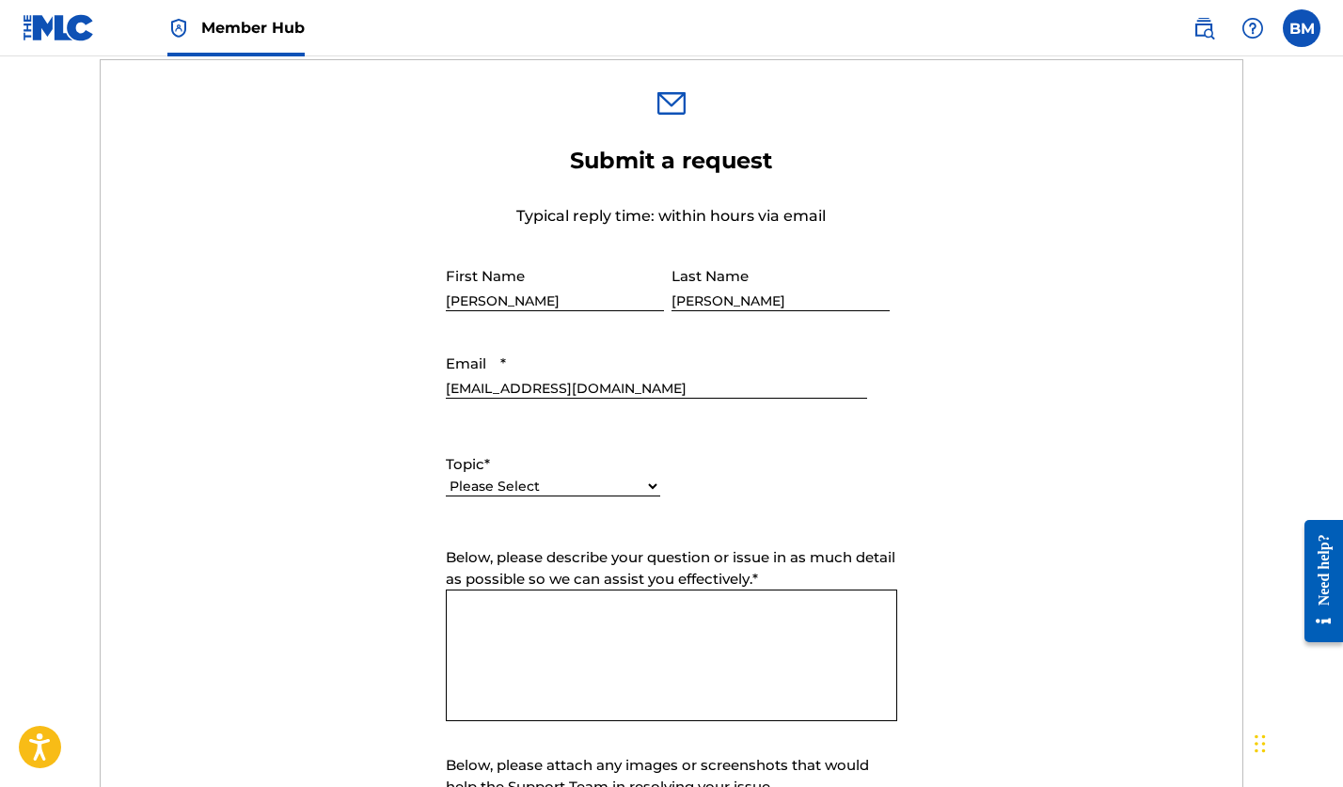
scroll to position [737, 0]
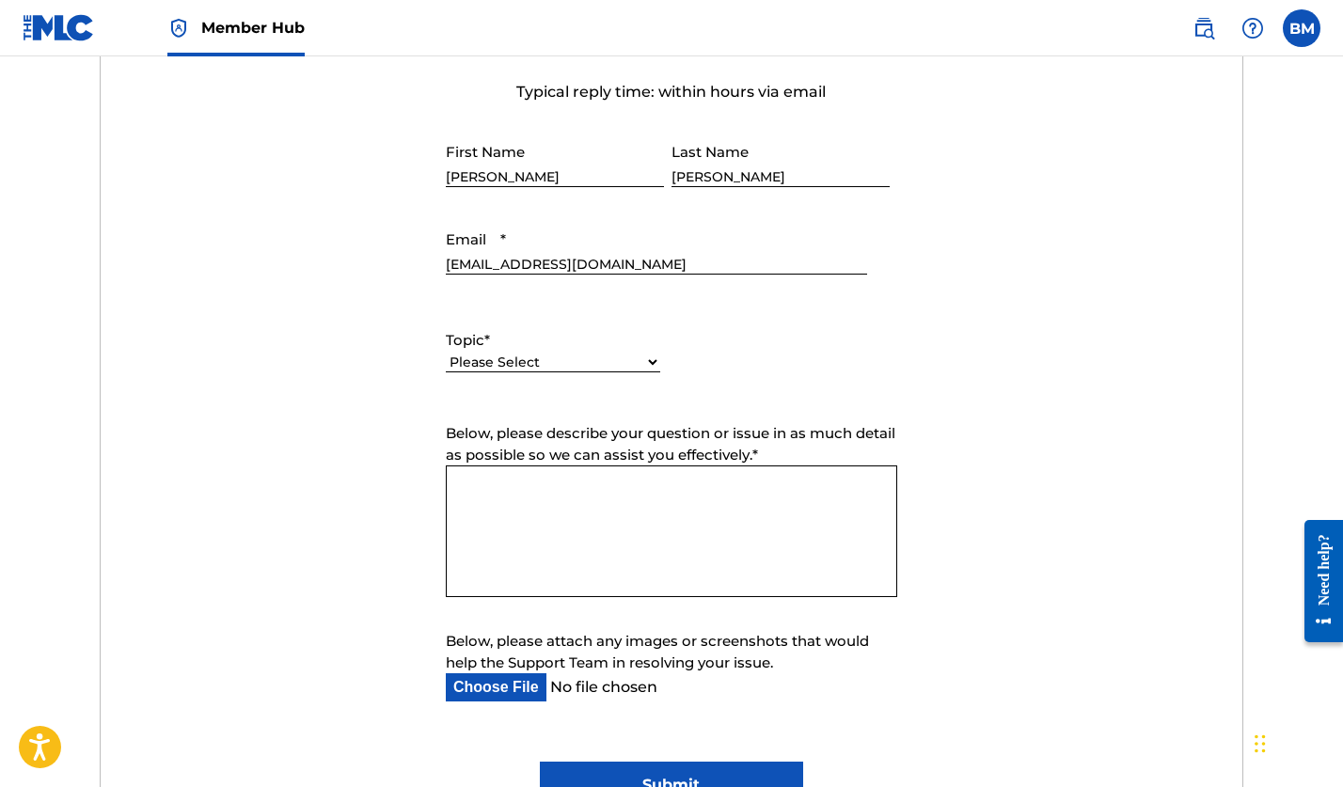
select select "I need help with managing my catalog"
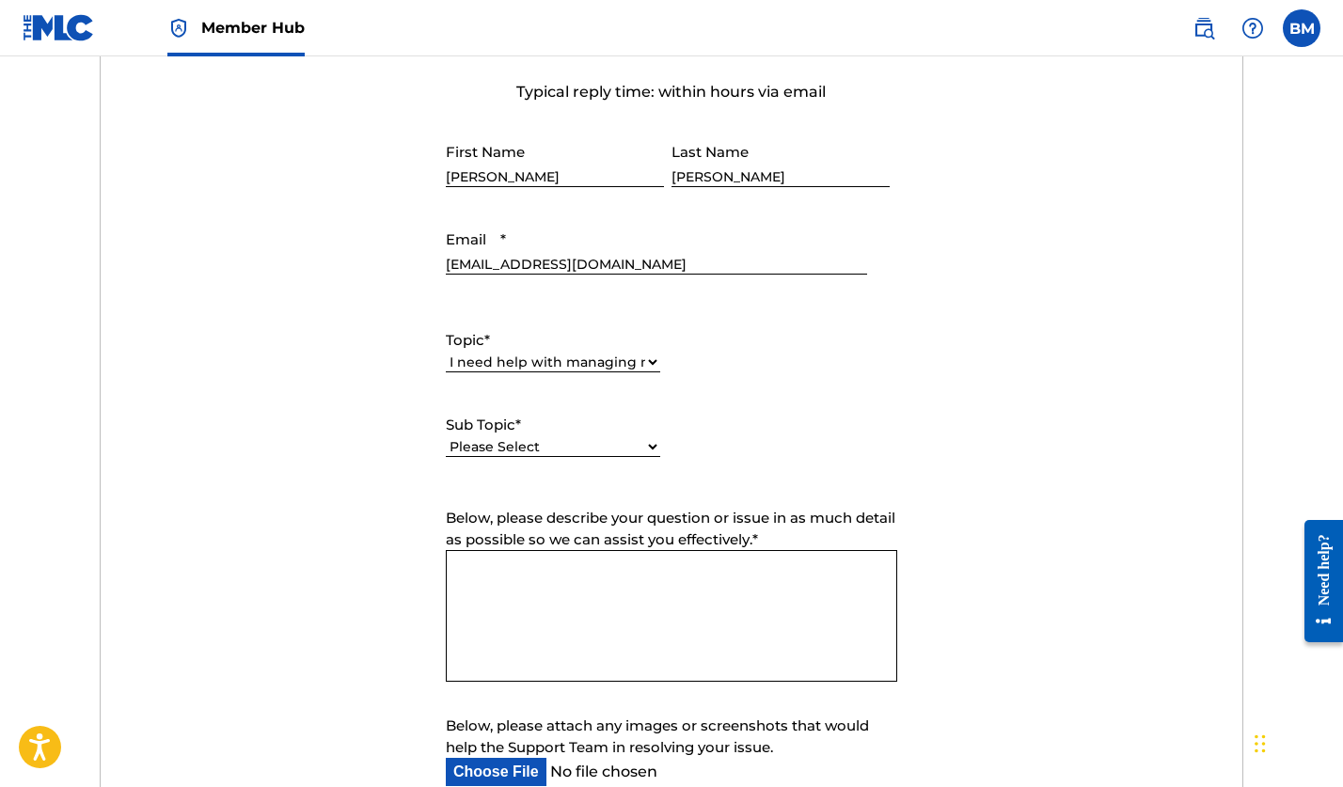
click at [507, 574] on textarea "Below, please describe your question or issue in as much detail as possible so …" at bounding box center [672, 616] width 452 height 132
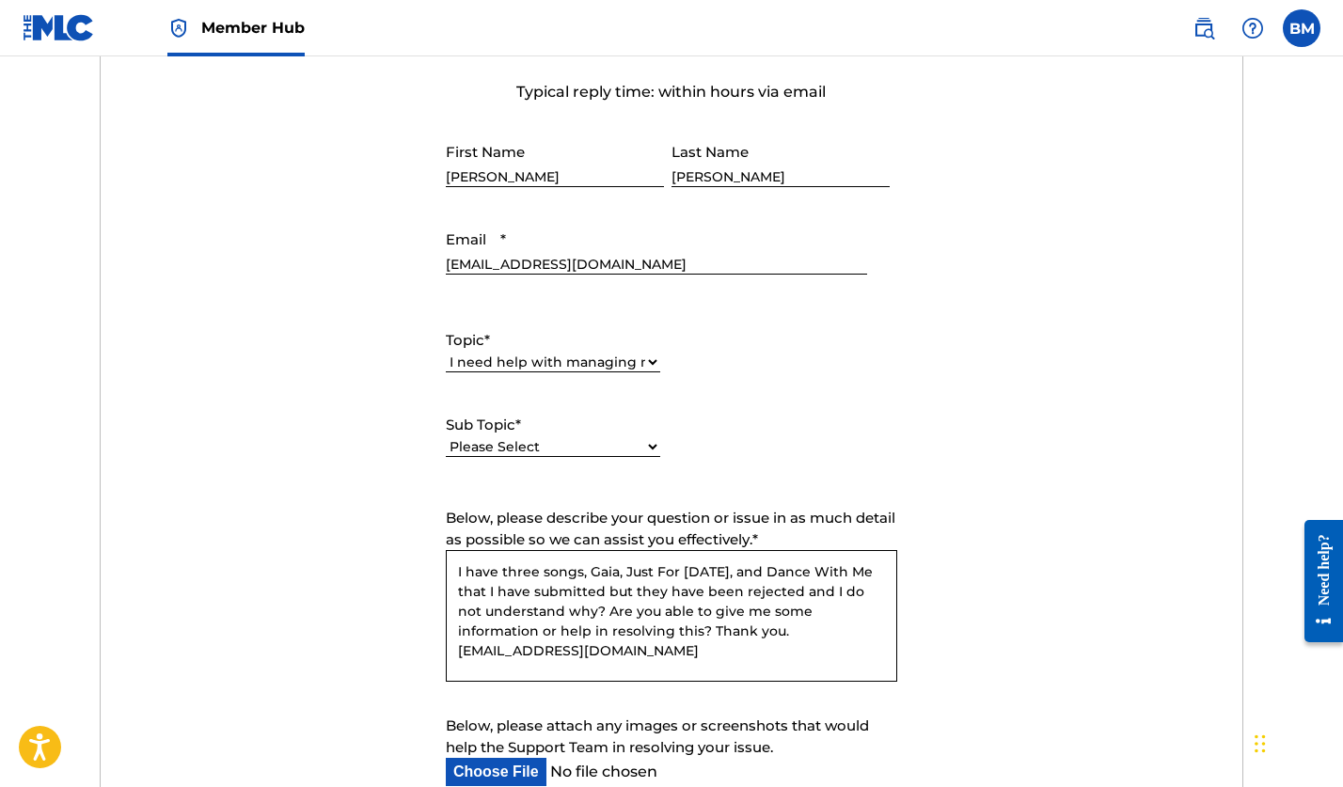
click at [471, 650] on textarea "I have three songs, Gaia, Just For [DATE], and Dance With Me that I have submit…" at bounding box center [672, 616] width 452 height 132
click at [686, 629] on textarea "I have three songs, Gaia, Just For [DATE], and Dance With Me that I have submit…" at bounding box center [672, 616] width 452 height 132
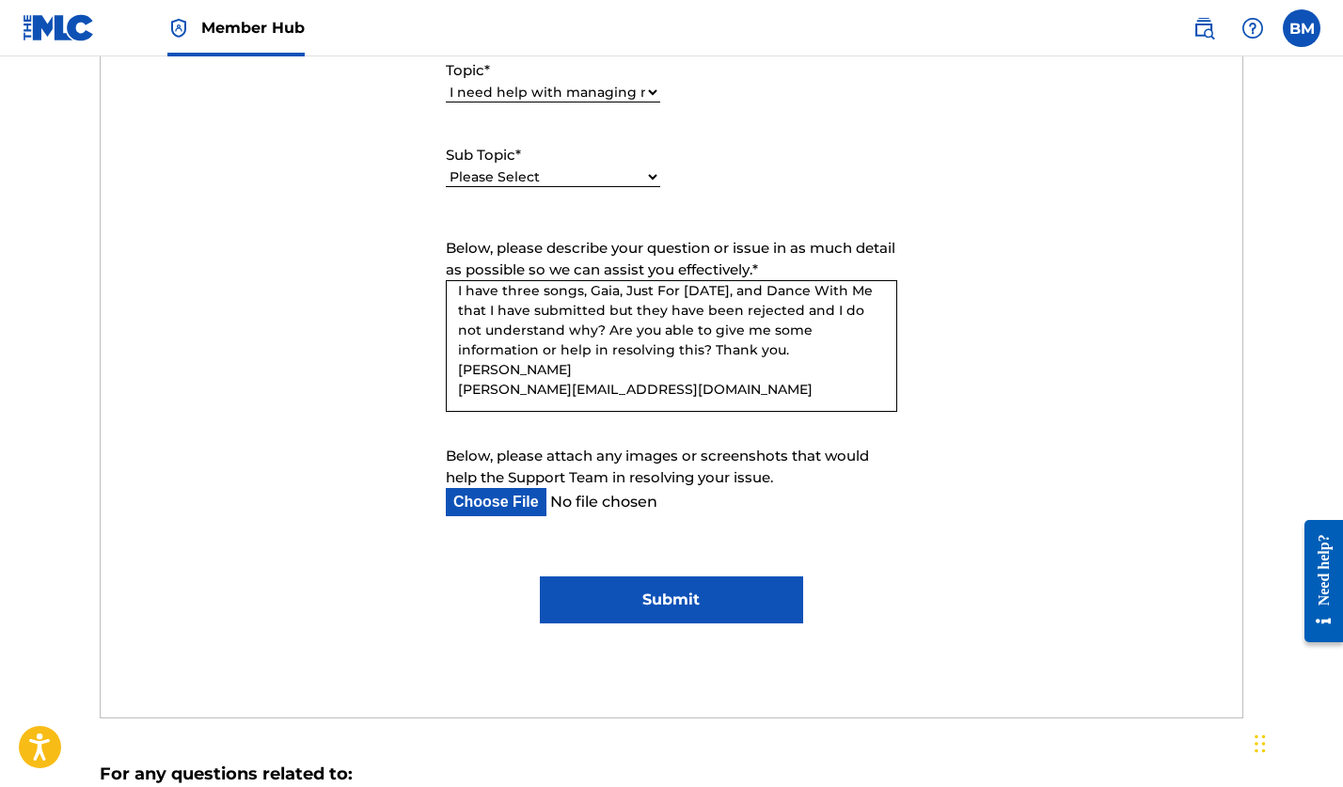
scroll to position [883, 0]
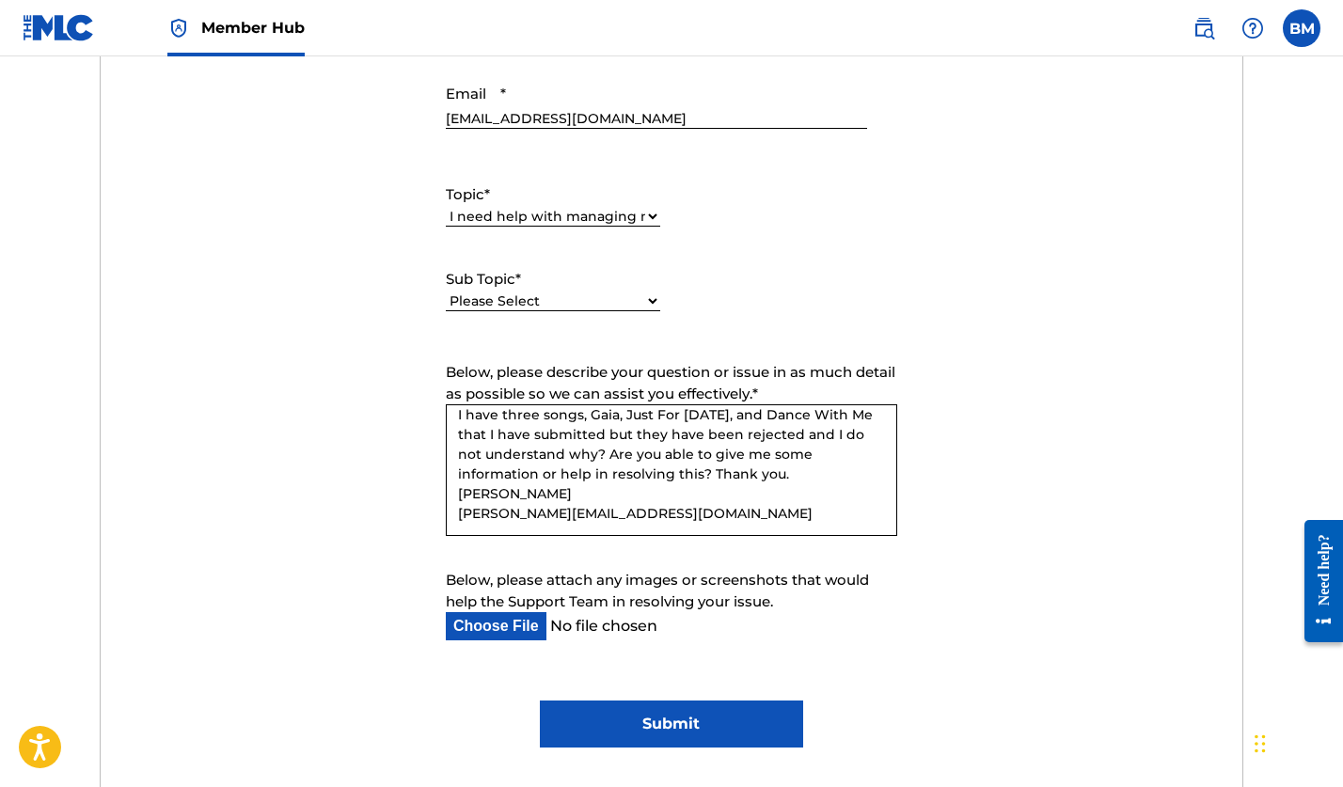
type textarea "I have three songs, Gaia, Just For [DATE], and Dance With Me that I have submit…"
select select "I need help with a conflict or overclaim"
click at [699, 728] on input "Submit" at bounding box center [671, 724] width 262 height 47
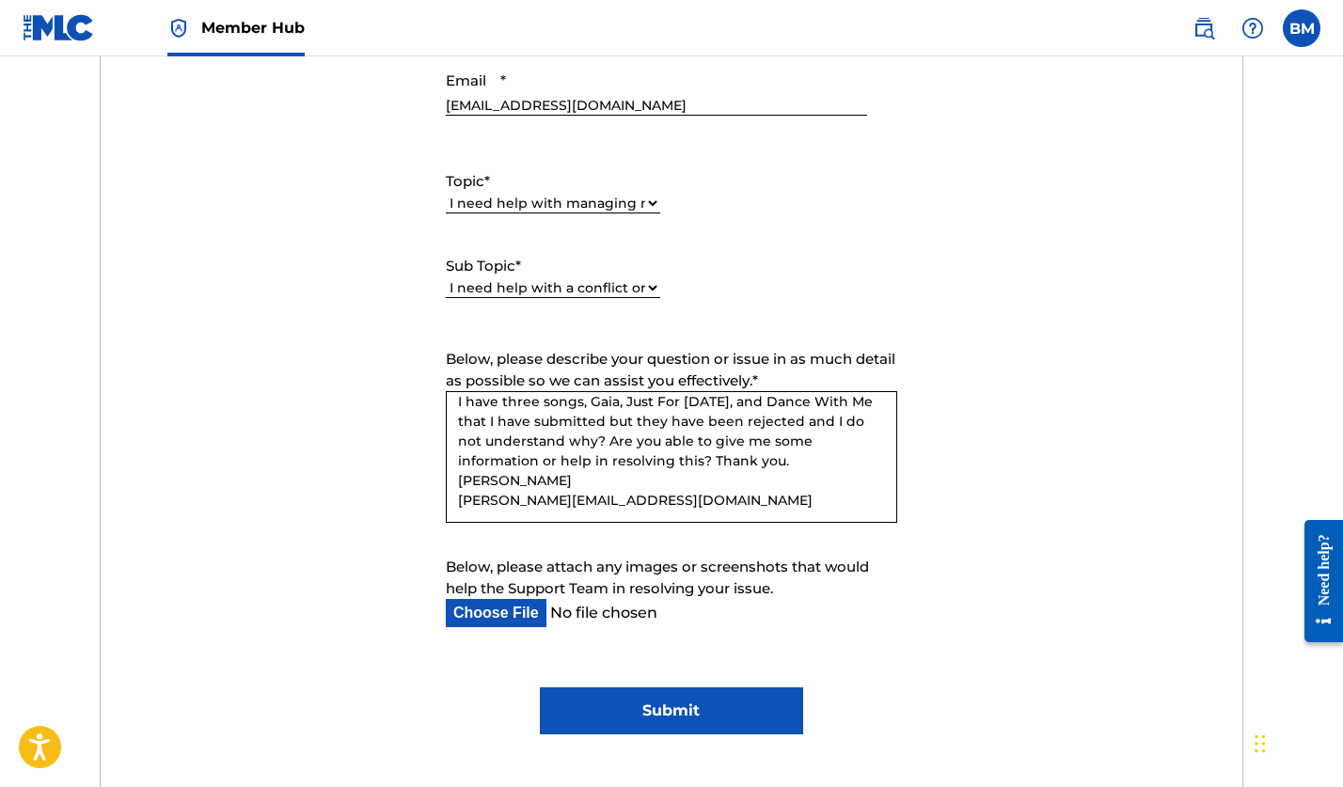
scroll to position [999, 0]
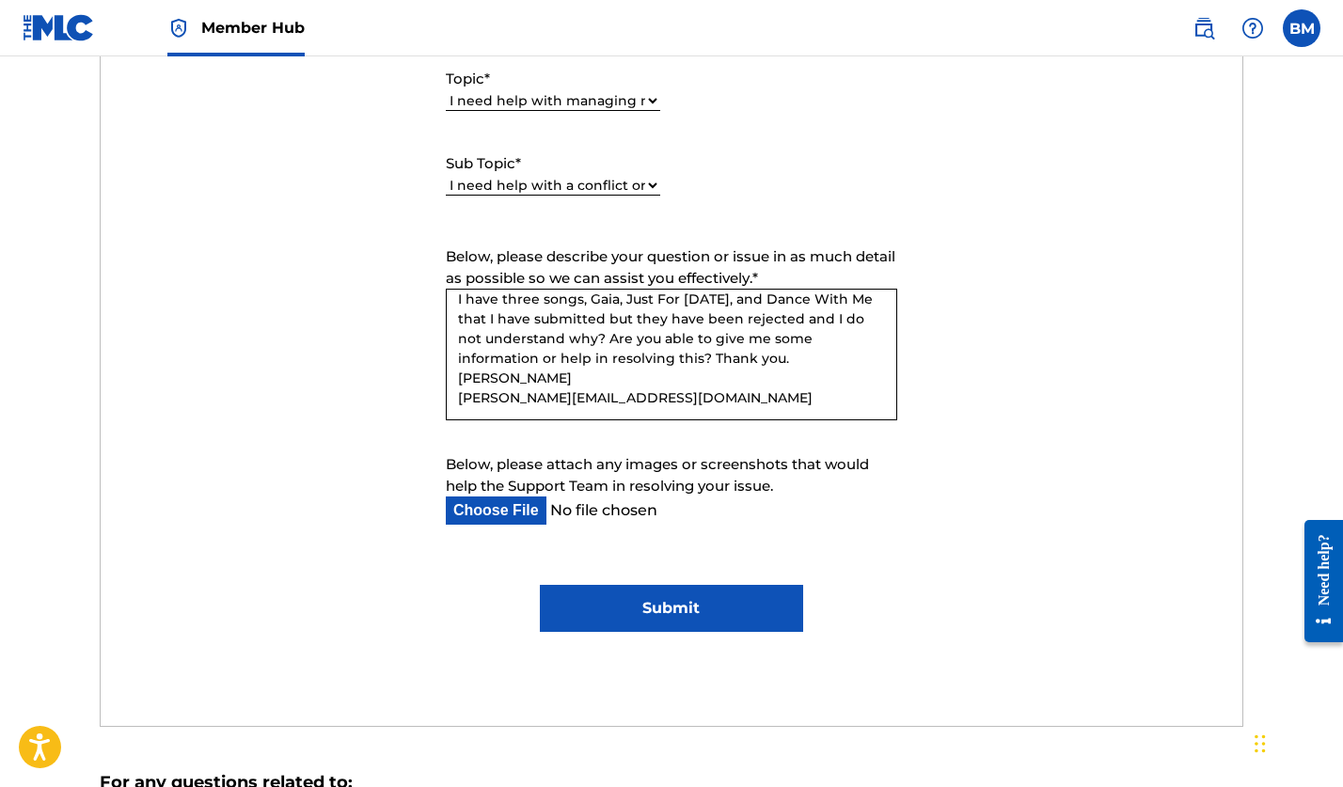
click at [668, 612] on input "Submit" at bounding box center [671, 608] width 262 height 47
click at [579, 513] on input "Below, please attach any images or screenshots that would help the Support Team…" at bounding box center [656, 511] width 421 height 28
click at [691, 611] on input "Submit" at bounding box center [671, 608] width 262 height 47
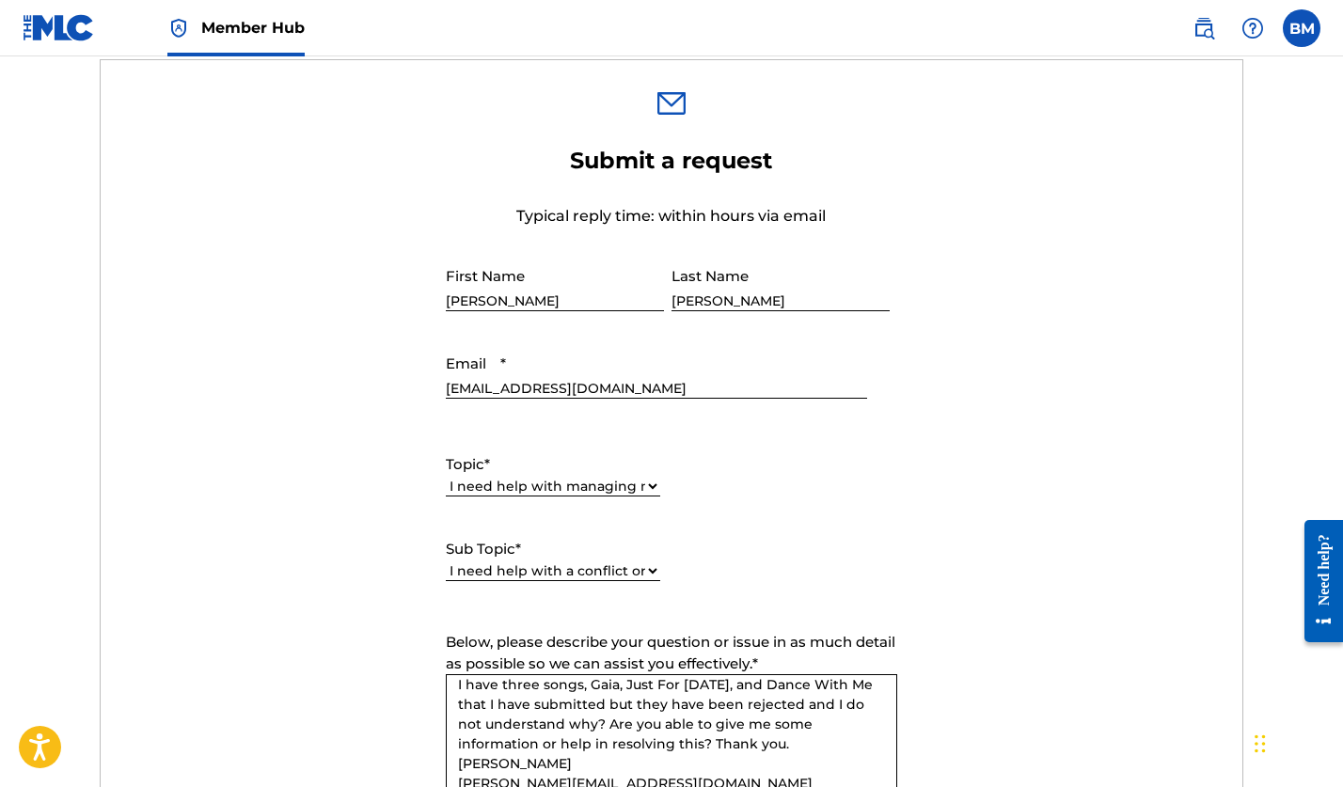
scroll to position [1346, 0]
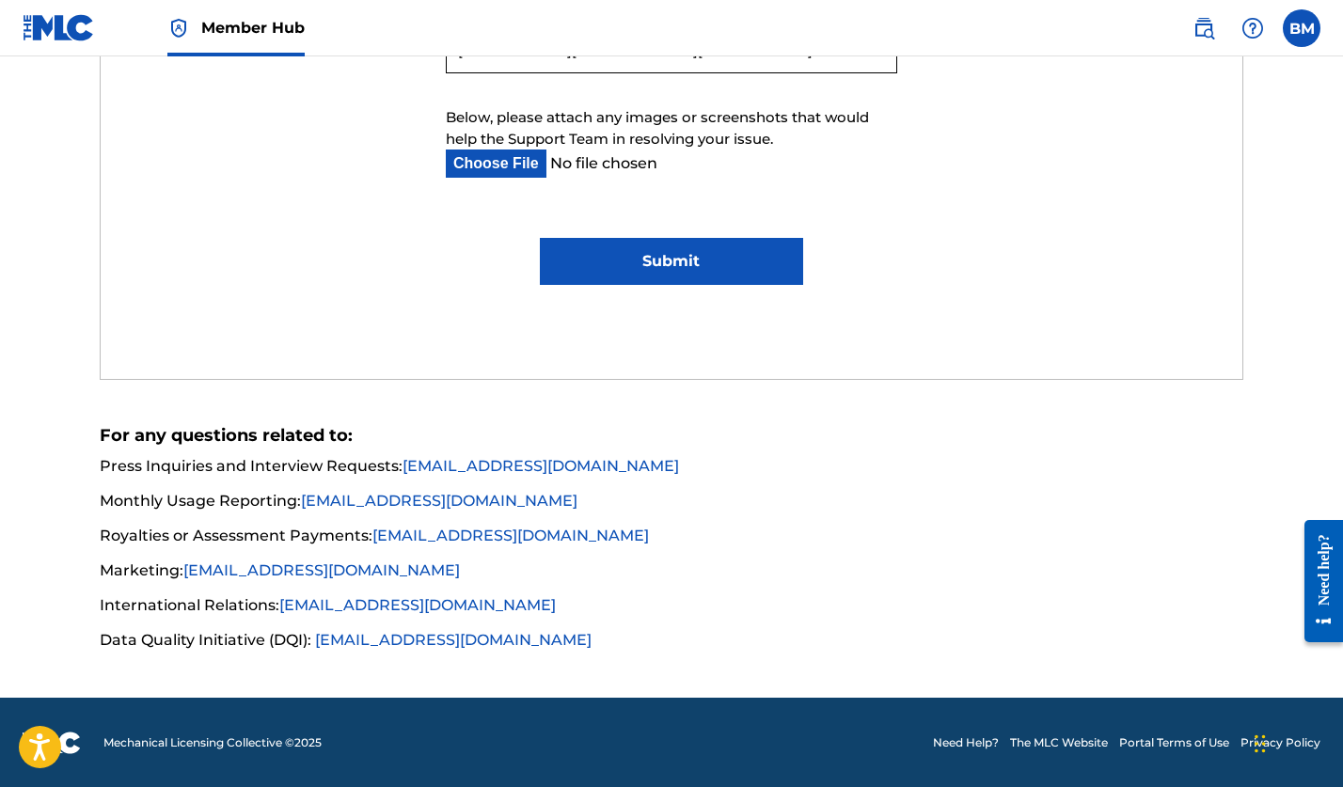
click at [689, 264] on input "Submit" at bounding box center [671, 261] width 262 height 47
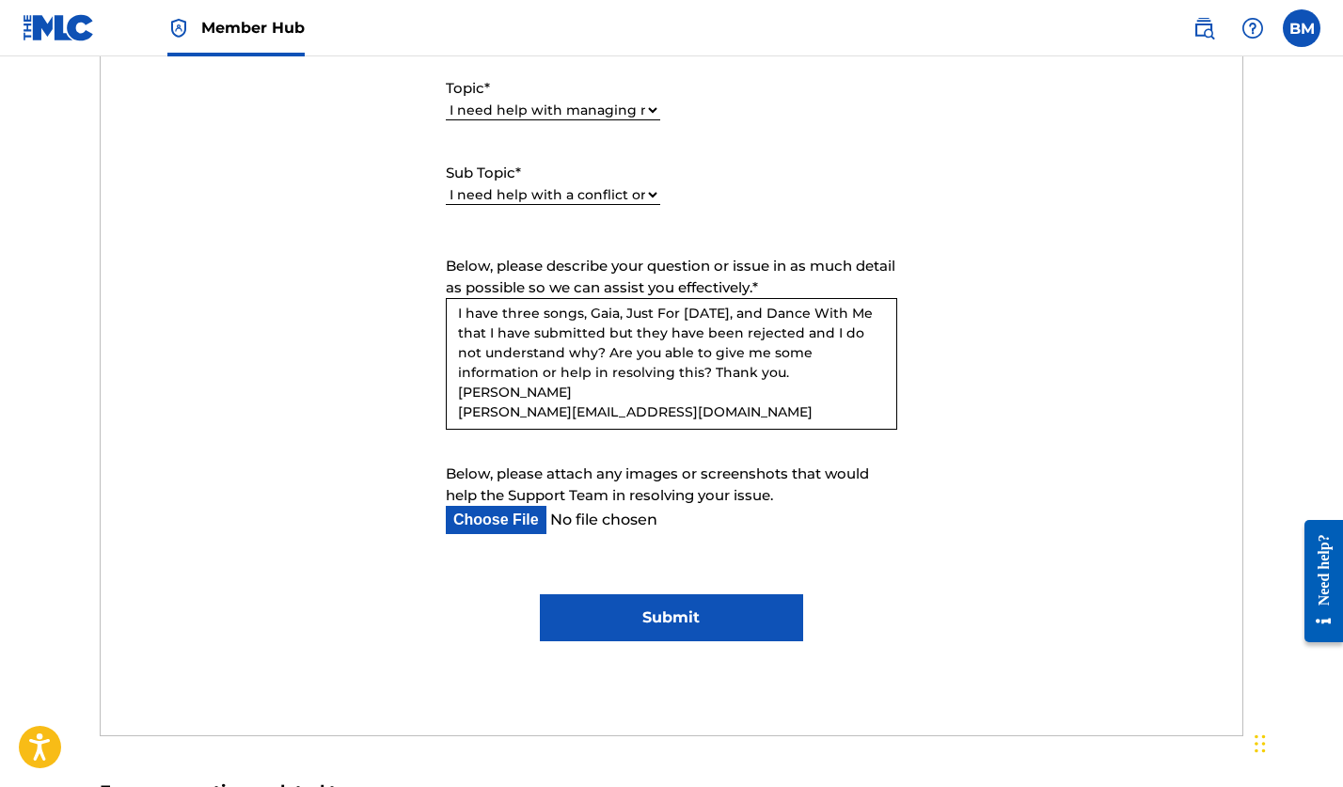
scroll to position [0, 0]
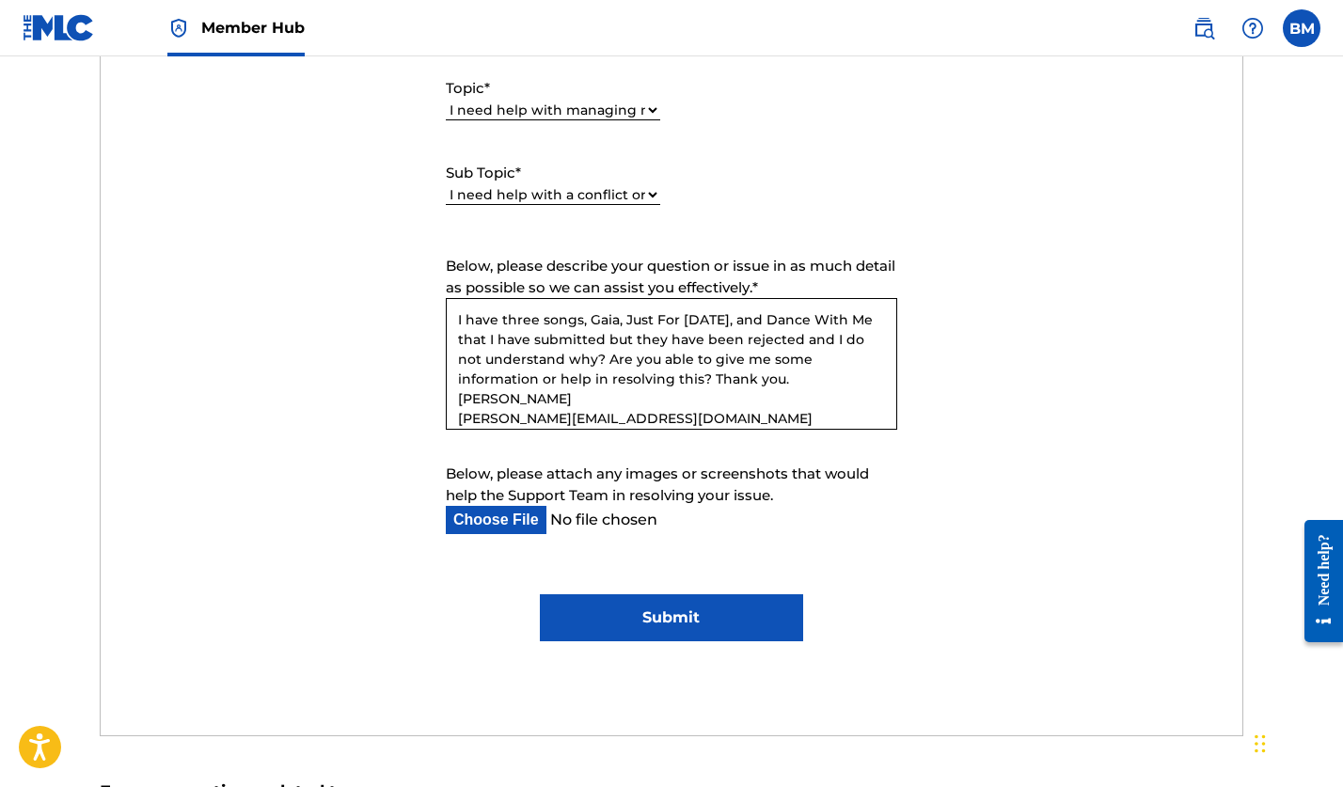
drag, startPoint x: 633, startPoint y: 407, endPoint x: 448, endPoint y: 294, distance: 217.0
click at [448, 294] on div "Below, please describe your question or issue in as much detail as possible so …" at bounding box center [672, 345] width 452 height 178
click at [1041, 514] on form "Submit a request Typical reply time: within hours via email First Name [PERSON_…" at bounding box center [672, 205] width 1143 height 871
click at [620, 611] on input "Submit" at bounding box center [671, 618] width 262 height 47
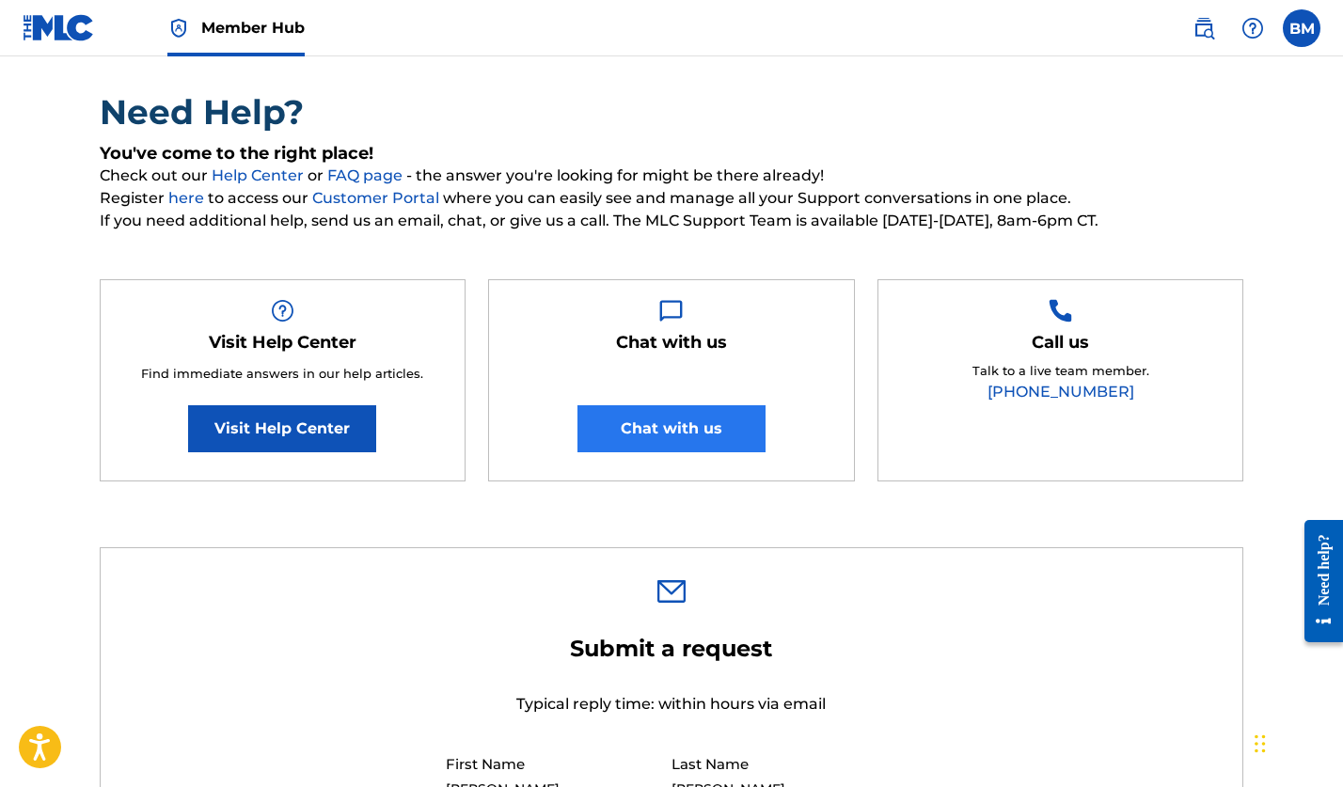
scroll to position [89, 0]
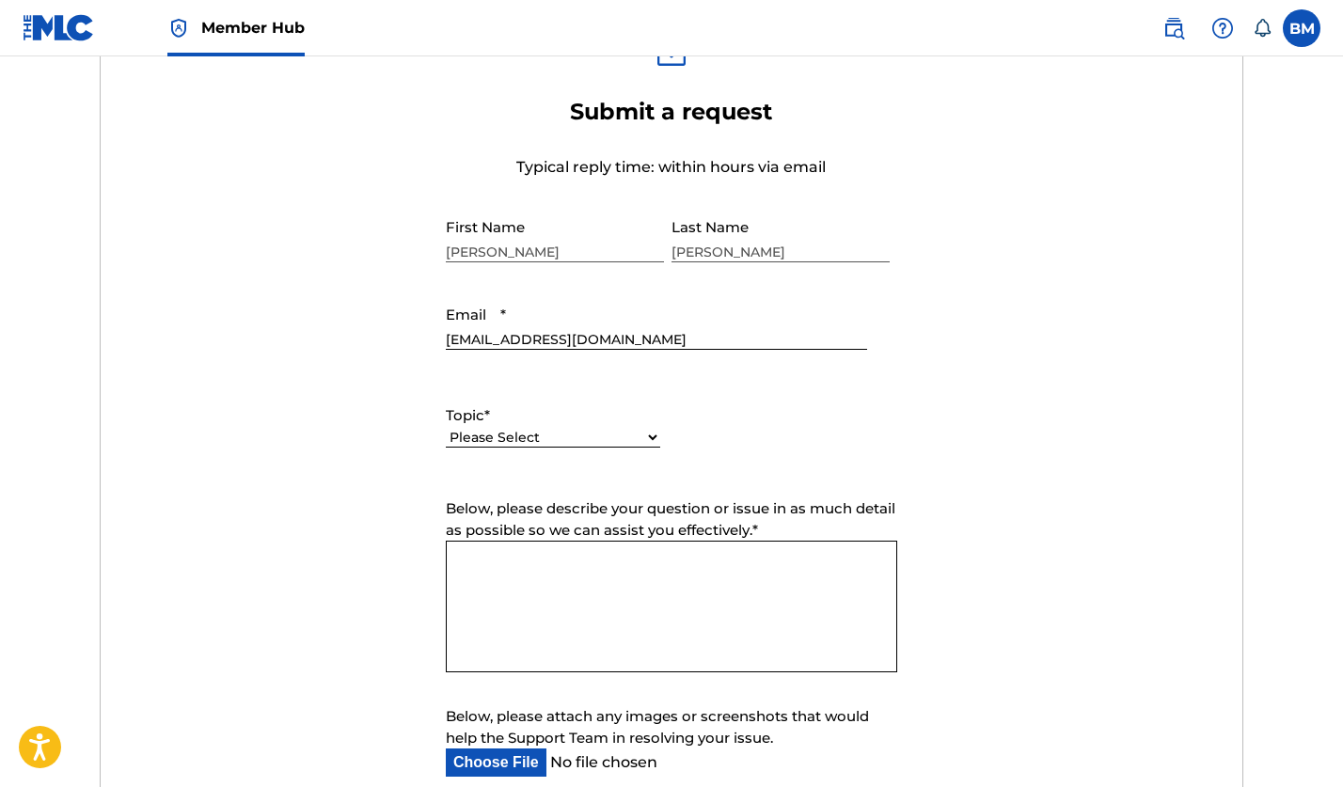
scroll to position [1021, 0]
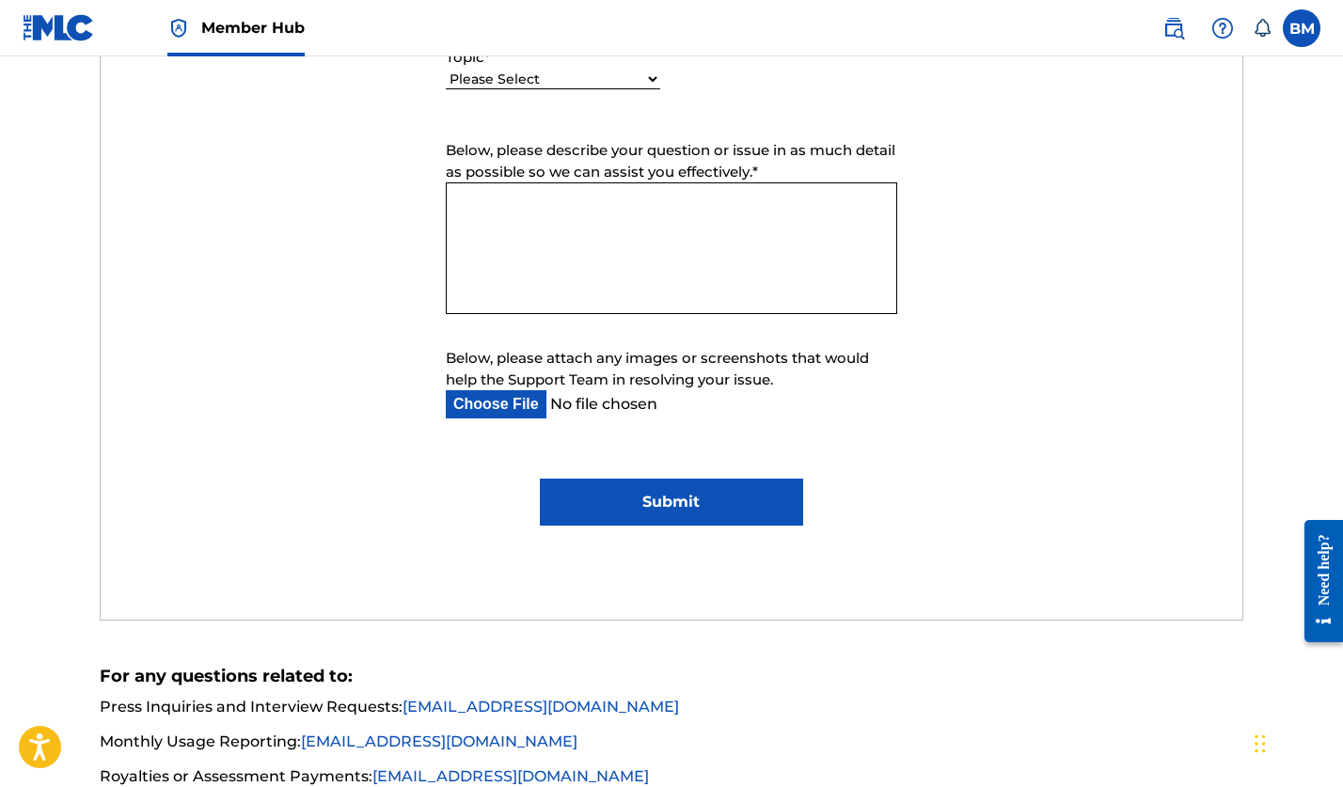
click at [519, 249] on textarea "Below, please describe your question or issue in as much detail as possible so …" at bounding box center [672, 248] width 452 height 132
paste textarea "I have three songs, Gaia, Just For [DATE], and Dance With Me that I have submit…"
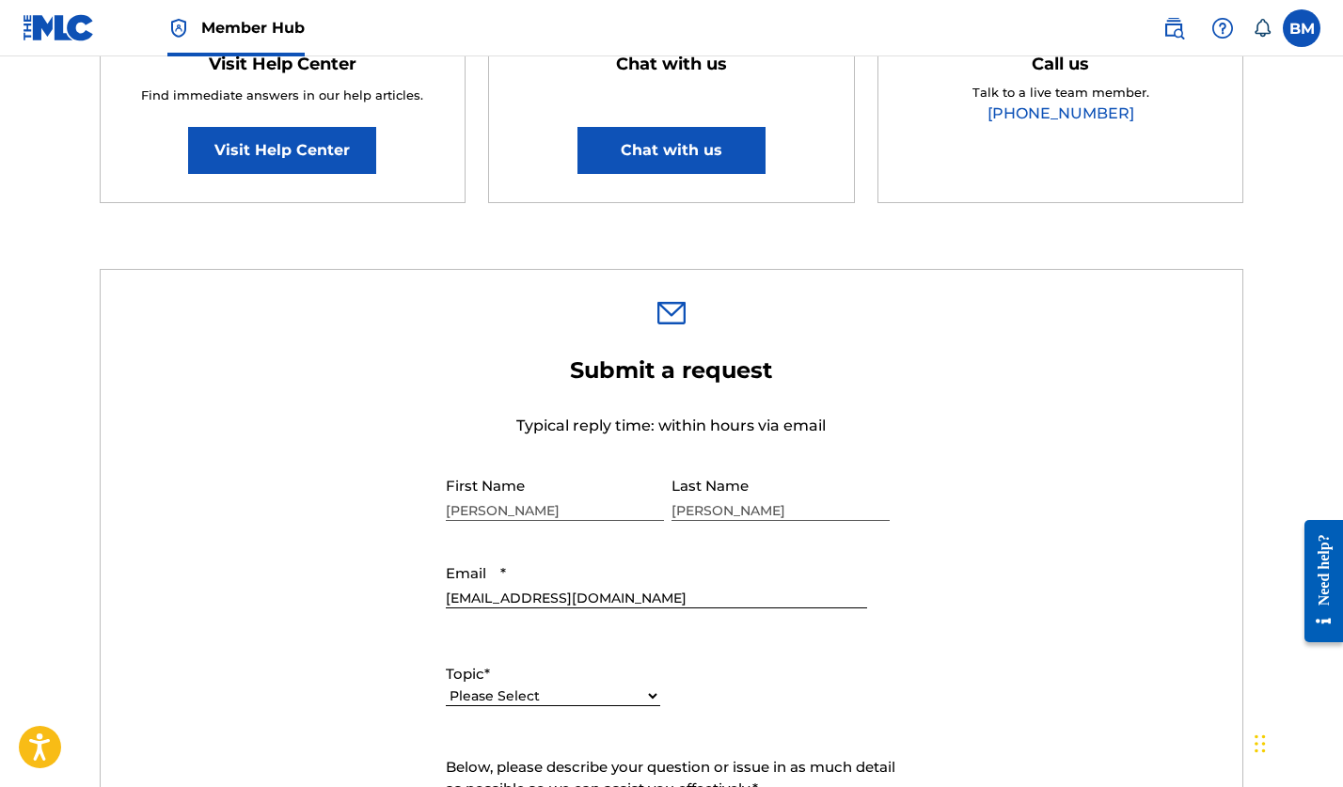
scroll to position [563, 0]
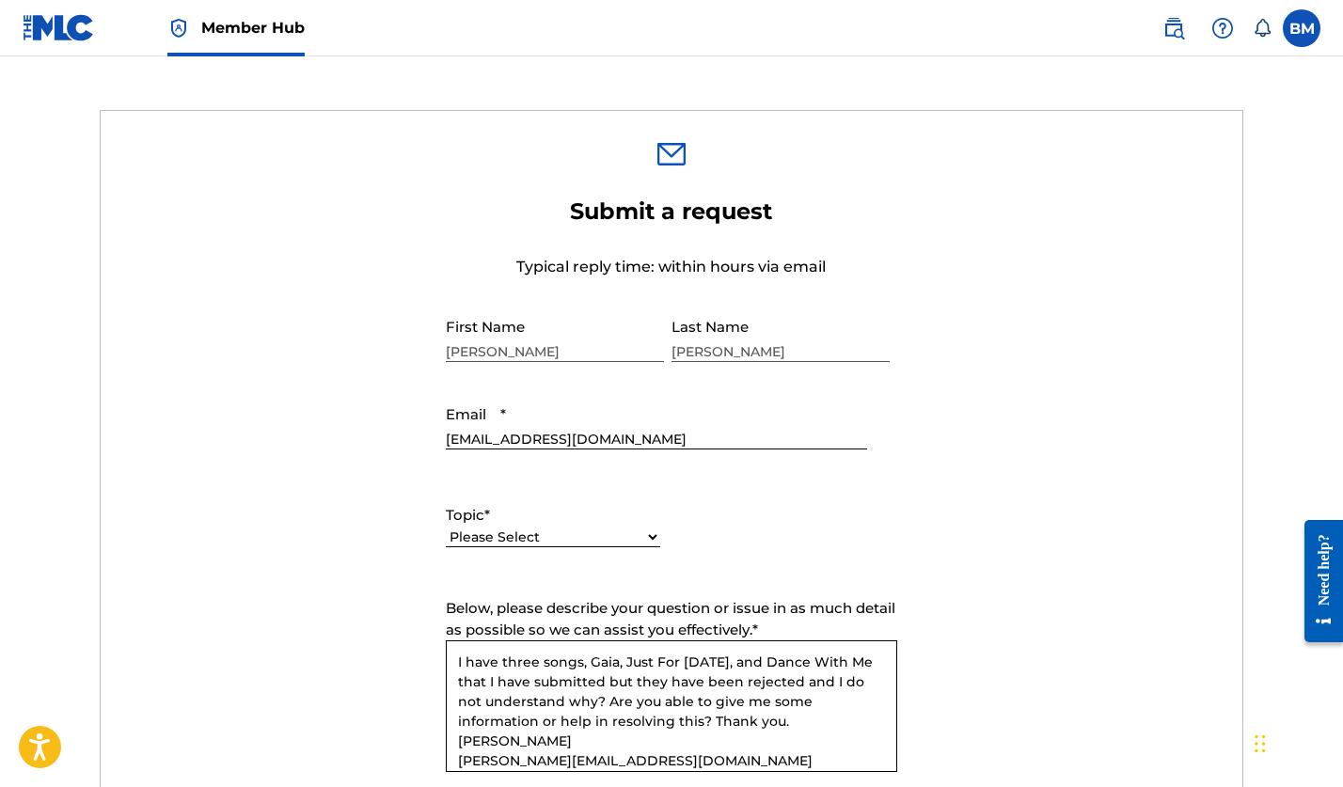
type textarea "I have three songs, Gaia, Just For [DATE], and Dance With Me that I have submit…"
select select "I need help with managing my catalog"
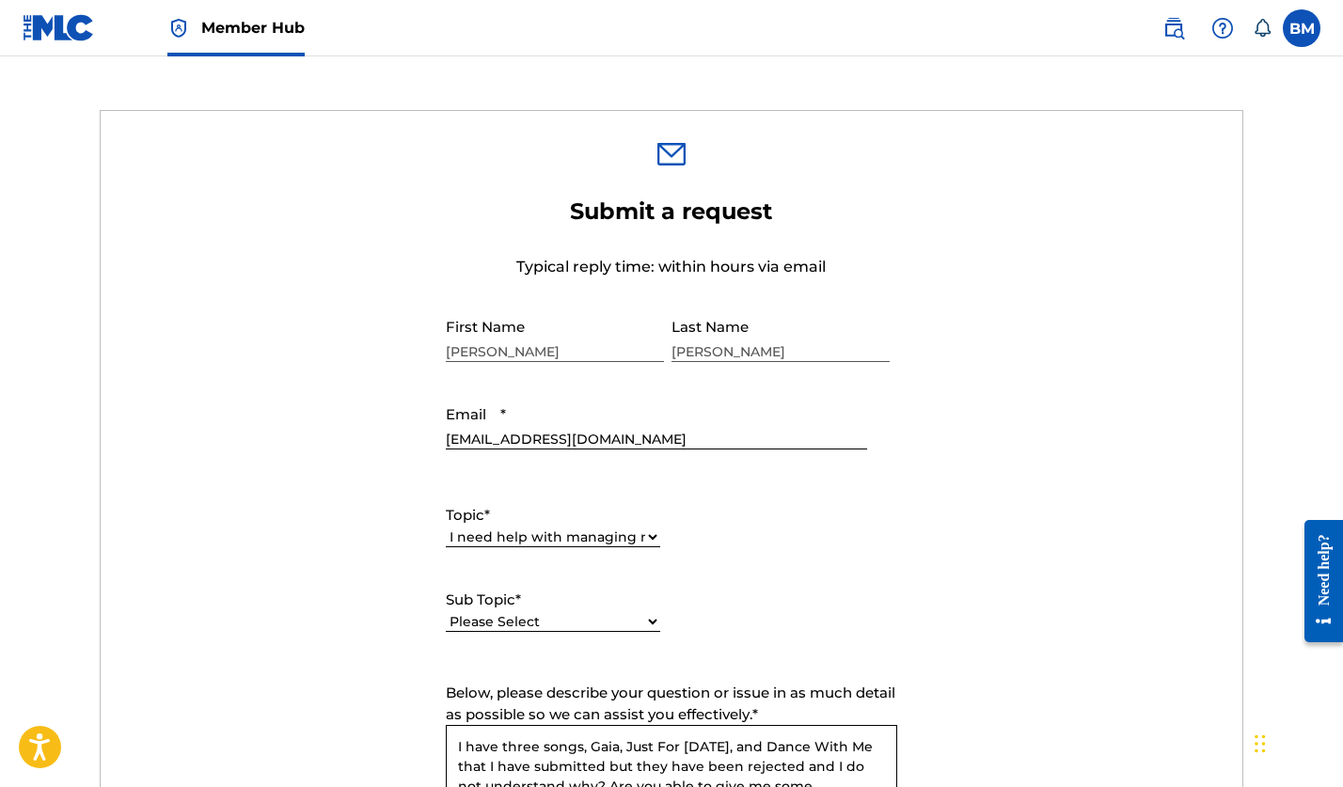
select select "I need help with a conflict or overclaim"
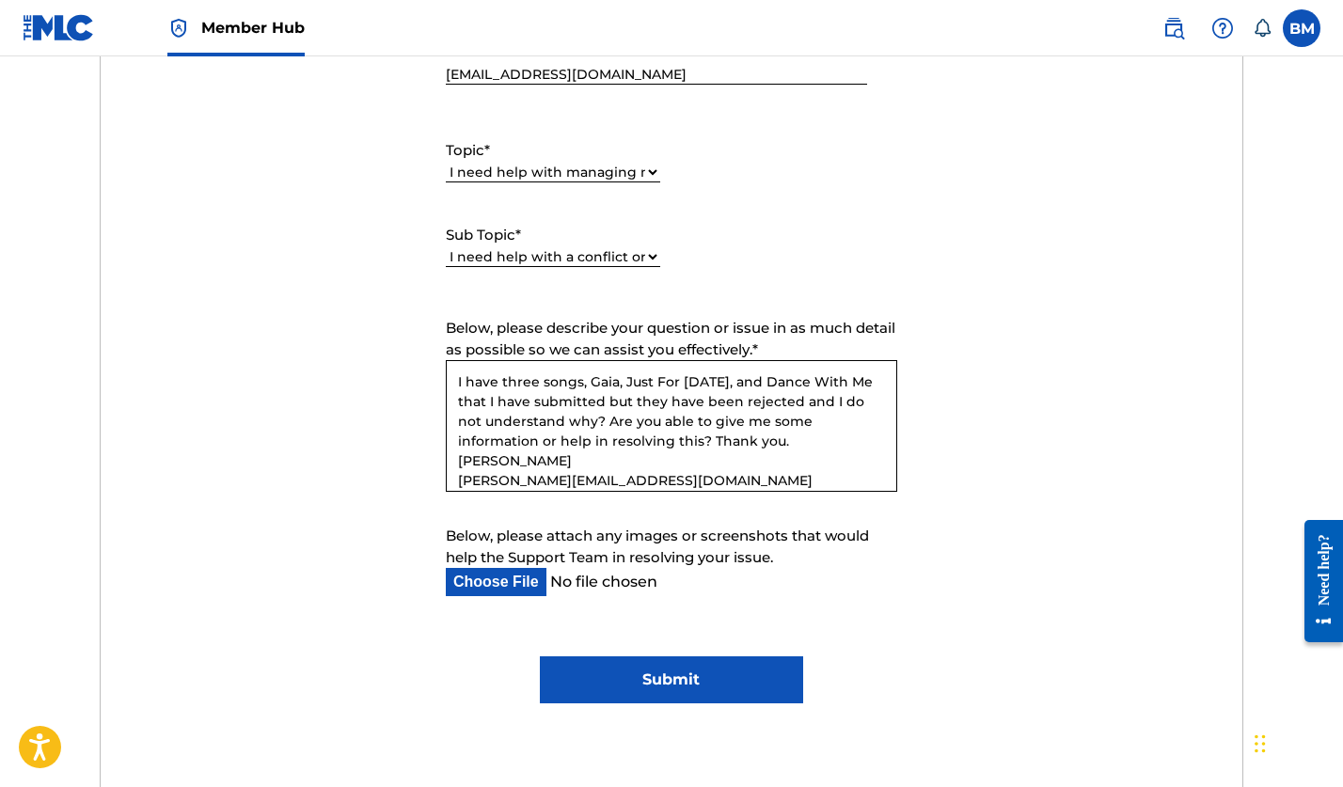
scroll to position [1143, 0]
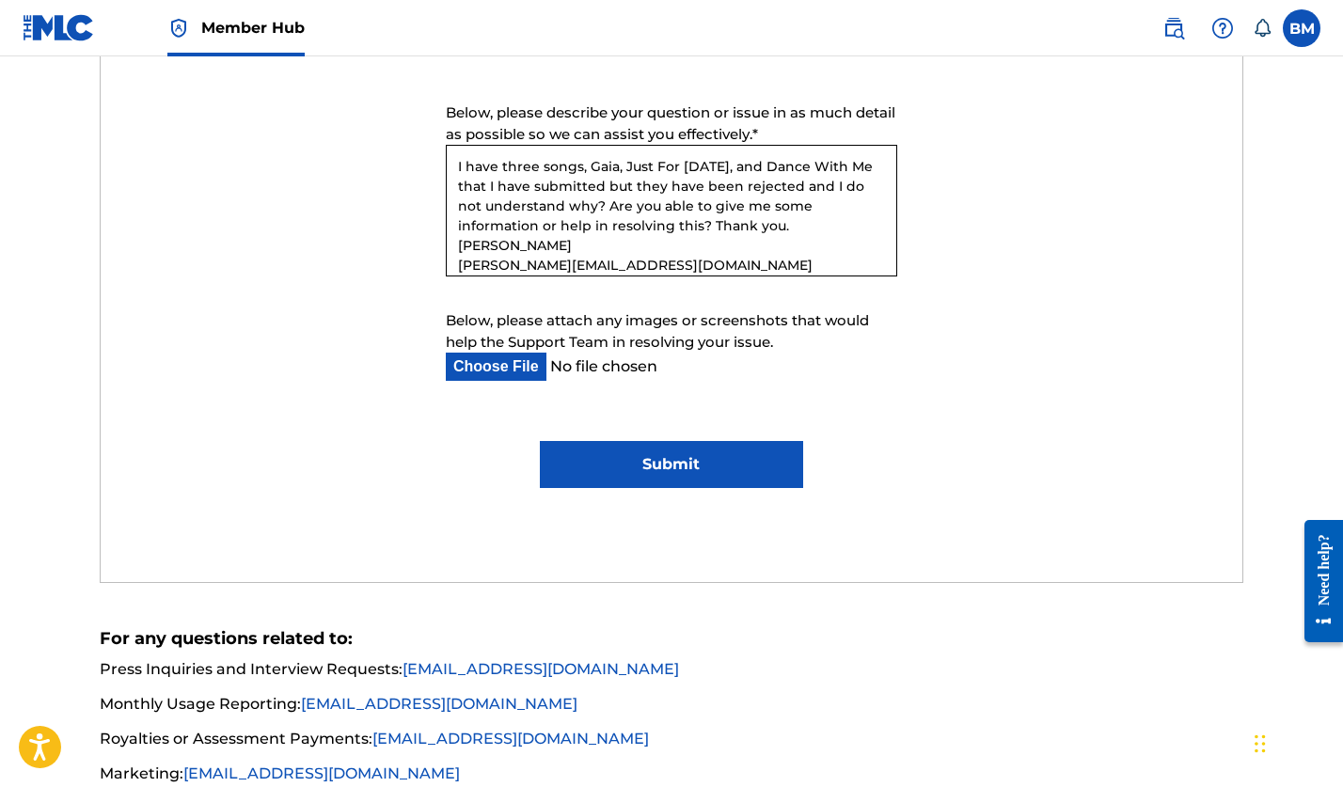
click at [644, 463] on input "Submit" at bounding box center [671, 464] width 262 height 47
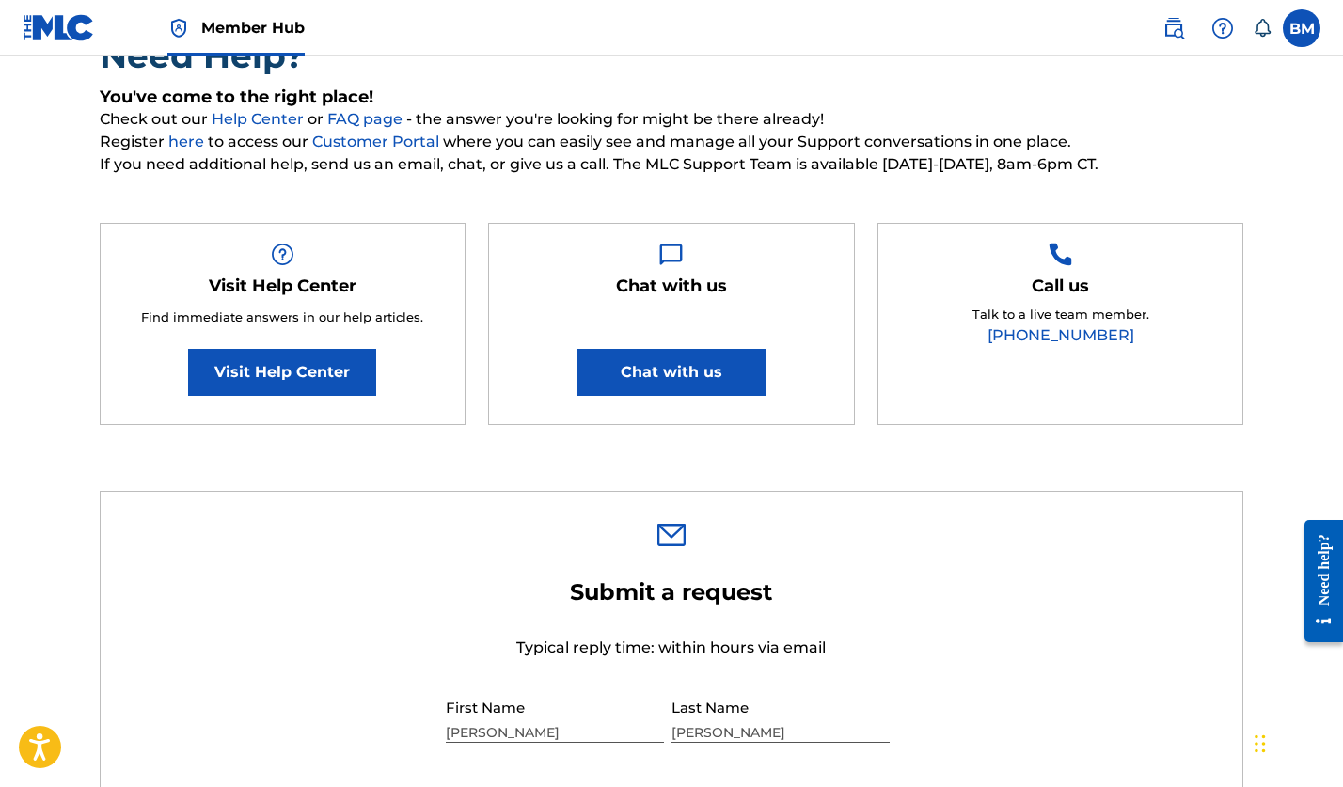
scroll to position [599, 0]
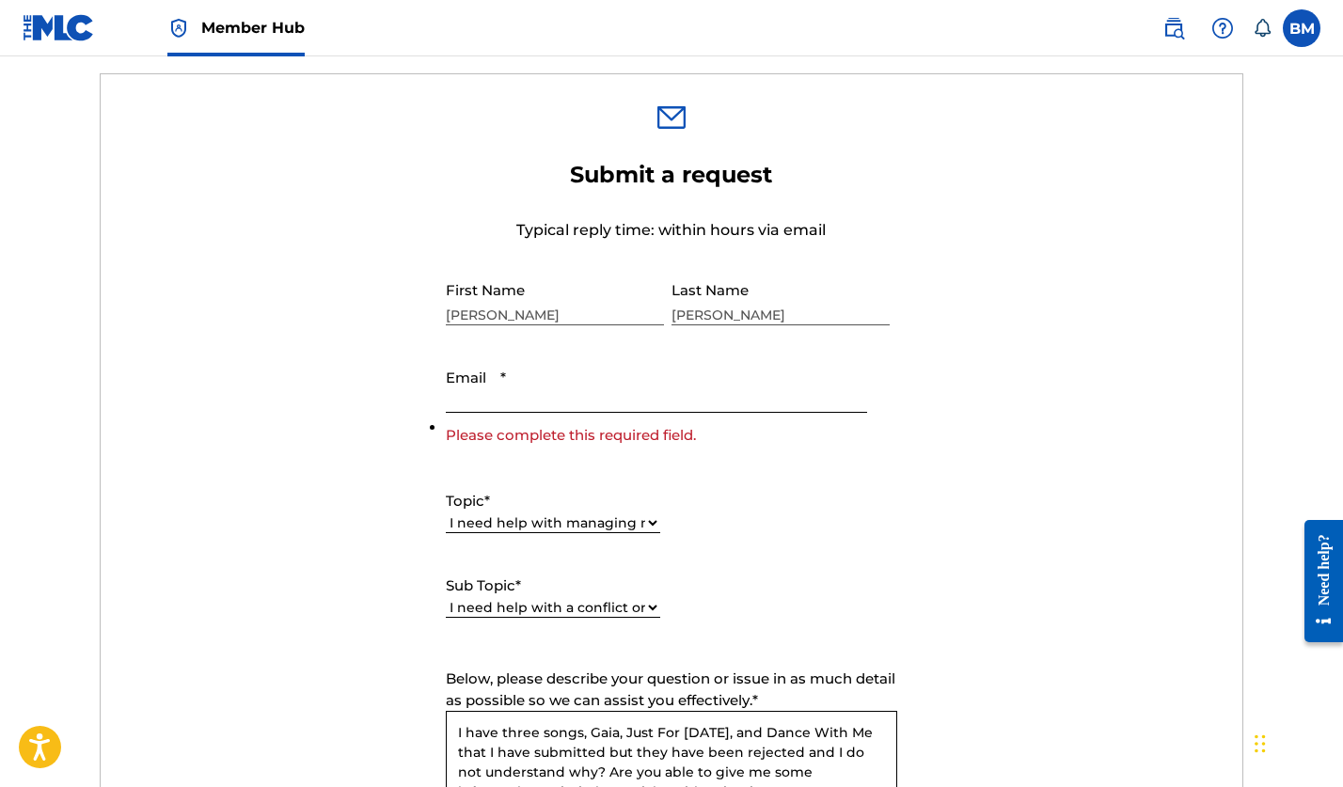
click at [550, 383] on input "Email *" at bounding box center [656, 386] width 421 height 54
type input "[EMAIL_ADDRESS][DOMAIN_NAME]"
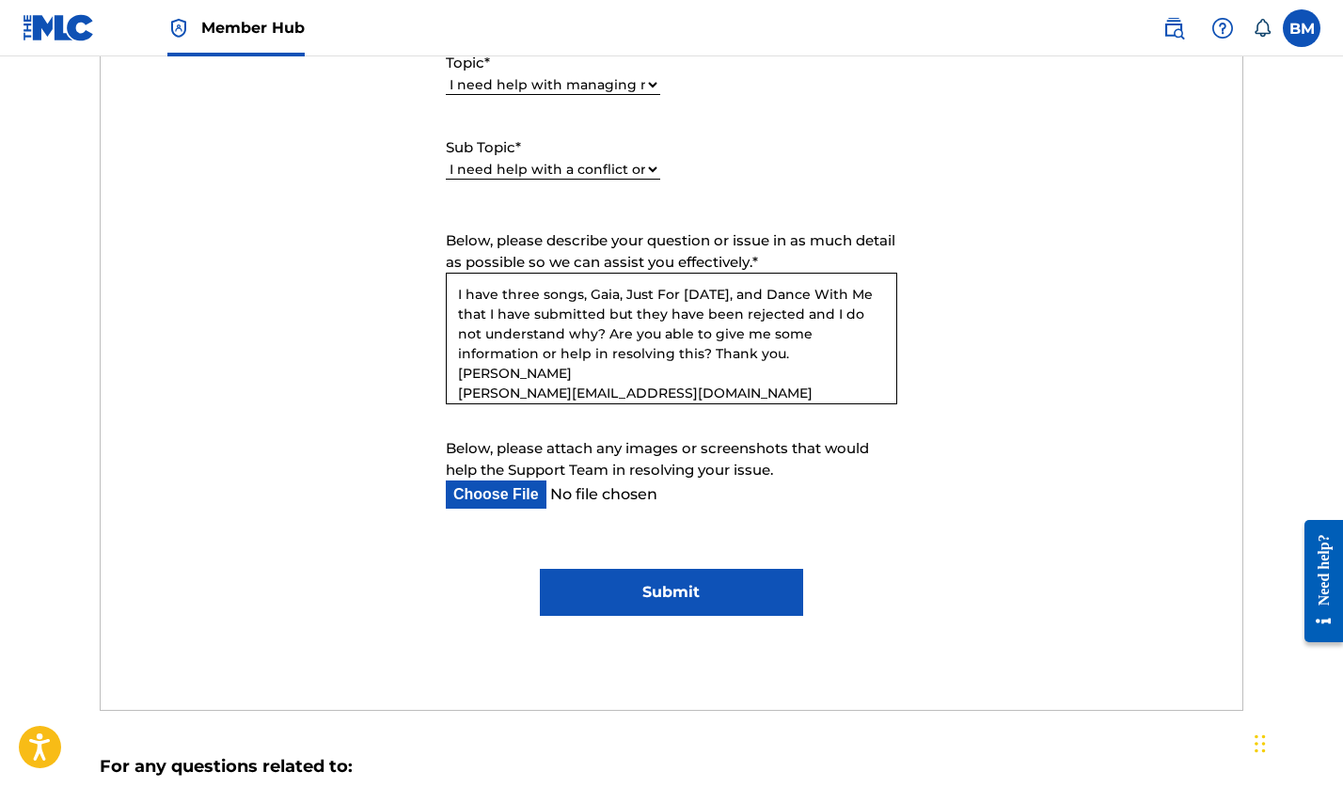
scroll to position [1231, 0]
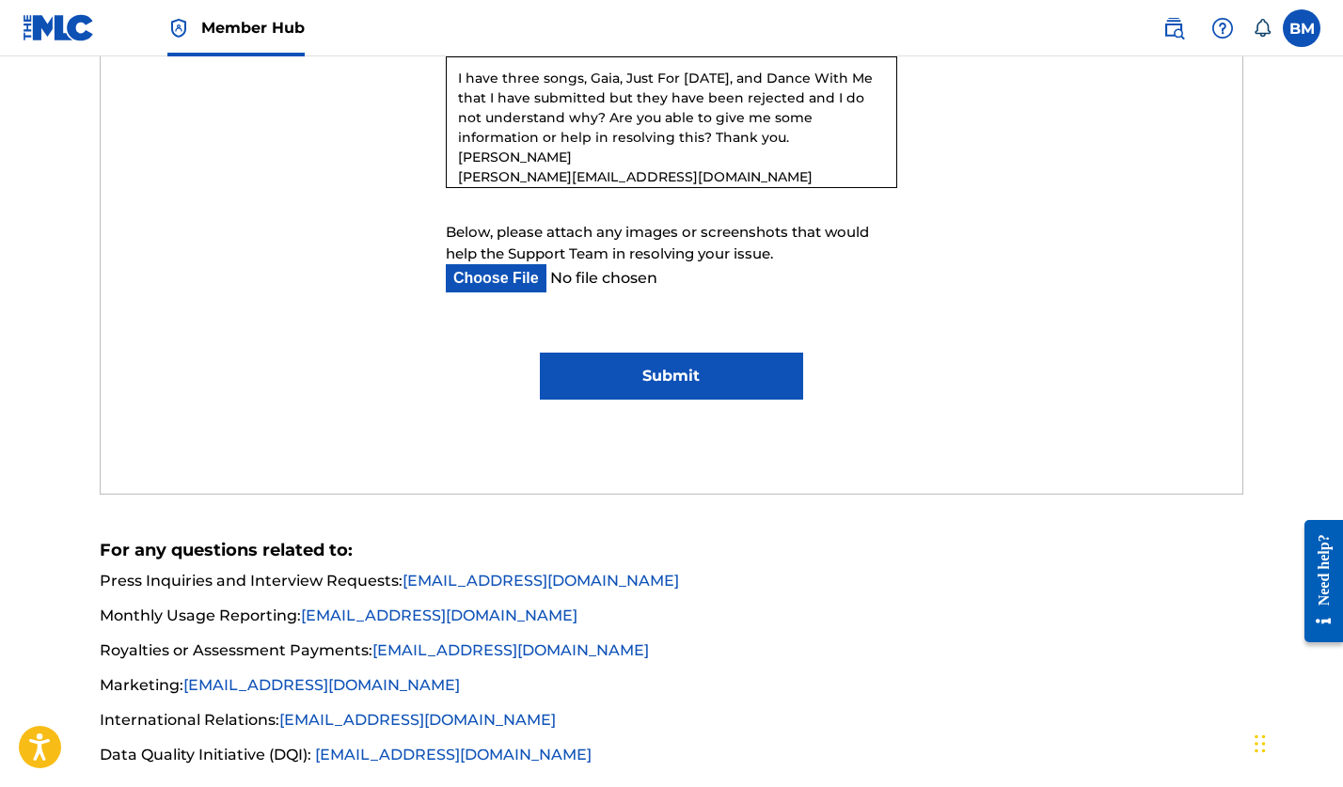
click at [663, 380] on input "Submit" at bounding box center [671, 376] width 262 height 47
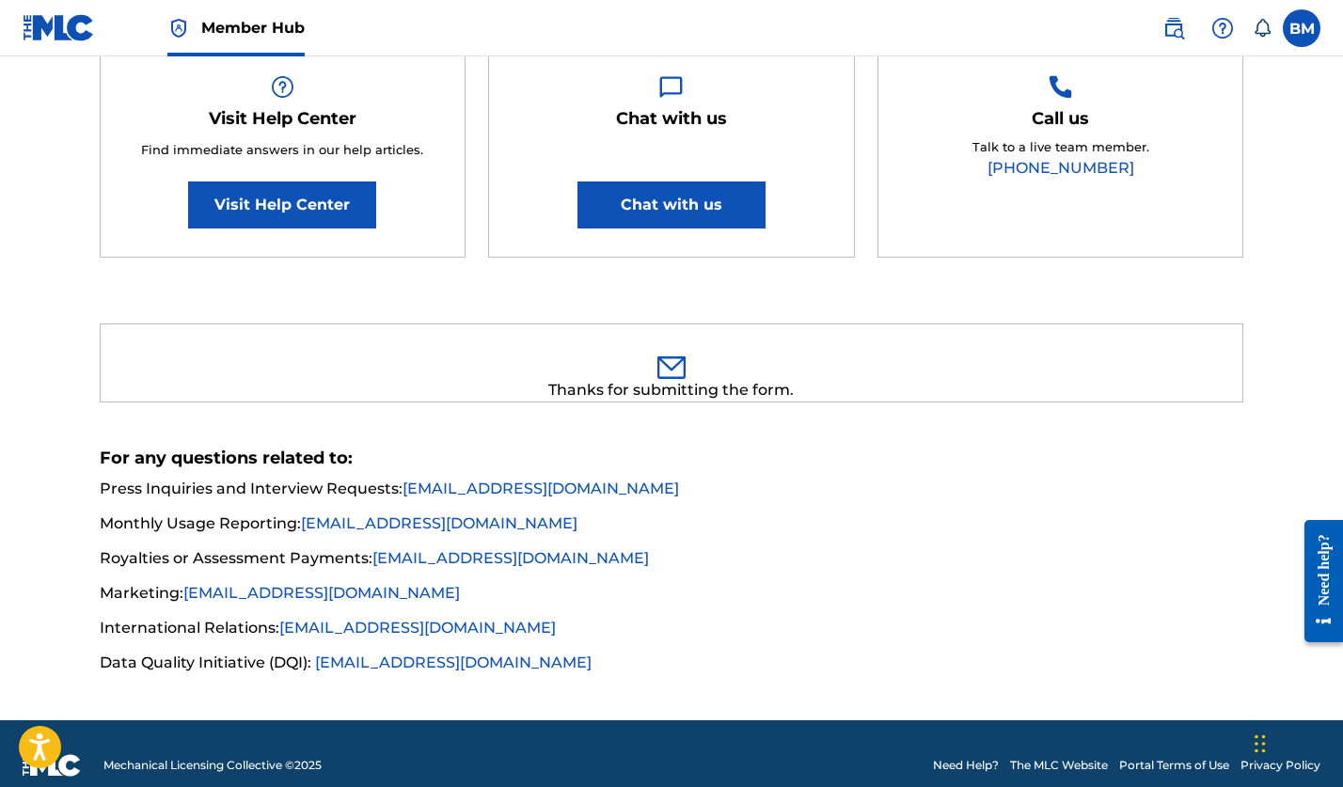
scroll to position [0, 0]
